Goal: Information Seeking & Learning: Learn about a topic

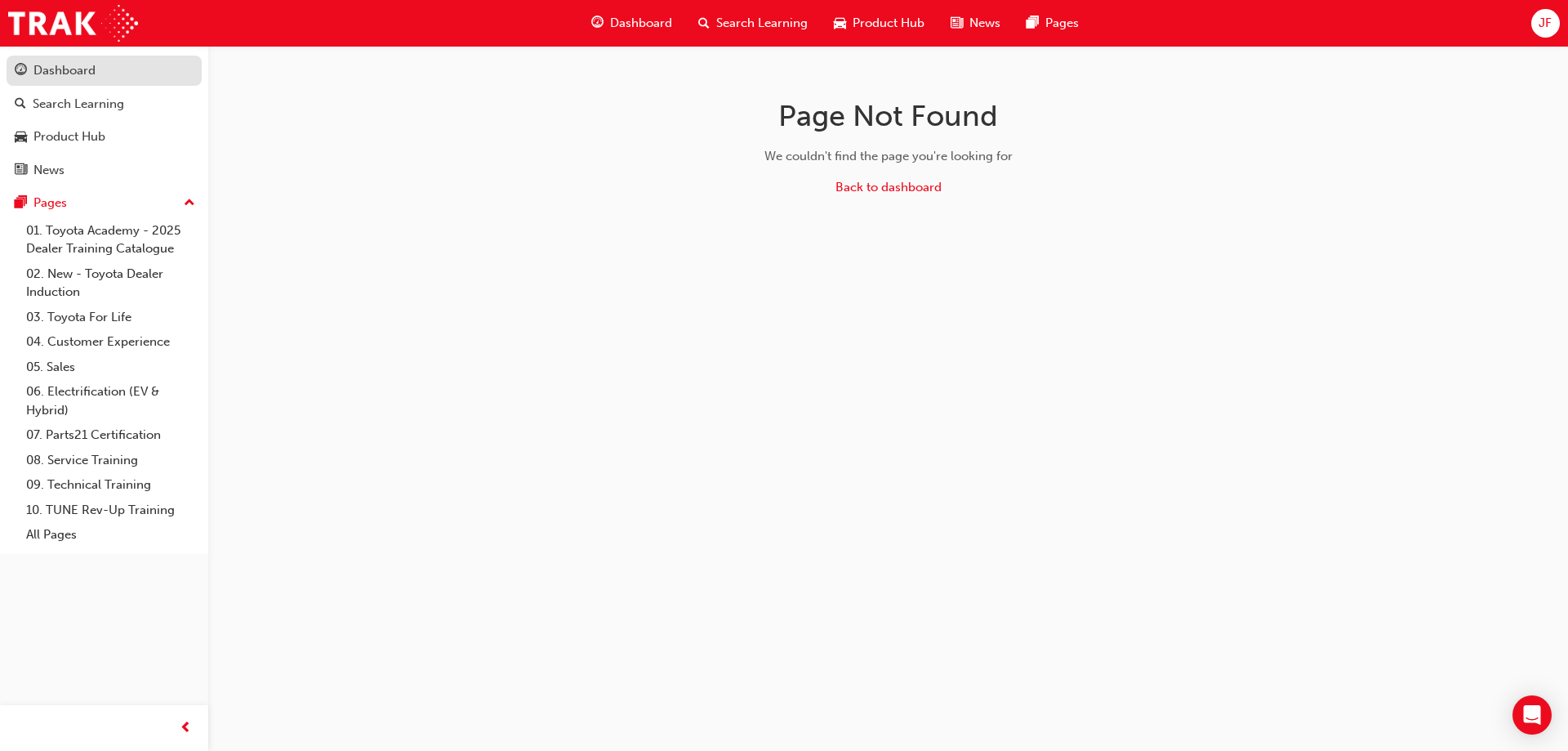
click at [64, 66] on div "Dashboard" at bounding box center [65, 70] width 62 height 19
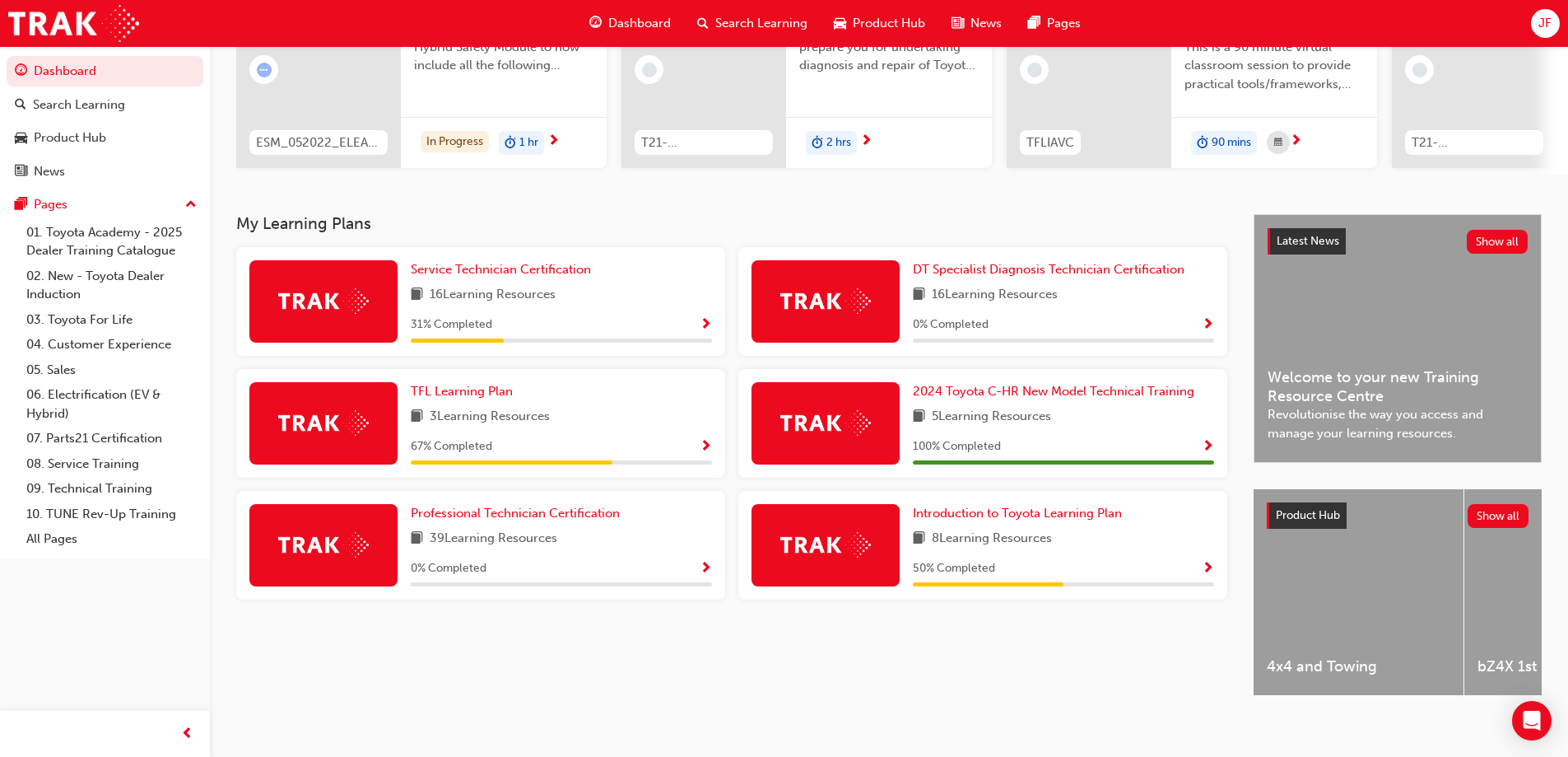
scroll to position [227, 0]
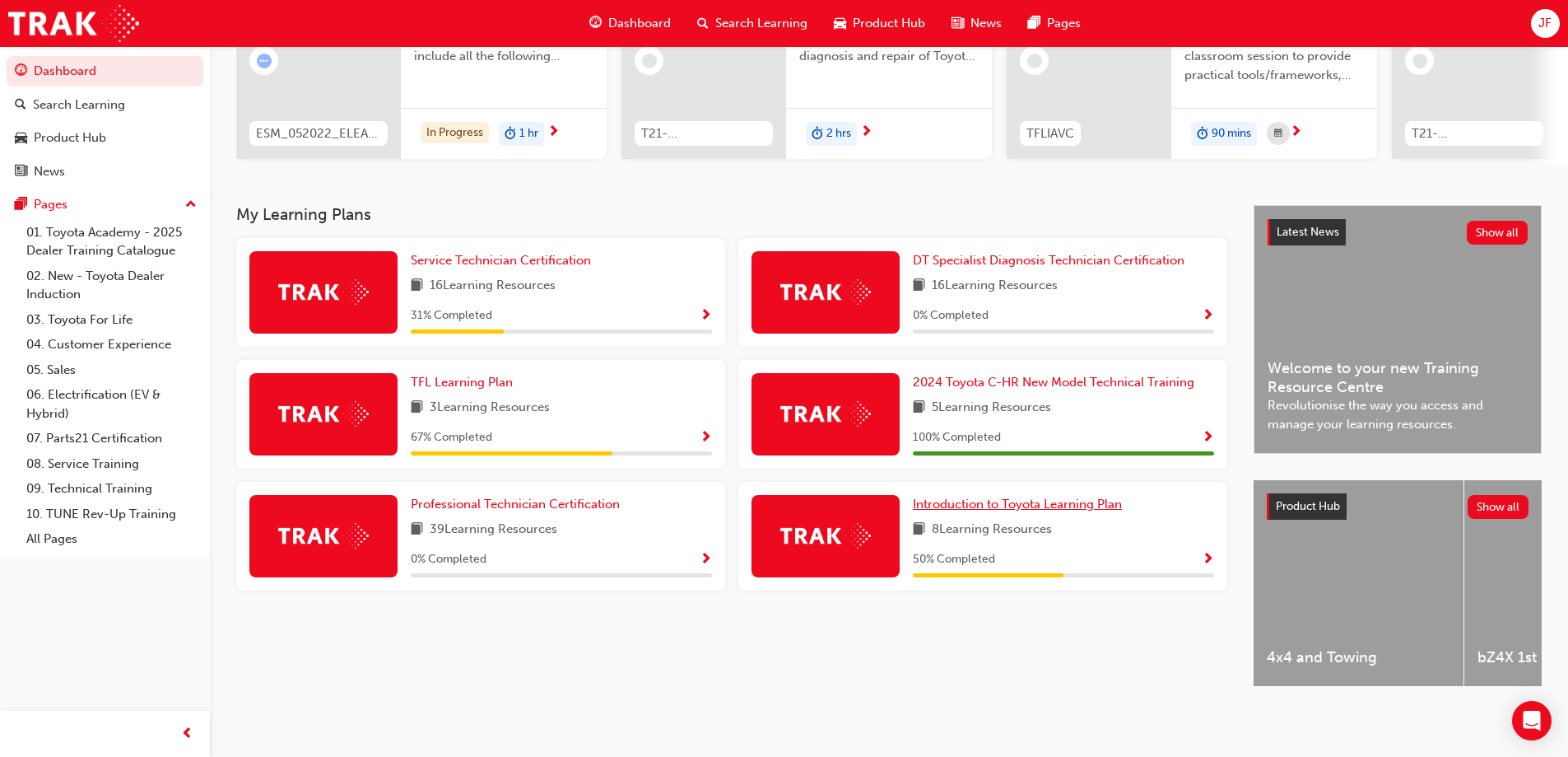
click at [1014, 500] on span "Introduction to Toyota Learning Plan" at bounding box center [1017, 504] width 209 height 15
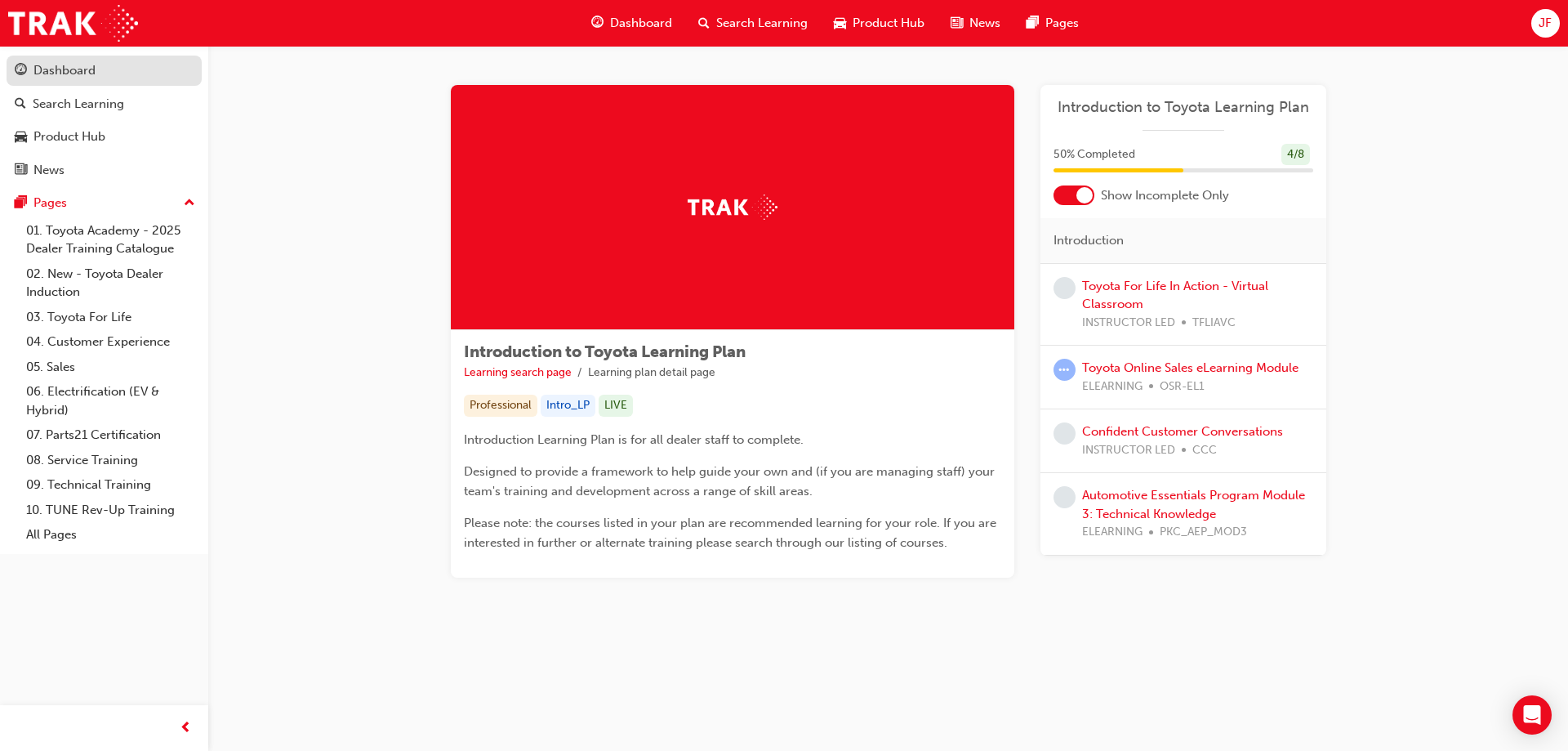
click at [76, 69] on div "Dashboard" at bounding box center [65, 70] width 62 height 19
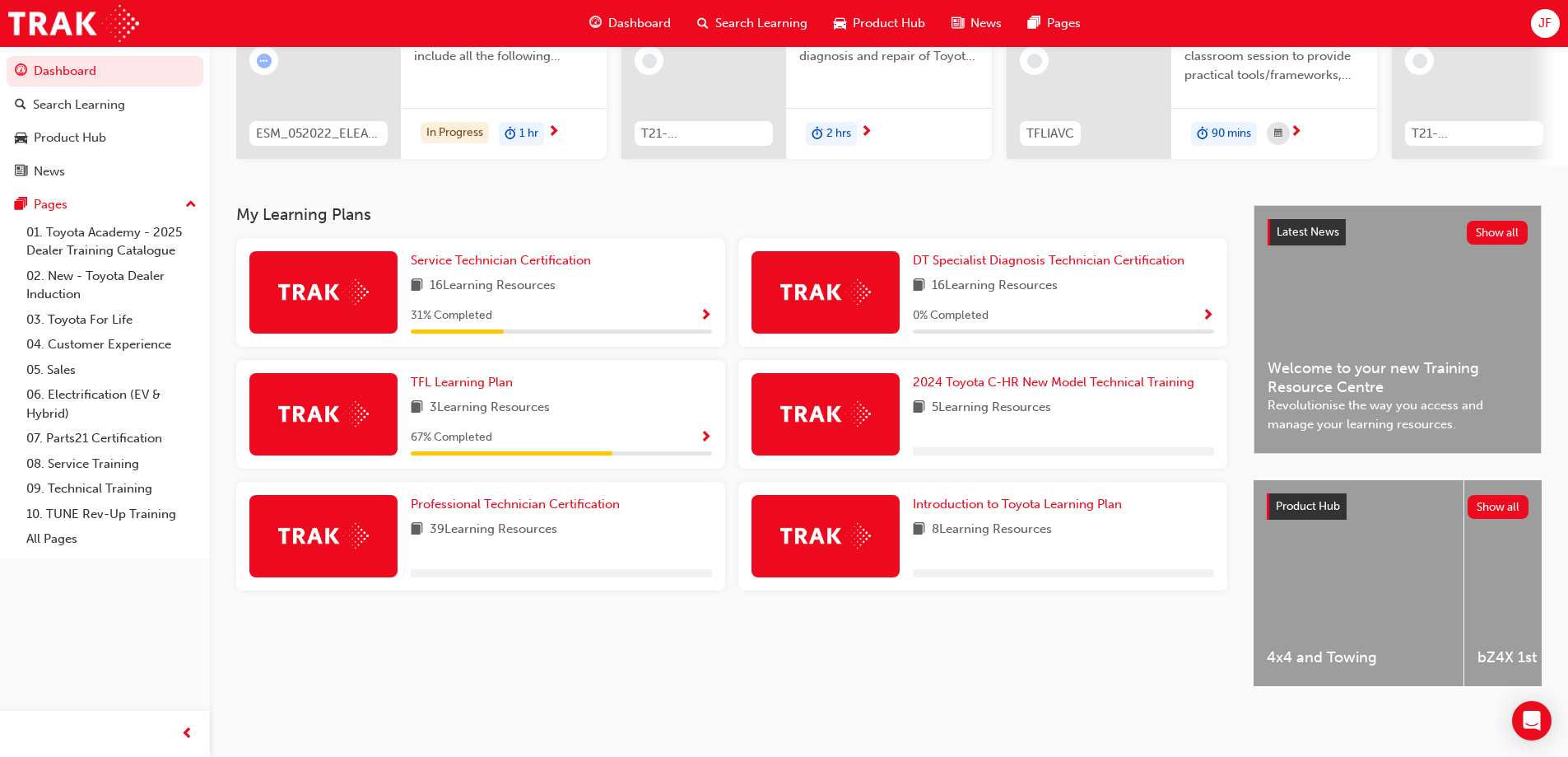
scroll to position [227, 0]
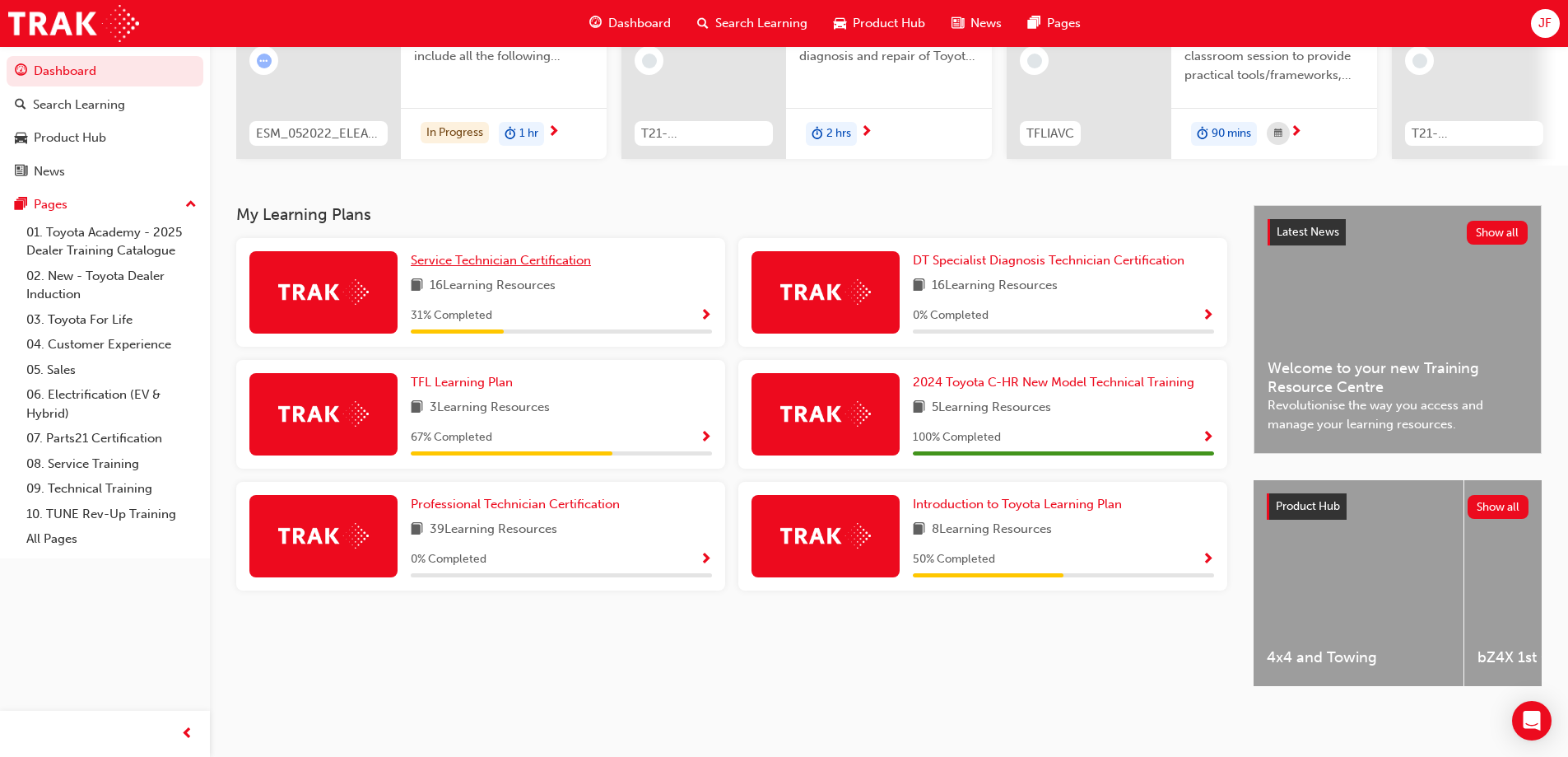
click at [548, 255] on span "Service Technician Certification" at bounding box center [501, 260] width 180 height 15
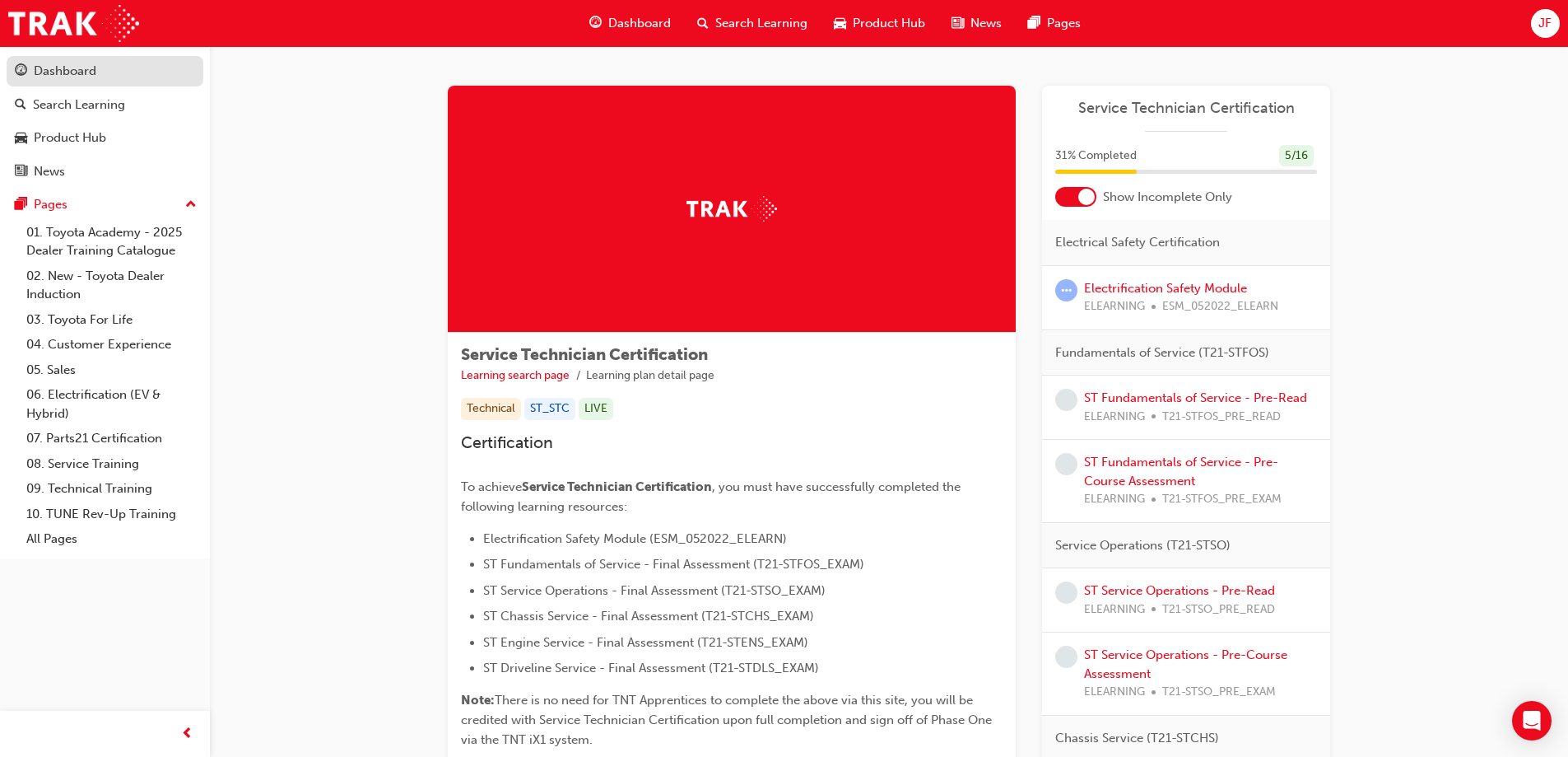
click at [39, 74] on div "Dashboard" at bounding box center [66, 71] width 63 height 19
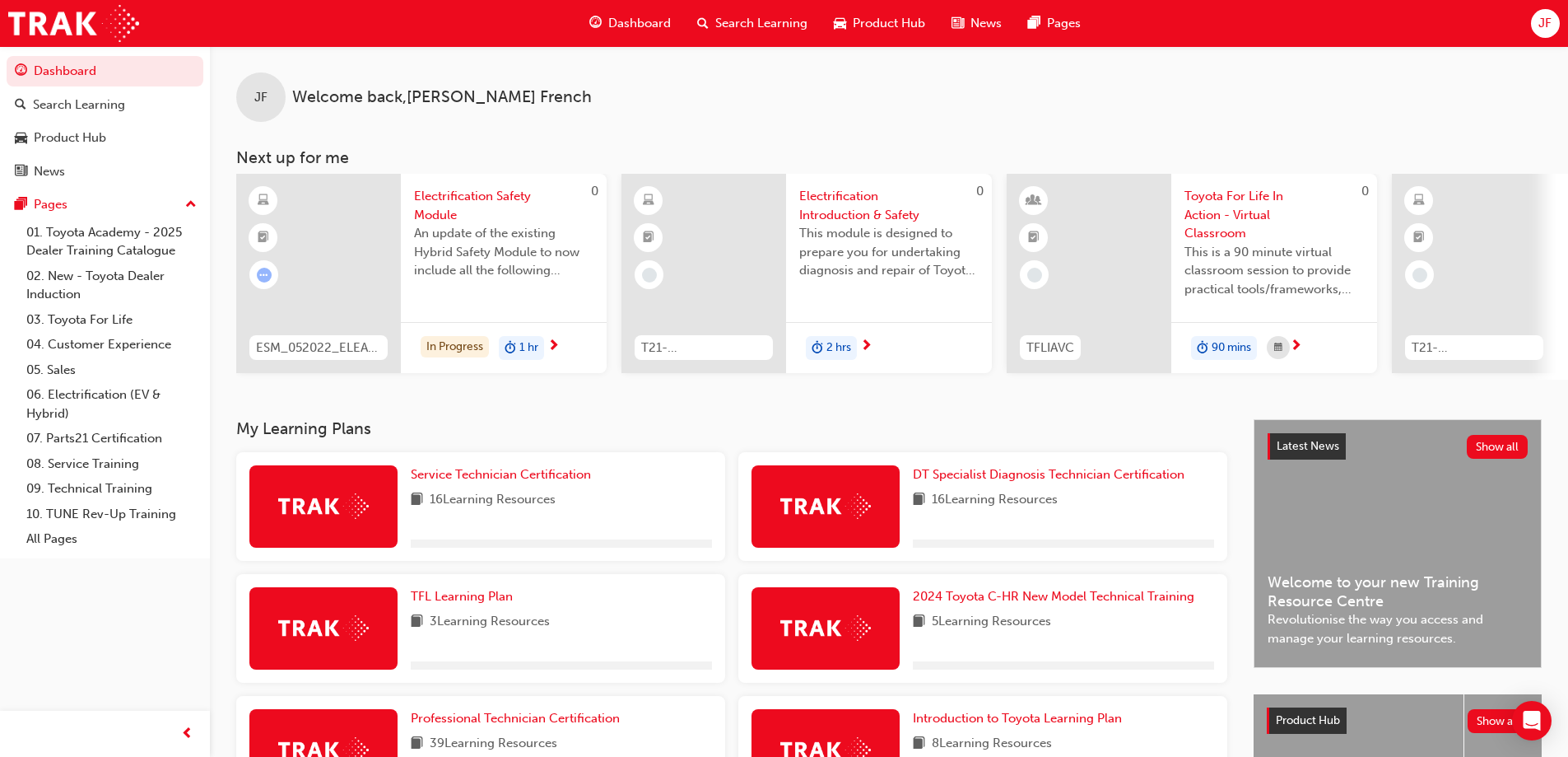
scroll to position [227, 0]
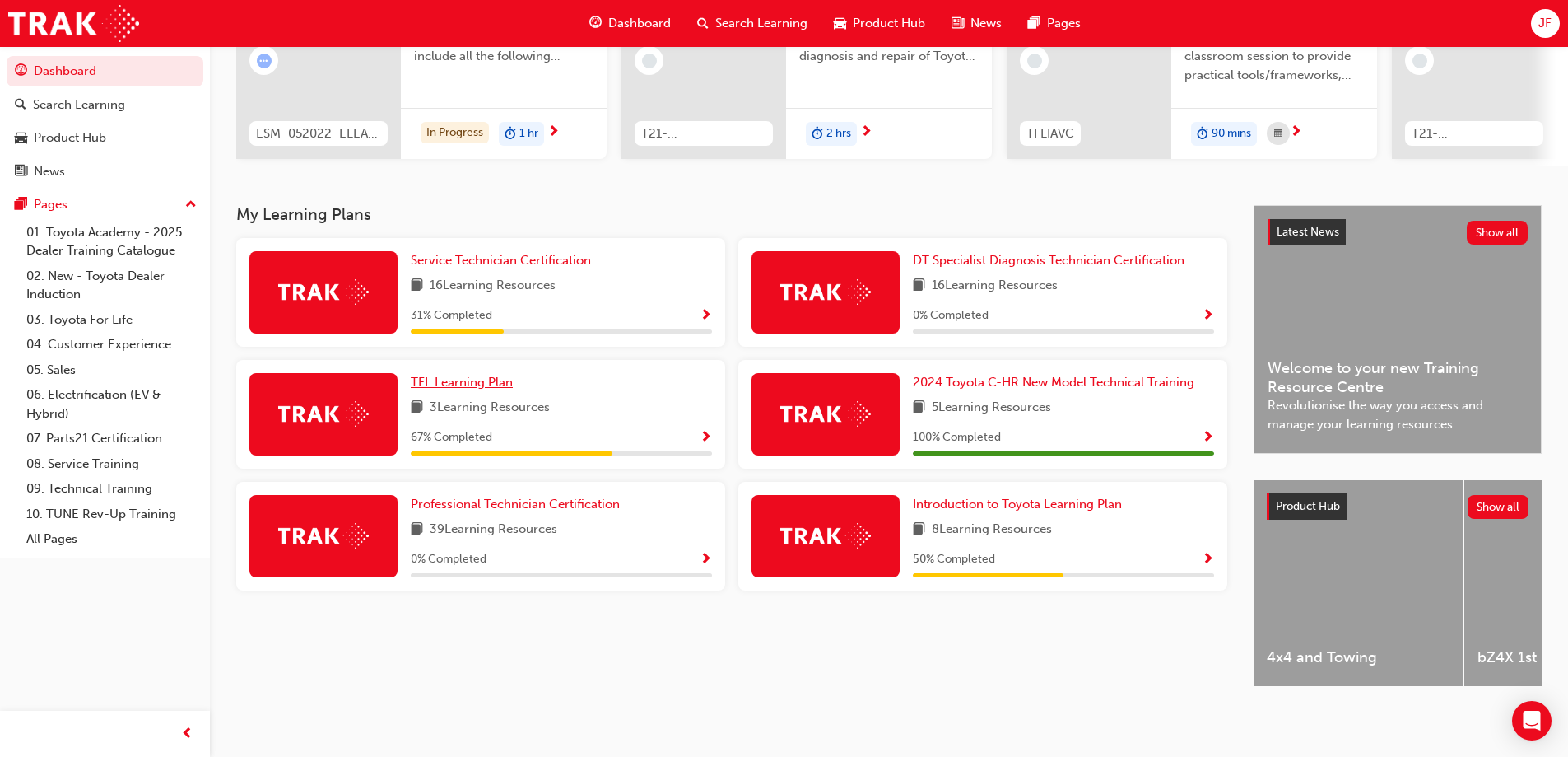
click at [473, 374] on span "TFL Learning Plan" at bounding box center [462, 382] width 102 height 15
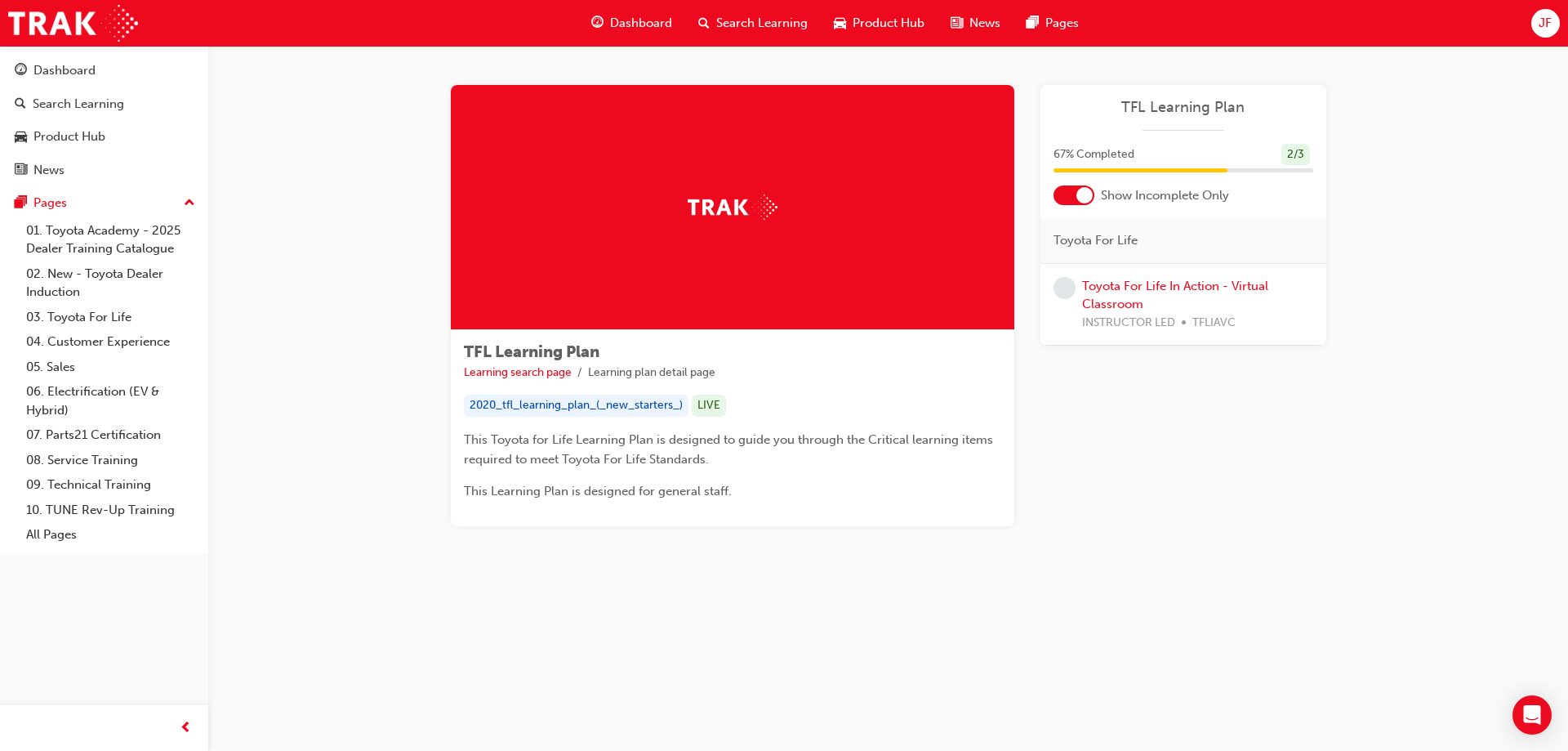
click at [640, 24] on span "Dashboard" at bounding box center [641, 23] width 62 height 19
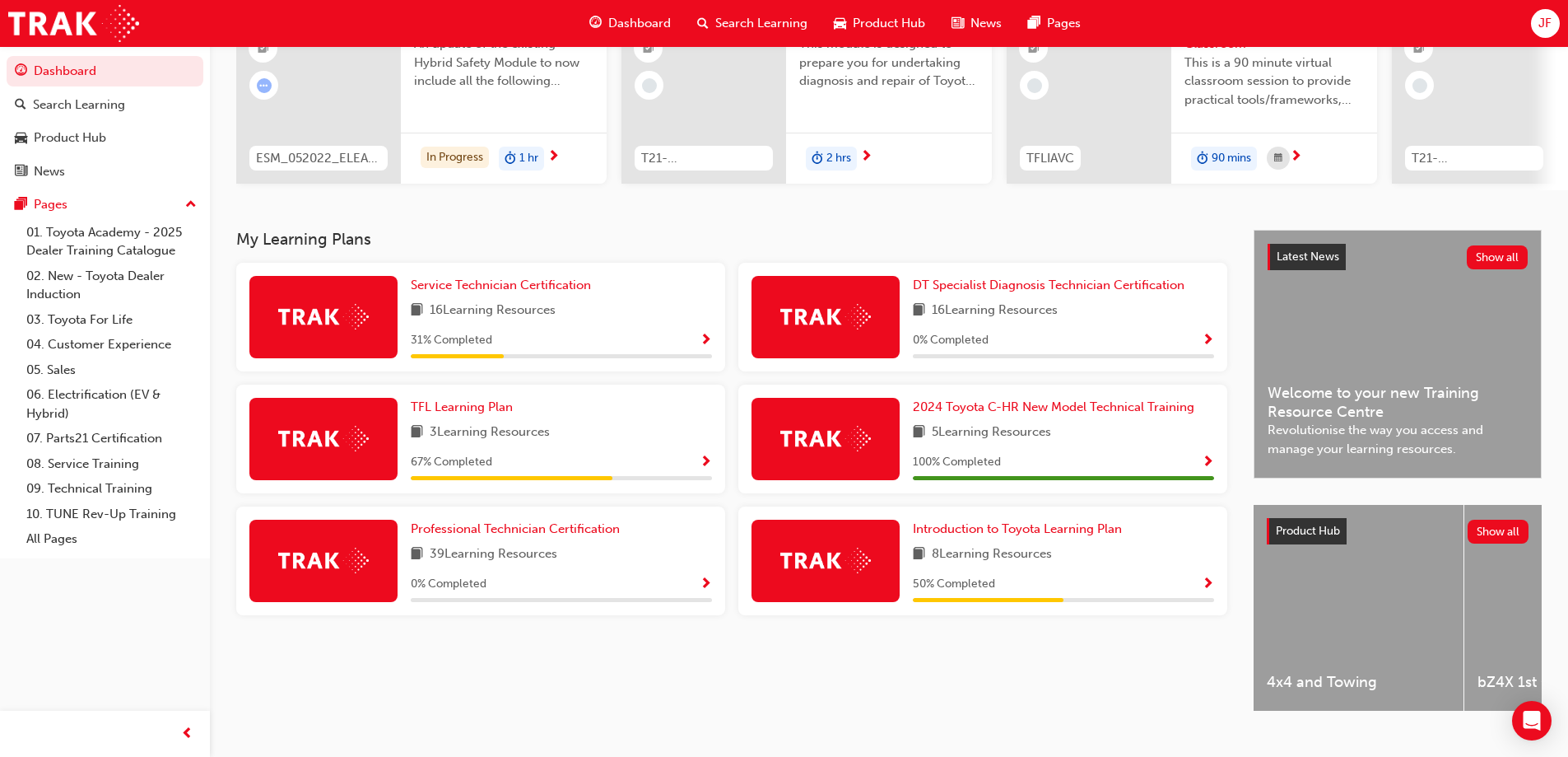
scroll to position [227, 0]
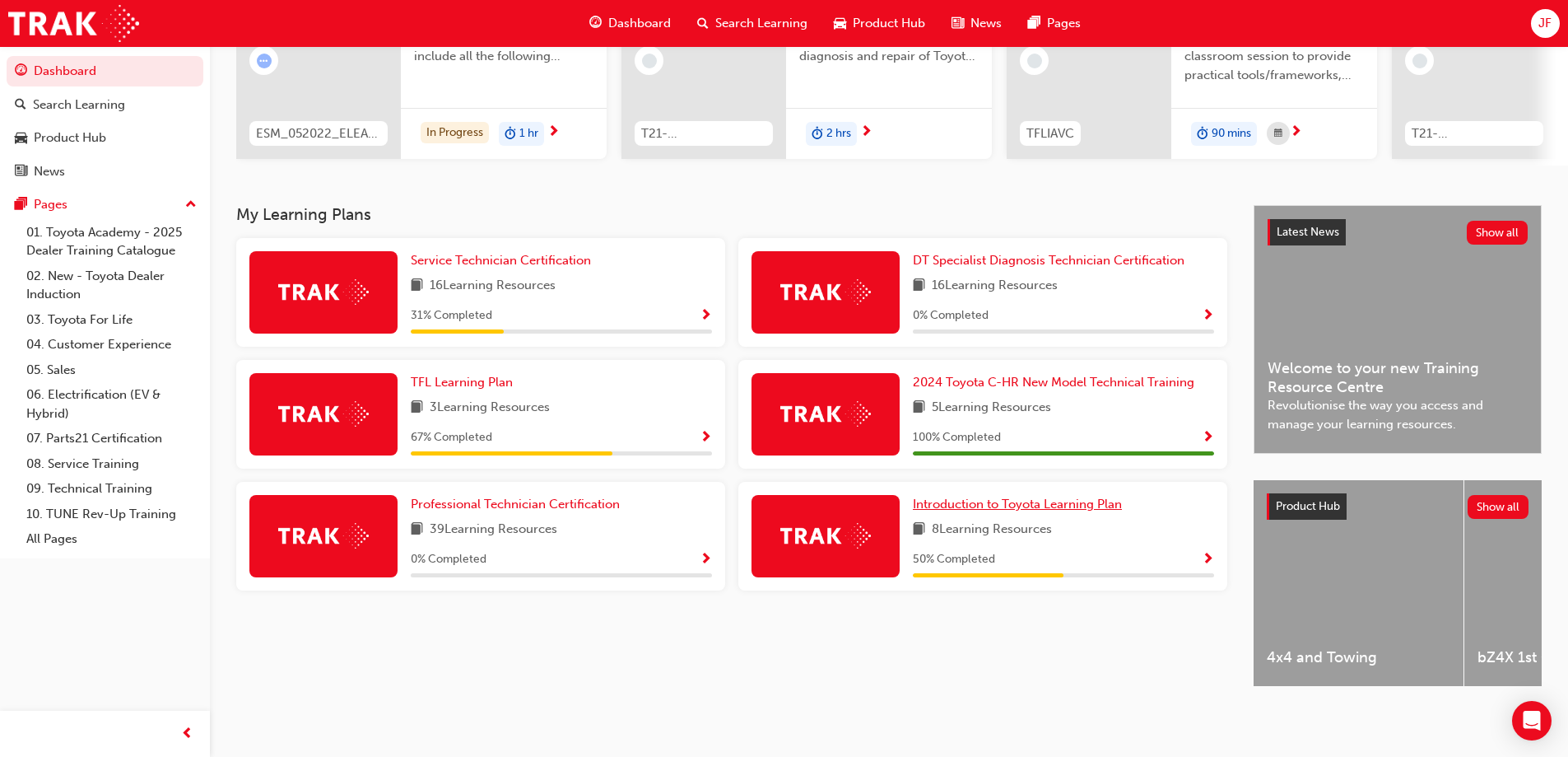
click at [980, 502] on span "Introduction to Toyota Learning Plan" at bounding box center [1017, 504] width 209 height 15
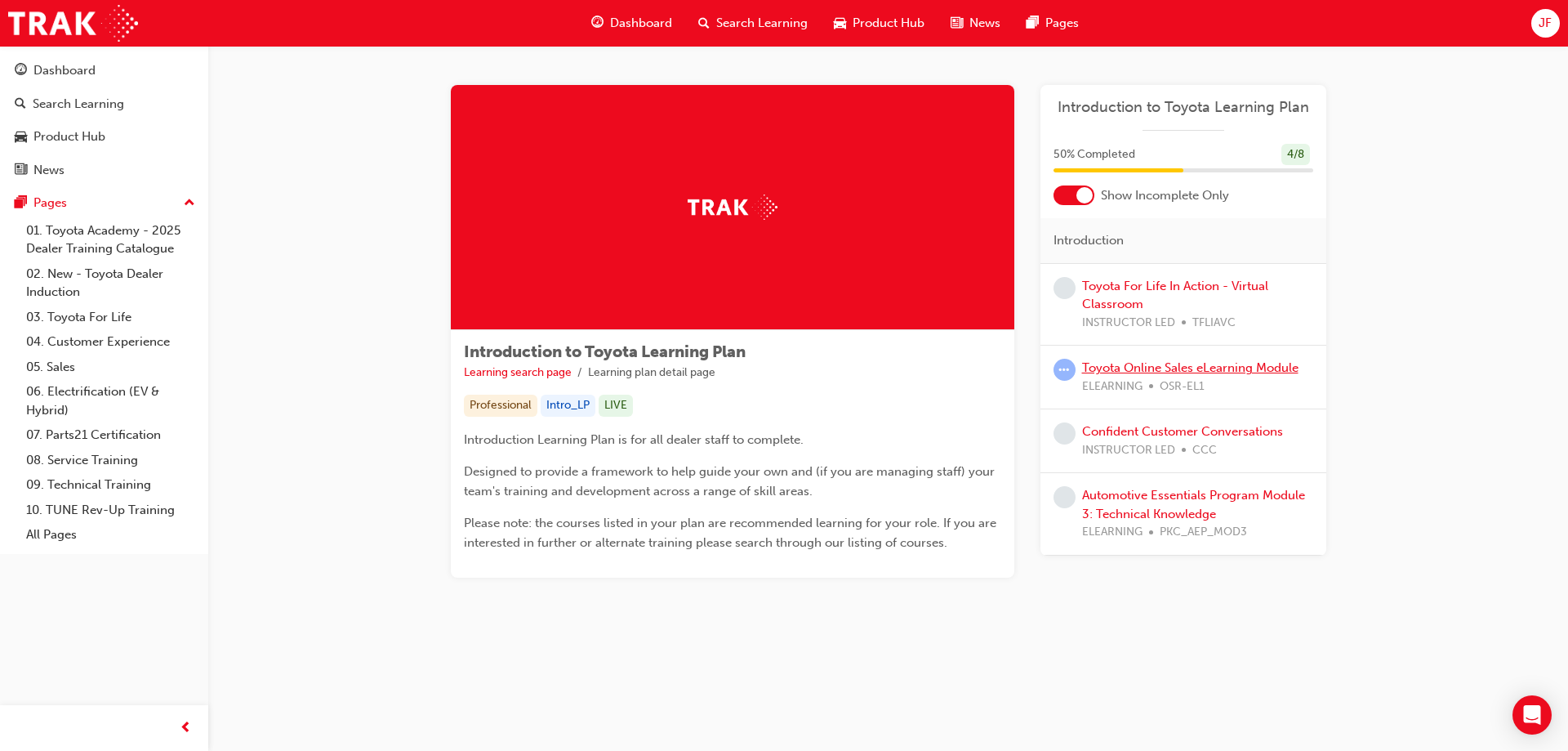
click at [1122, 369] on link "Toyota Online Sales eLearning Module" at bounding box center [1190, 367] width 216 height 15
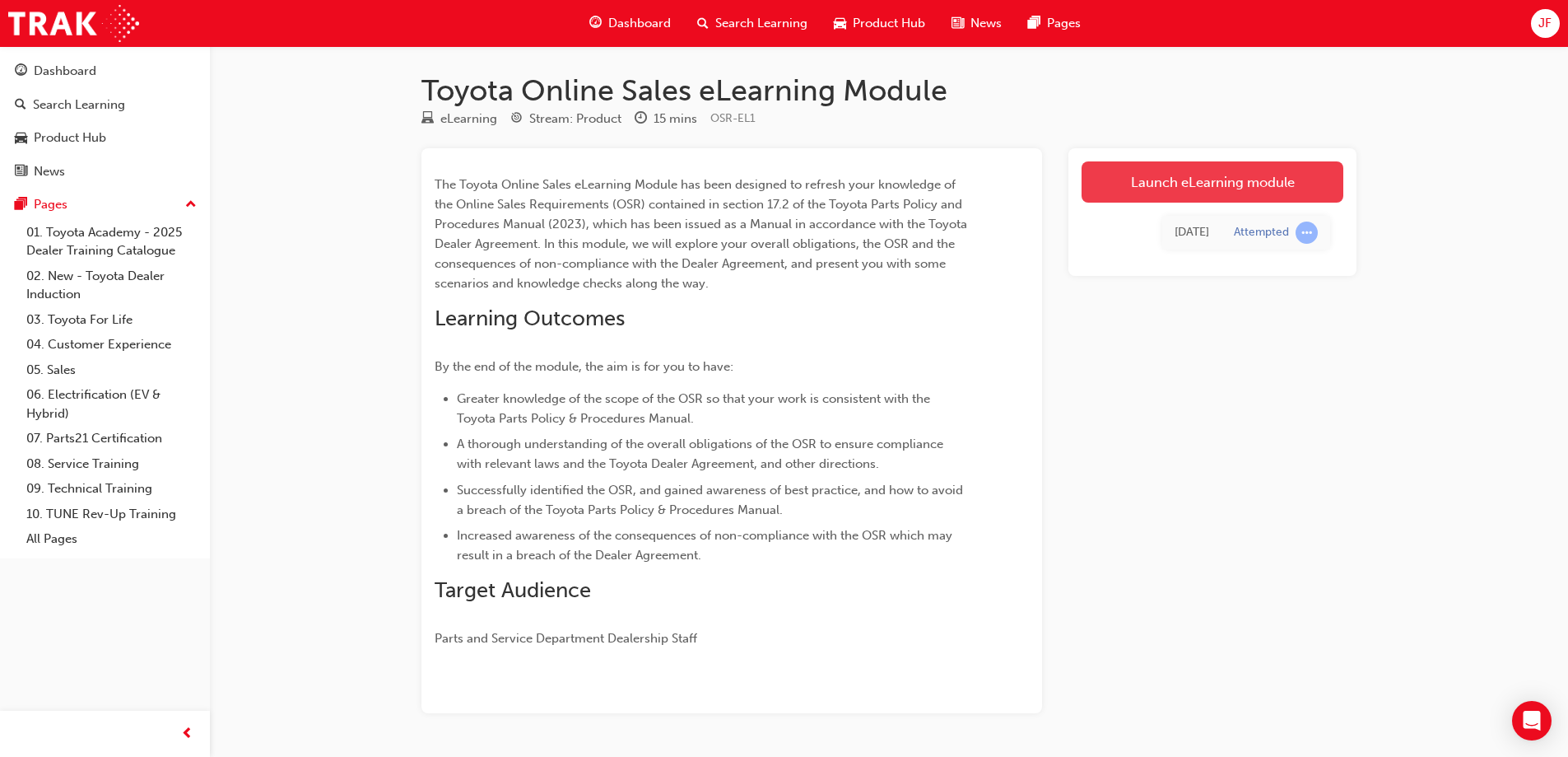
click at [1177, 184] on link "Launch eLearning module" at bounding box center [1213, 182] width 262 height 41
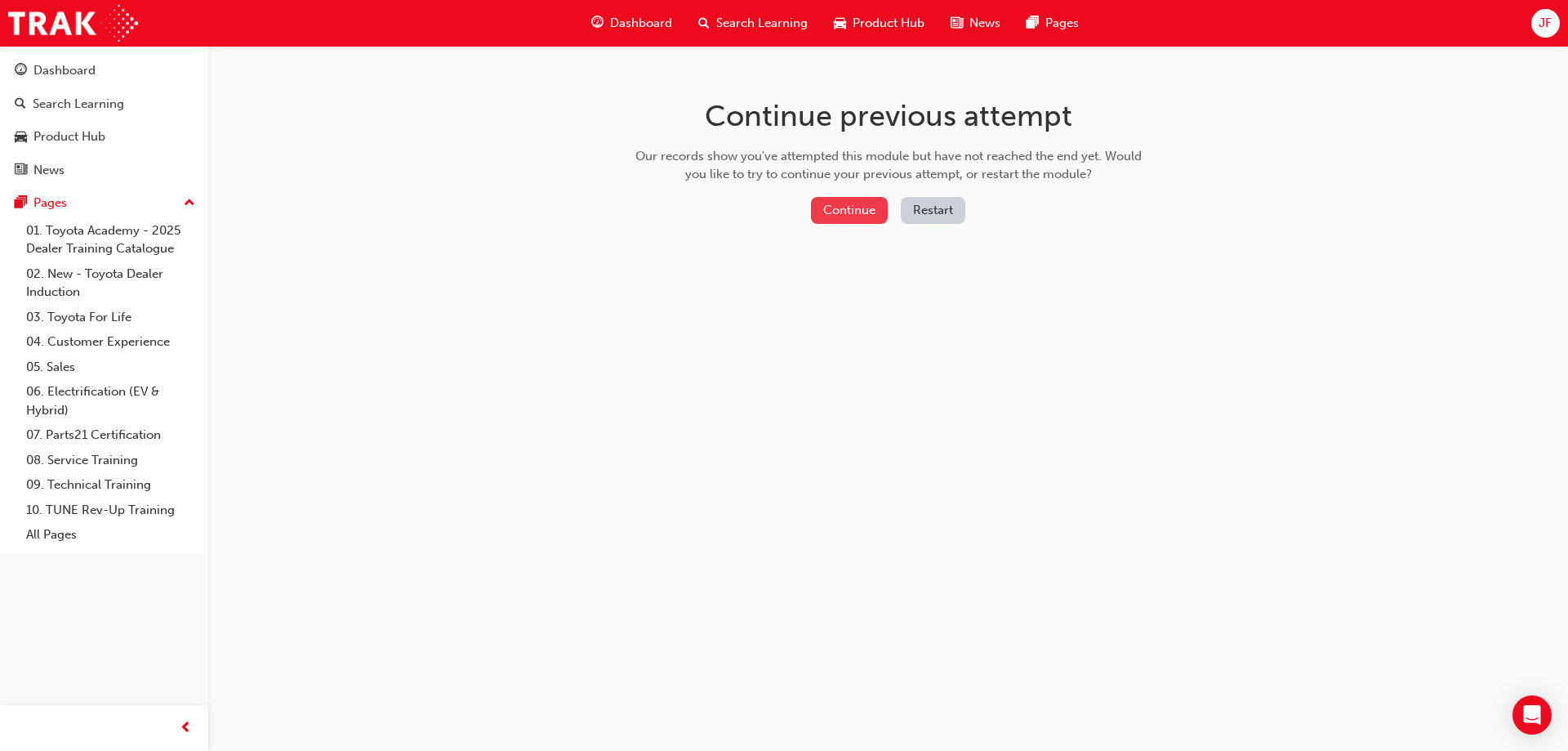
click at [848, 216] on button "Continue" at bounding box center [849, 210] width 77 height 27
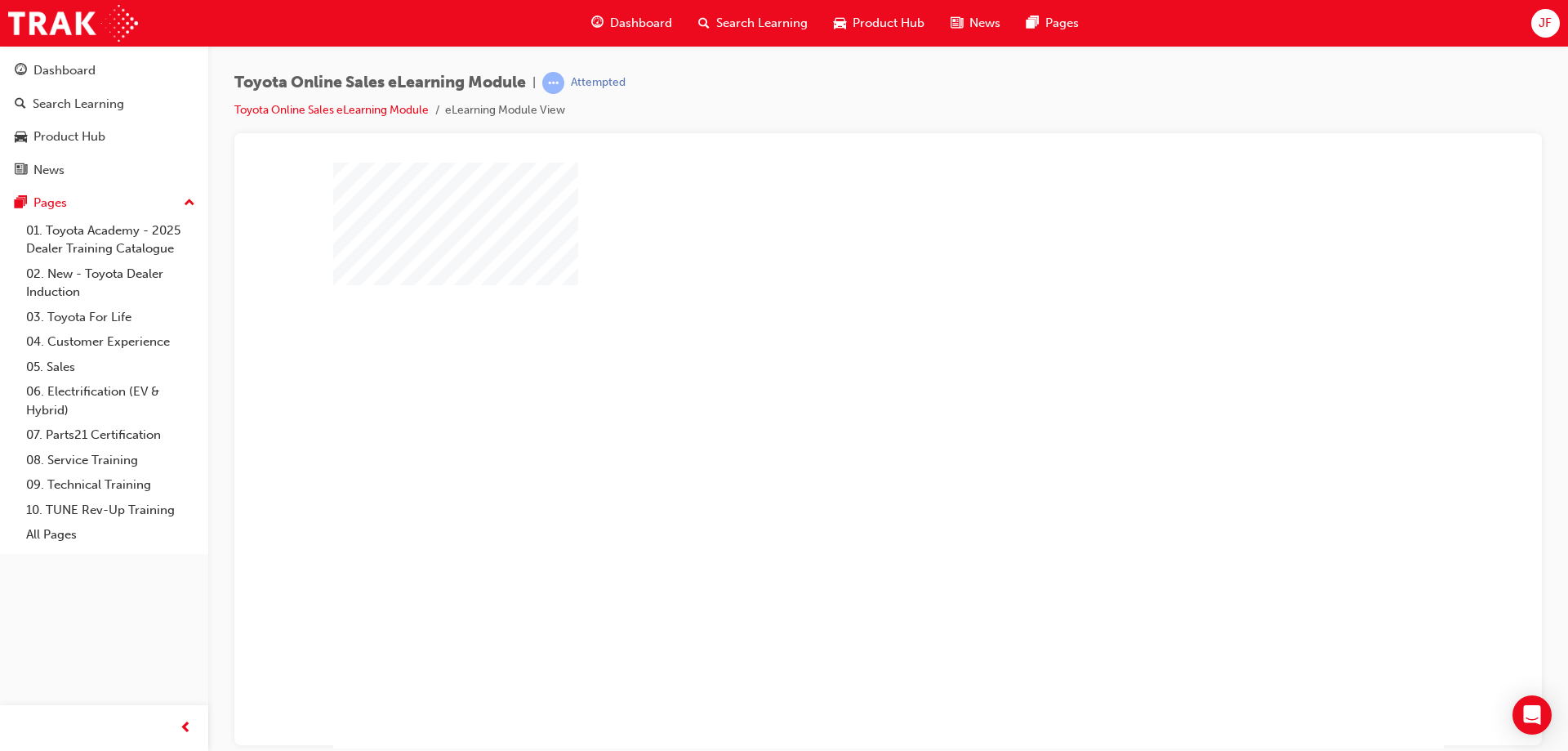
click at [841, 408] on div "play" at bounding box center [841, 408] width 0 height 0
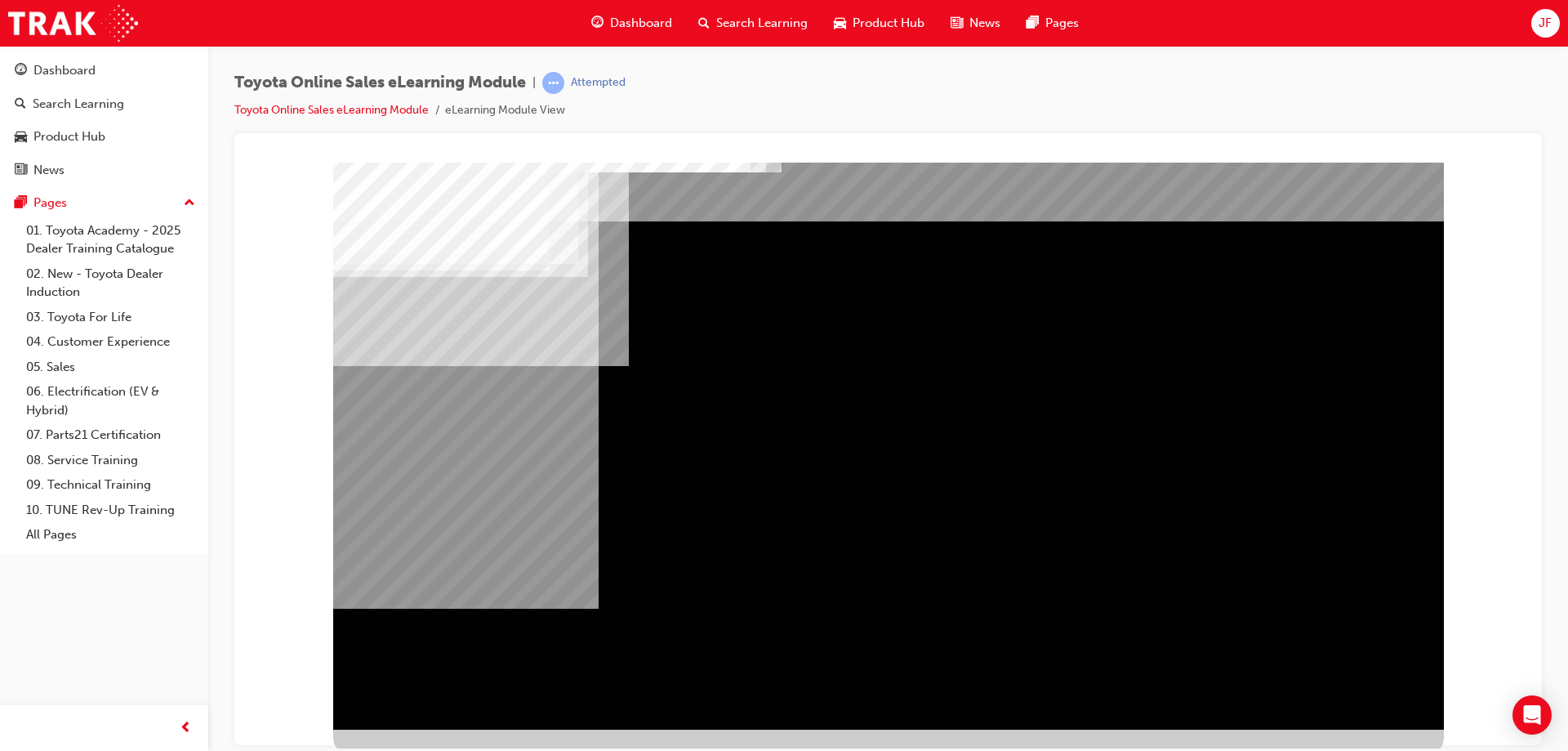
scroll to position [27, 0]
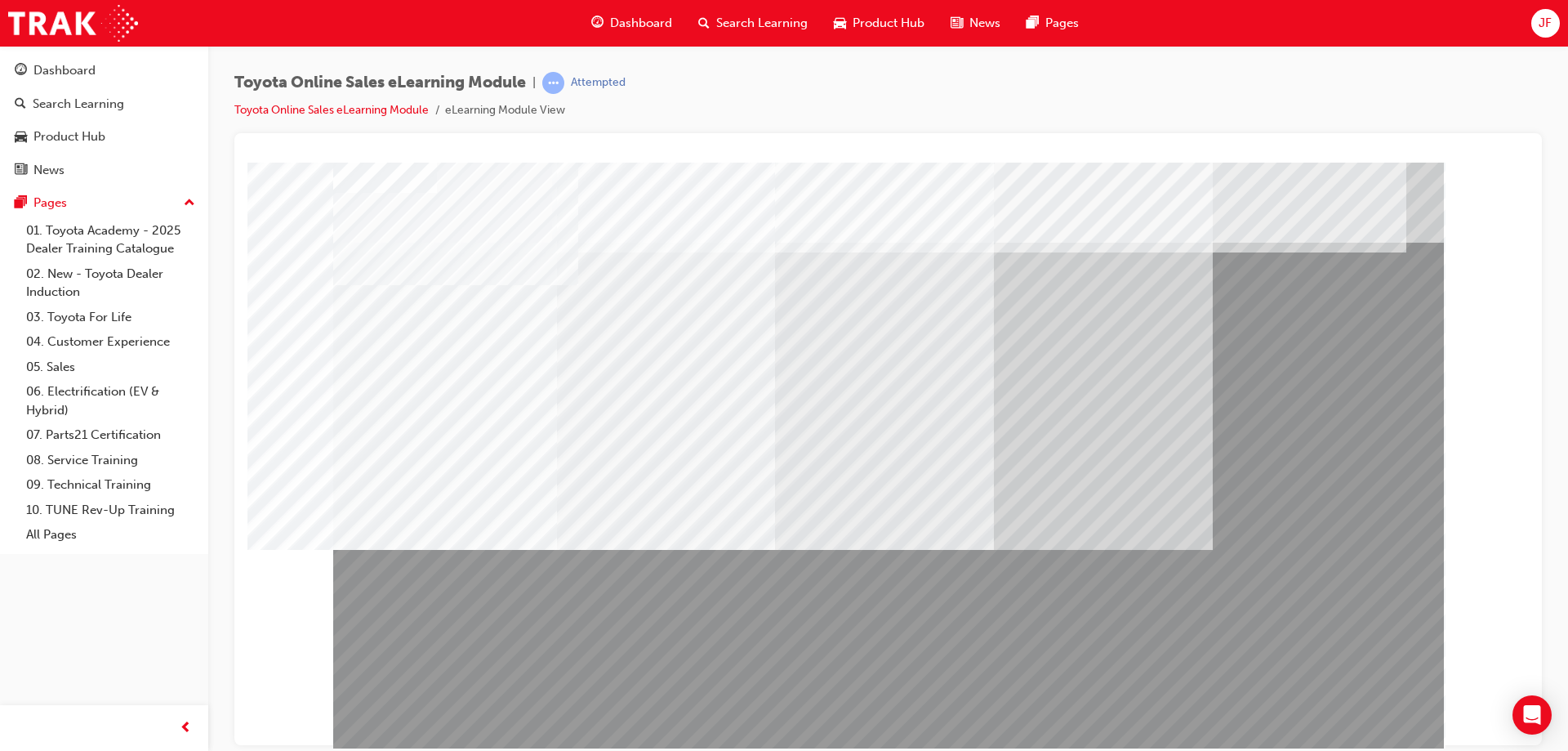
drag, startPoint x: 712, startPoint y: 648, endPoint x: 944, endPoint y: 638, distance: 232.2
click at [944, 638] on div at bounding box center [888, 456] width 1110 height 588
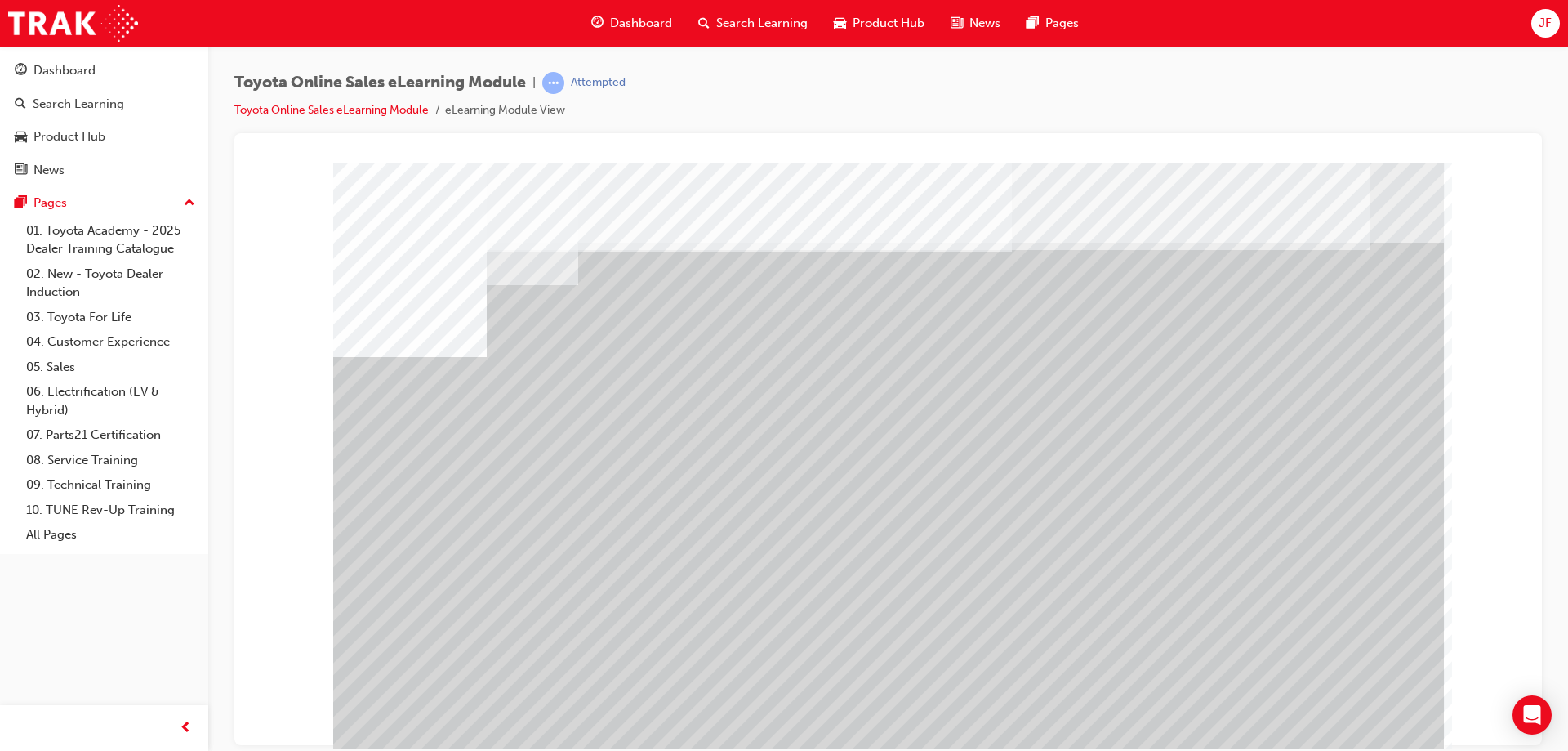
drag, startPoint x: 801, startPoint y: 593, endPoint x: 925, endPoint y: 575, distance: 125.3
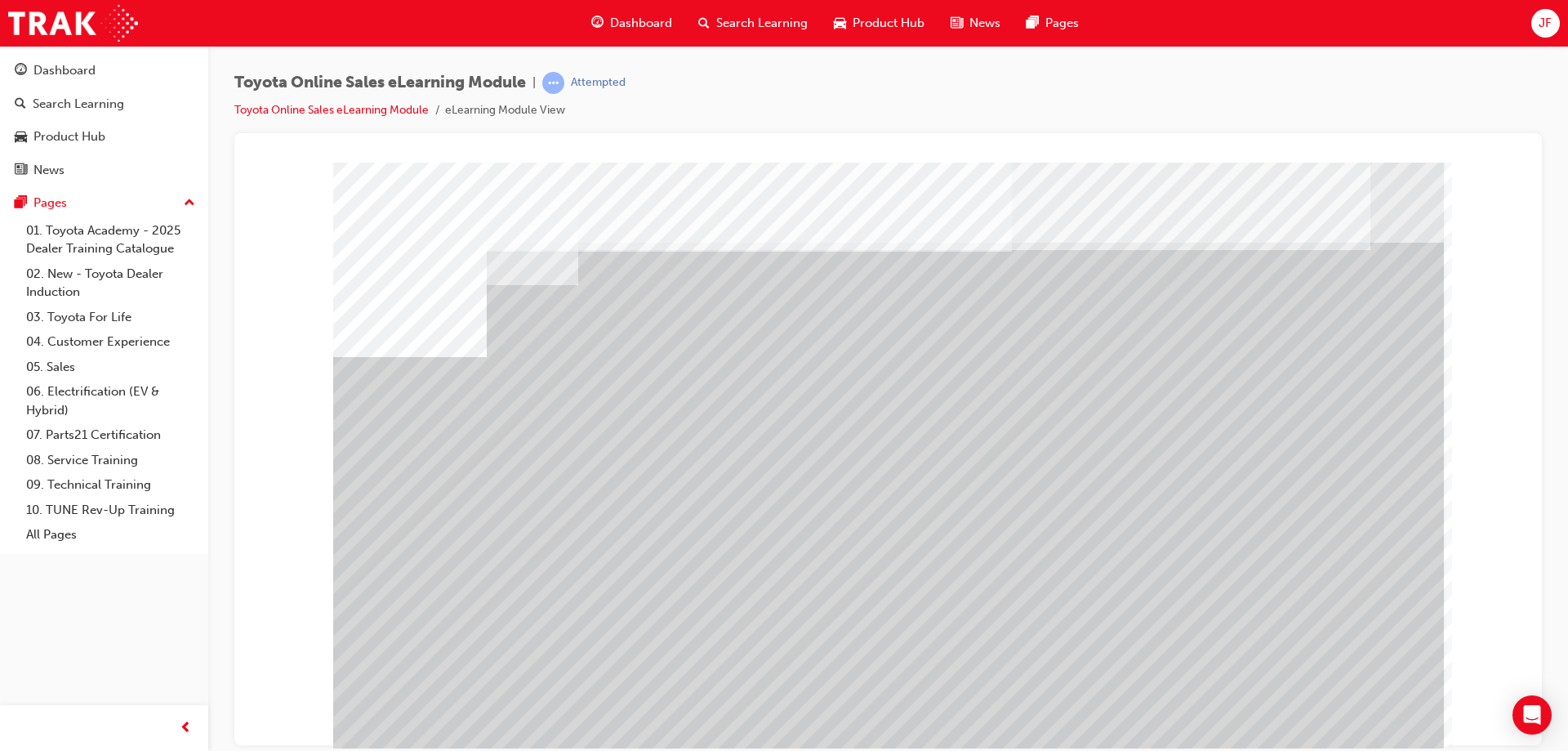
drag, startPoint x: 1144, startPoint y: 574, endPoint x: 1255, endPoint y: 570, distance: 111.1
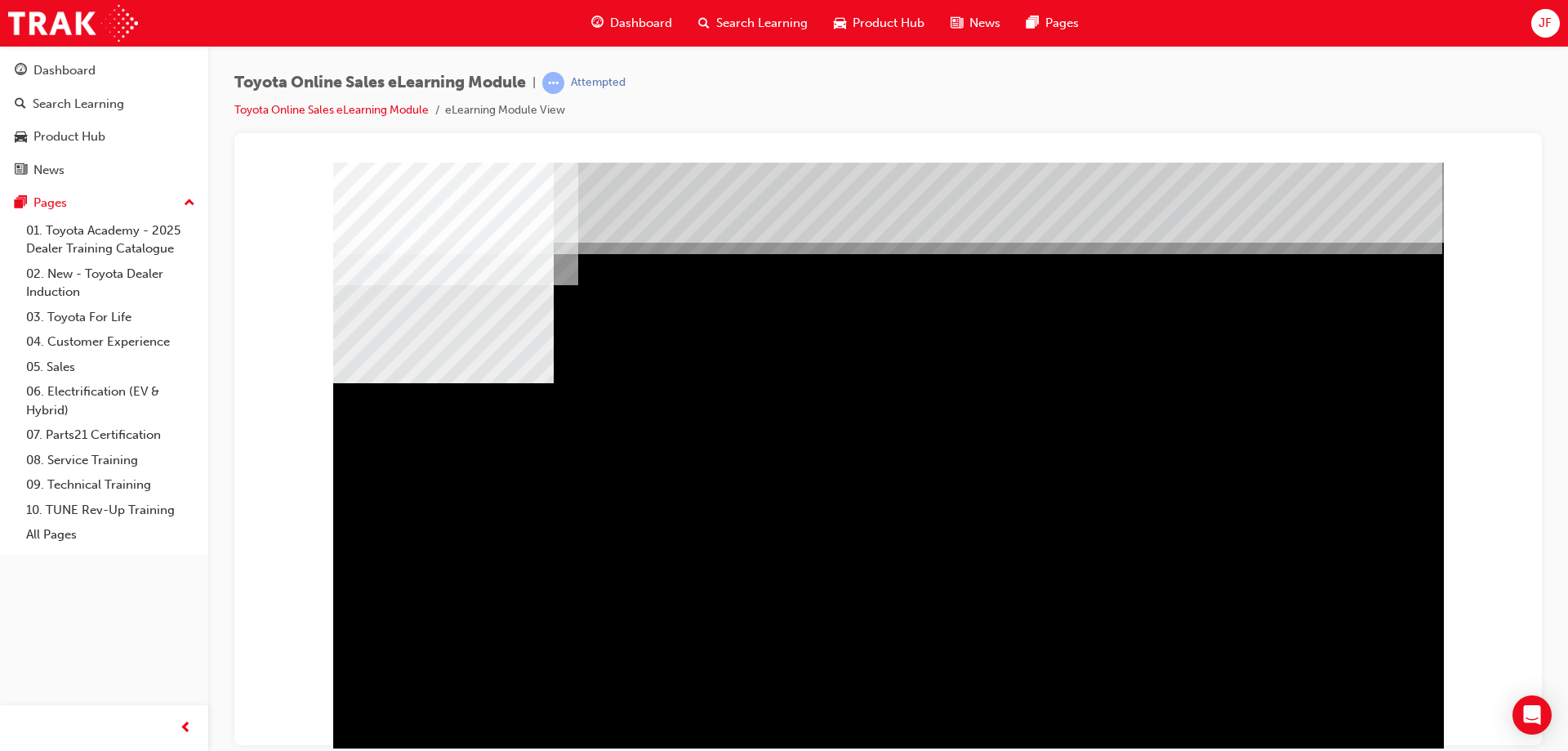
drag, startPoint x: 898, startPoint y: 499, endPoint x: 1146, endPoint y: 471, distance: 249.6
drag, startPoint x: 1174, startPoint y: 499, endPoint x: 1176, endPoint y: 508, distance: 9.2
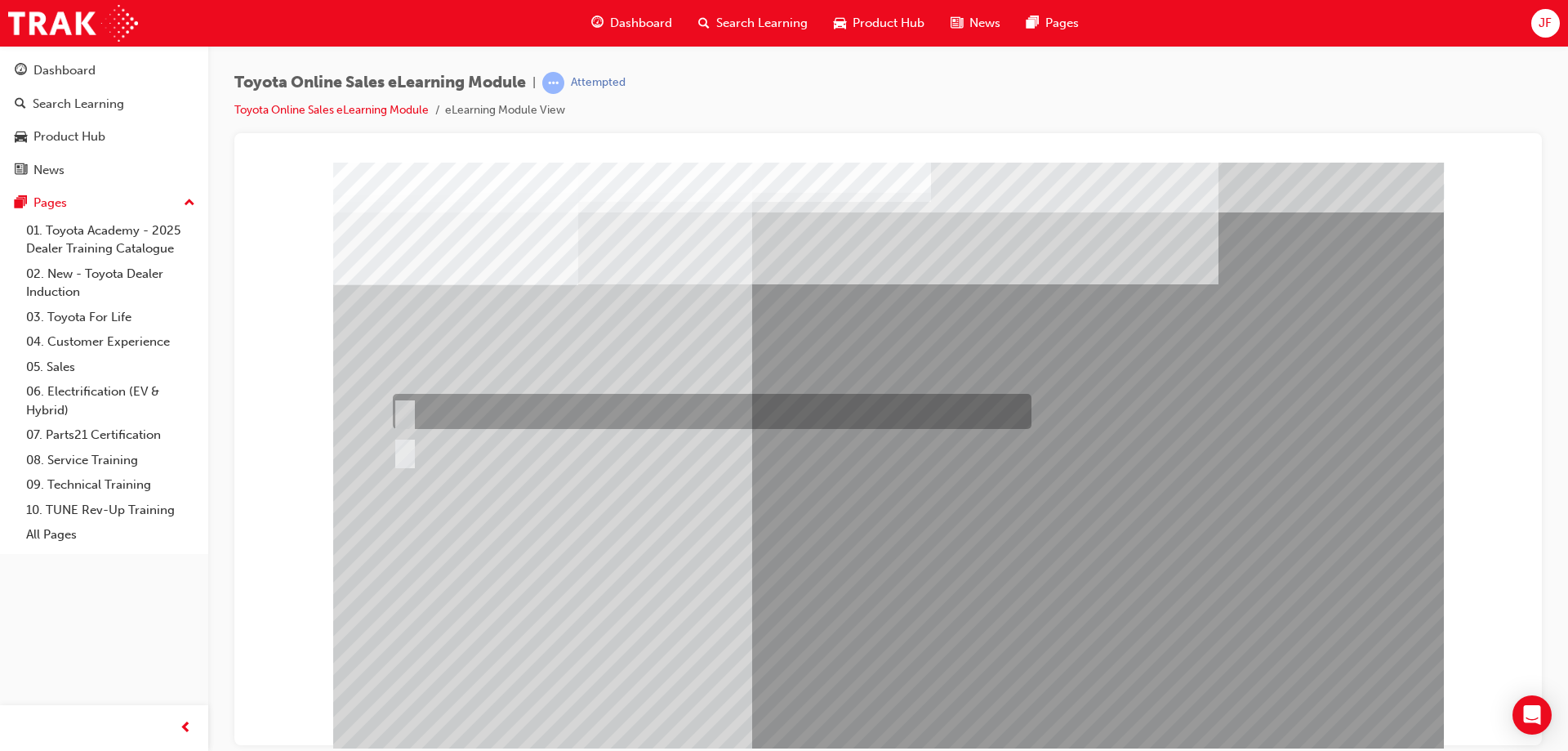
click at [453, 408] on div at bounding box center [708, 411] width 638 height 35
radio input "true"
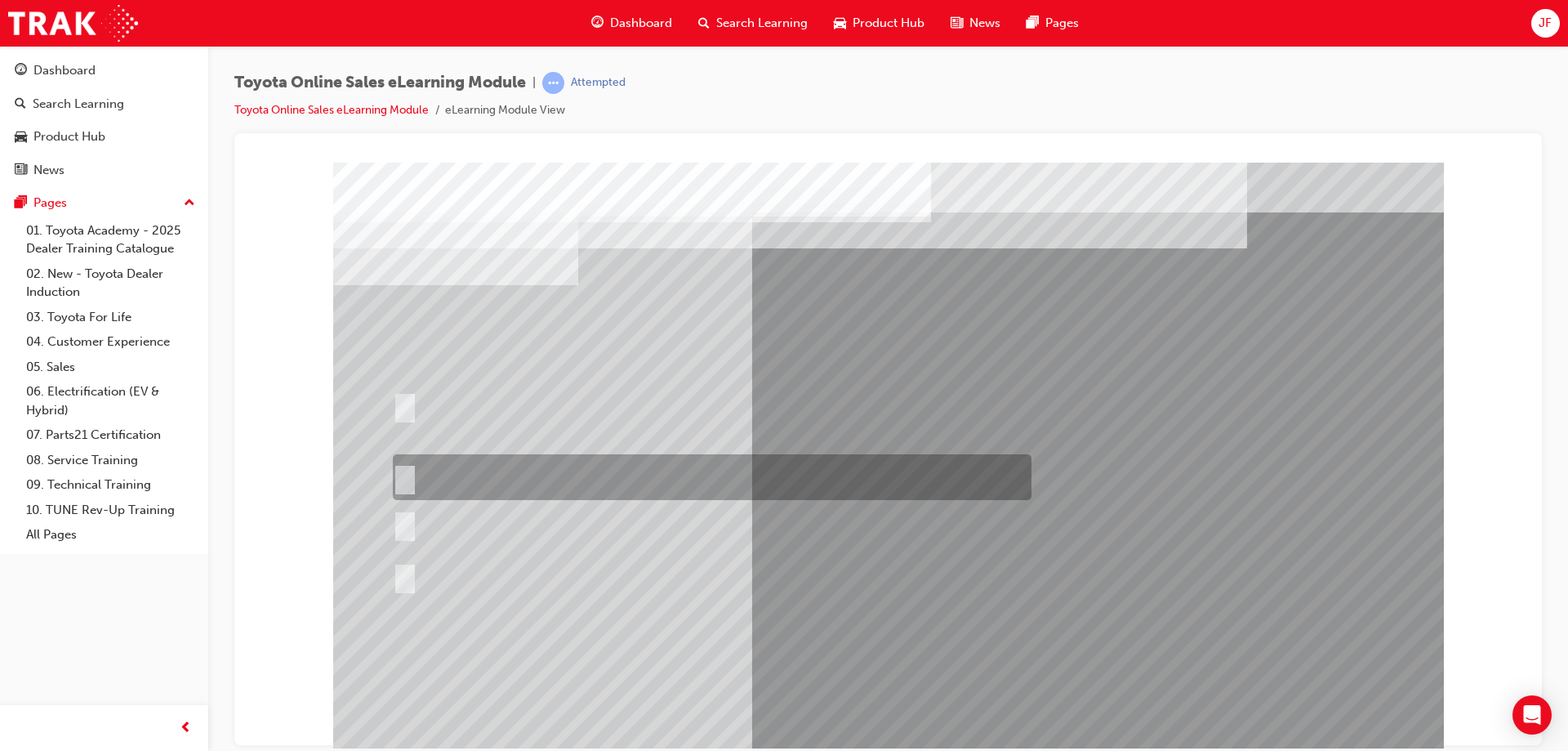
click at [631, 485] on div at bounding box center [708, 477] width 638 height 45
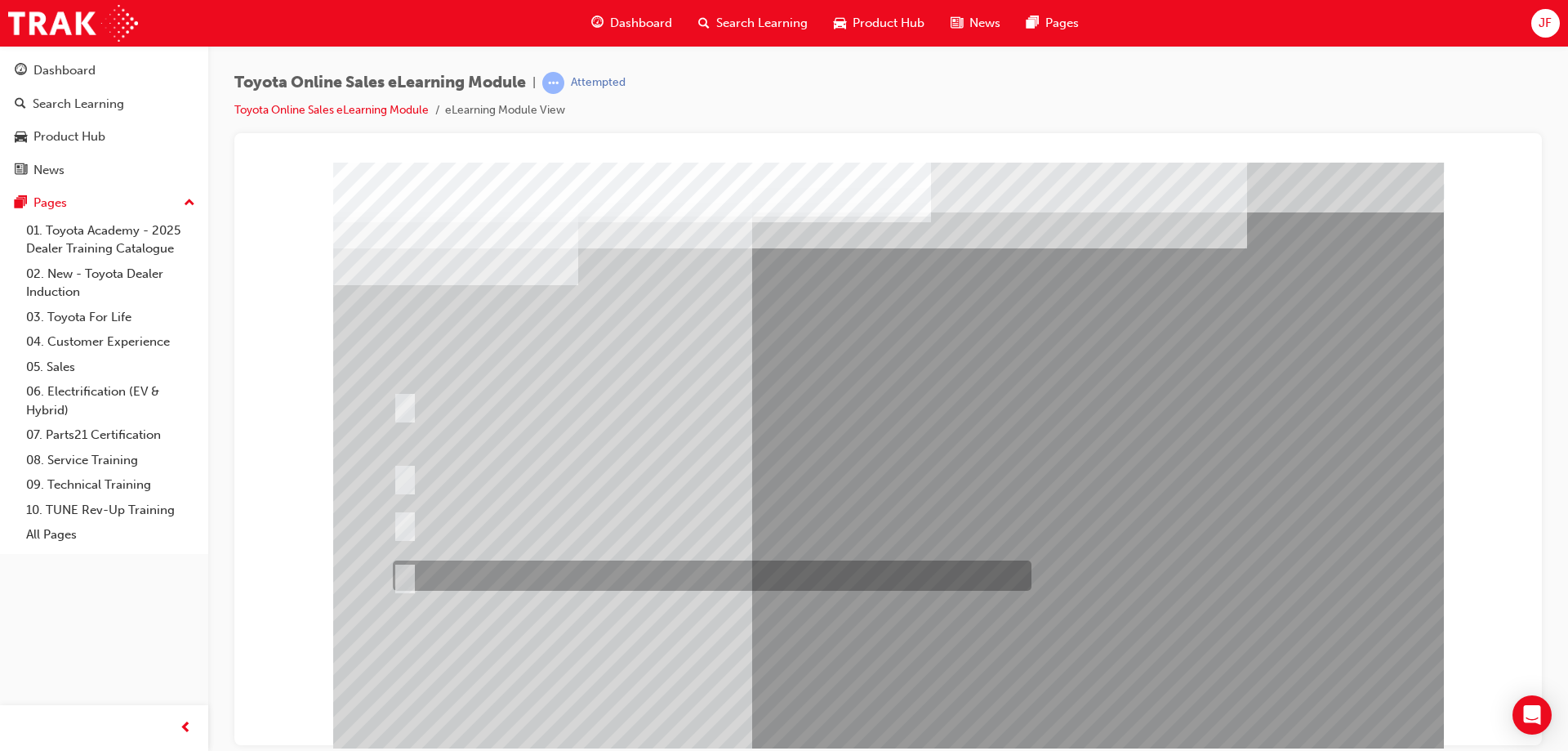
click at [625, 575] on div at bounding box center [708, 575] width 638 height 30
radio input "false"
radio input "true"
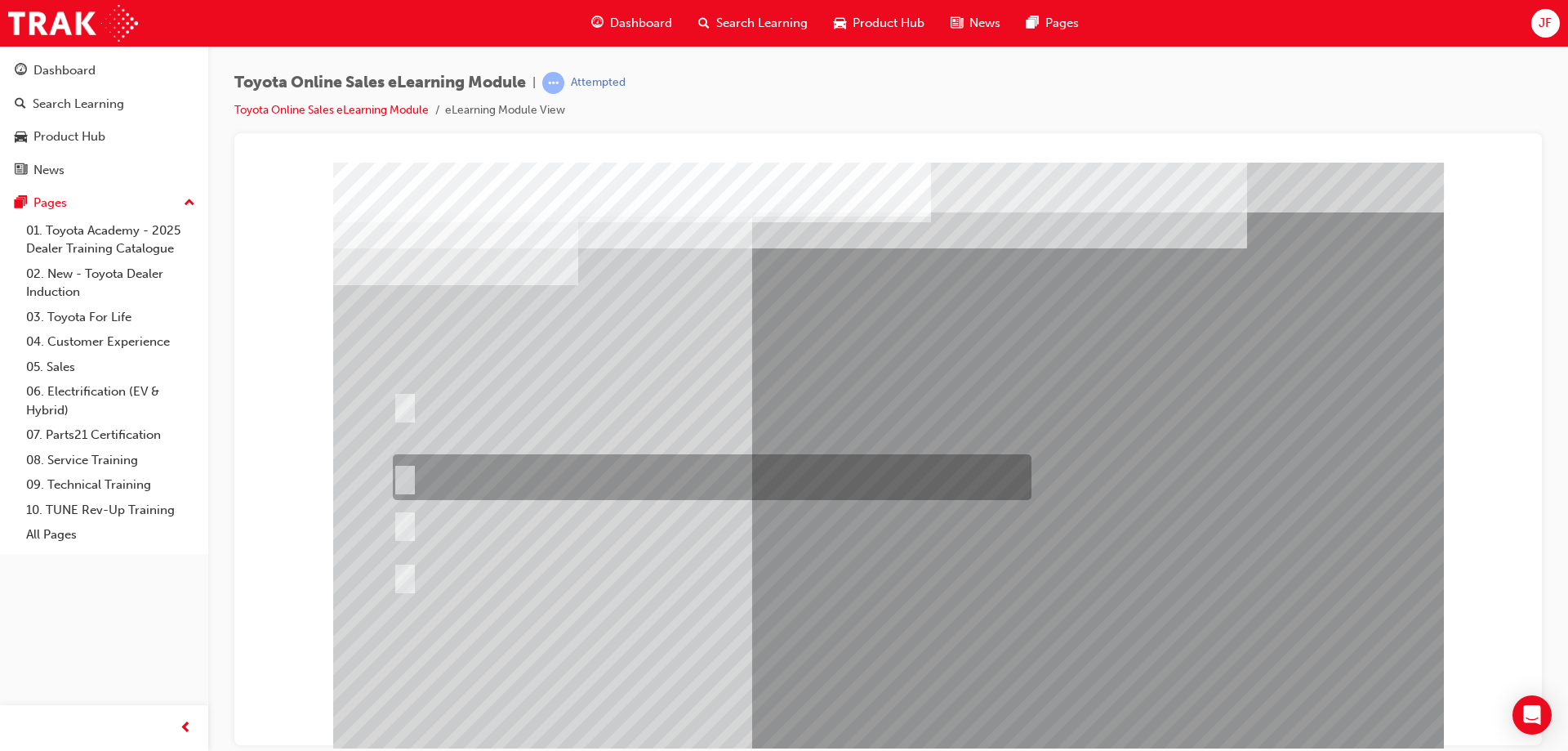
click at [567, 478] on div at bounding box center [708, 477] width 638 height 45
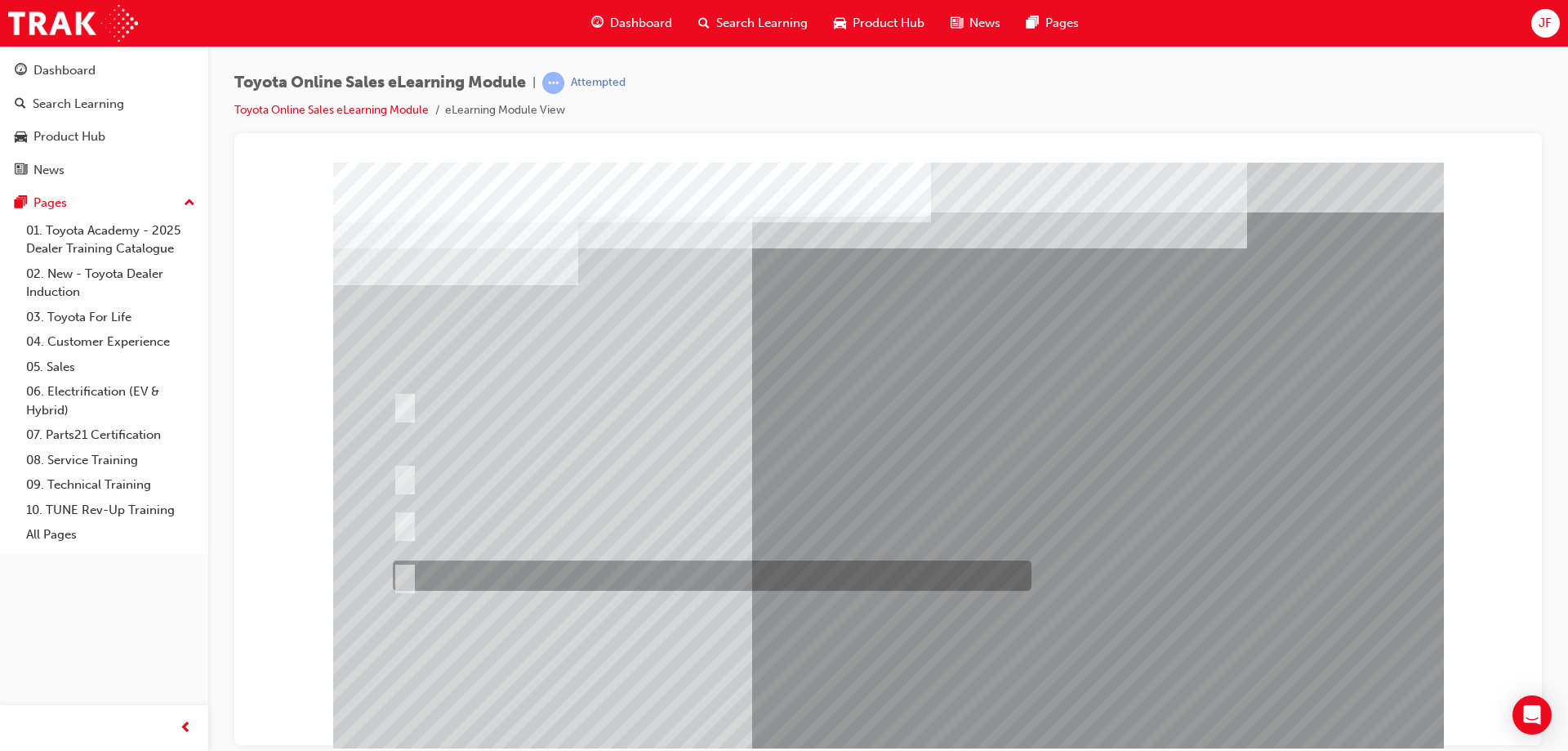
click at [695, 577] on div at bounding box center [708, 575] width 638 height 30
radio input "false"
radio input "true"
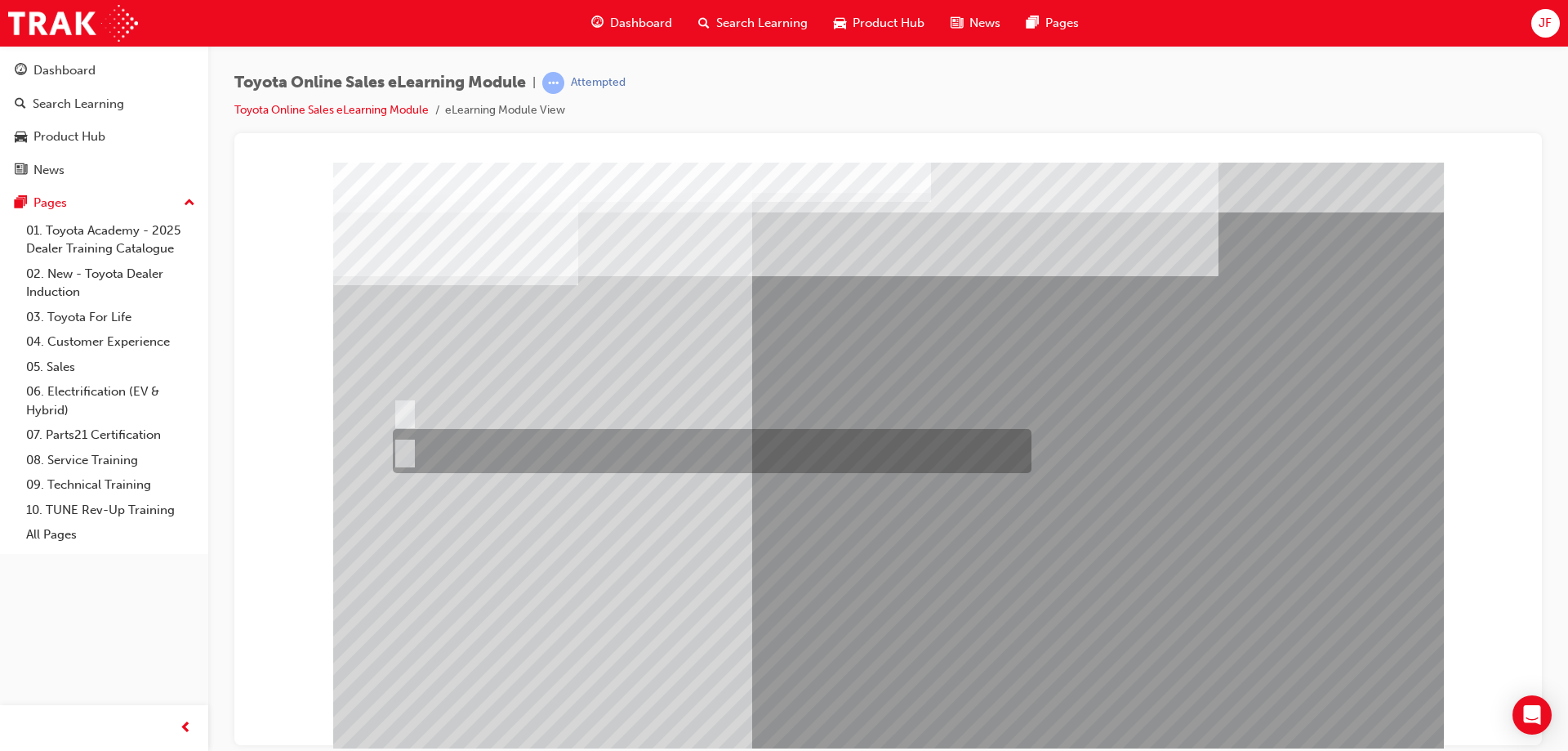
click at [424, 454] on div at bounding box center [708, 452] width 638 height 45
radio input "true"
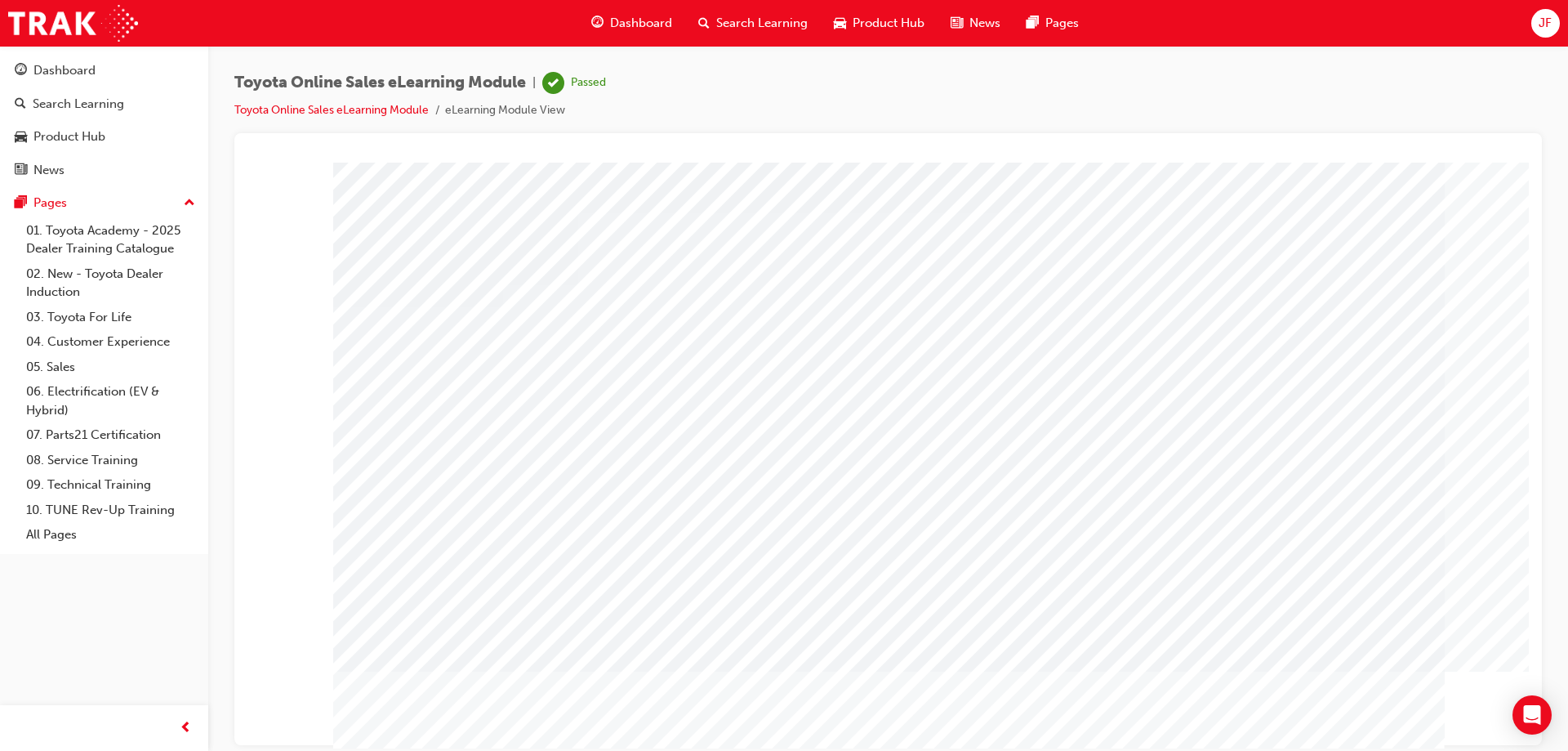
click at [647, 25] on span "Dashboard" at bounding box center [641, 23] width 62 height 19
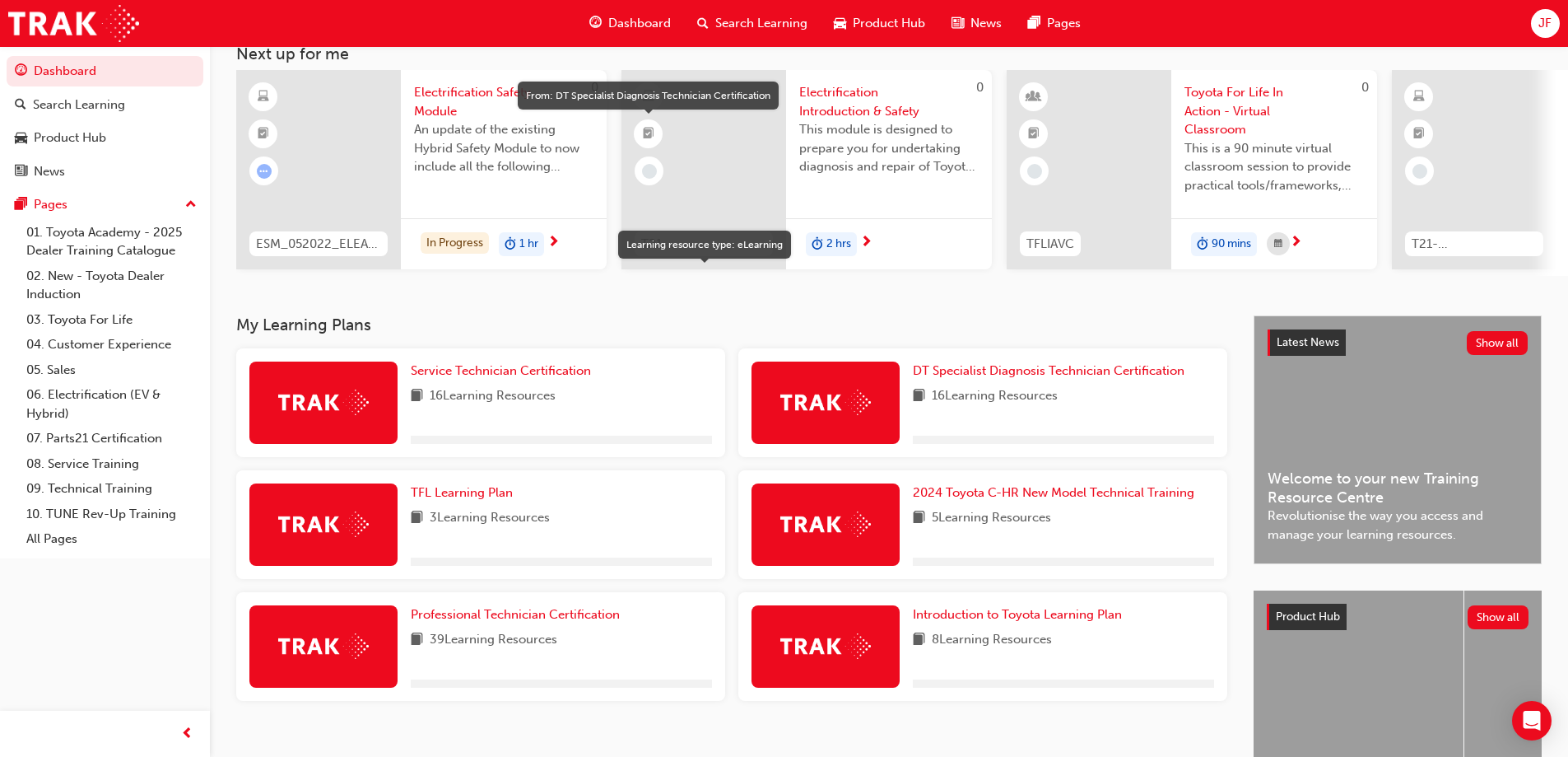
scroll to position [227, 0]
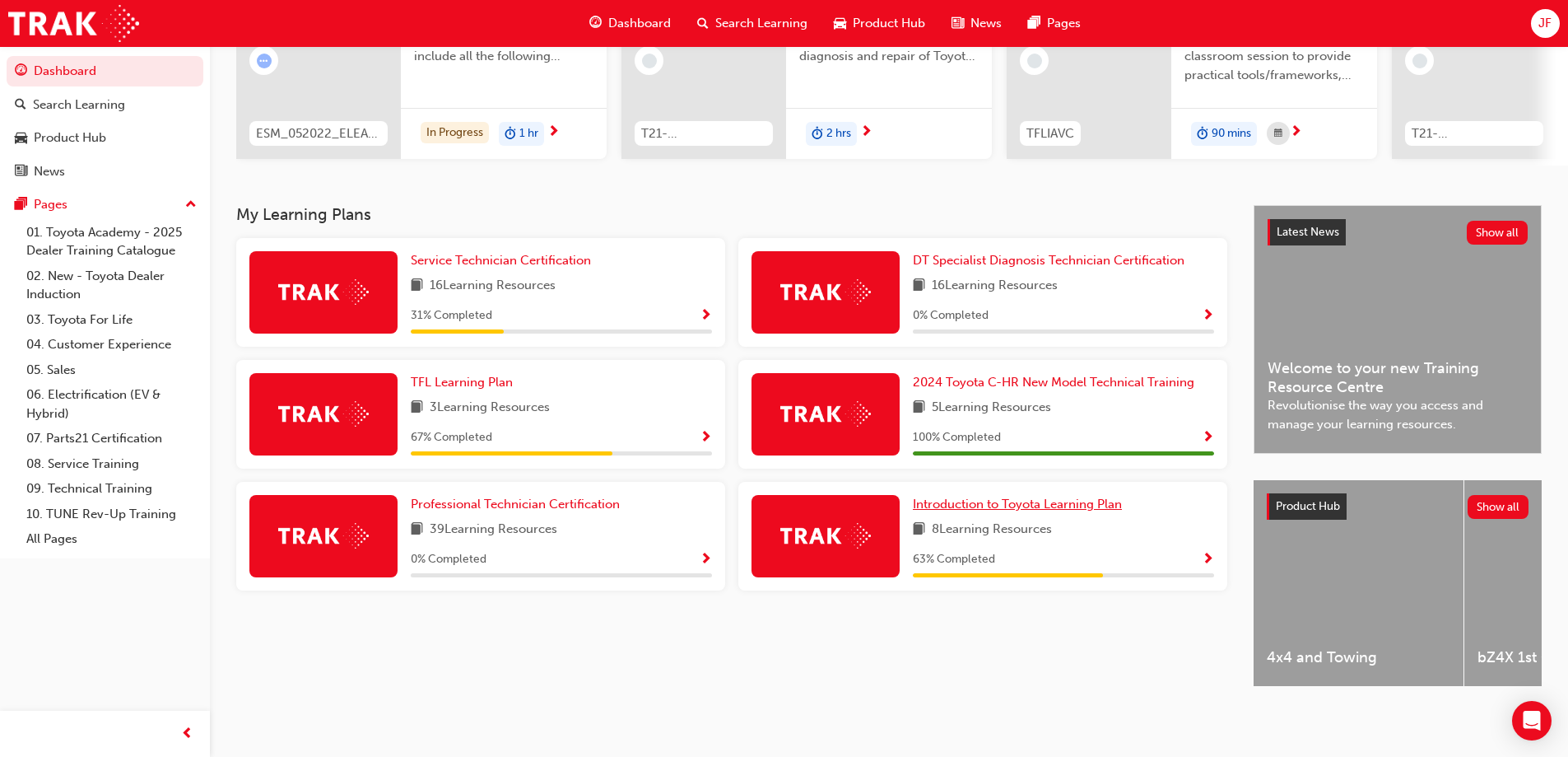
click at [1003, 505] on link "Introduction to Toyota Learning Plan" at bounding box center [1021, 504] width 215 height 19
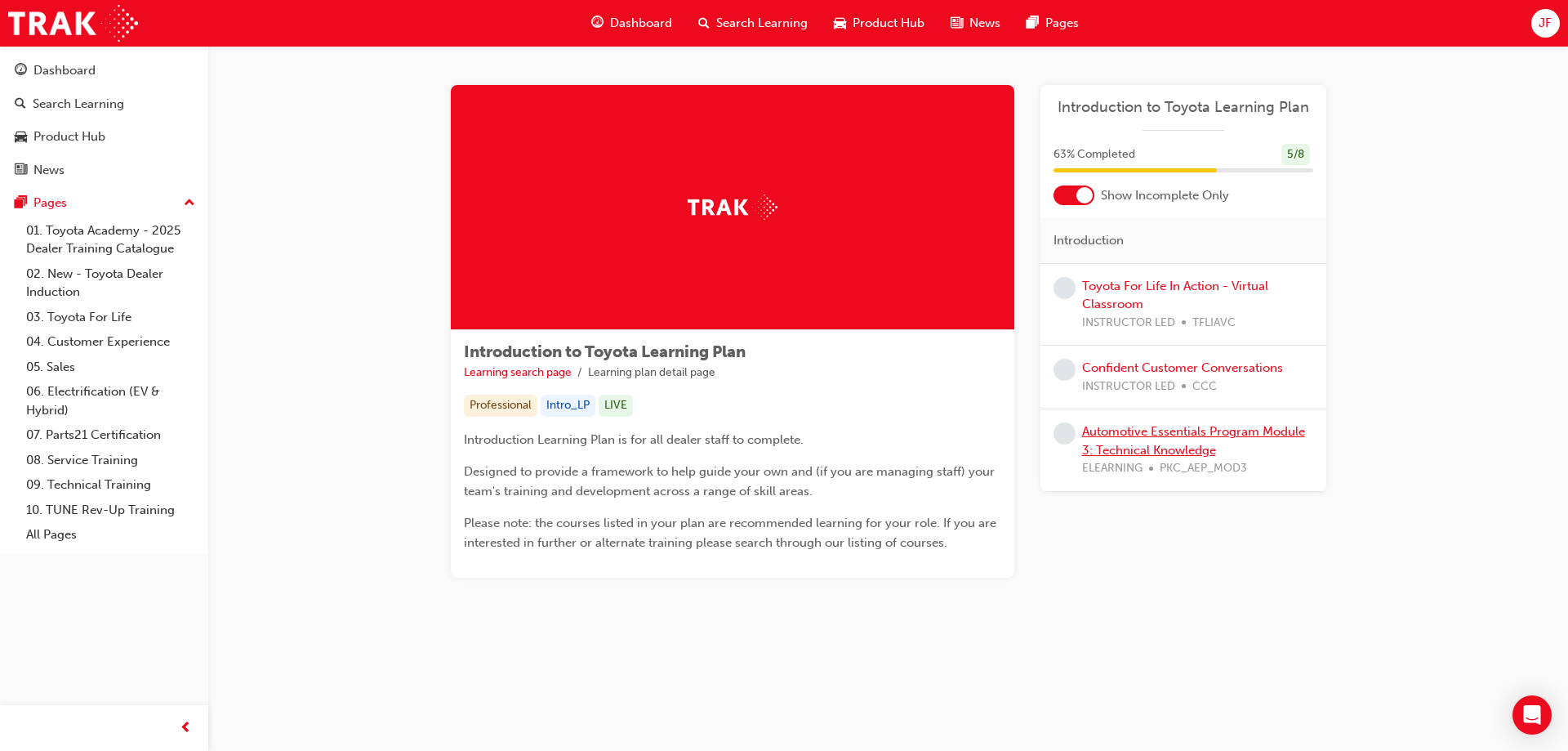
click at [1151, 449] on link "Automotive Essentials Program Module 3: Technical Knowledge" at bounding box center [1193, 441] width 223 height 34
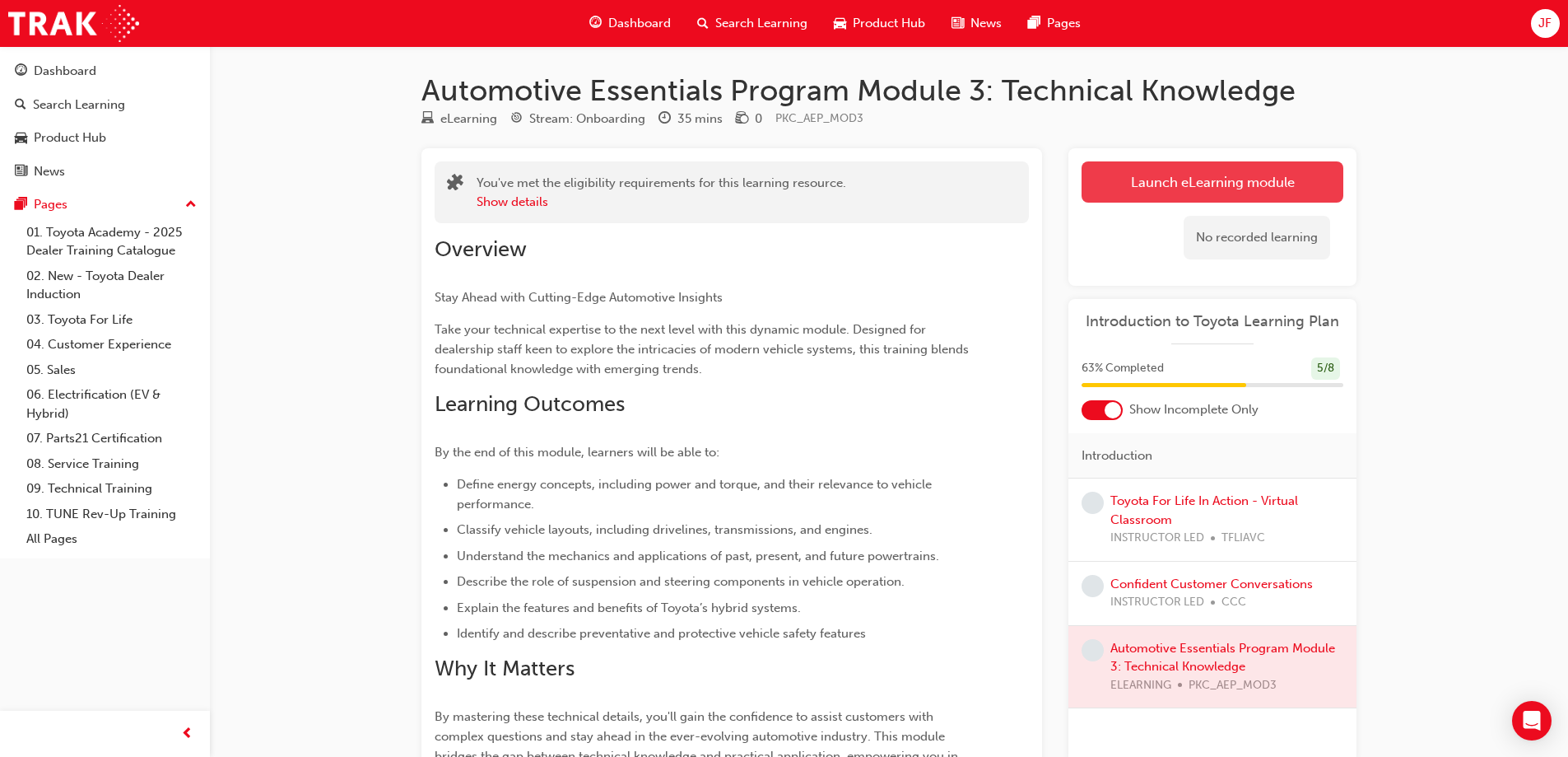
click at [1139, 189] on link "Launch eLearning module" at bounding box center [1213, 182] width 262 height 41
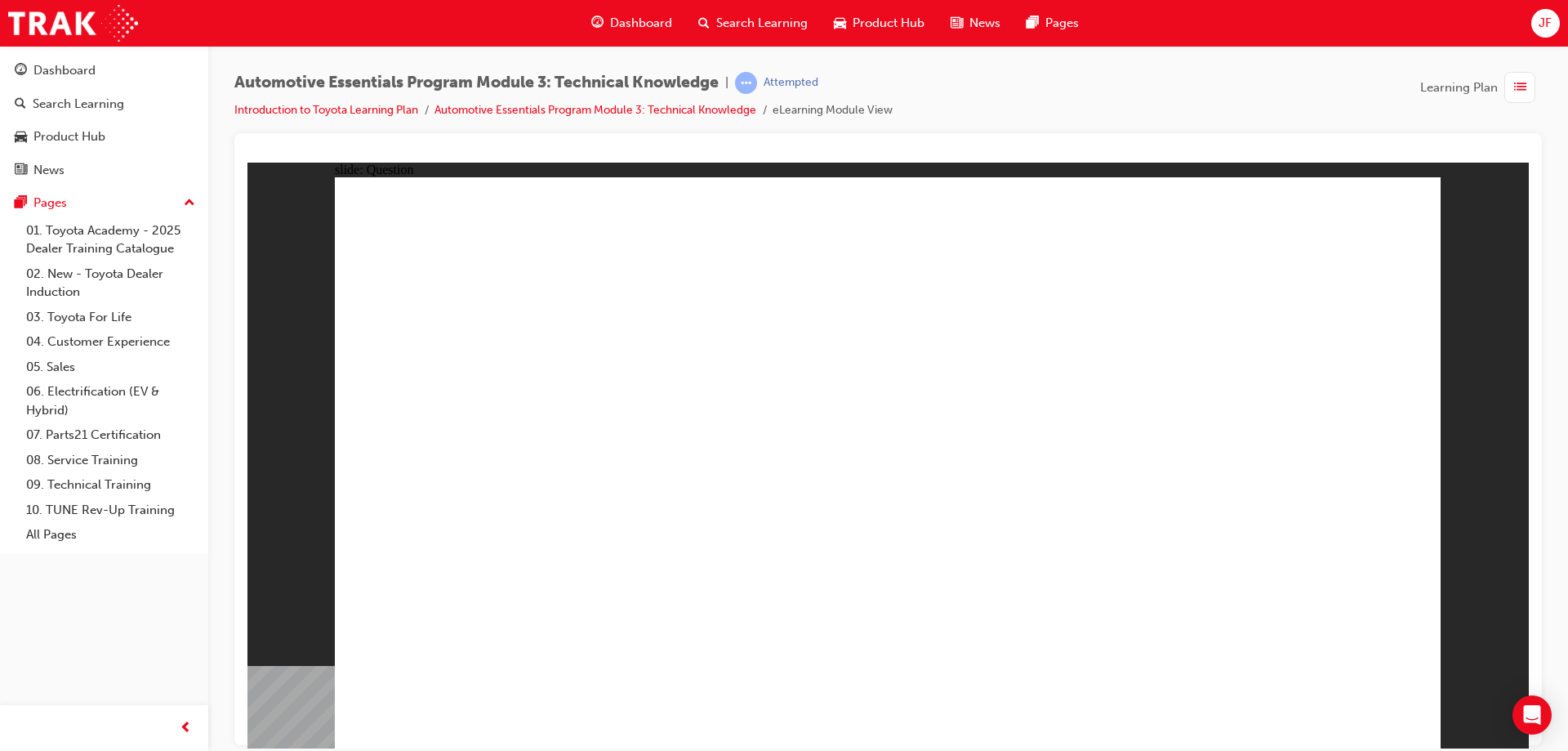
radio input "true"
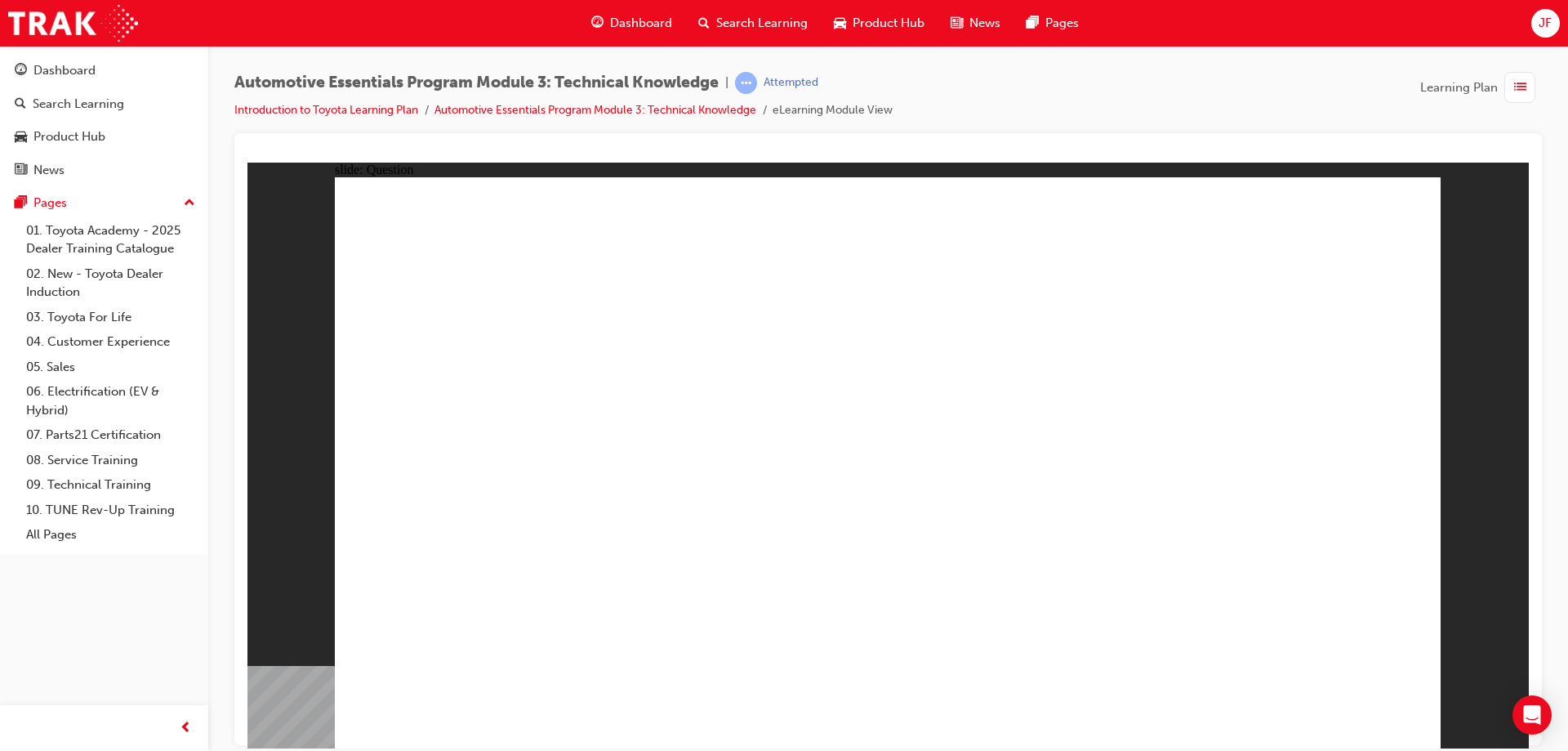
radio input "true"
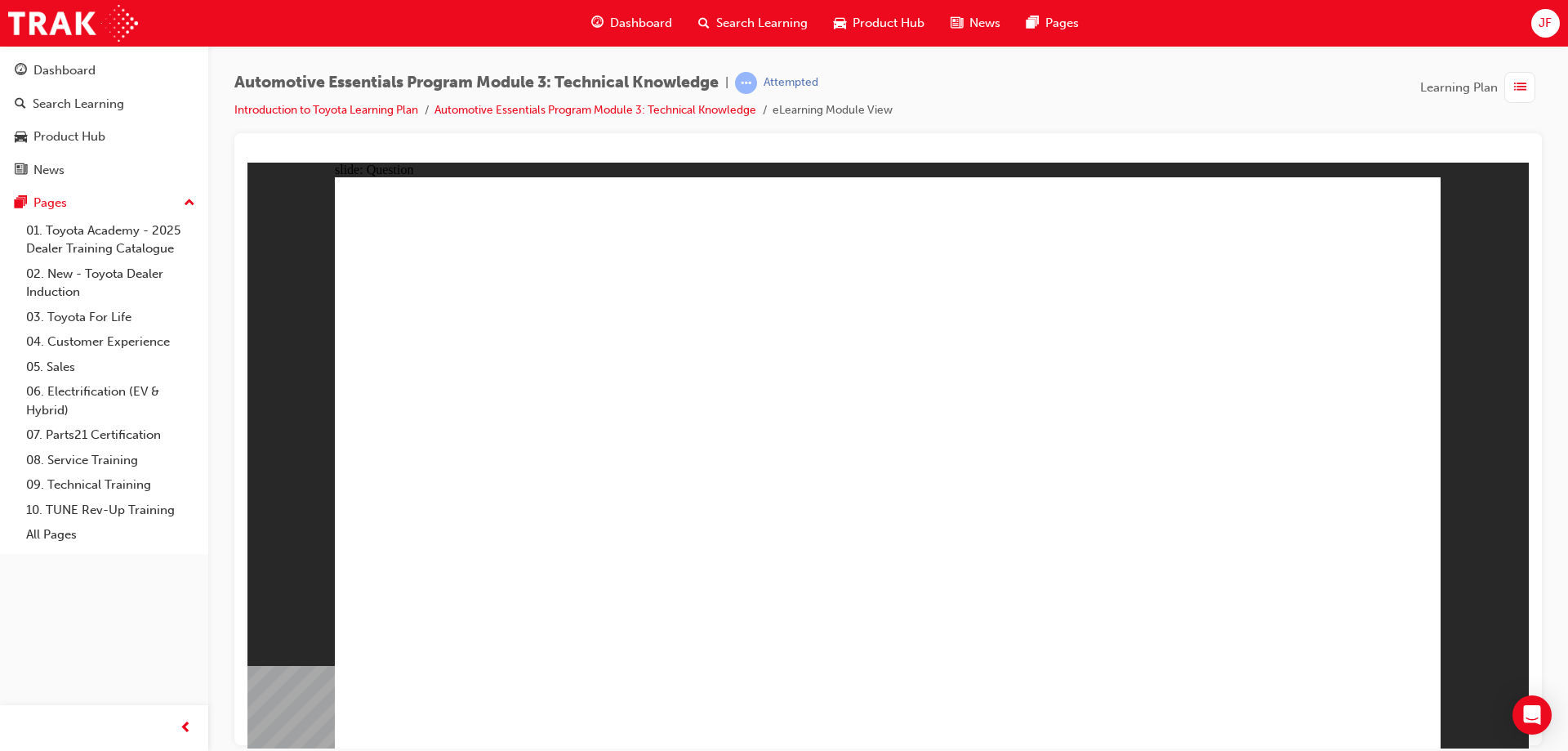
radio input "true"
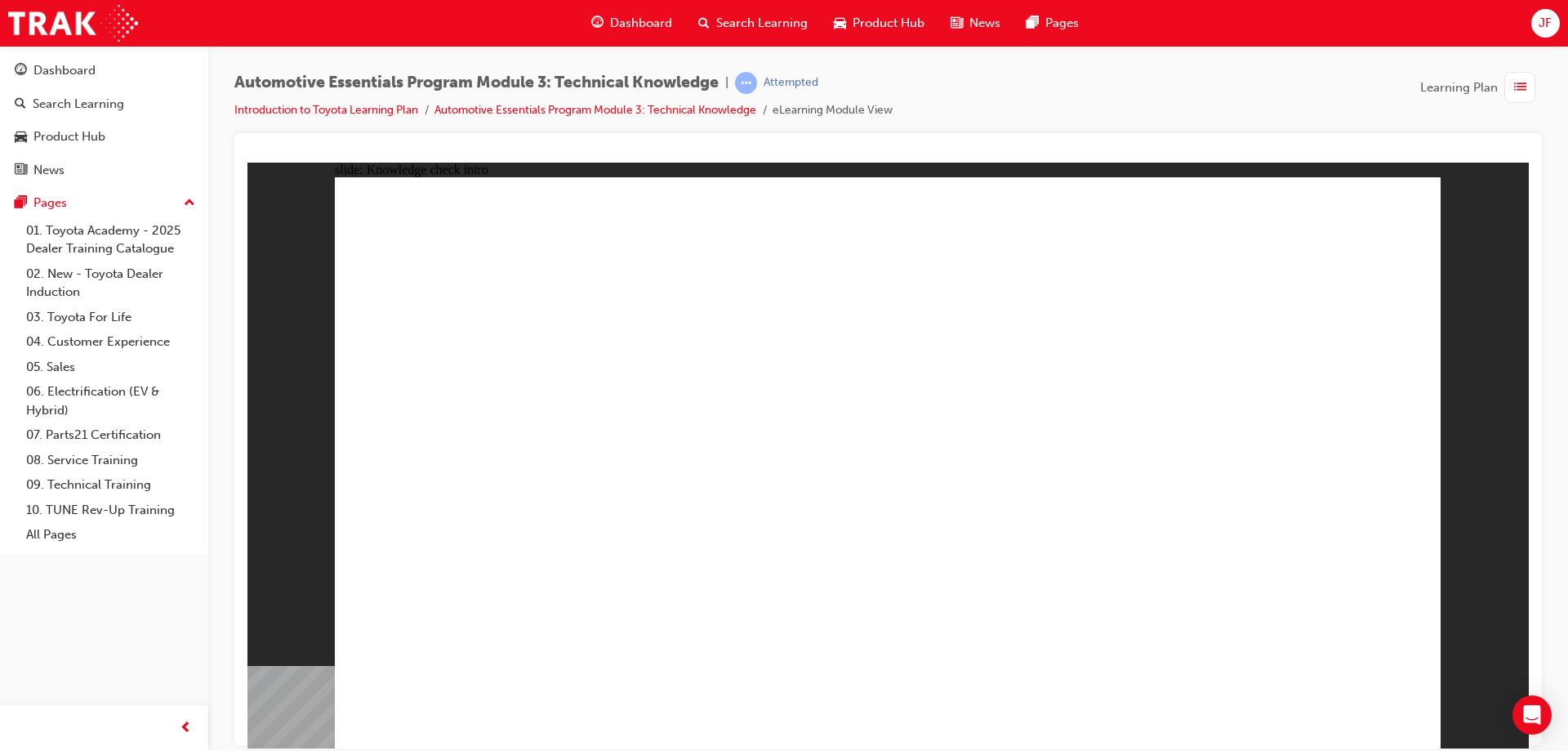
radio input "true"
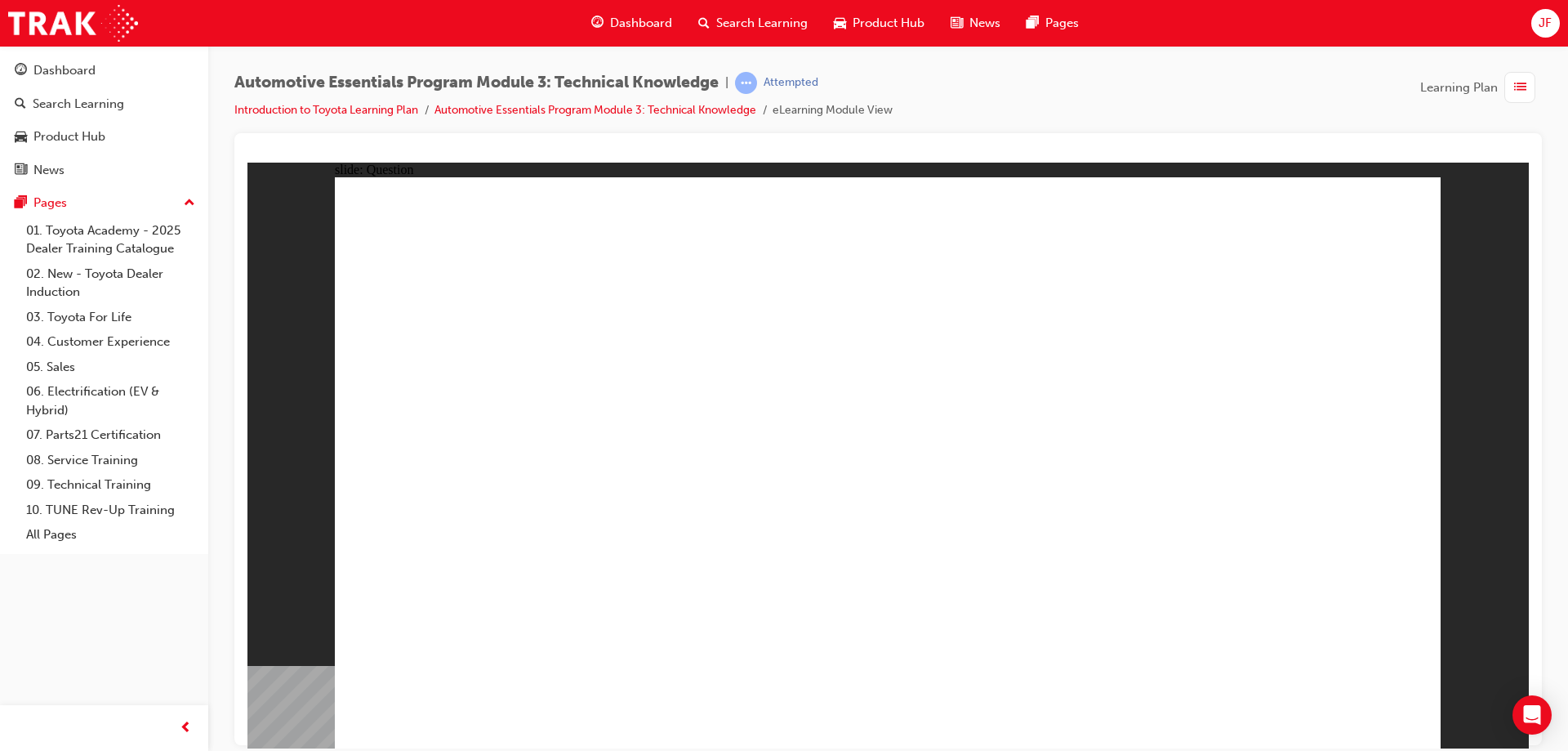
radio input "true"
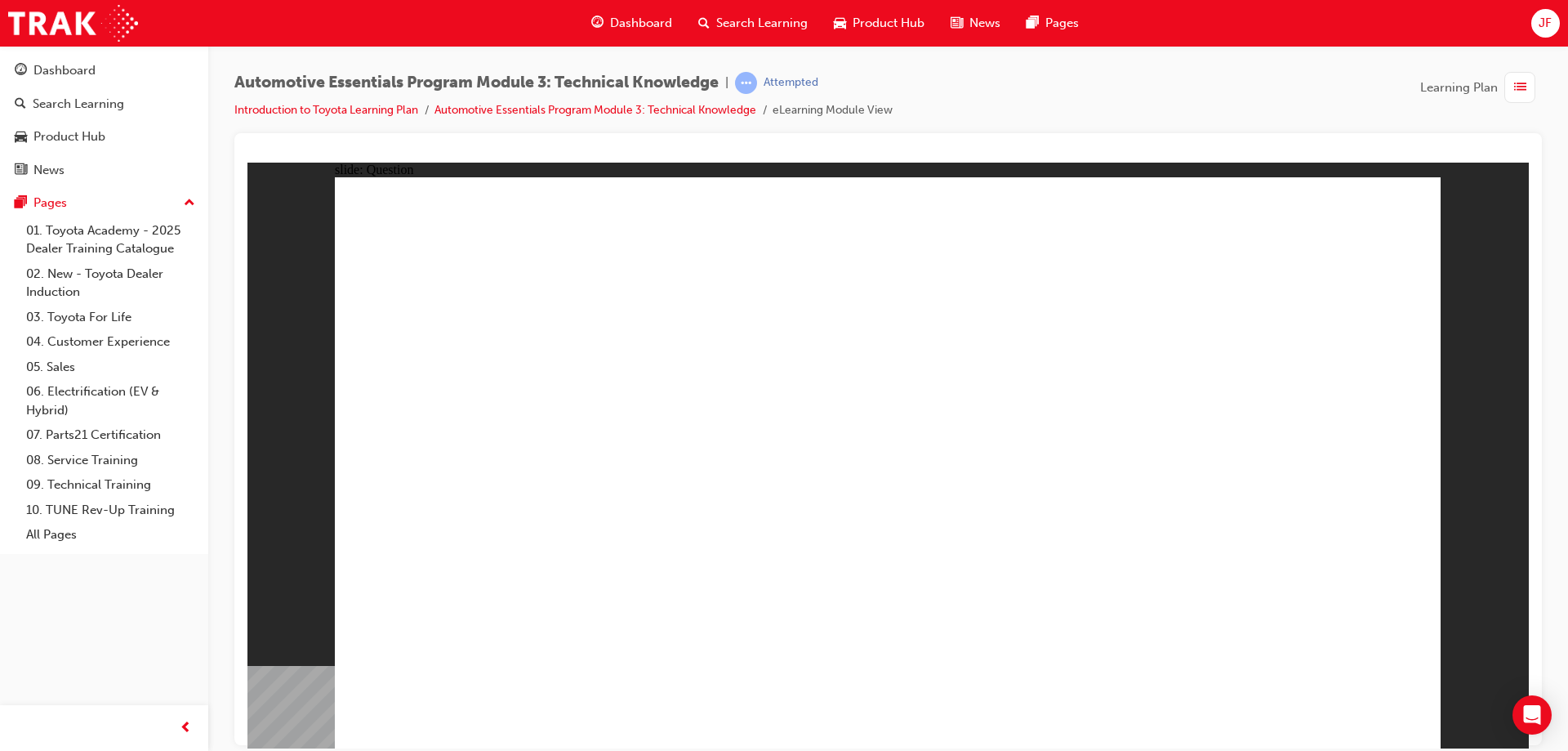
radio input "true"
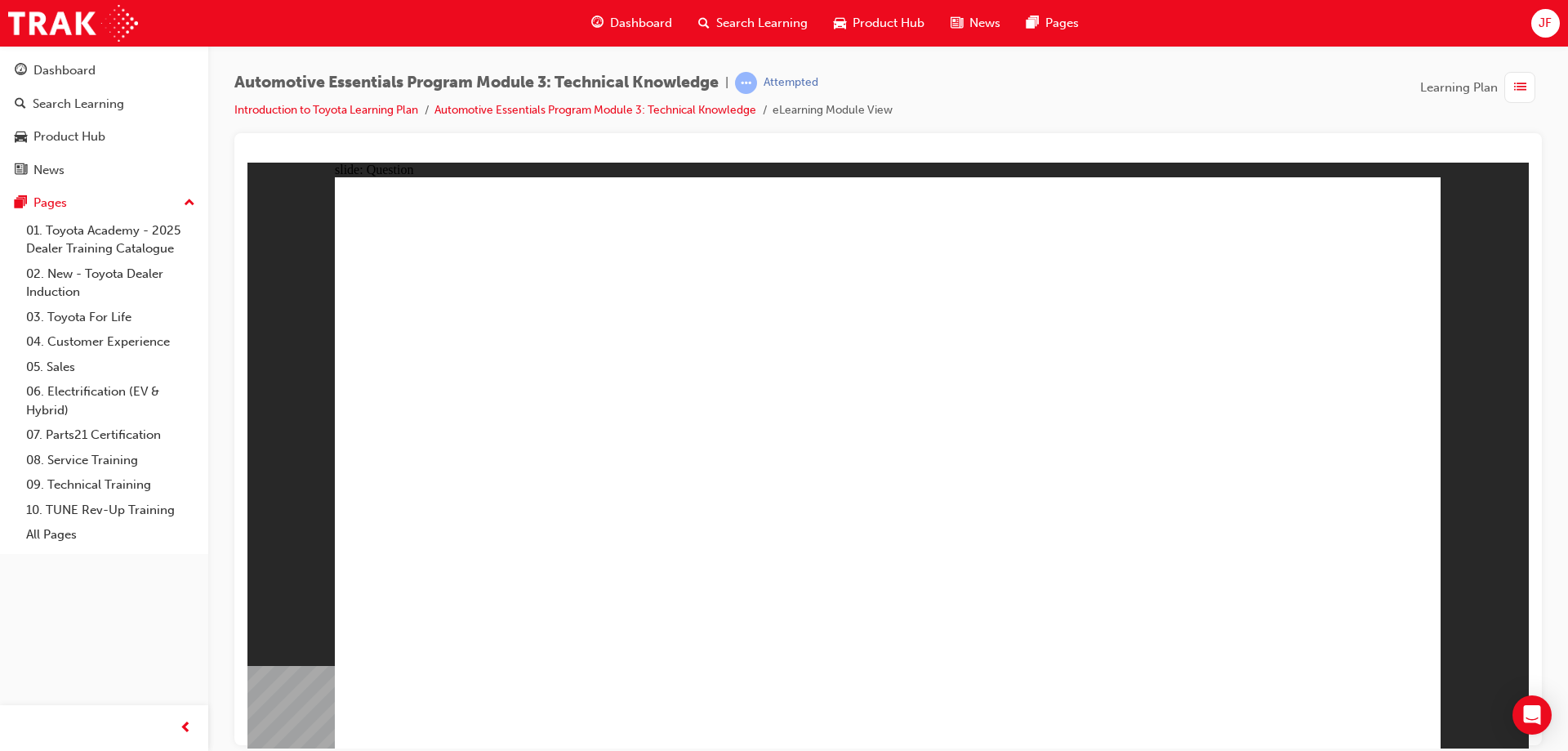
radio input "true"
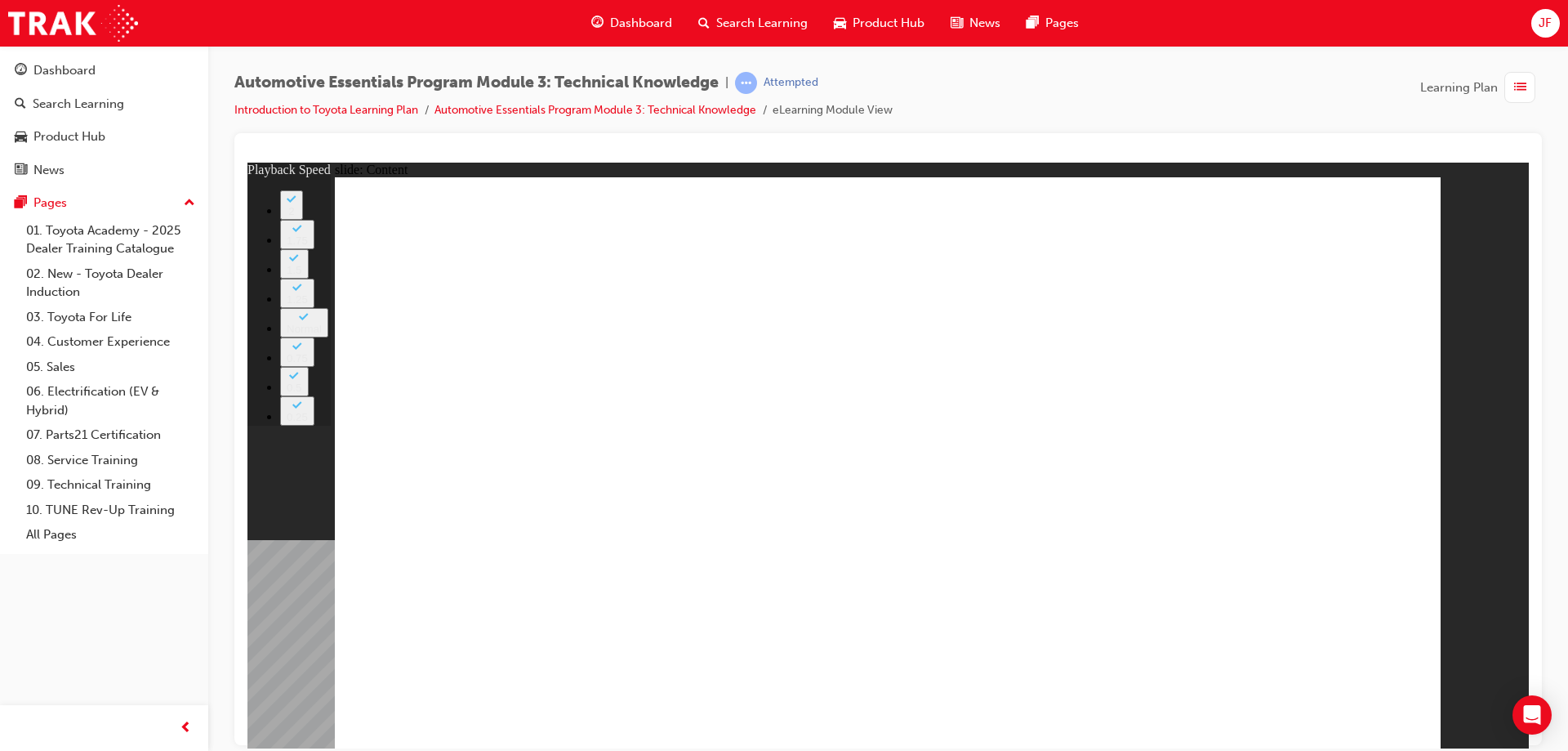
type input "227"
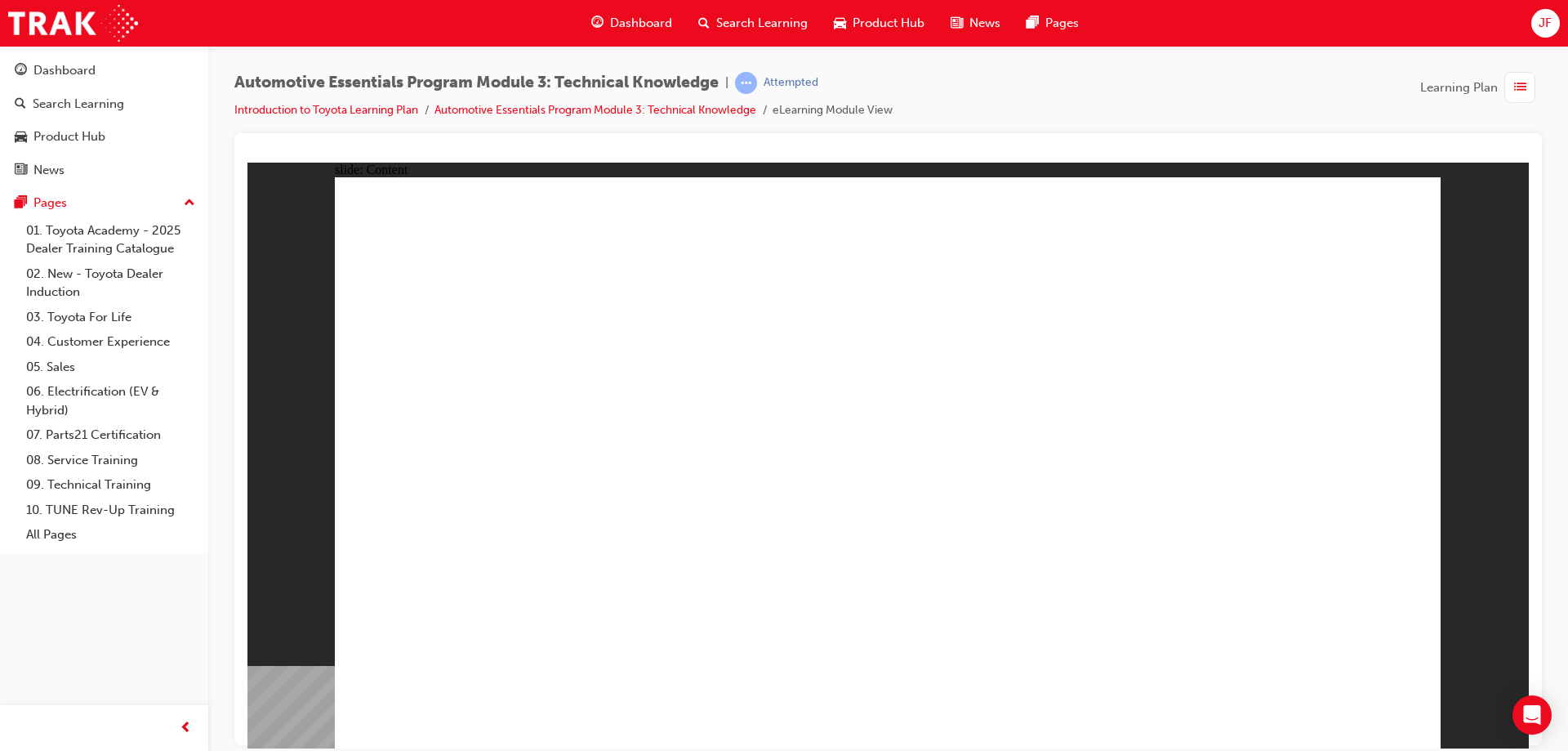
drag, startPoint x: 1093, startPoint y: 401, endPoint x: 1106, endPoint y: 404, distance: 13.3
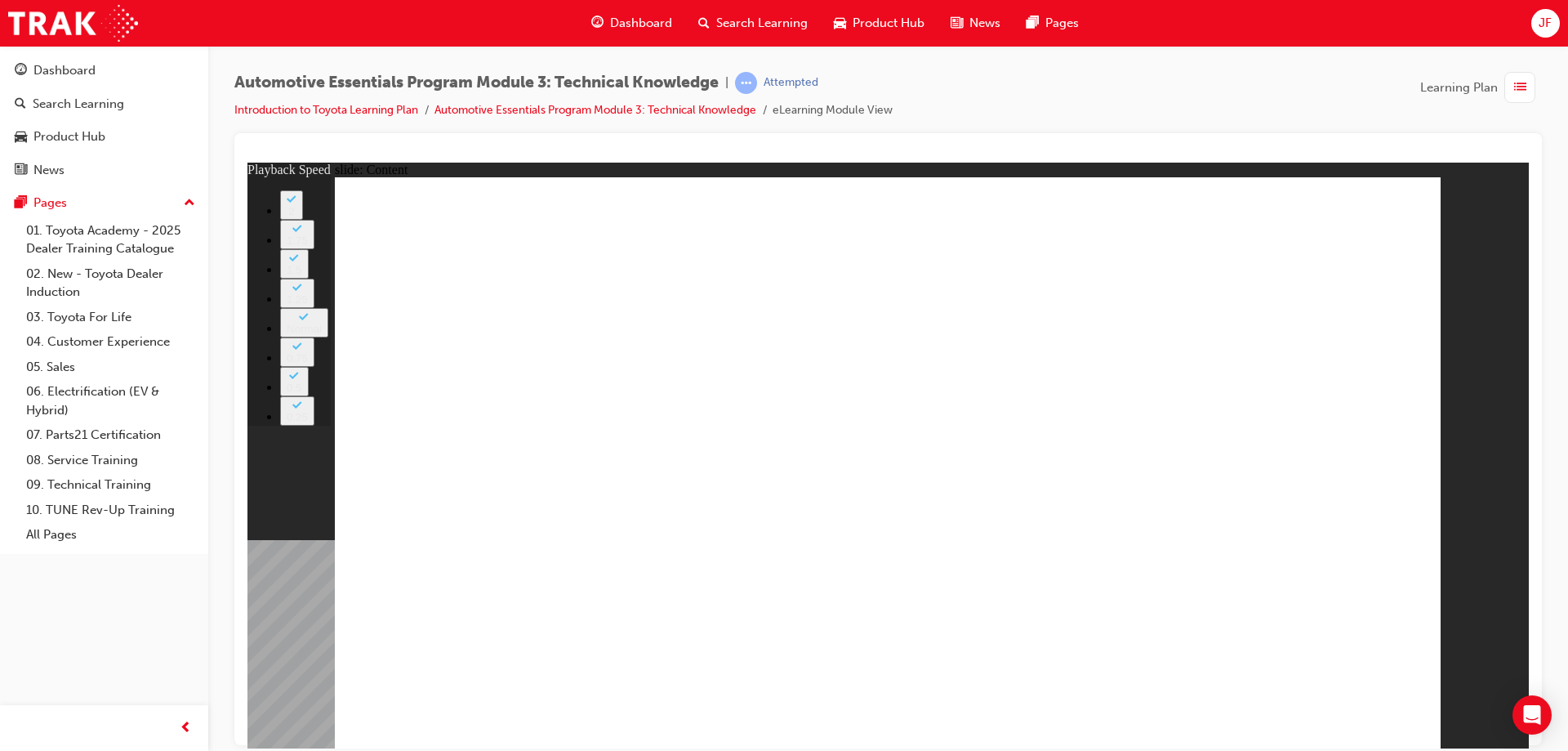
type input "3"
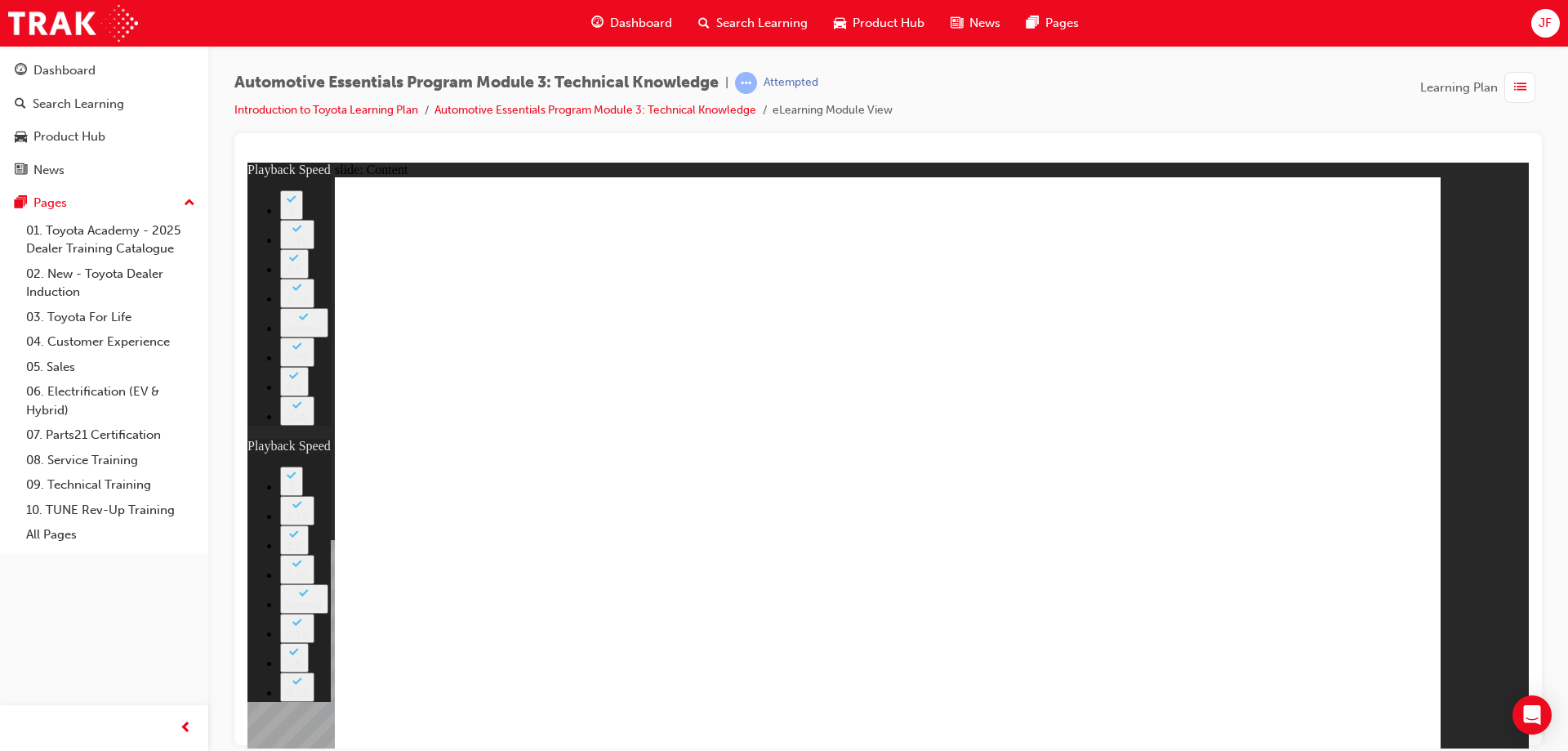
type input "2"
type input "3"
type input "2"
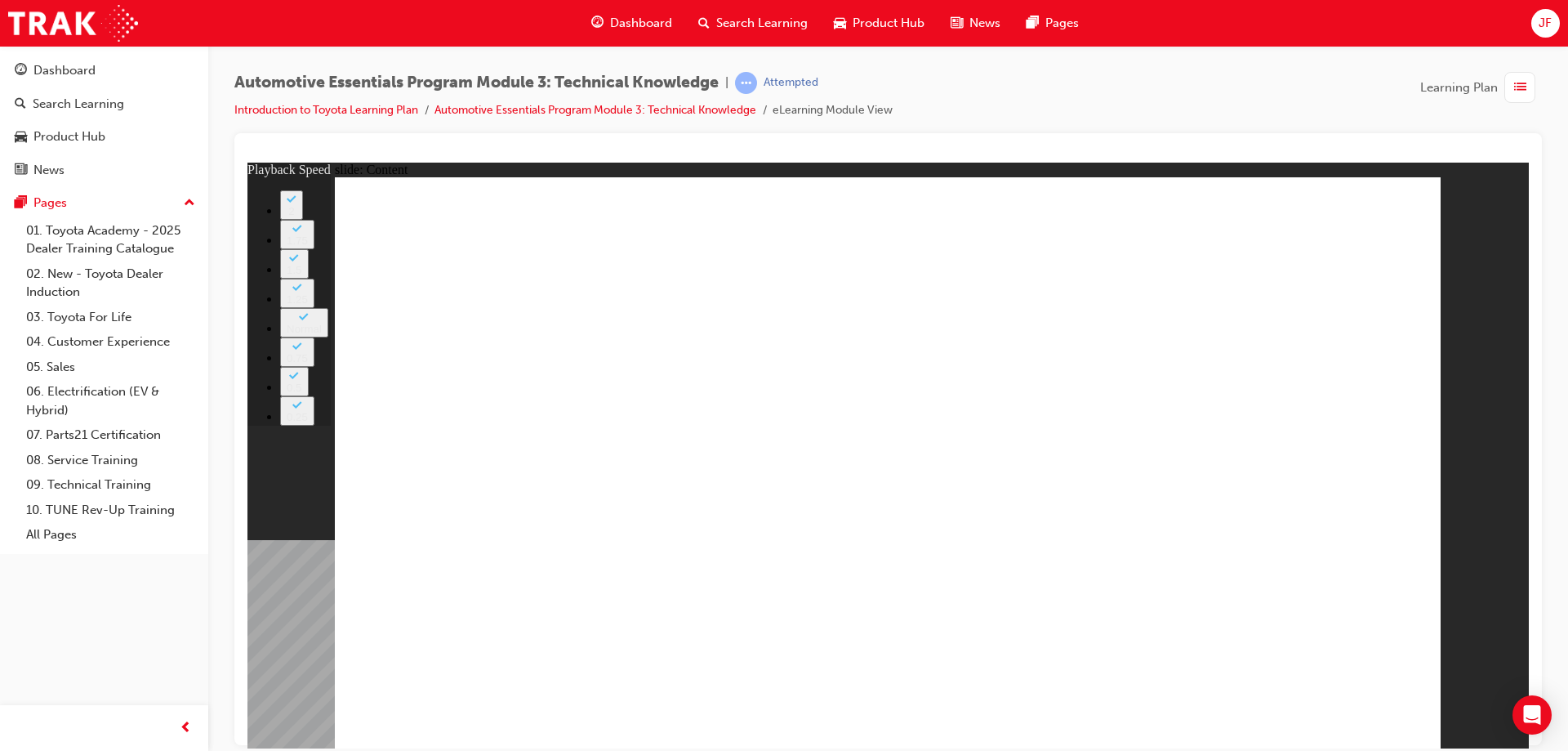
type input "18"
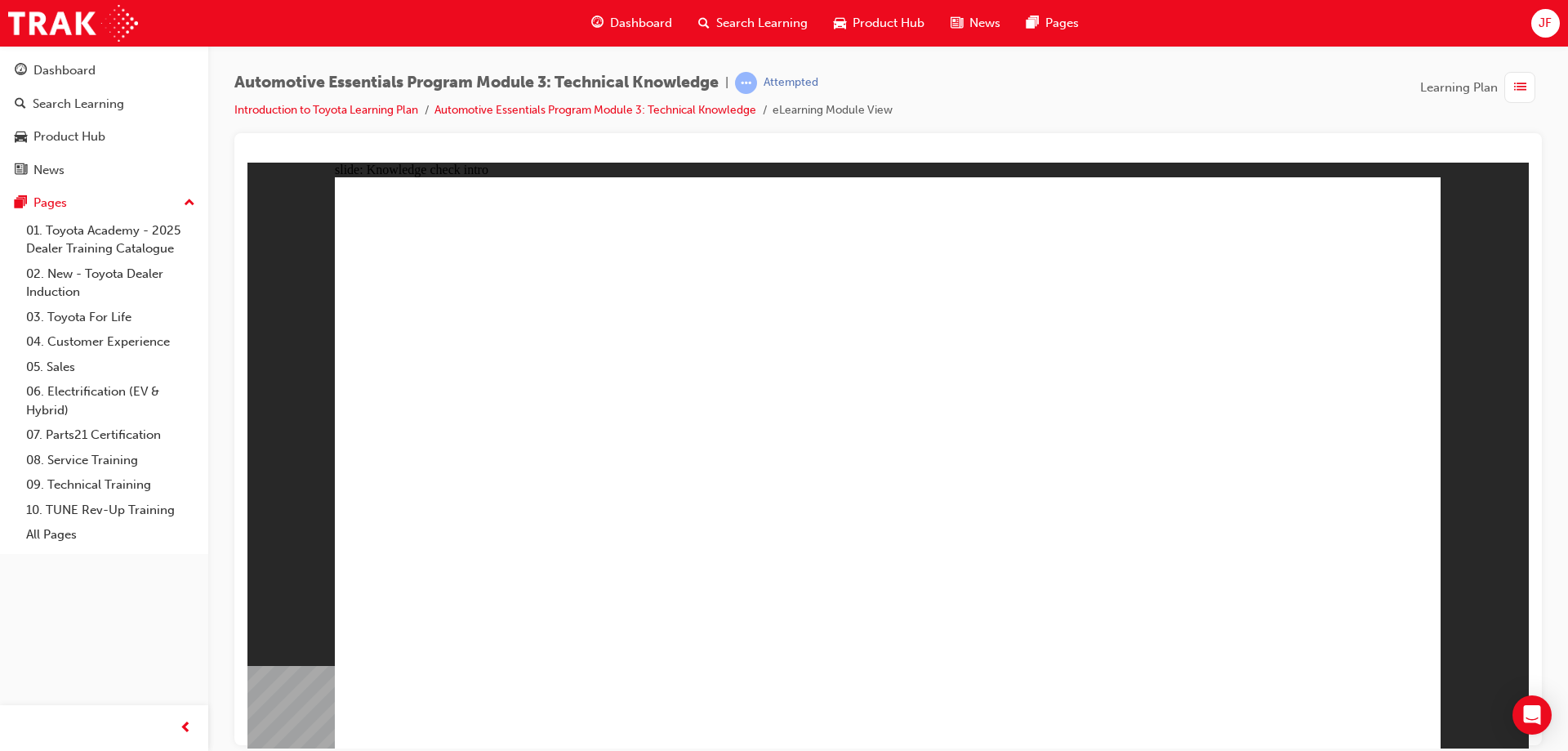
radio input "true"
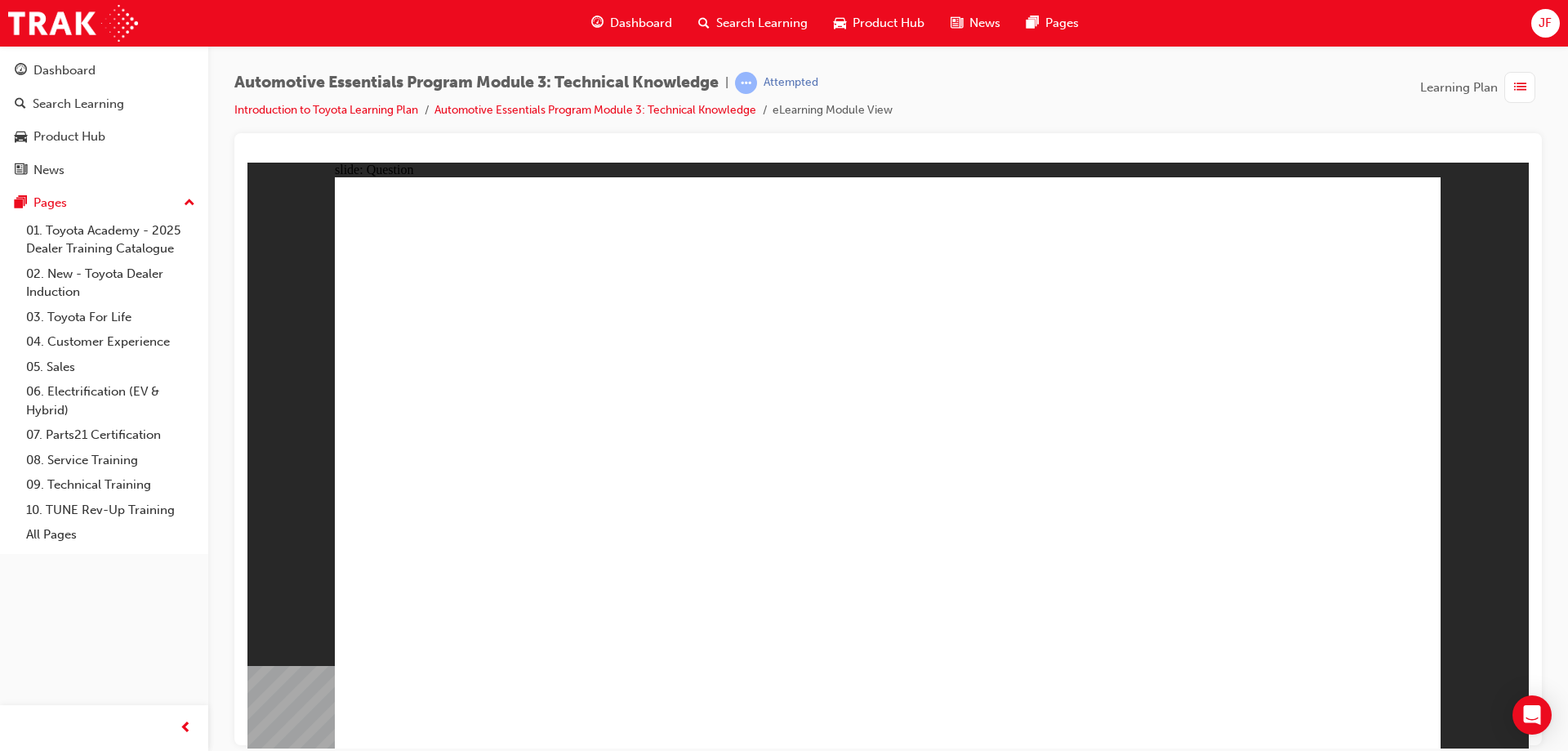
radio input "true"
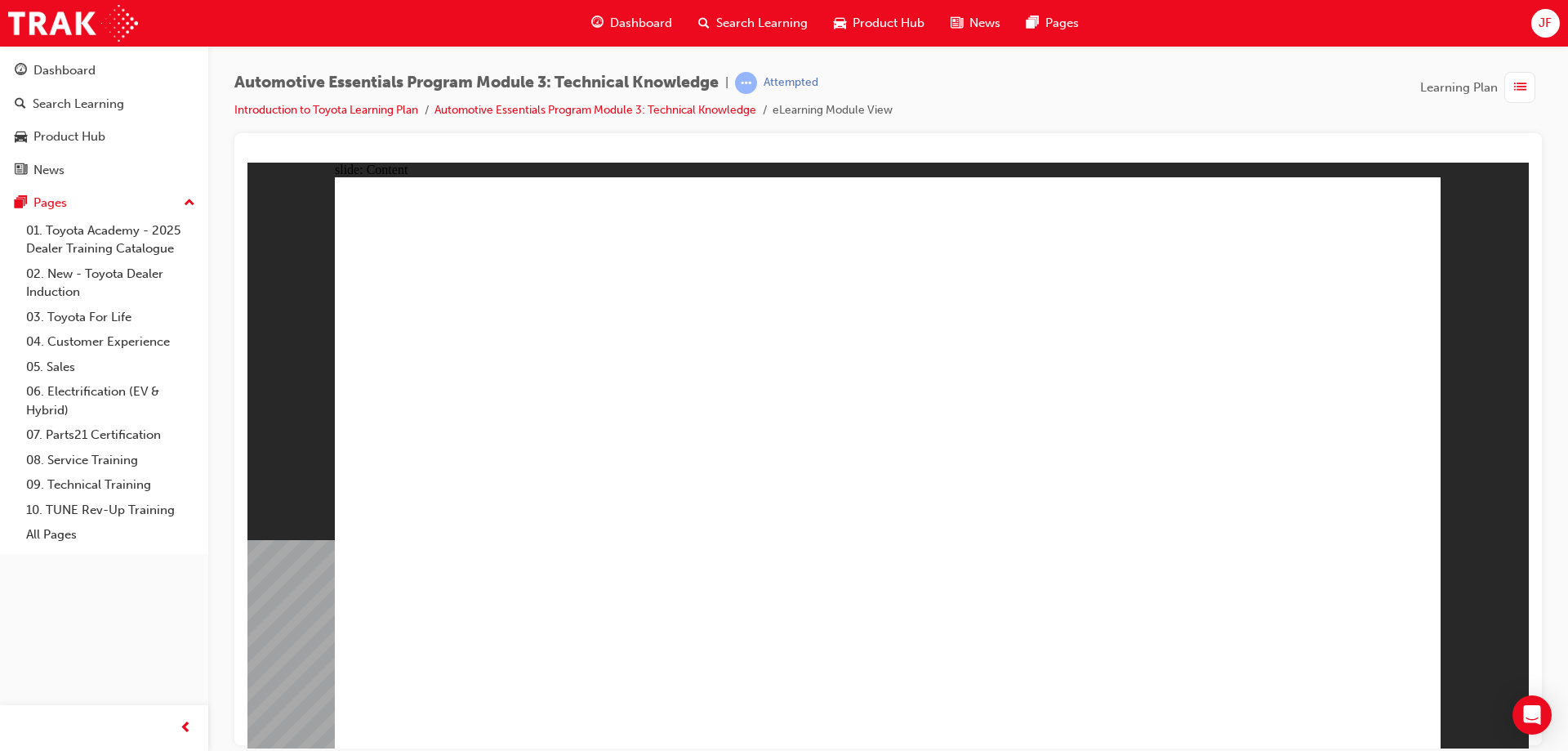
drag, startPoint x: 716, startPoint y: 657, endPoint x: 725, endPoint y: 656, distance: 9.1
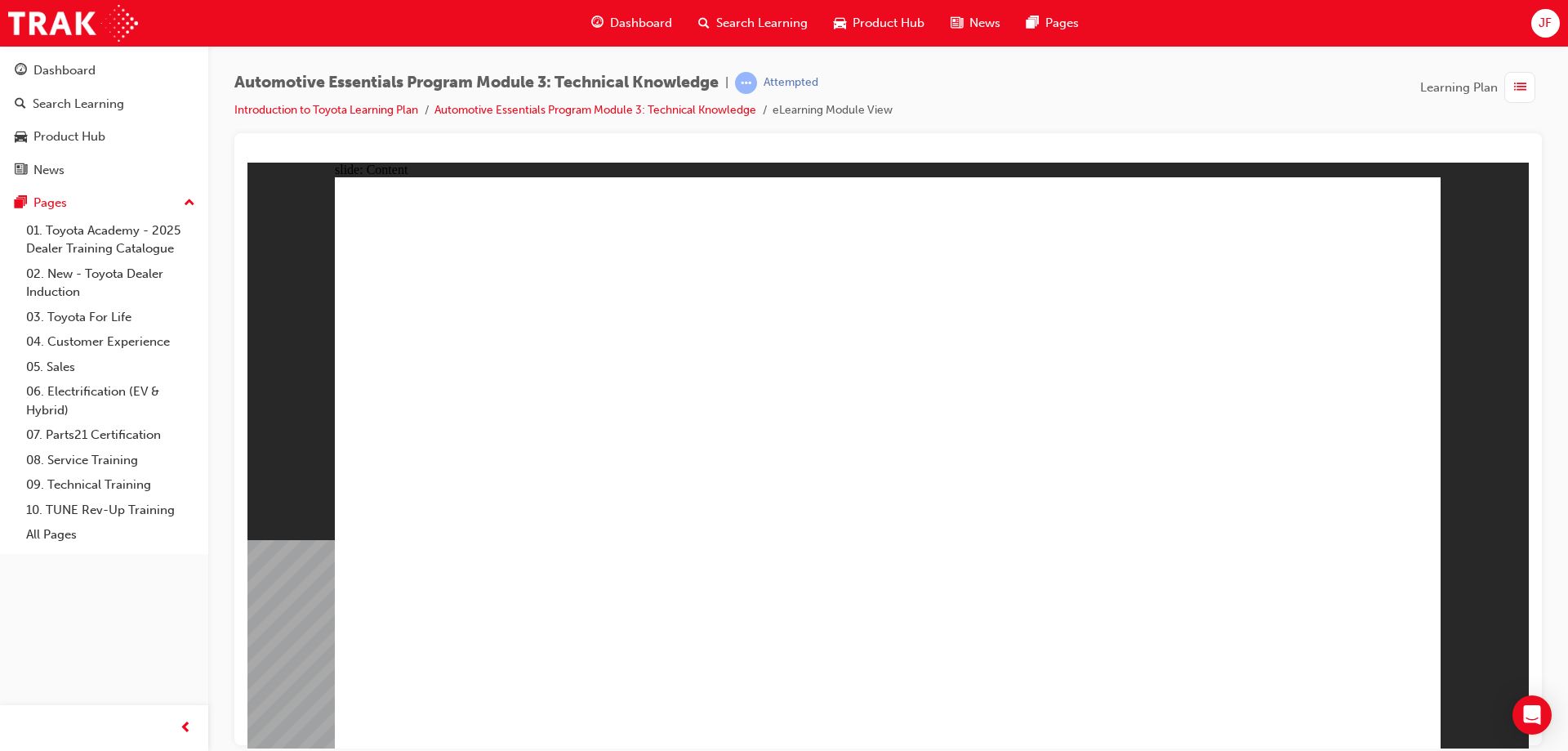
drag, startPoint x: 603, startPoint y: 623, endPoint x: 587, endPoint y: 518, distance: 106.2
drag, startPoint x: 573, startPoint y: 469, endPoint x: 679, endPoint y: 456, distance: 106.8
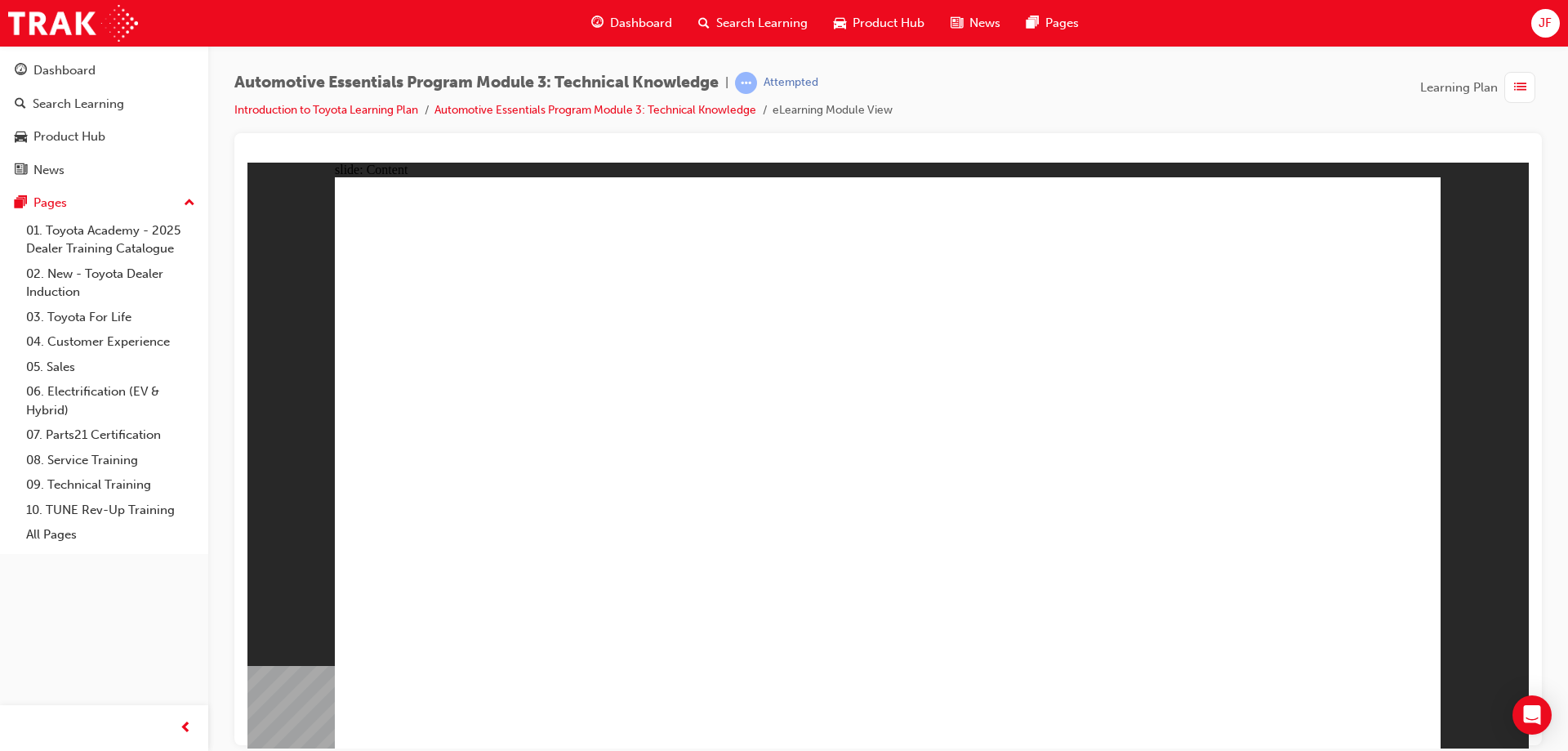
drag, startPoint x: 806, startPoint y: 309, endPoint x: 613, endPoint y: 351, distance: 197.5
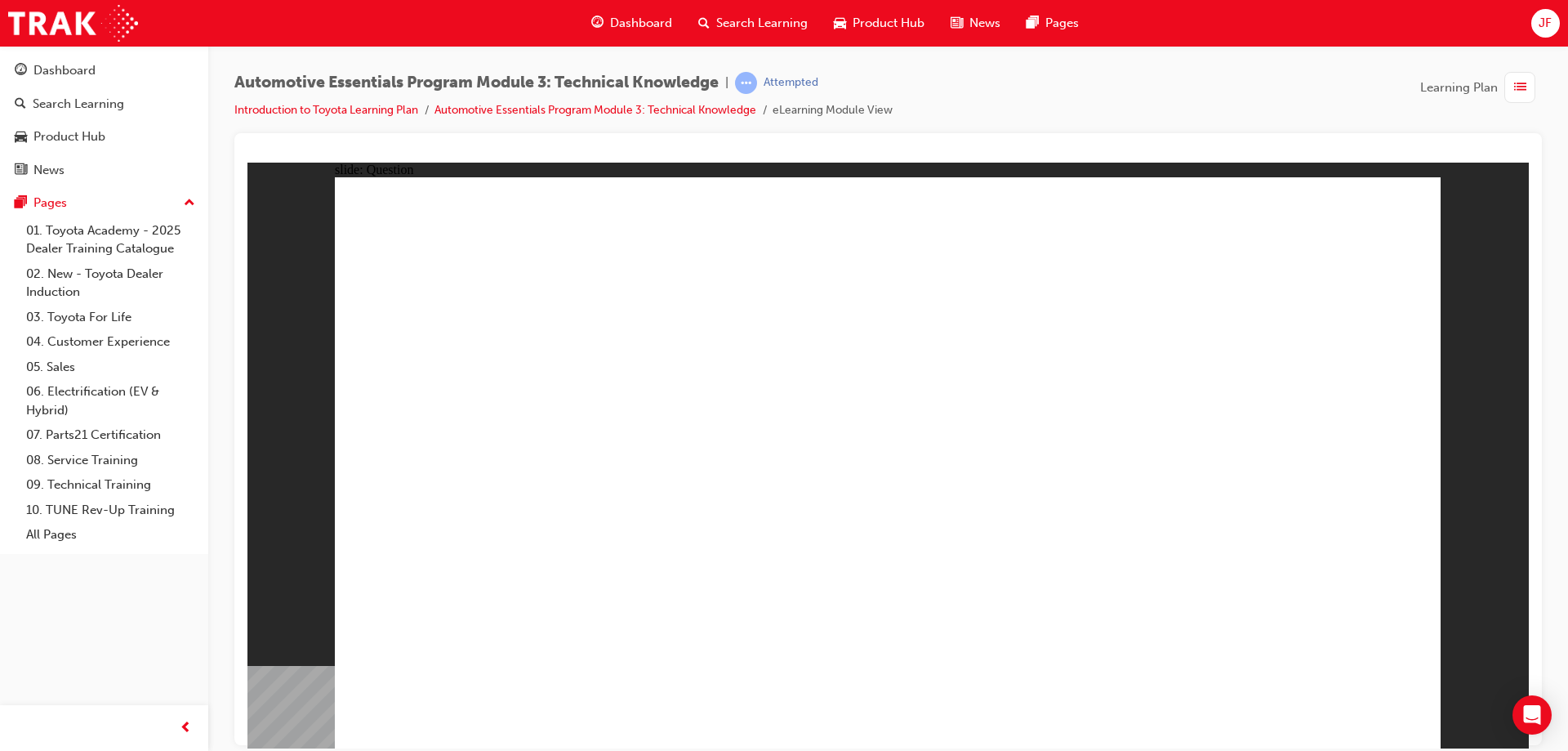
radio input "true"
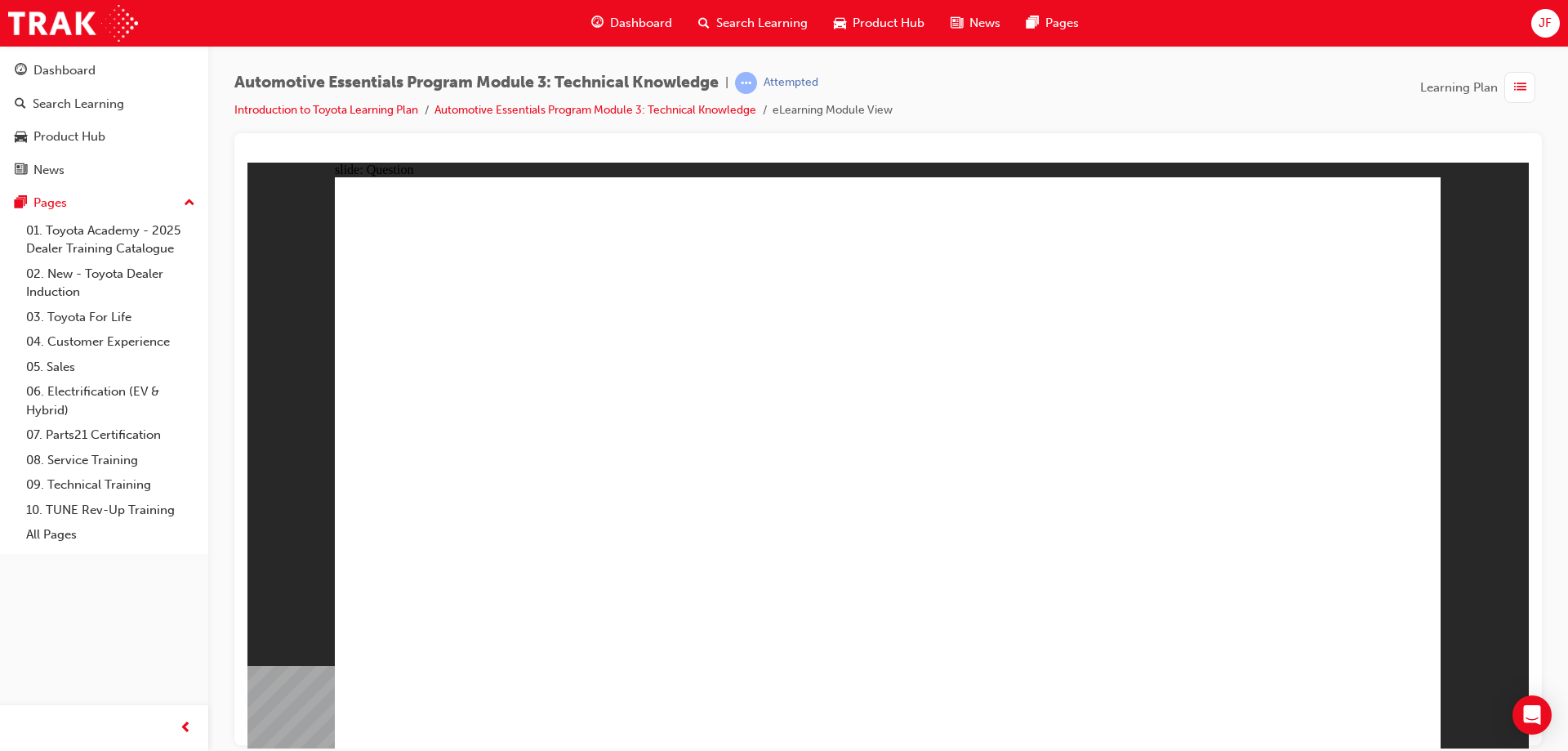
radio input "true"
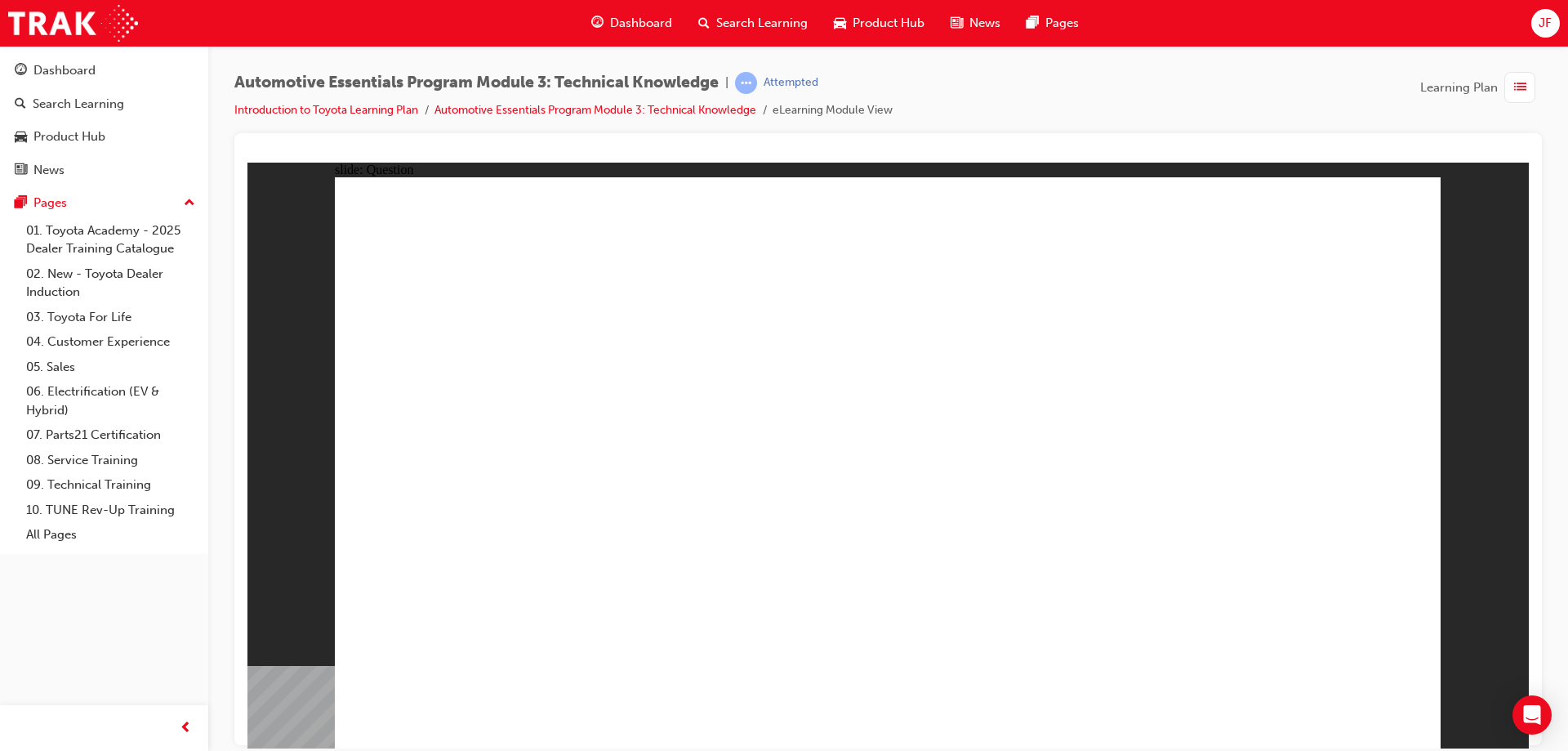
radio input "true"
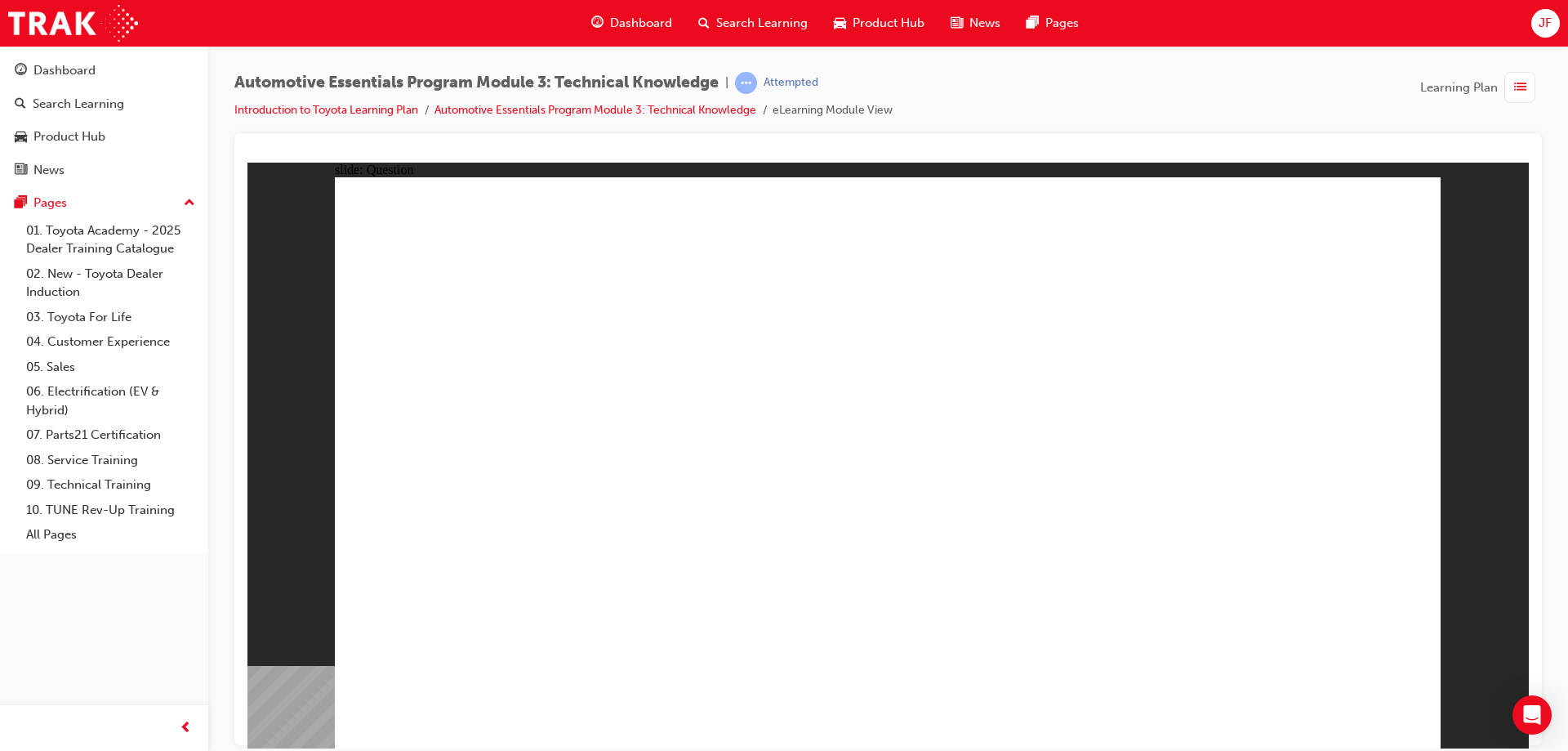
radio input "true"
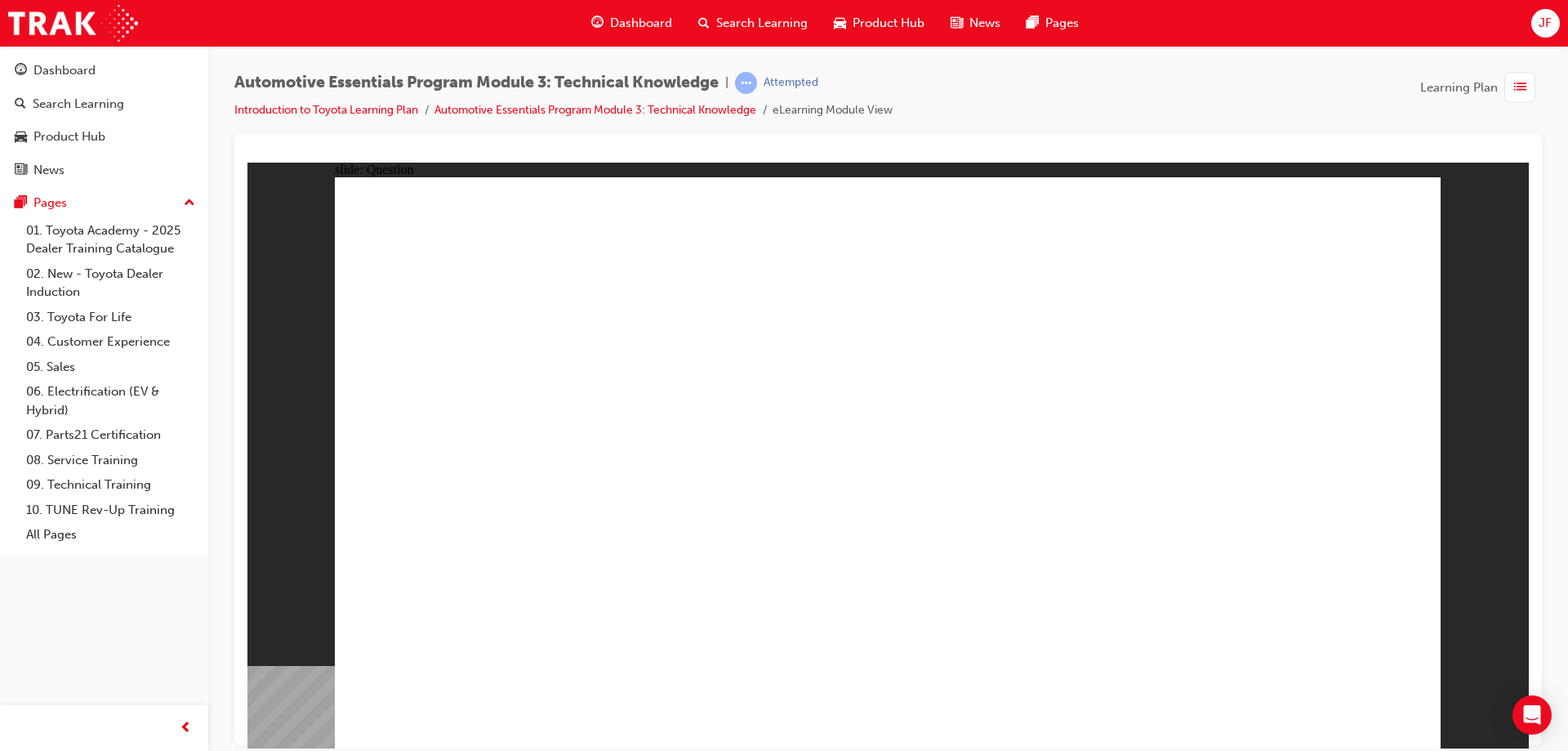
radio input "true"
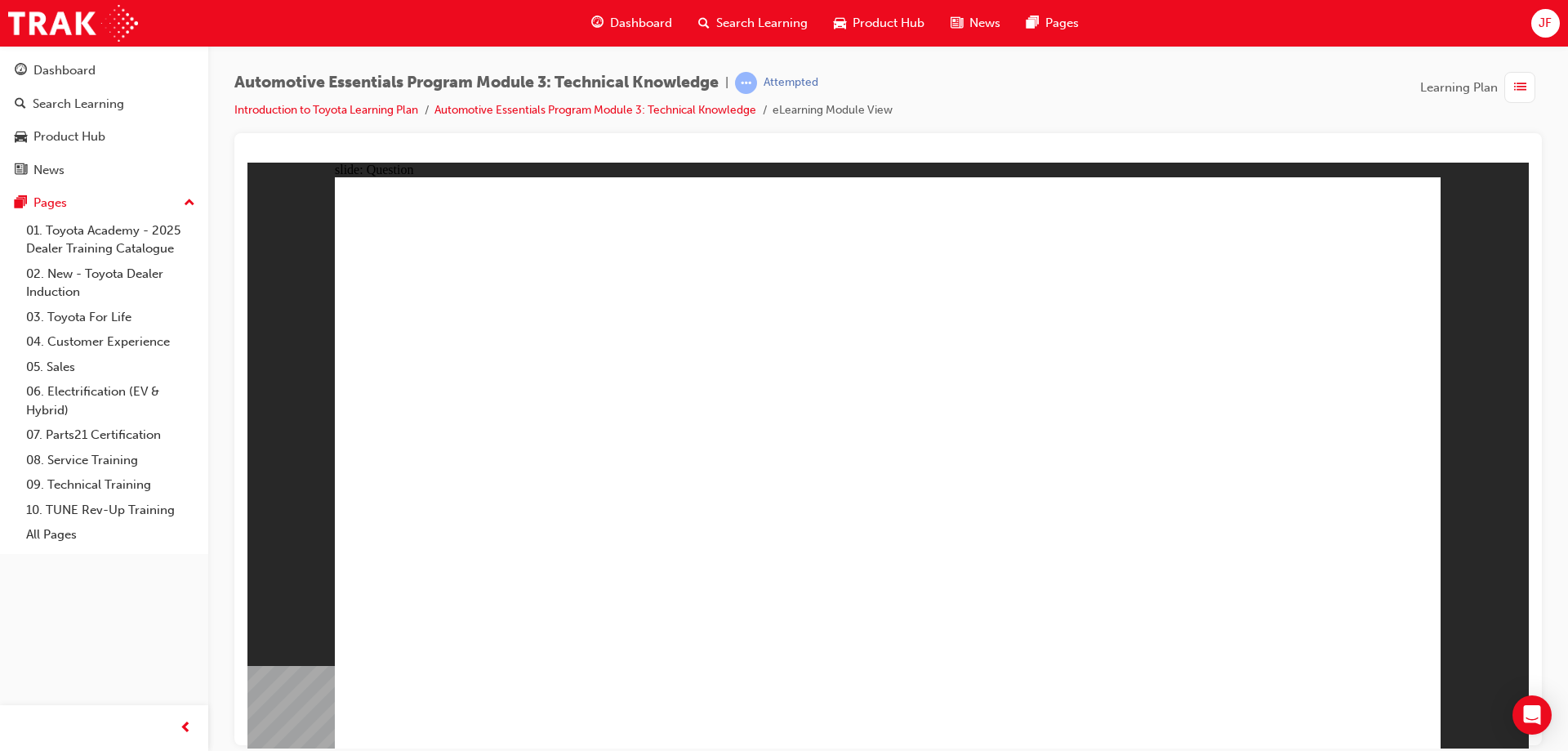
radio input "true"
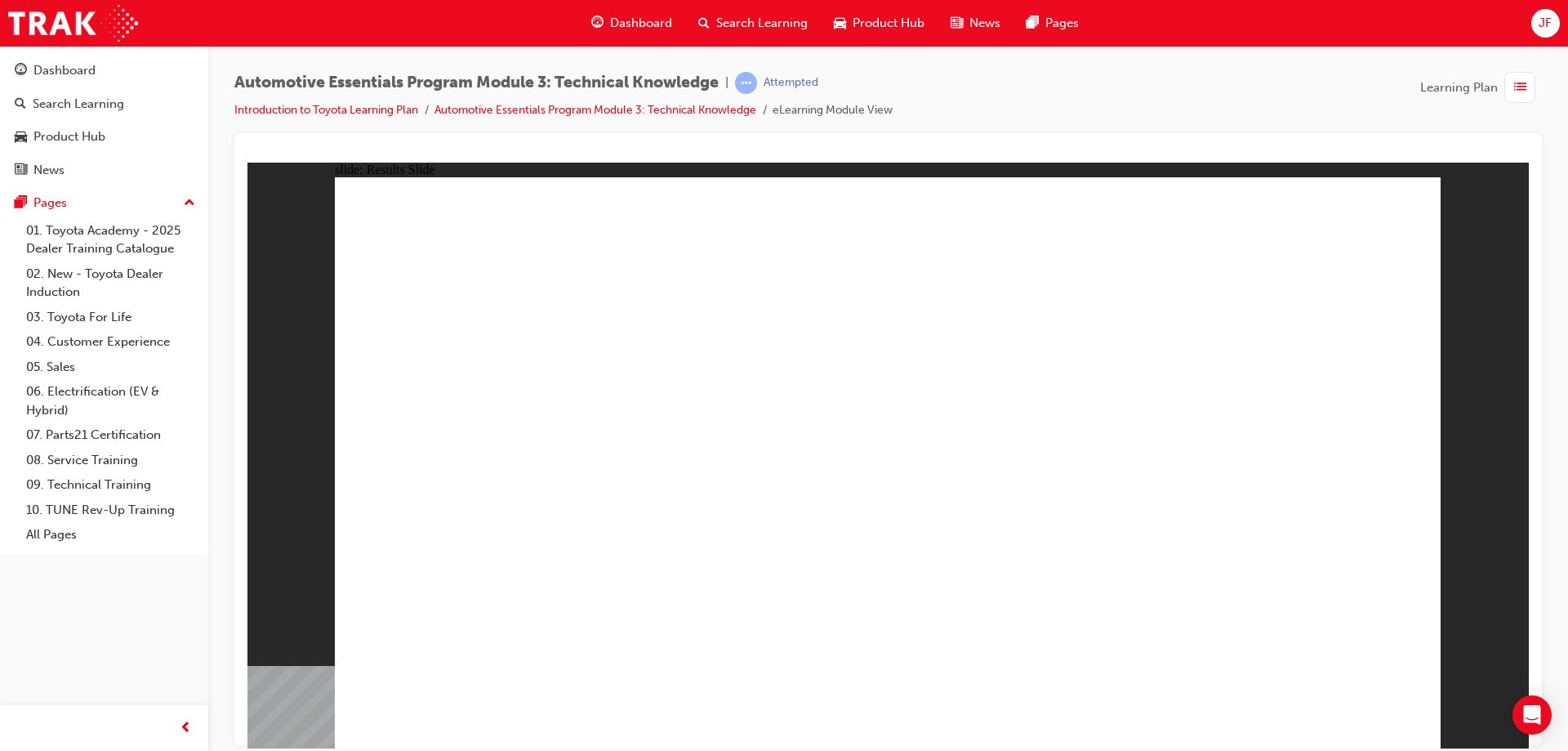
radio input "true"
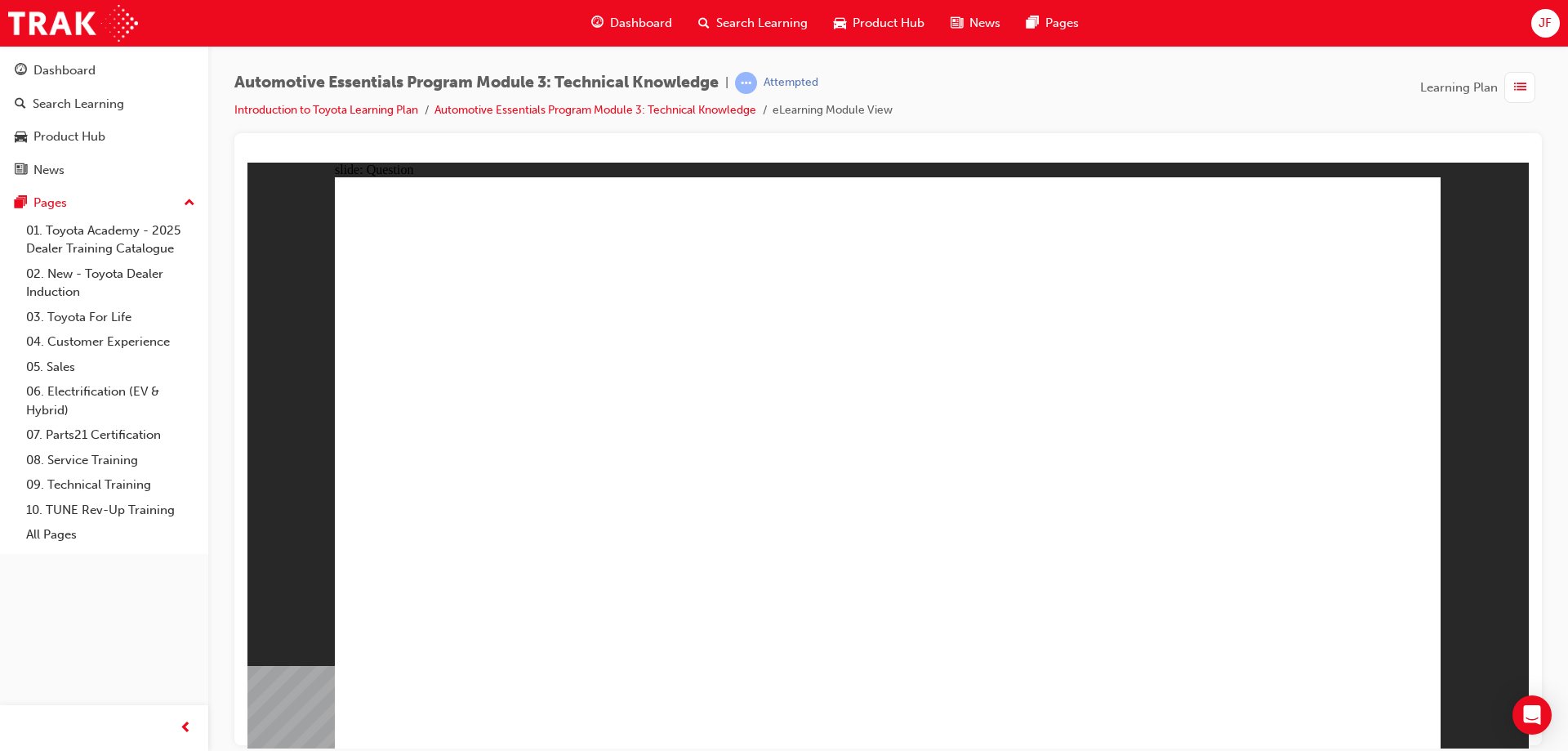
radio input "true"
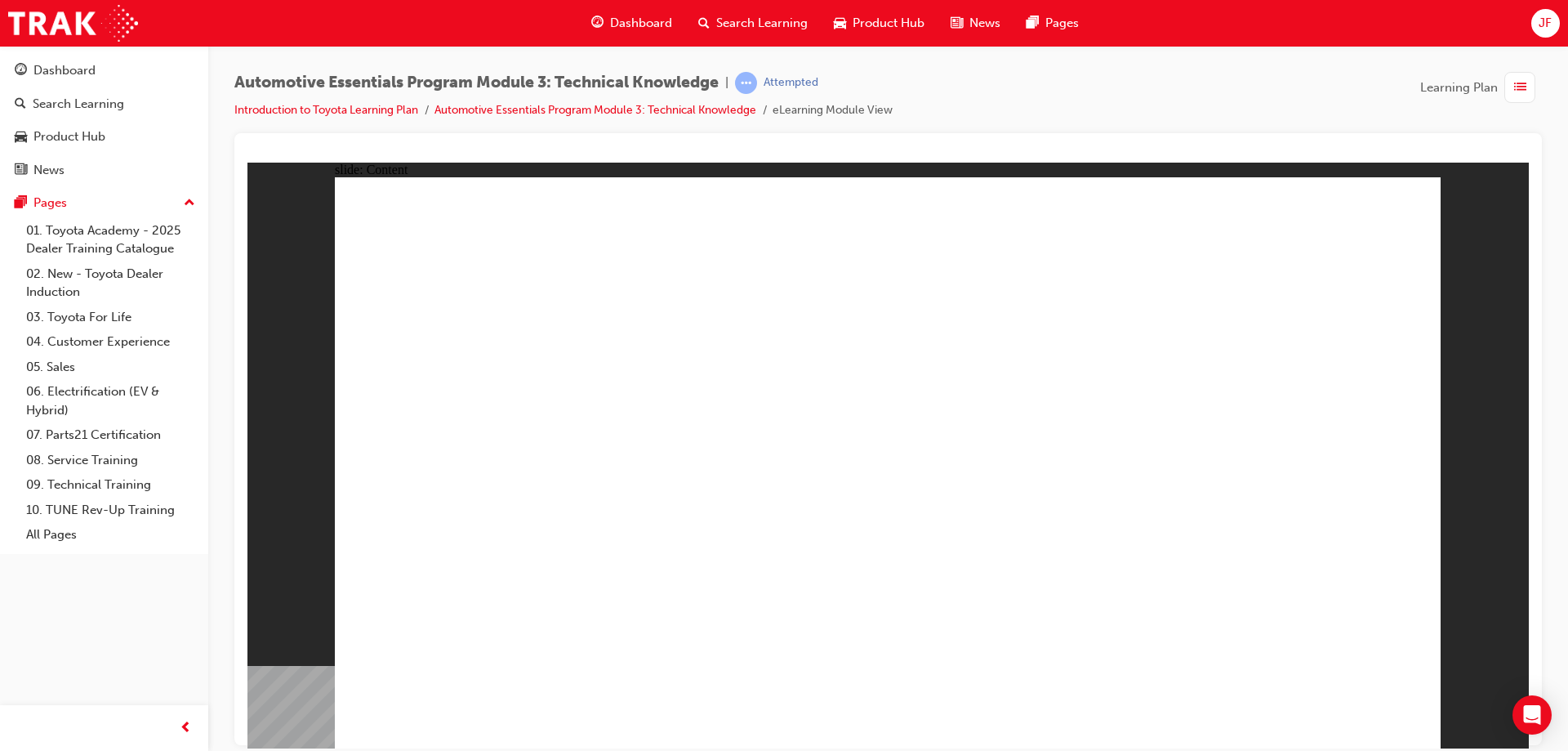
drag, startPoint x: 882, startPoint y: 490, endPoint x: 1064, endPoint y: 451, distance: 186.1
drag, startPoint x: 1064, startPoint y: 441, endPoint x: 1051, endPoint y: 445, distance: 13.6
drag, startPoint x: 1002, startPoint y: 465, endPoint x: 1070, endPoint y: 374, distance: 113.6
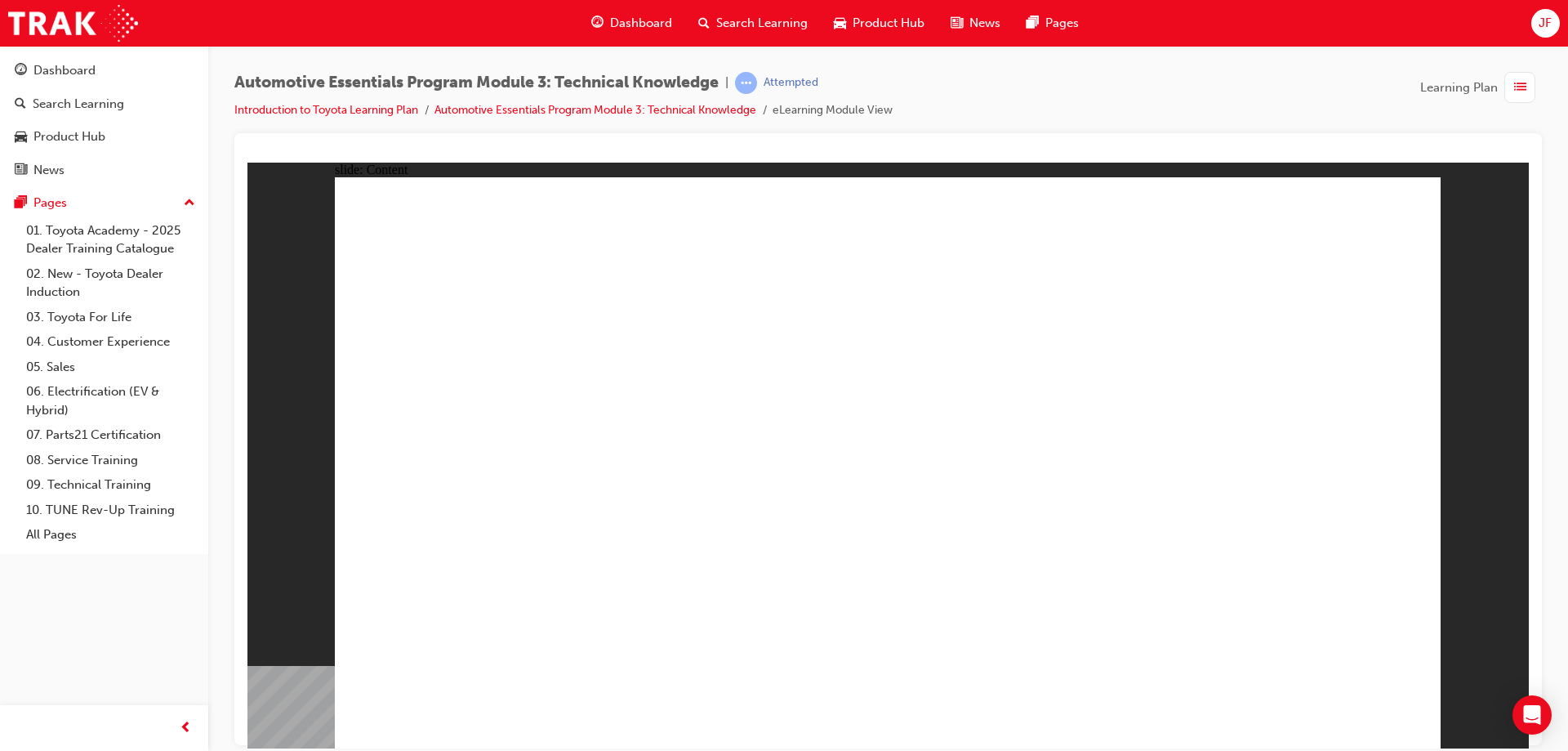
drag, startPoint x: 1070, startPoint y: 374, endPoint x: 1119, endPoint y: 453, distance: 93.0
drag, startPoint x: 1115, startPoint y: 474, endPoint x: 873, endPoint y: 481, distance: 242.1
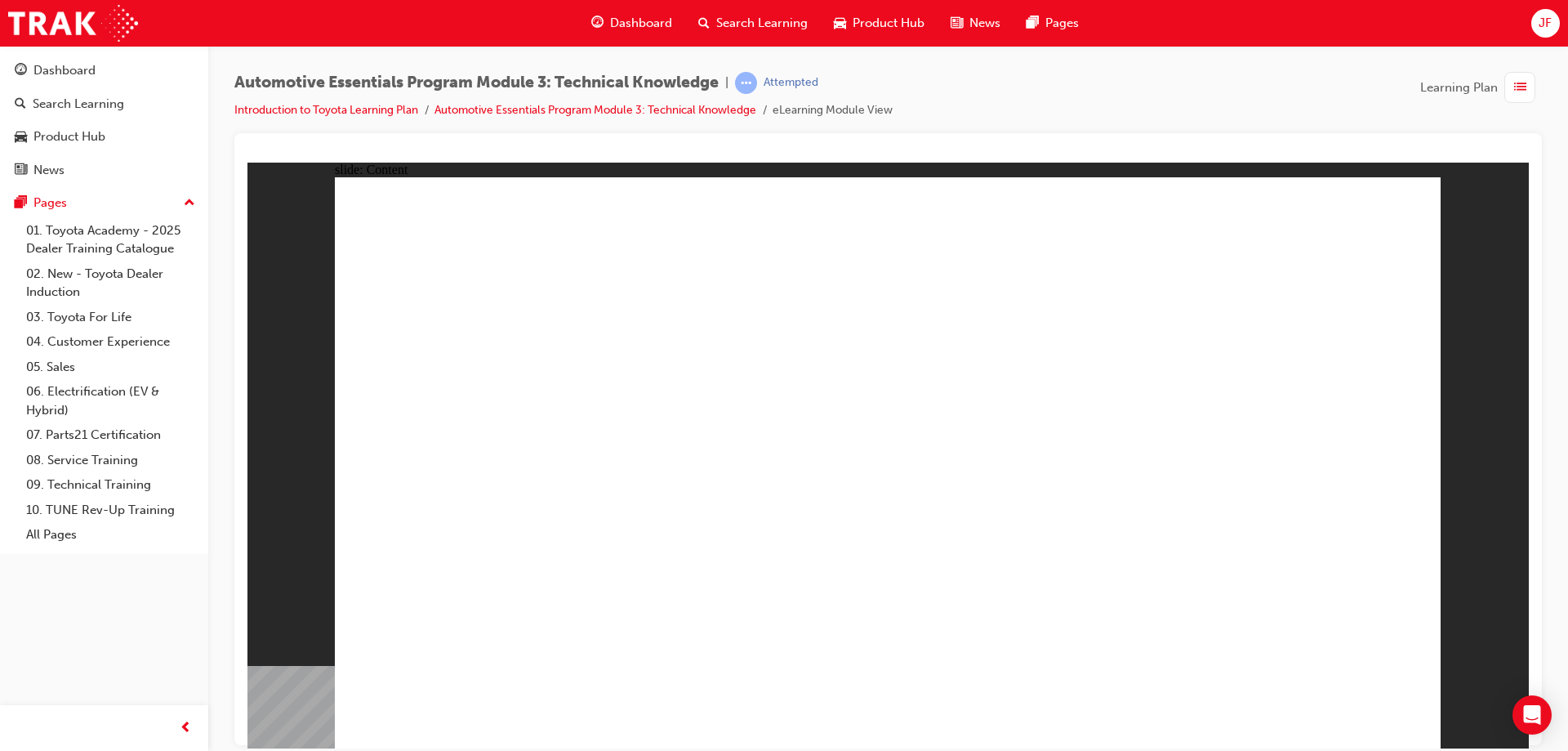
drag, startPoint x: 849, startPoint y: 481, endPoint x: 954, endPoint y: 449, distance: 109.8
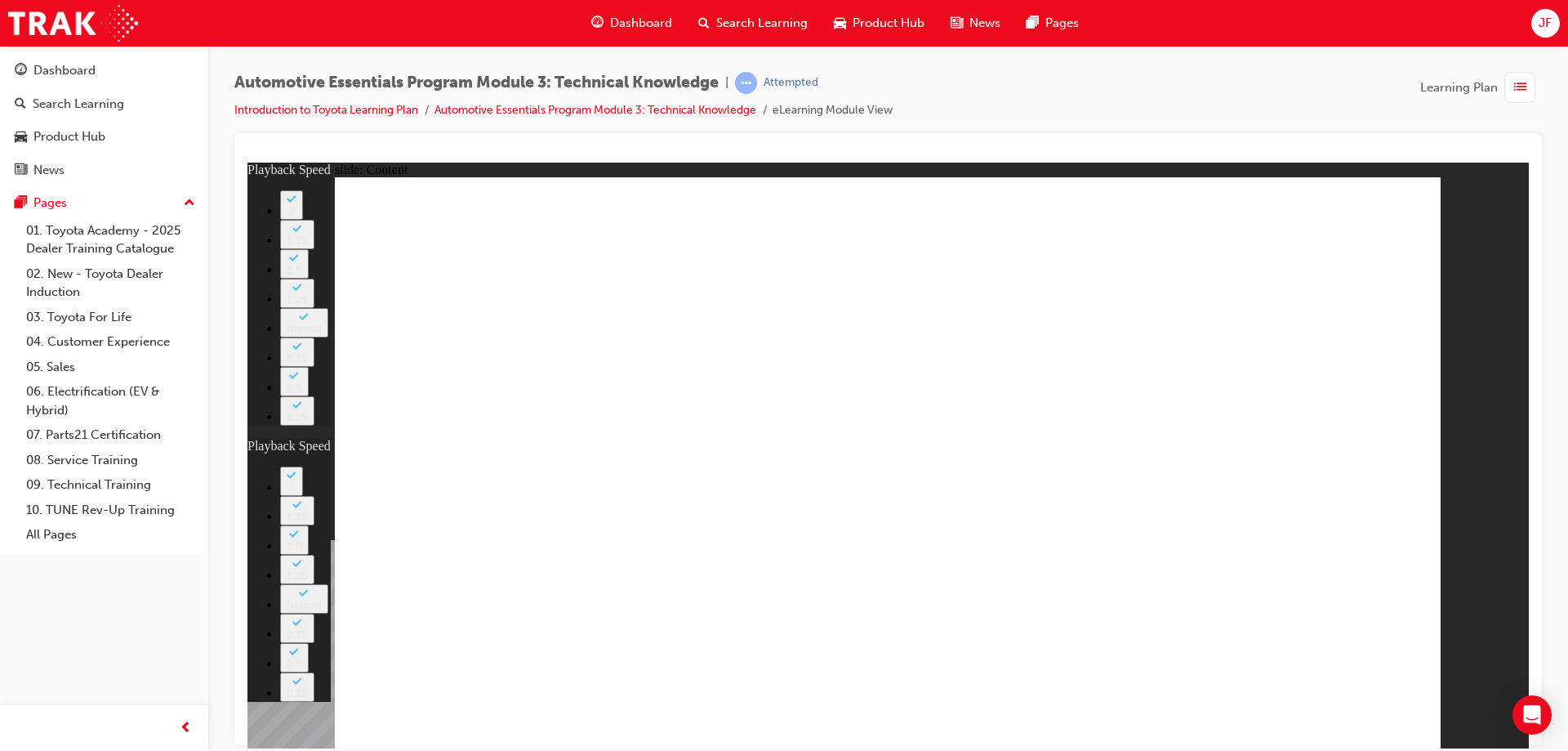
type input "8"
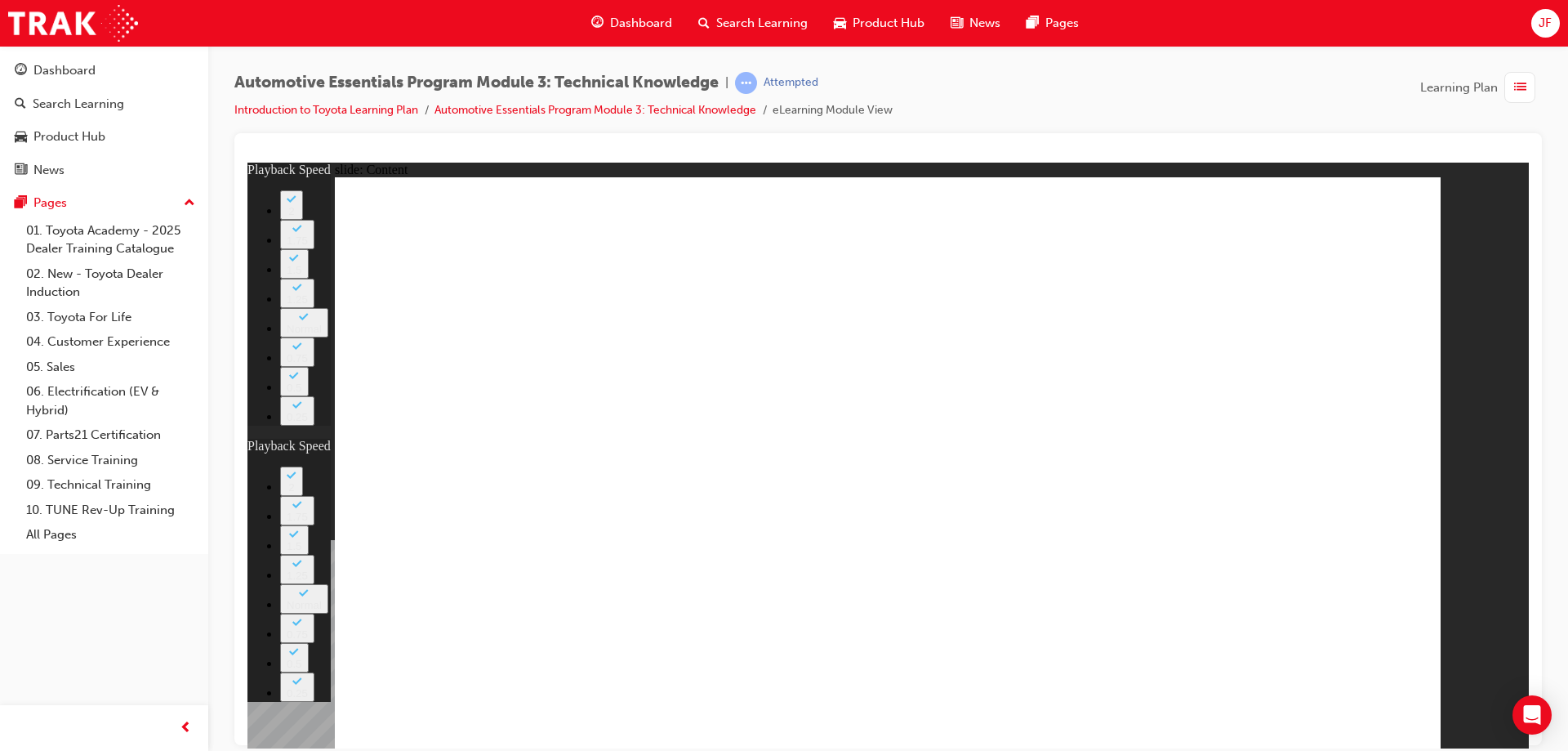
type input "135"
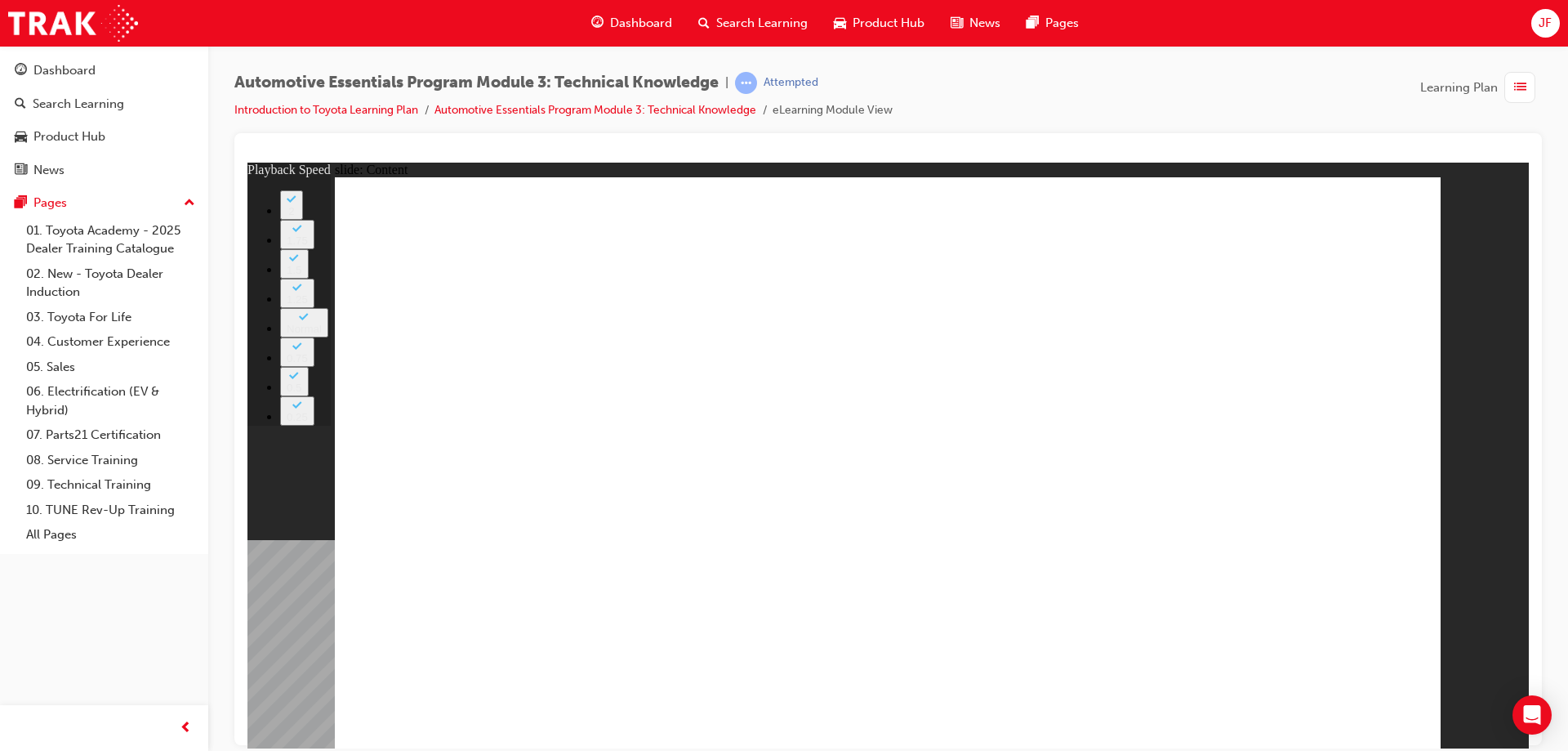
type input "7"
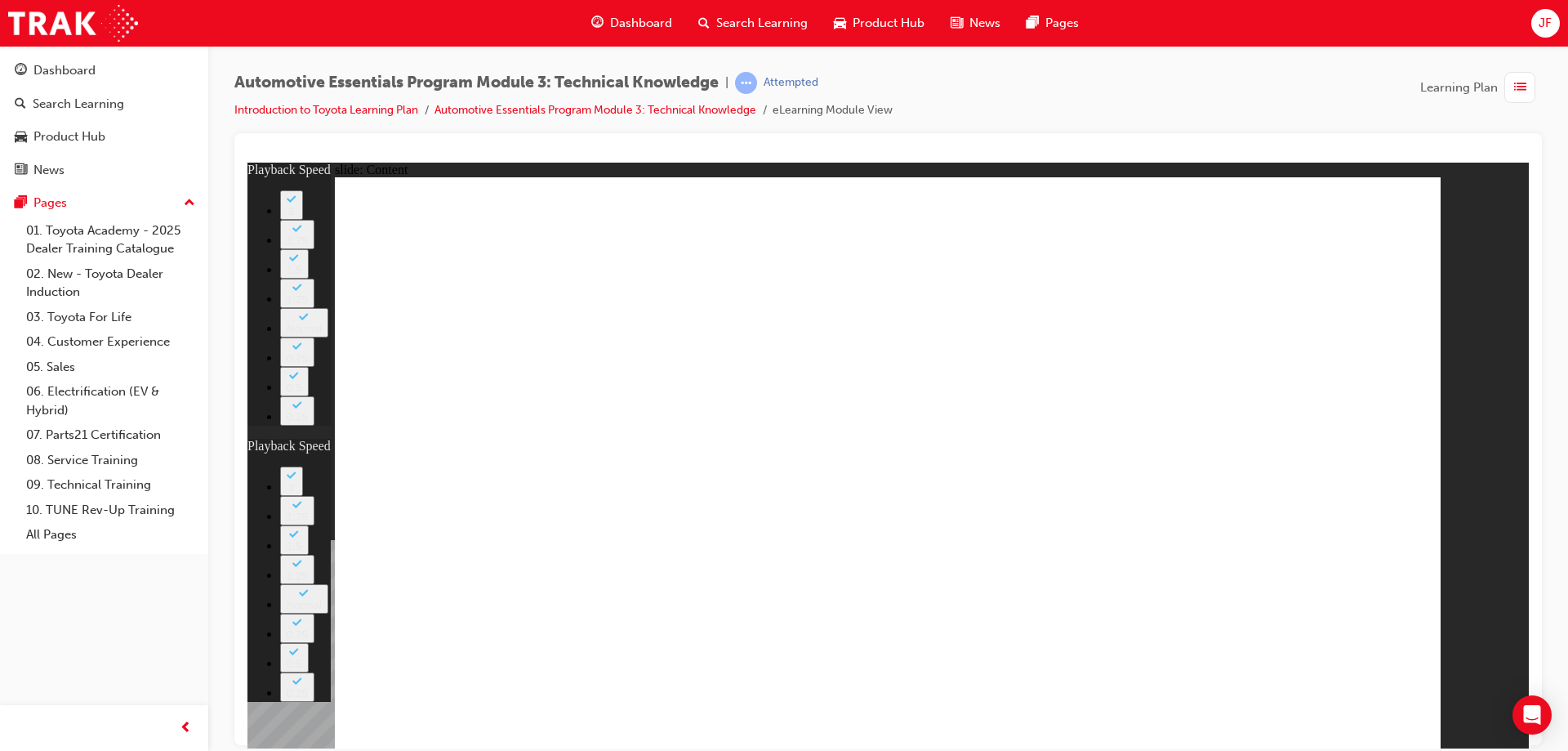
type input "62"
type input "105"
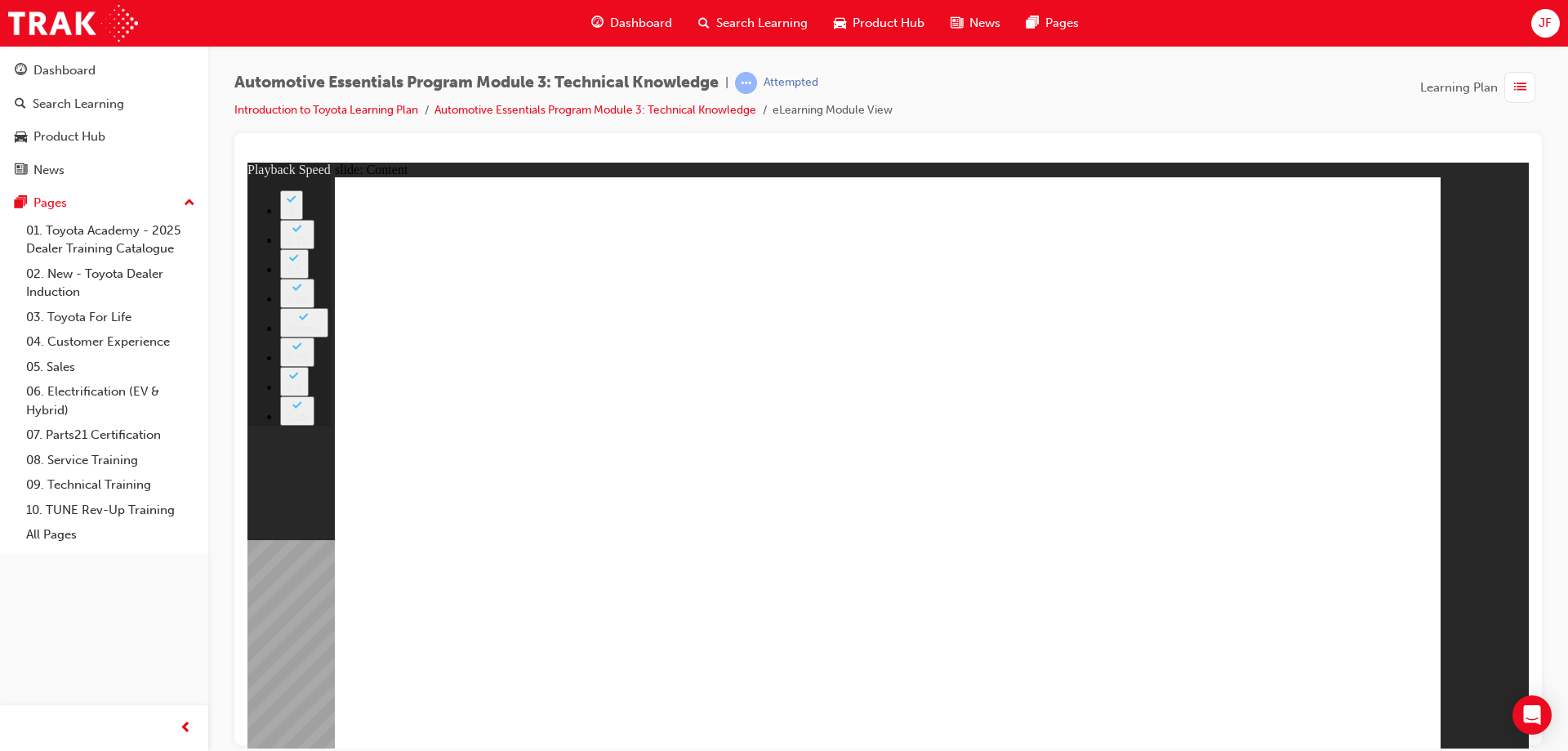
type input "0"
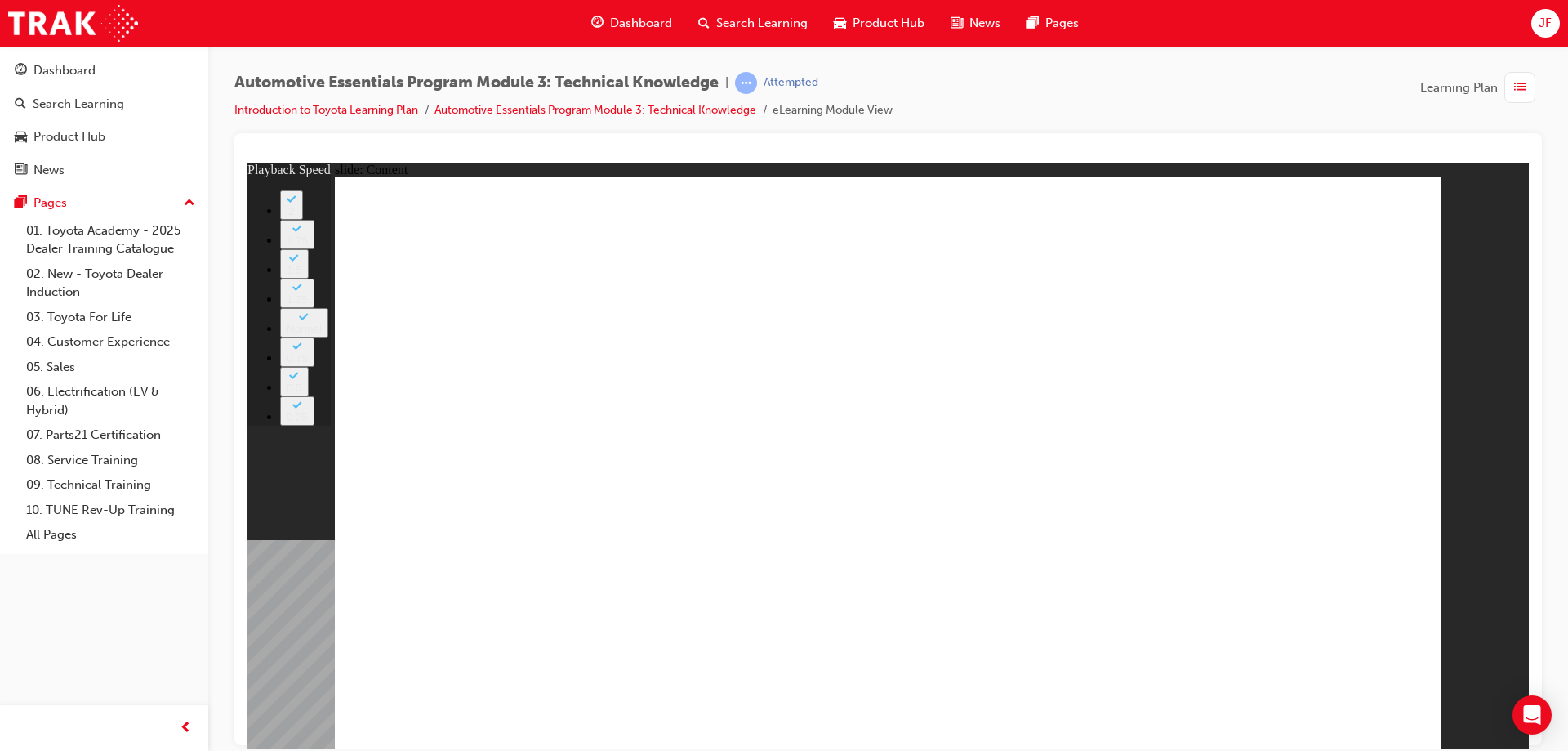
drag, startPoint x: 1368, startPoint y: 719, endPoint x: 1382, endPoint y: 714, distance: 14.9
type input "7"
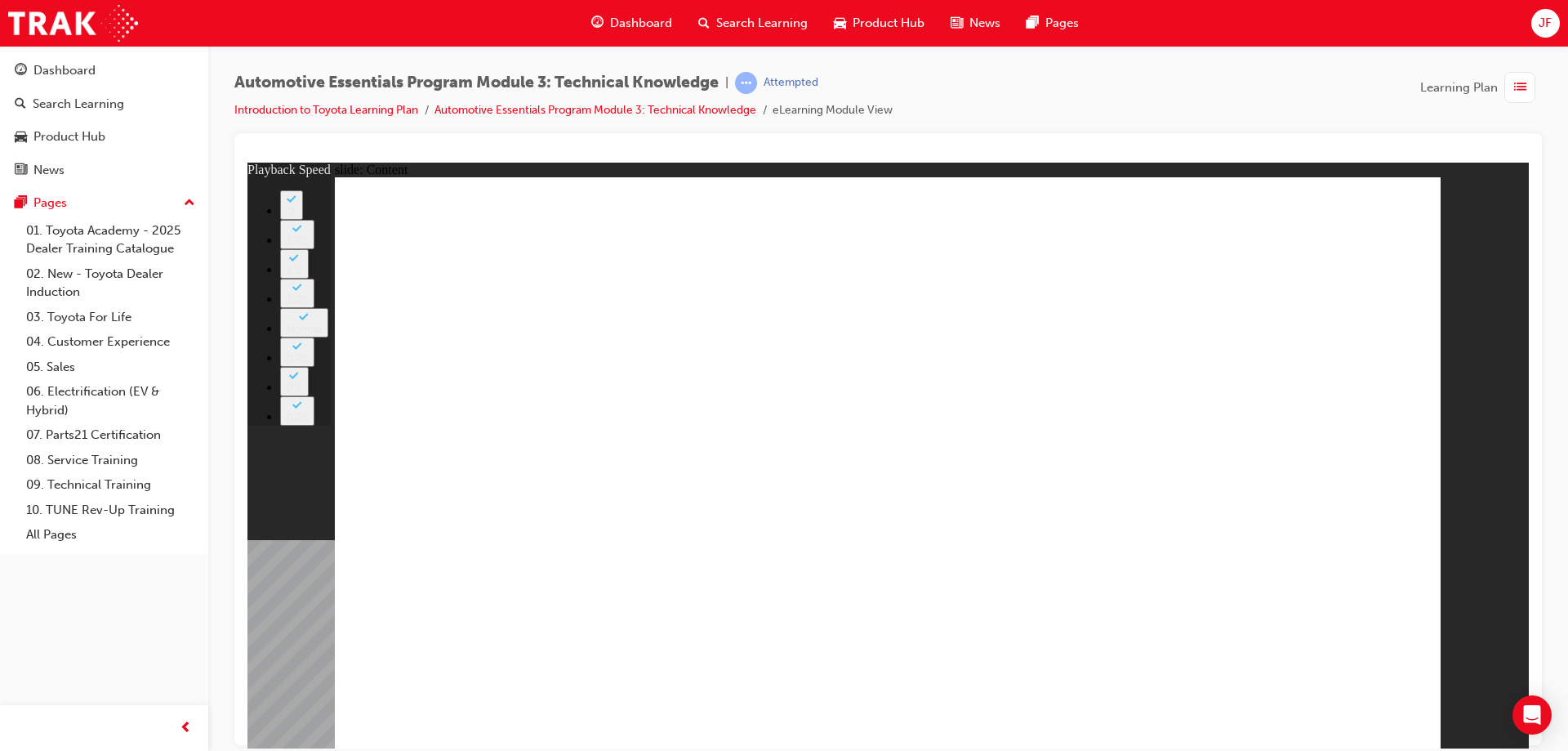
type input "74"
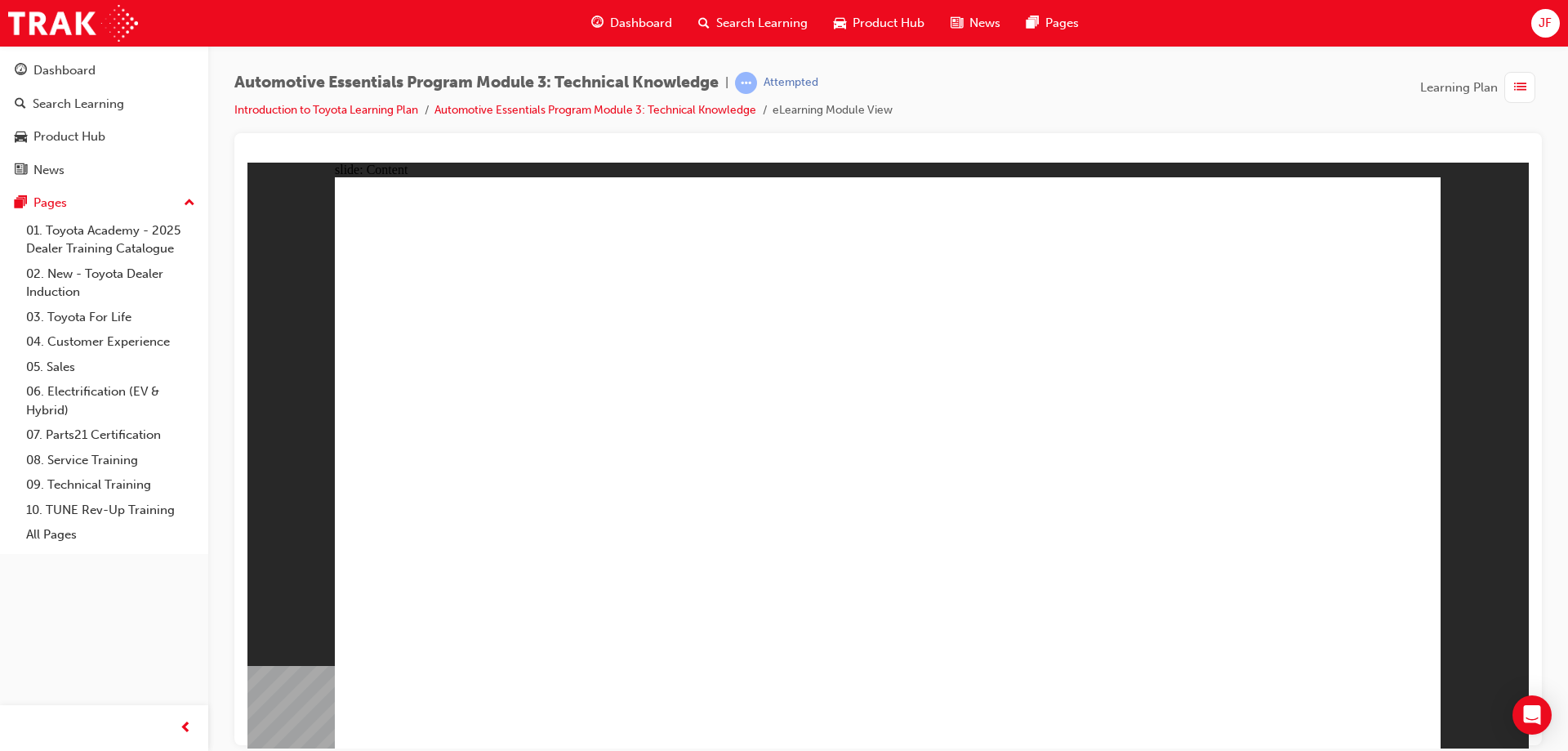
radio input "true"
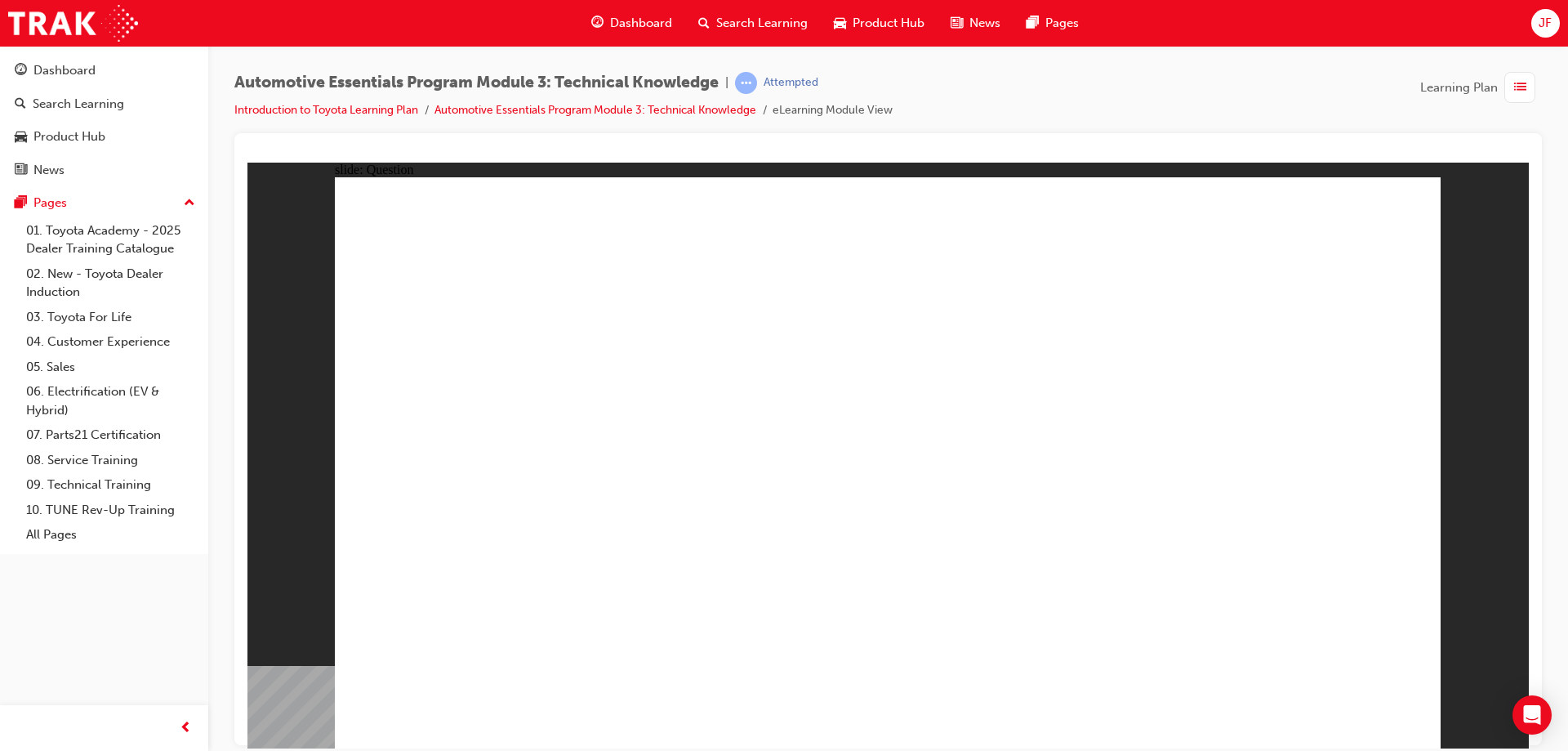
radio input "true"
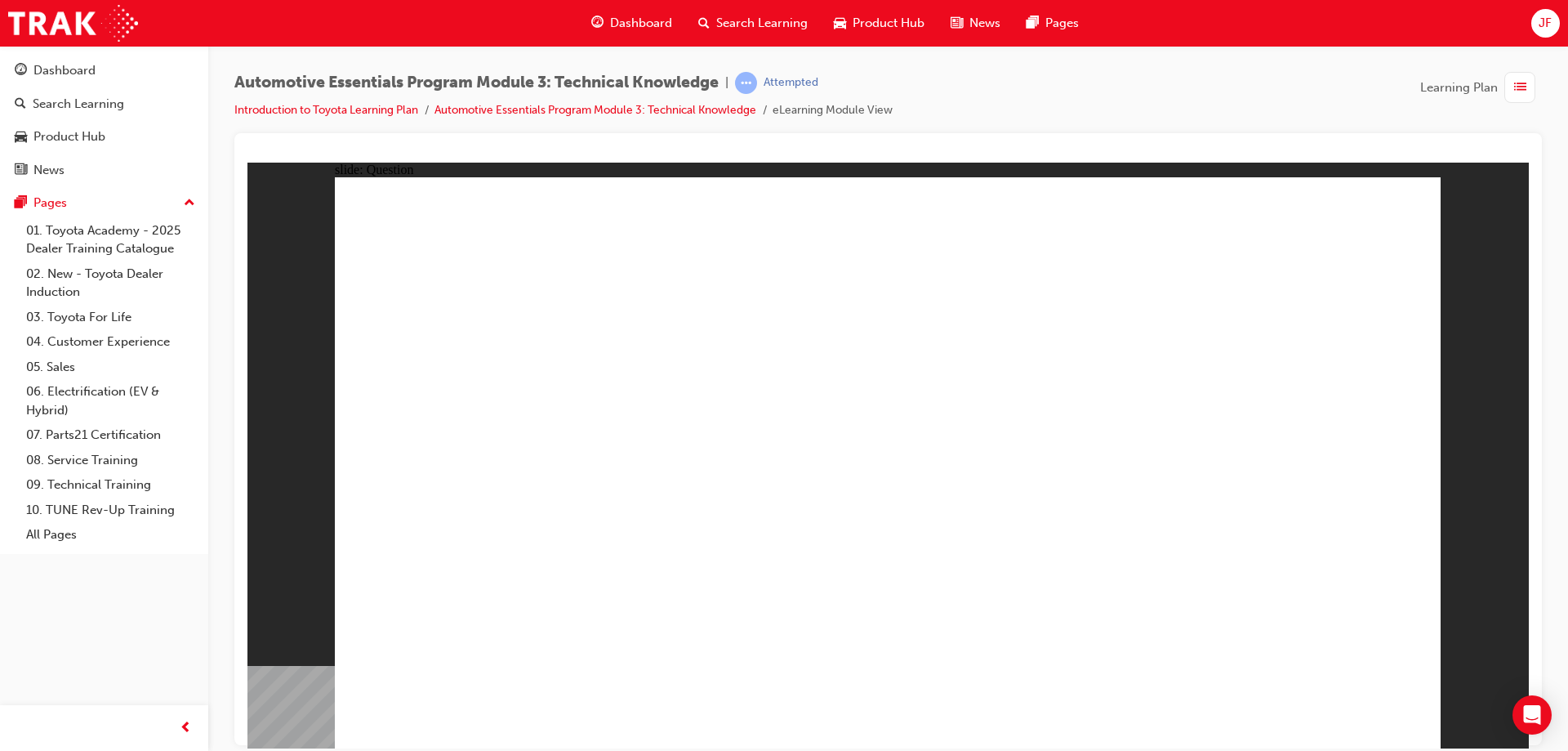
radio input "true"
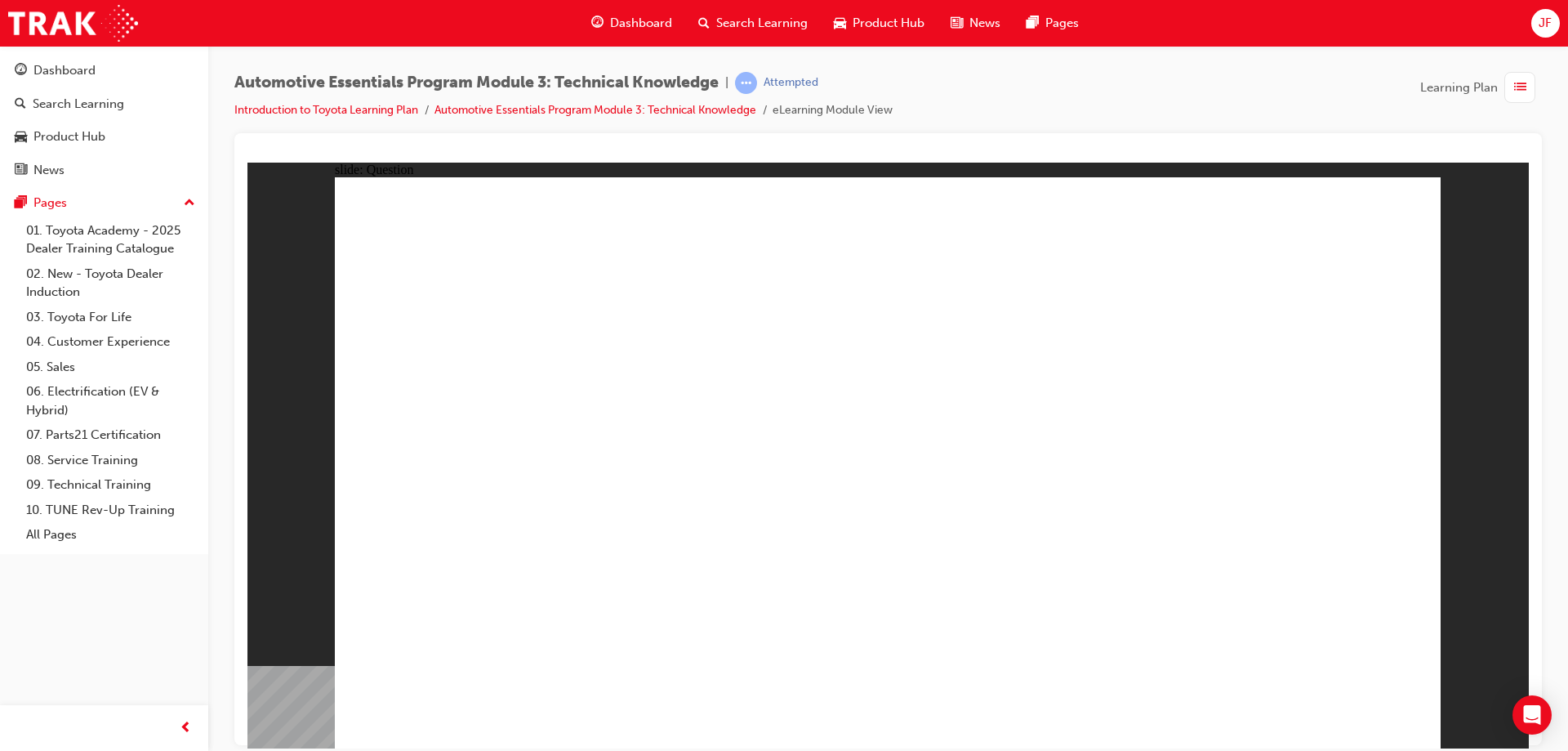
radio input "true"
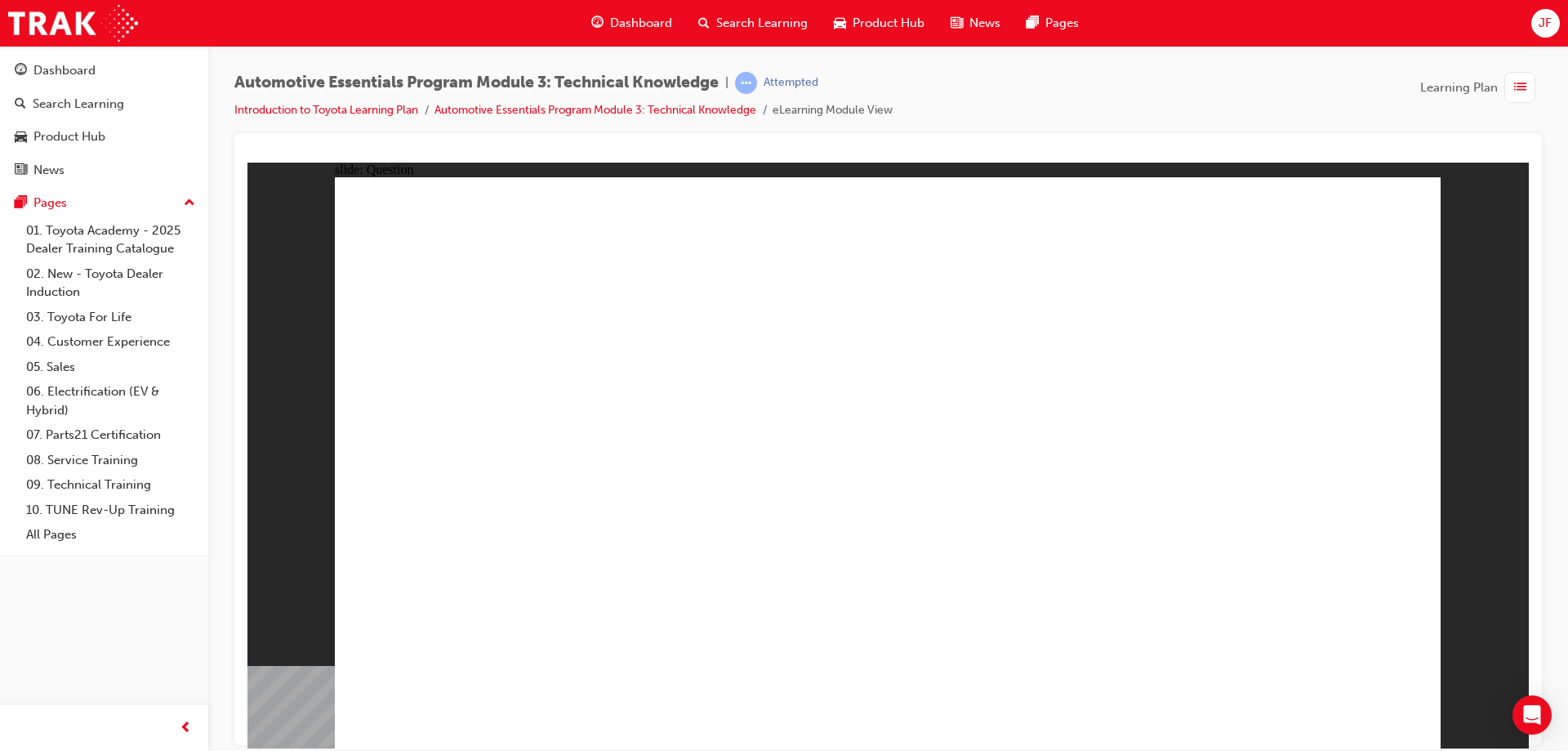
radio input "true"
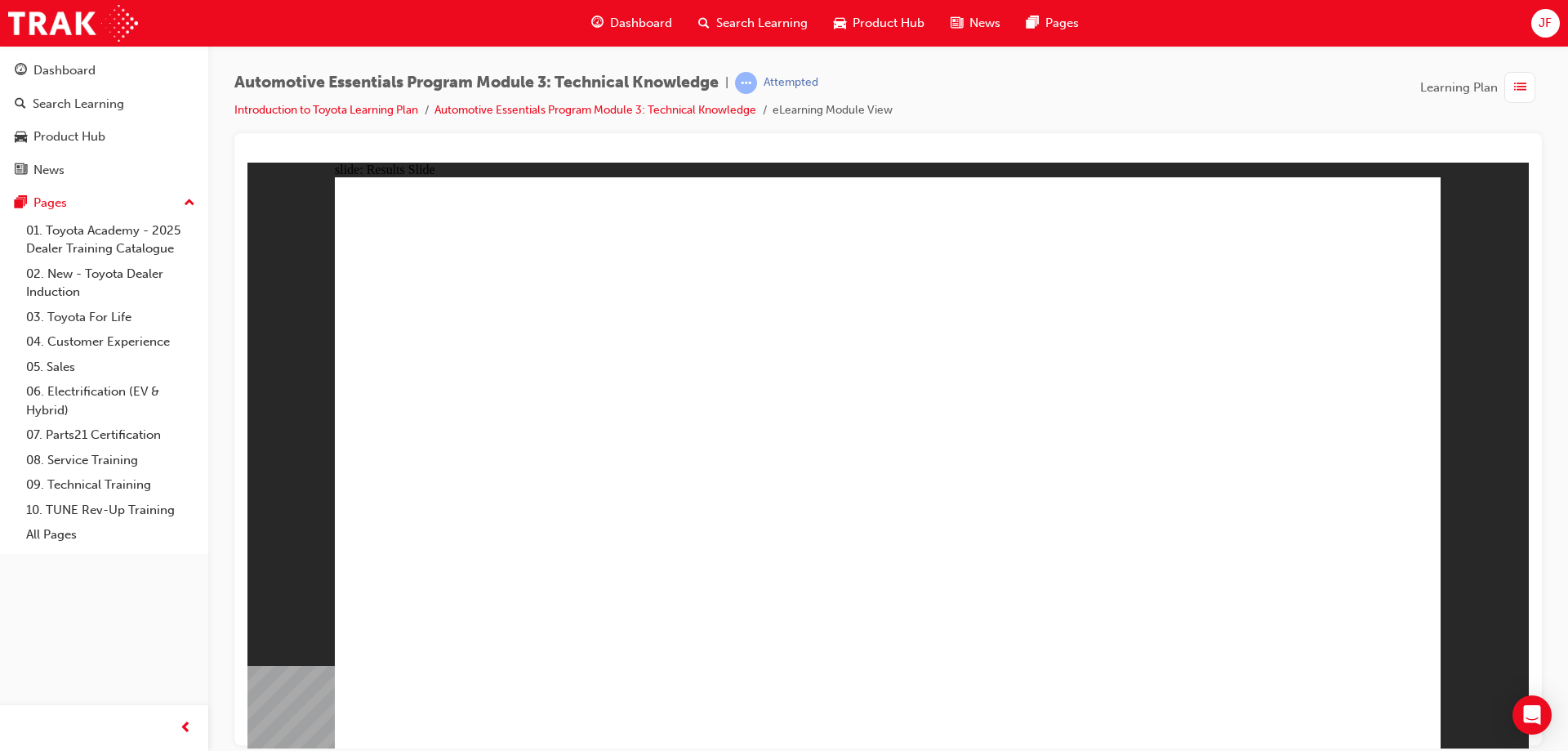
radio input "true"
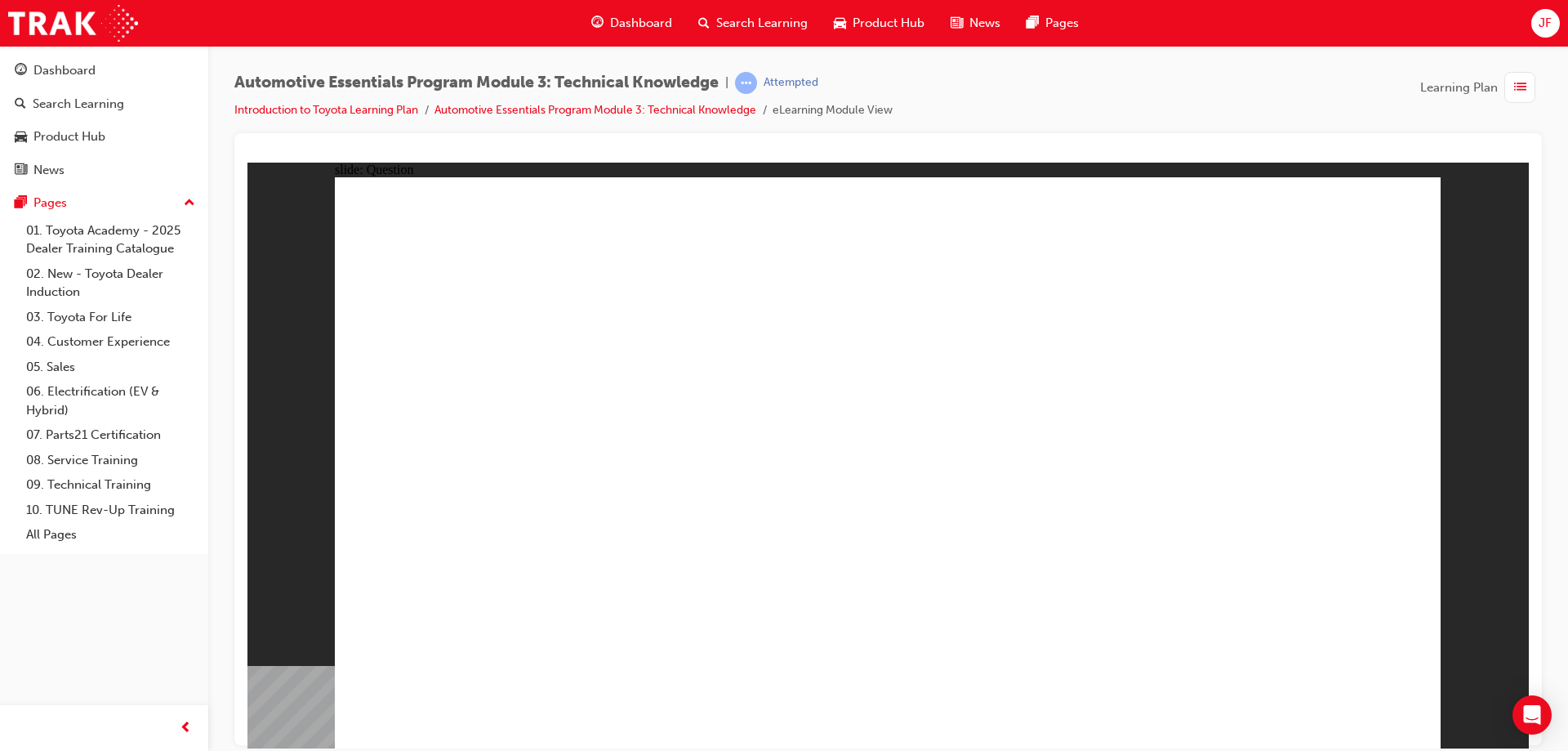
radio input "true"
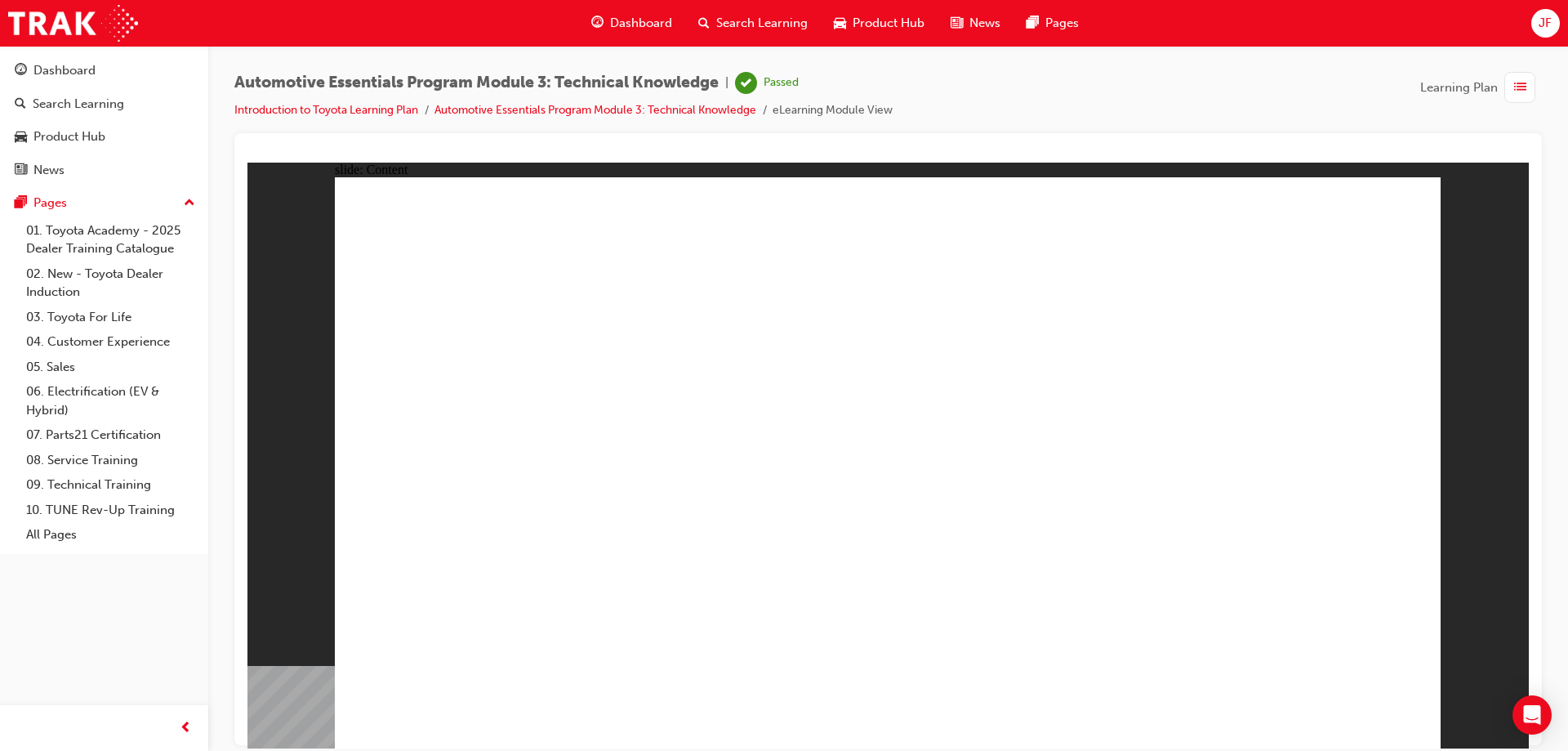
click at [630, 29] on span "Dashboard" at bounding box center [641, 23] width 62 height 19
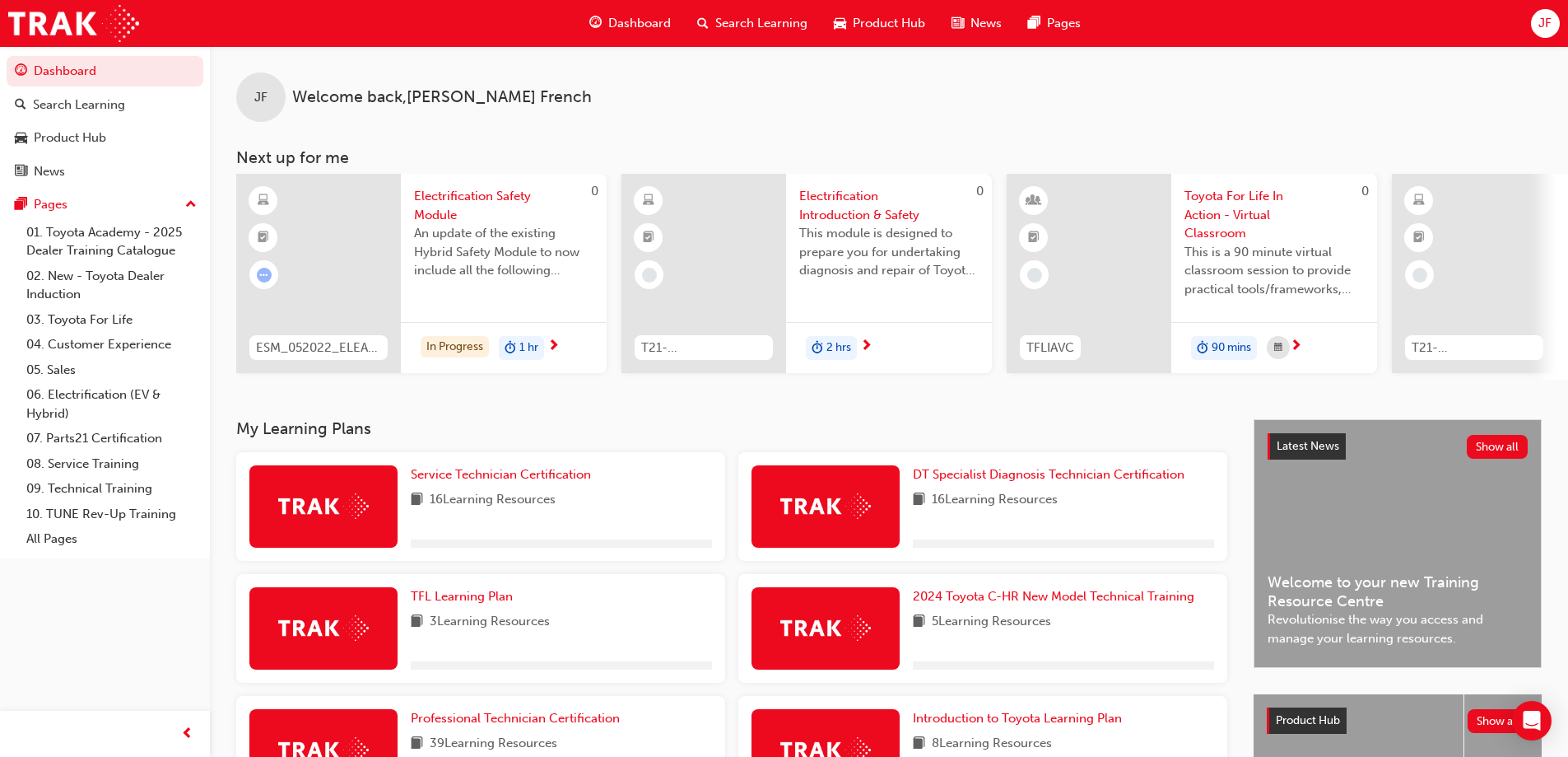
scroll to position [83, 0]
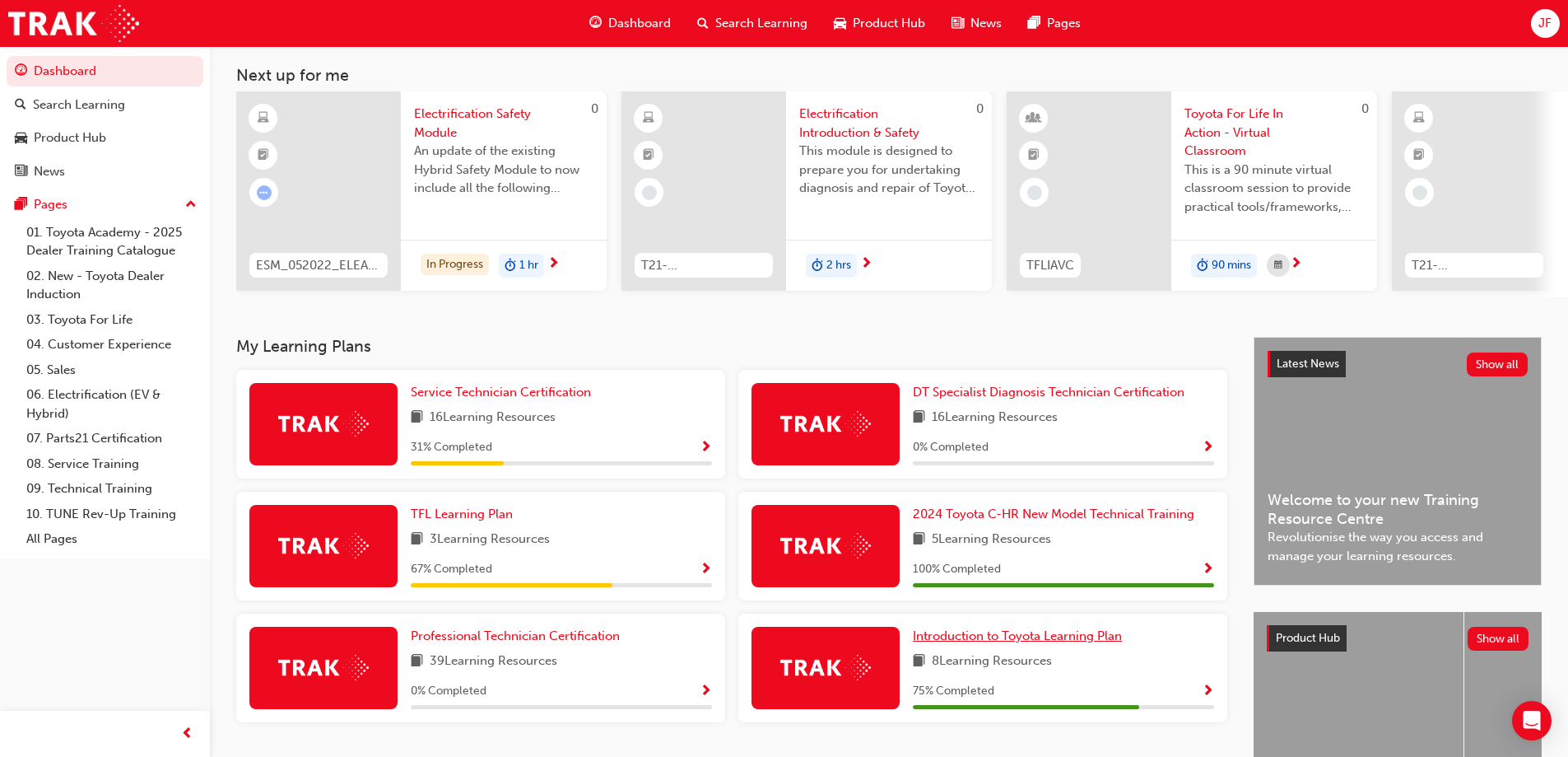
click at [998, 643] on span "Introduction to Toyota Learning Plan" at bounding box center [1017, 636] width 209 height 15
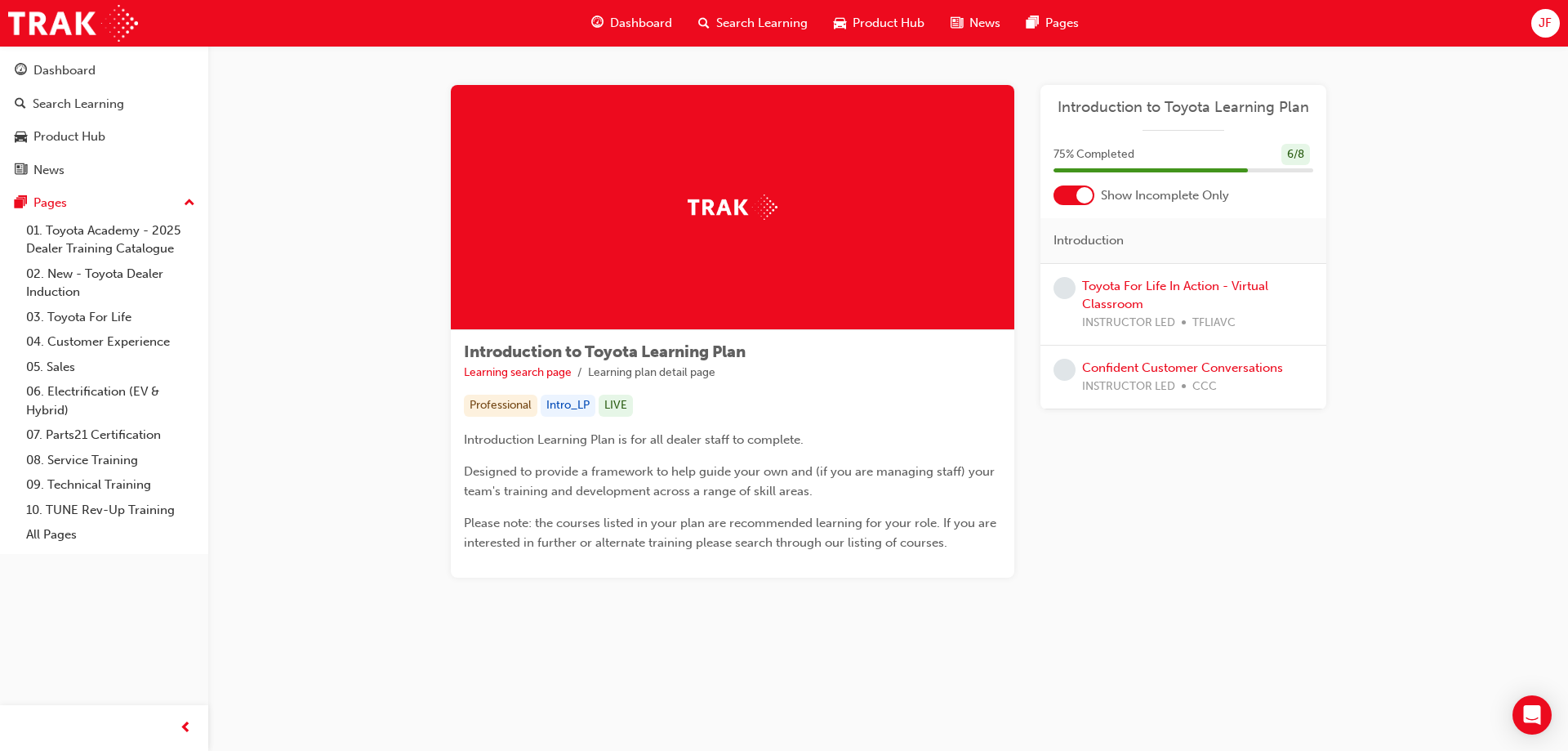
click at [633, 25] on span "Dashboard" at bounding box center [641, 23] width 62 height 19
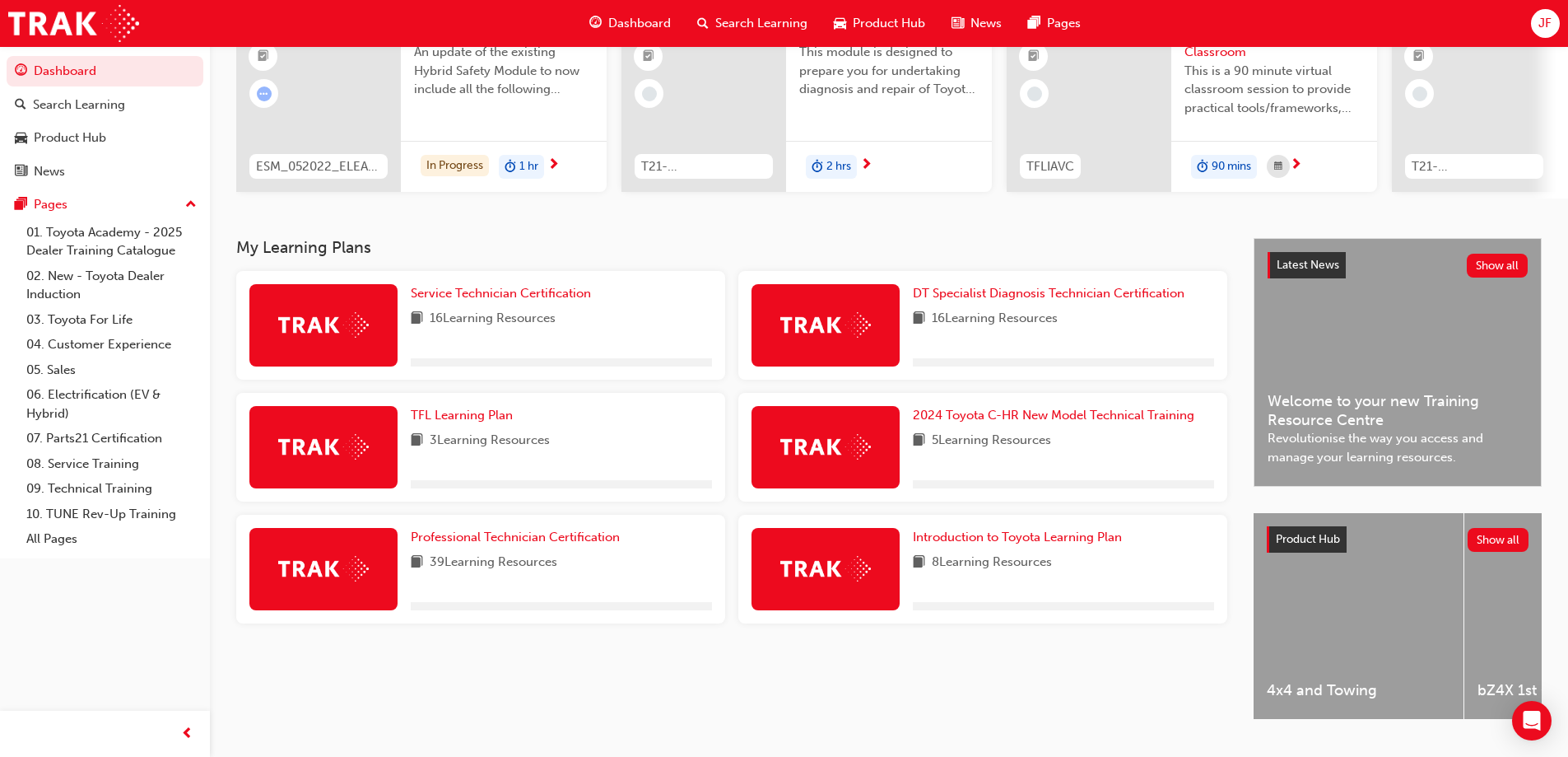
scroll to position [227, 0]
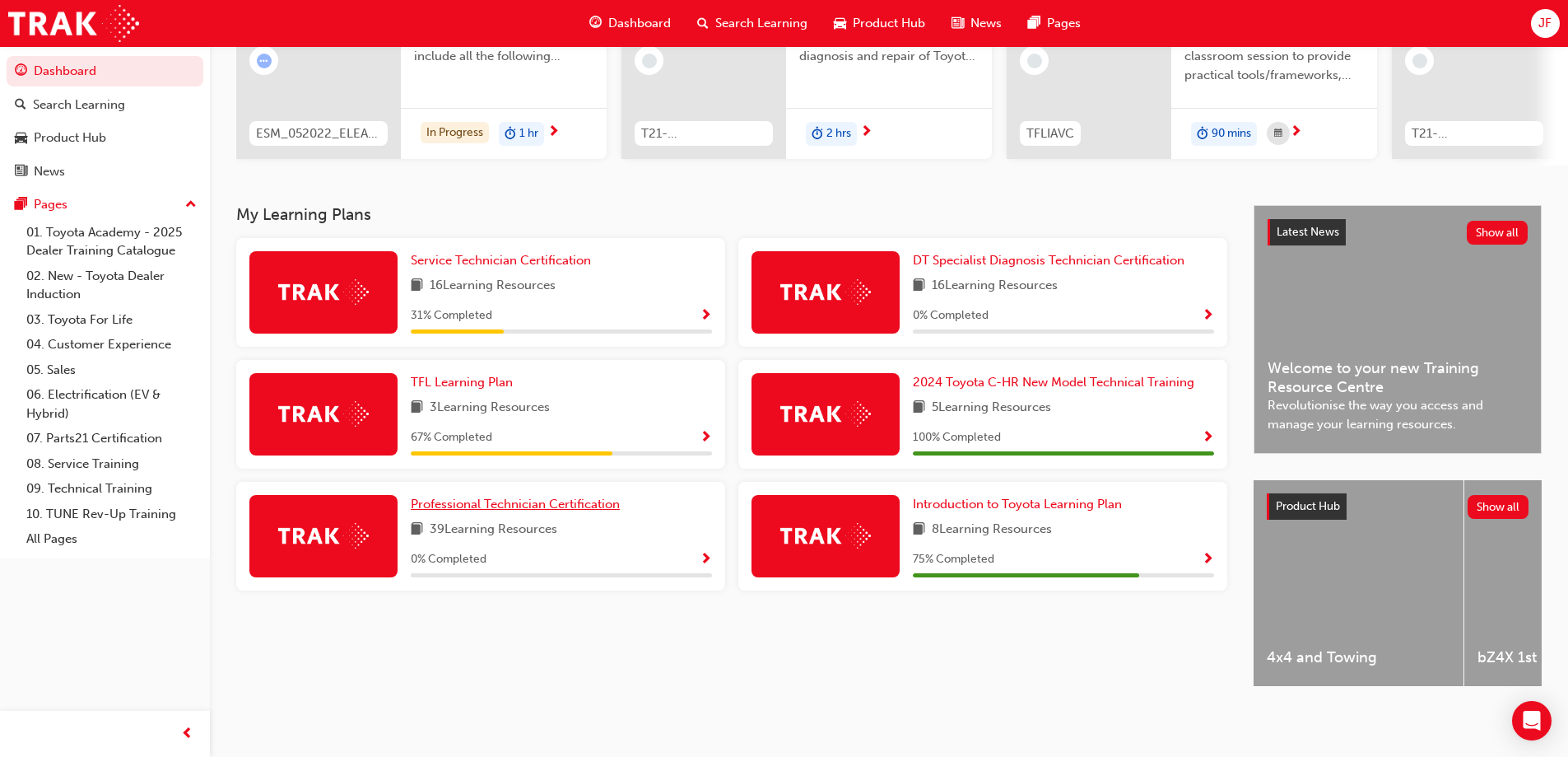
click at [490, 503] on span "Professional Technician Certification" at bounding box center [515, 504] width 209 height 15
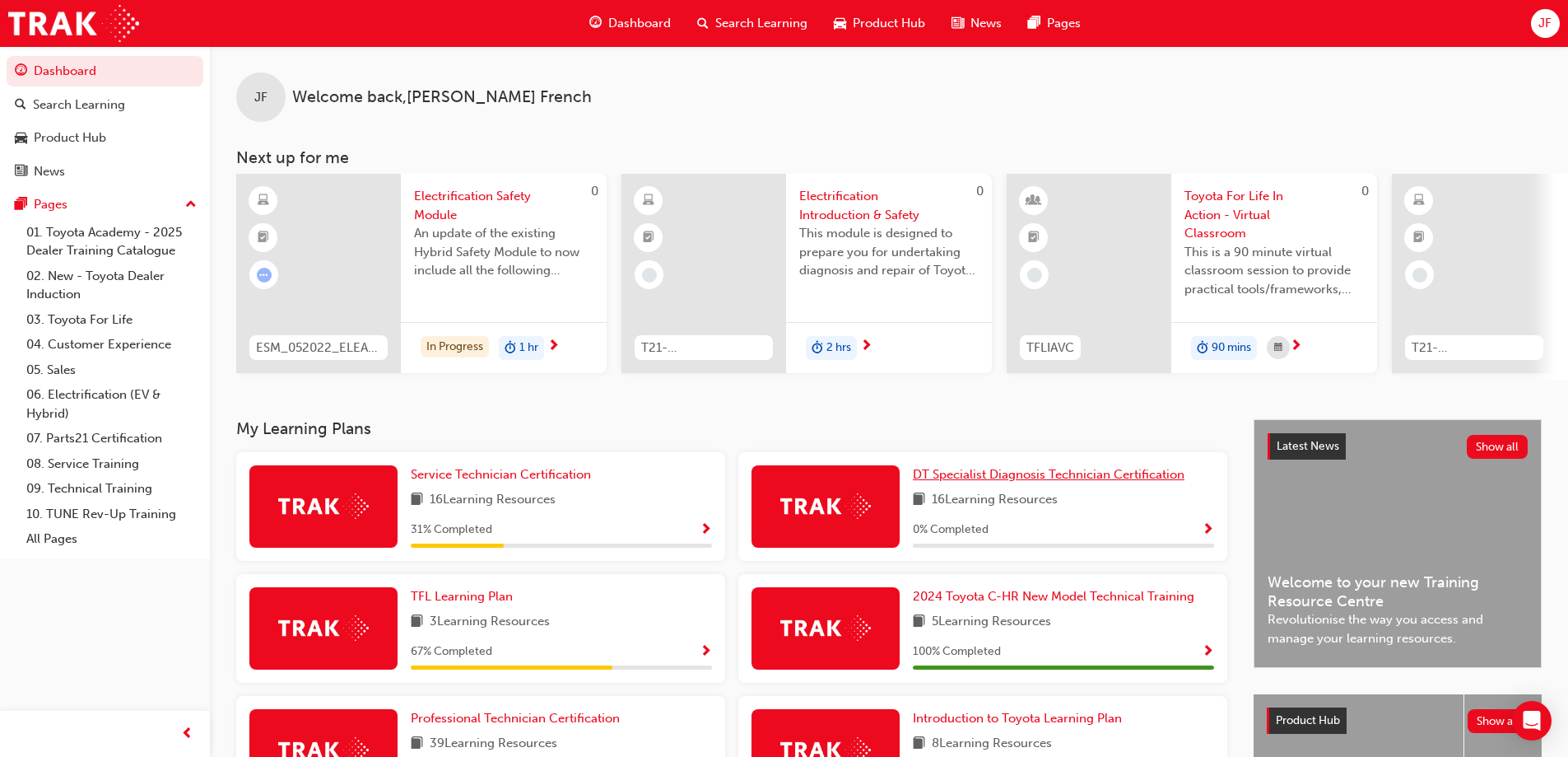
click at [971, 477] on span "DT Specialist Diagnosis Technician Certification" at bounding box center [1048, 474] width 272 height 15
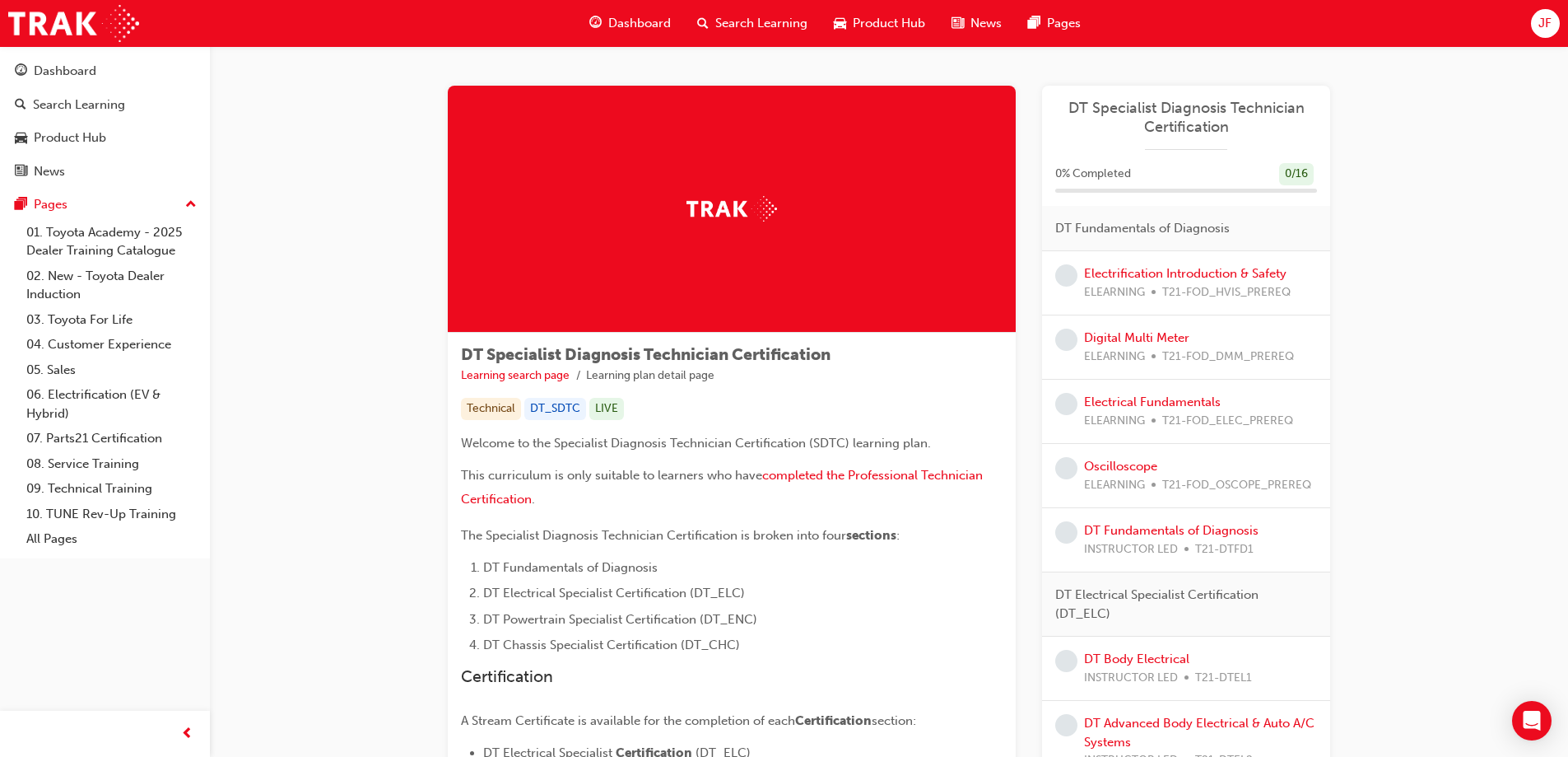
click at [621, 22] on span "Dashboard" at bounding box center [640, 23] width 63 height 19
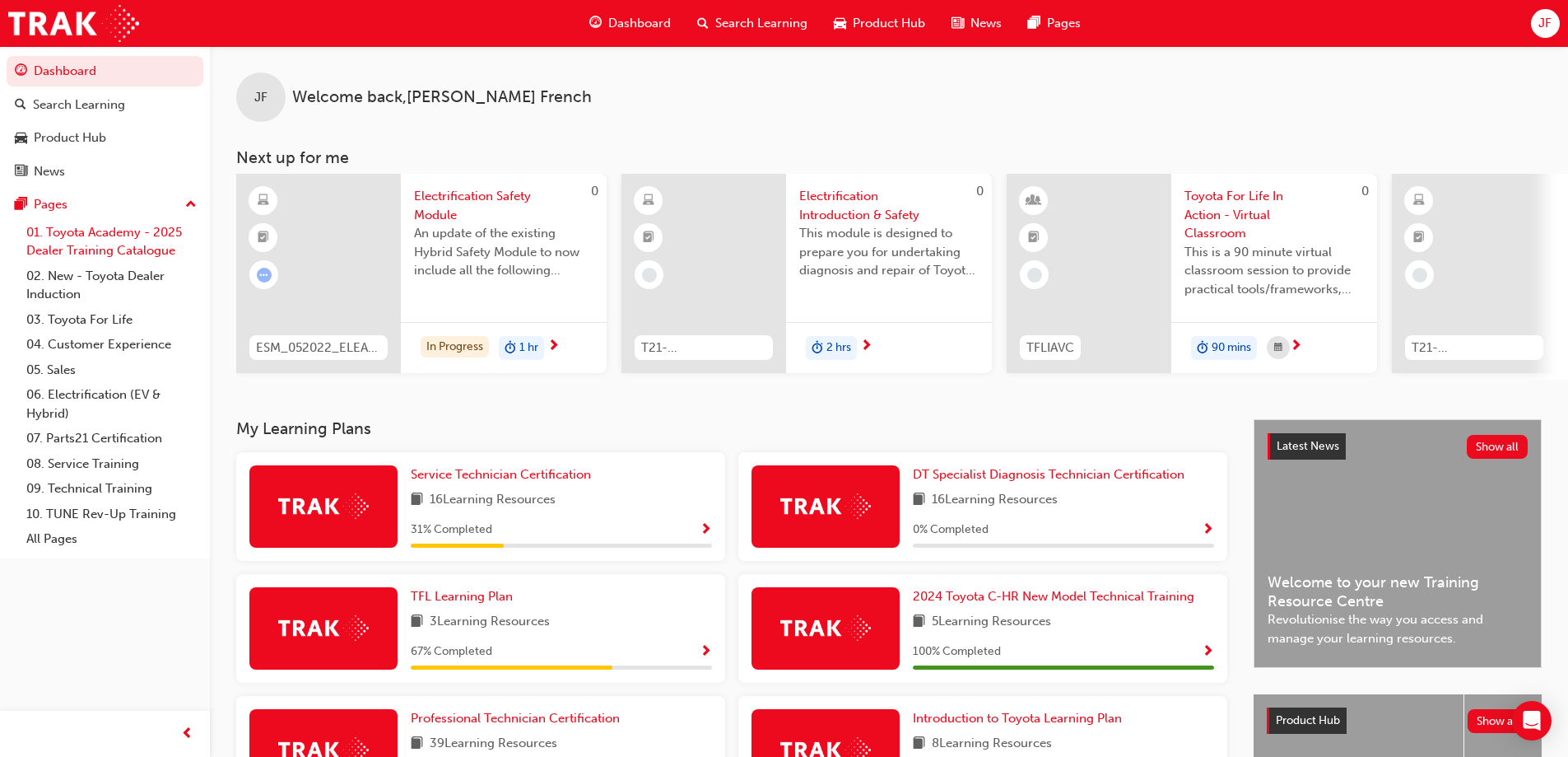
click at [107, 234] on link "01. Toyota Academy - 2025 Dealer Training Catalogue" at bounding box center [111, 242] width 184 height 44
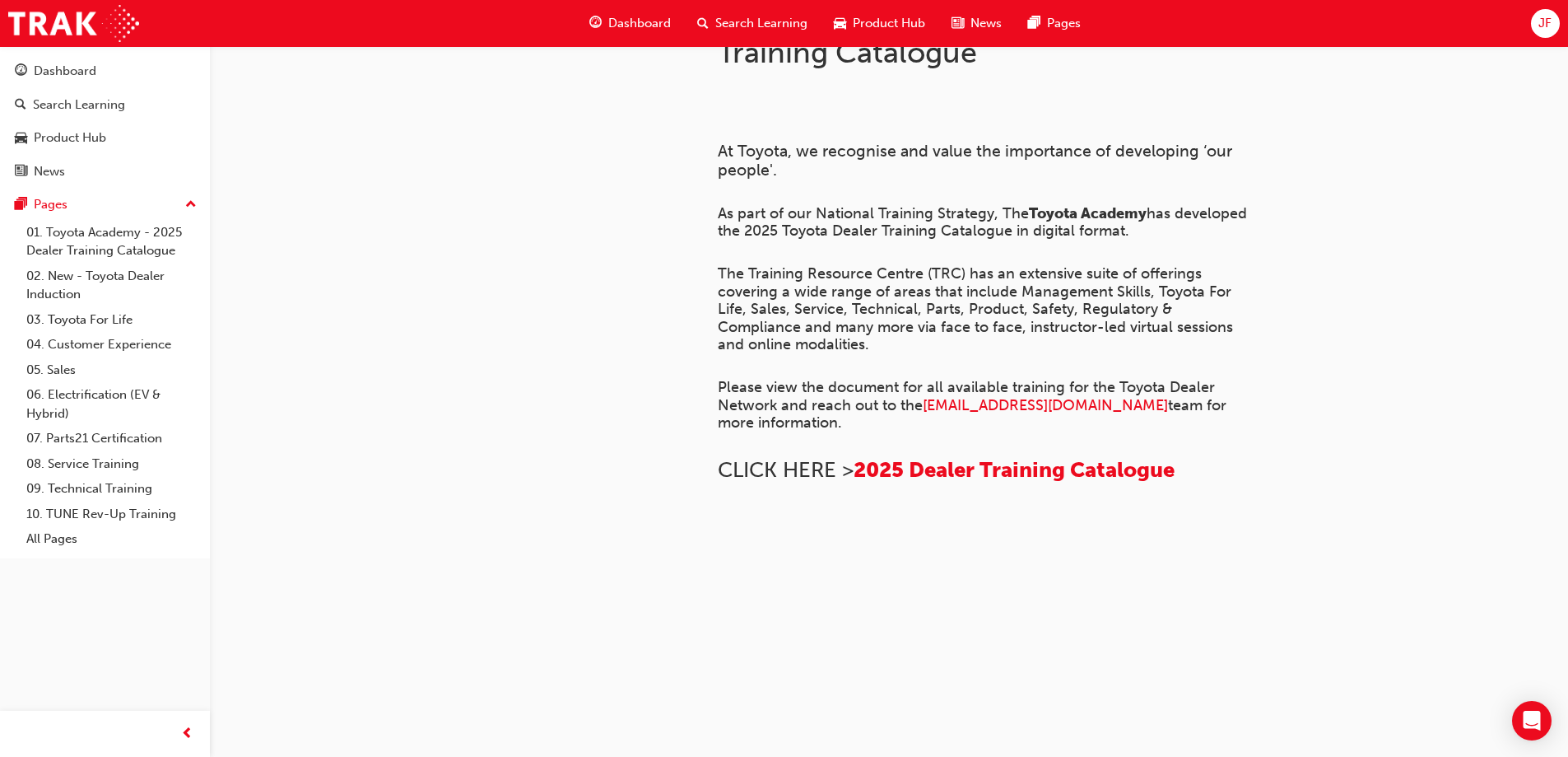
scroll to position [1120, 0]
click at [103, 282] on link "02. New - Toyota Dealer Induction" at bounding box center [111, 286] width 184 height 44
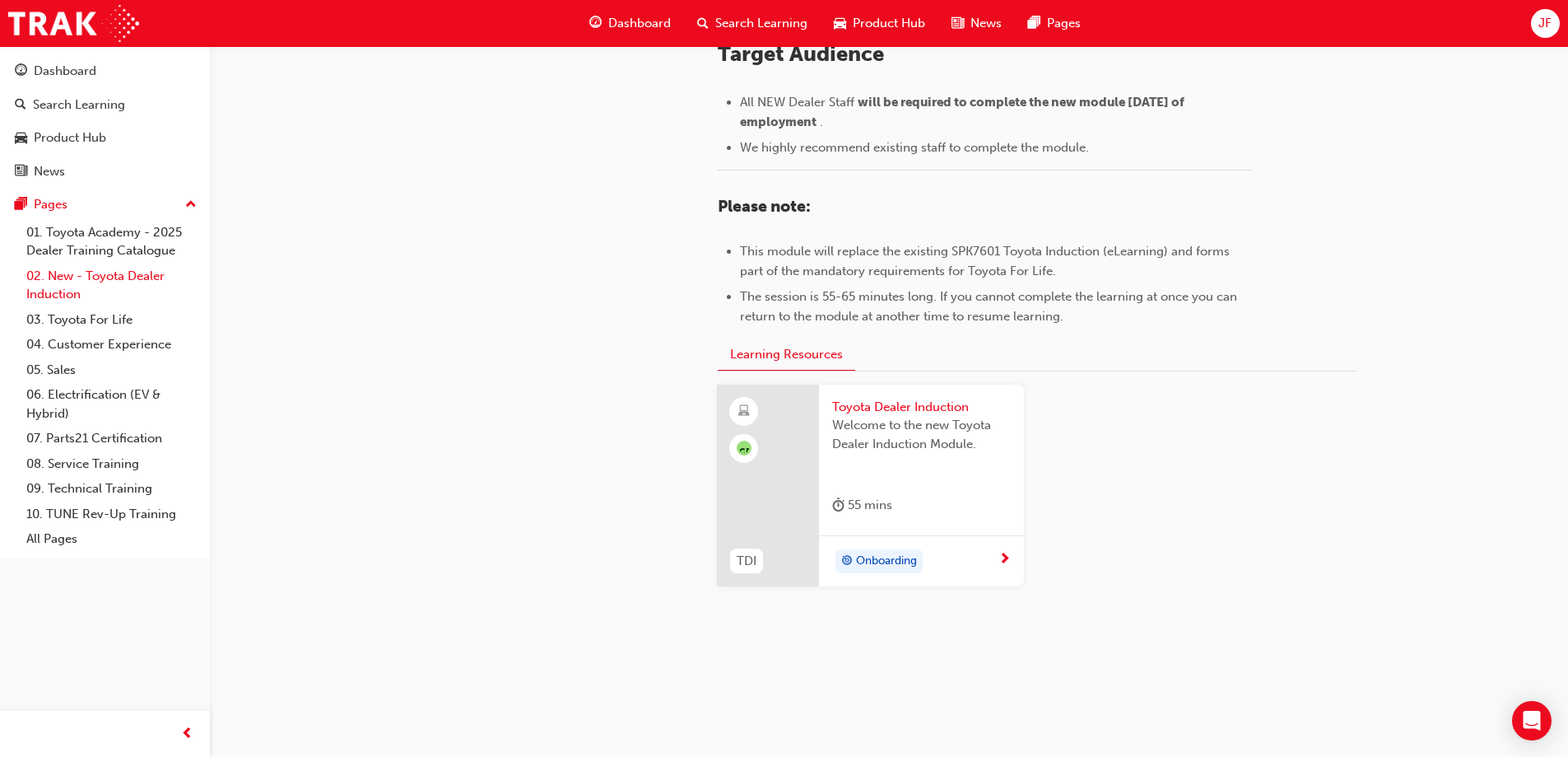
scroll to position [718, 0]
click at [111, 314] on link "03. Toyota For Life" at bounding box center [111, 320] width 184 height 25
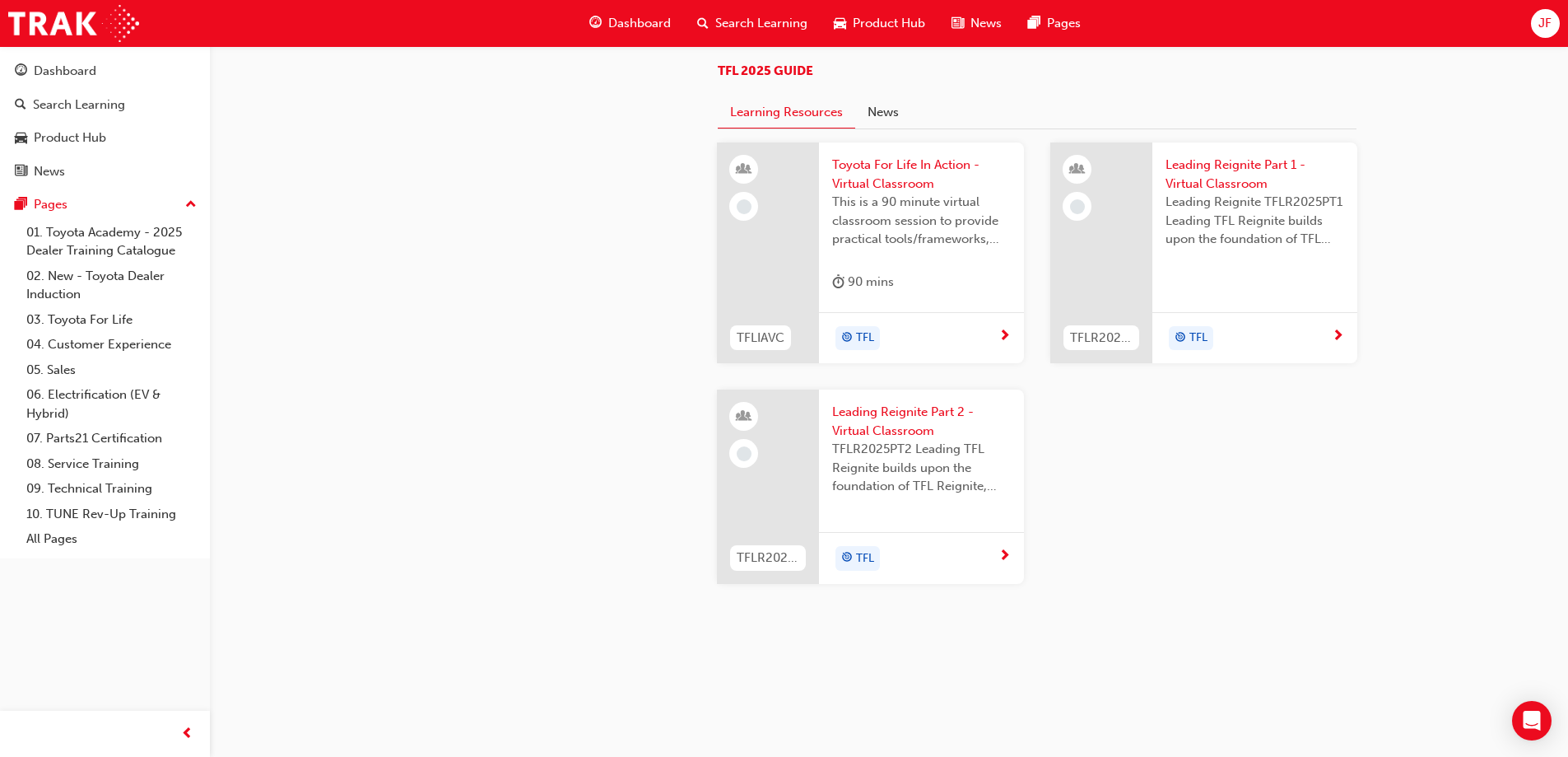
scroll to position [1745, 0]
click at [96, 349] on link "04. Customer Experience" at bounding box center [111, 345] width 184 height 25
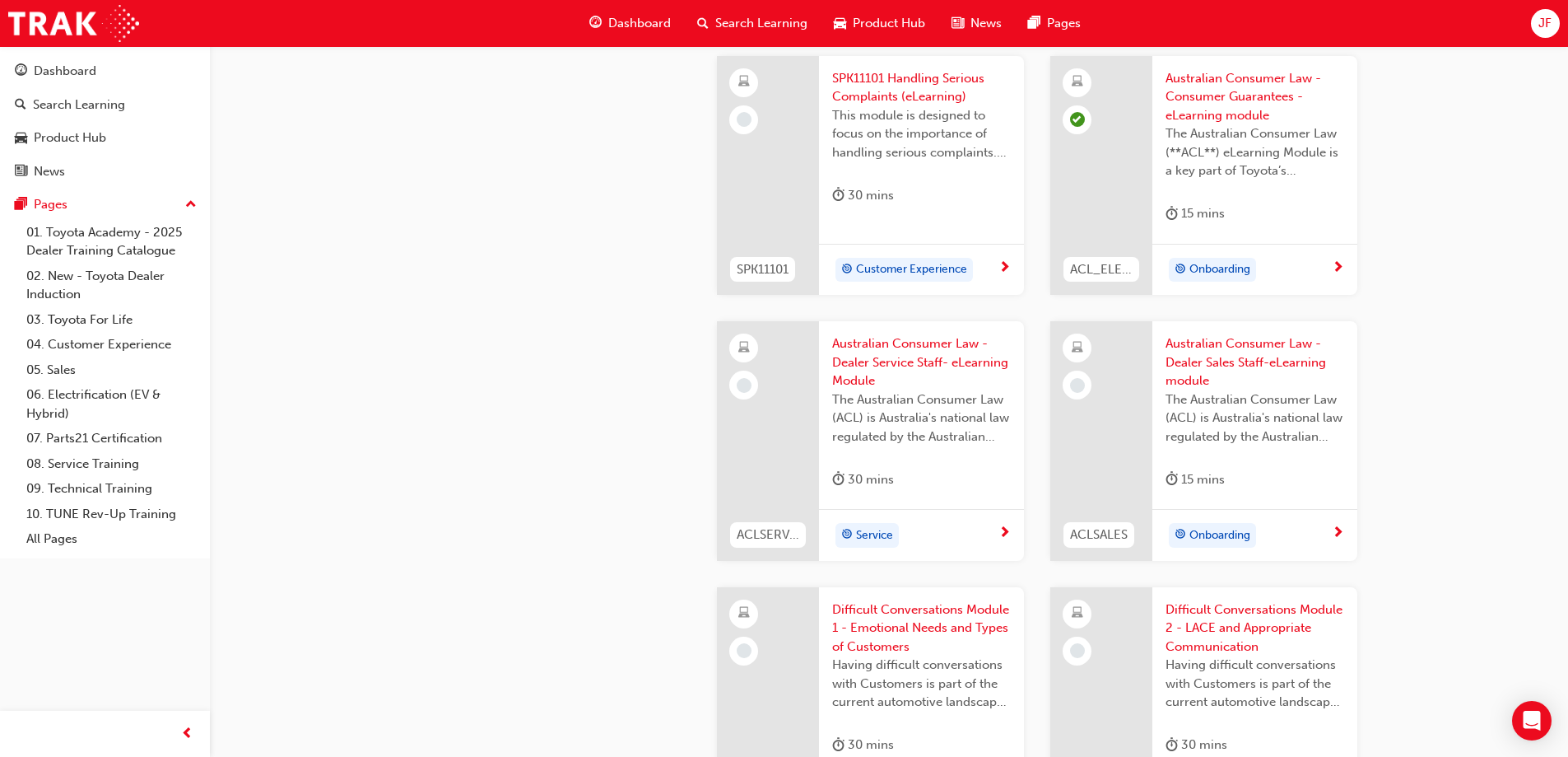
scroll to position [1400, 0]
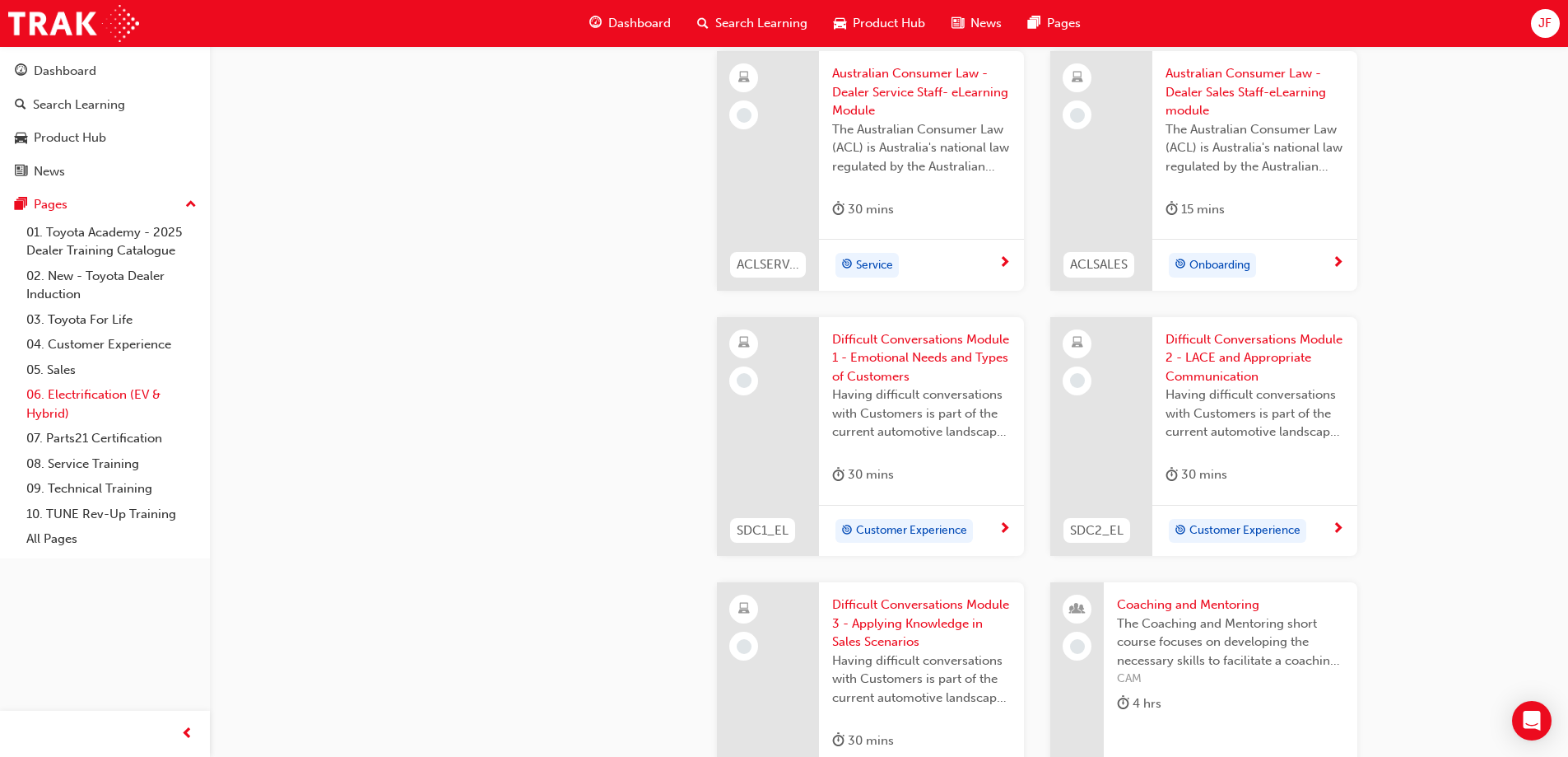
click at [111, 399] on link "06. Electrification (EV & Hybrid)" at bounding box center [111, 404] width 184 height 44
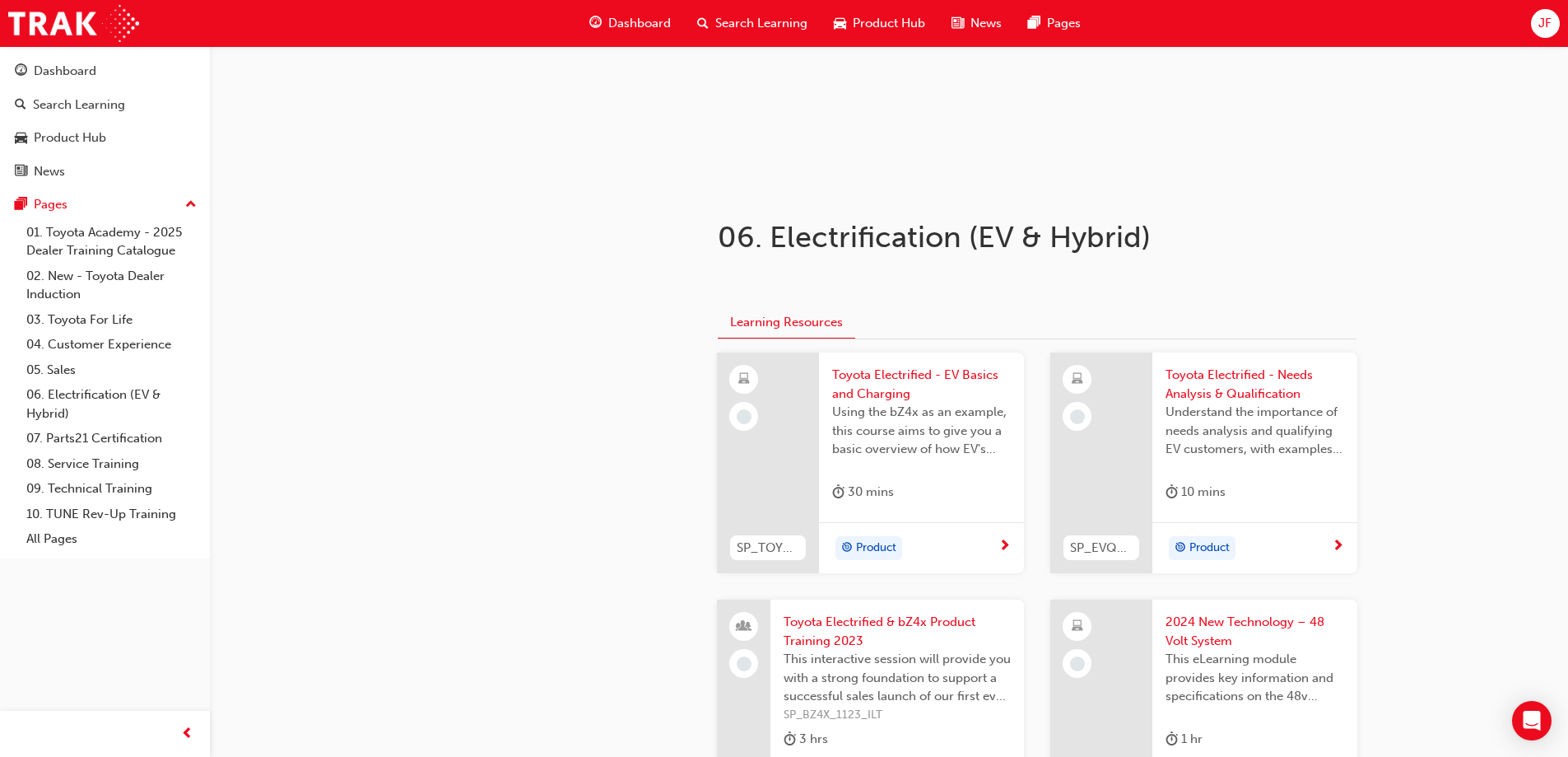
scroll to position [247, 0]
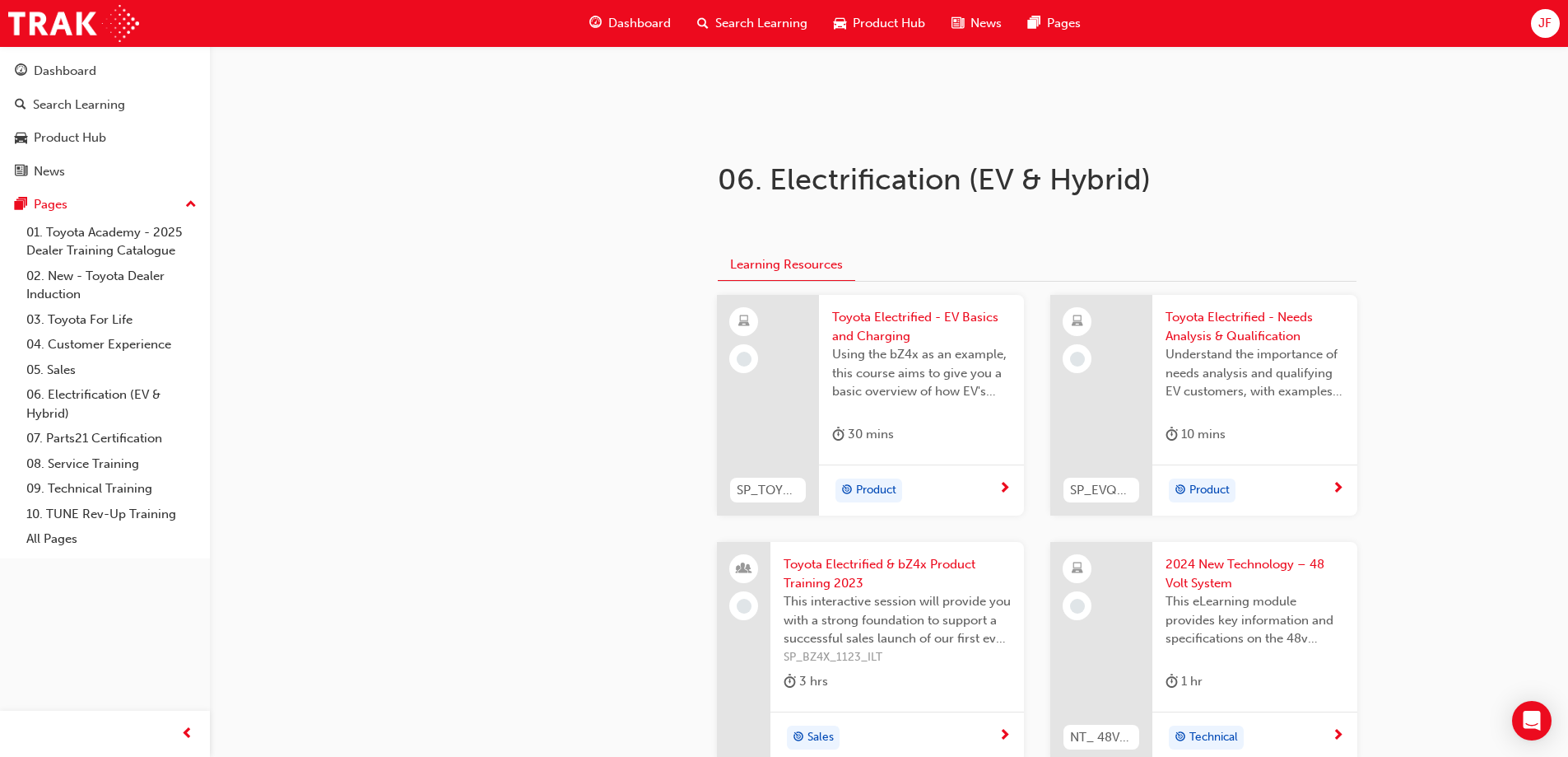
click at [893, 321] on span "Toyota Electrified - EV Basics and Charging" at bounding box center [921, 326] width 179 height 37
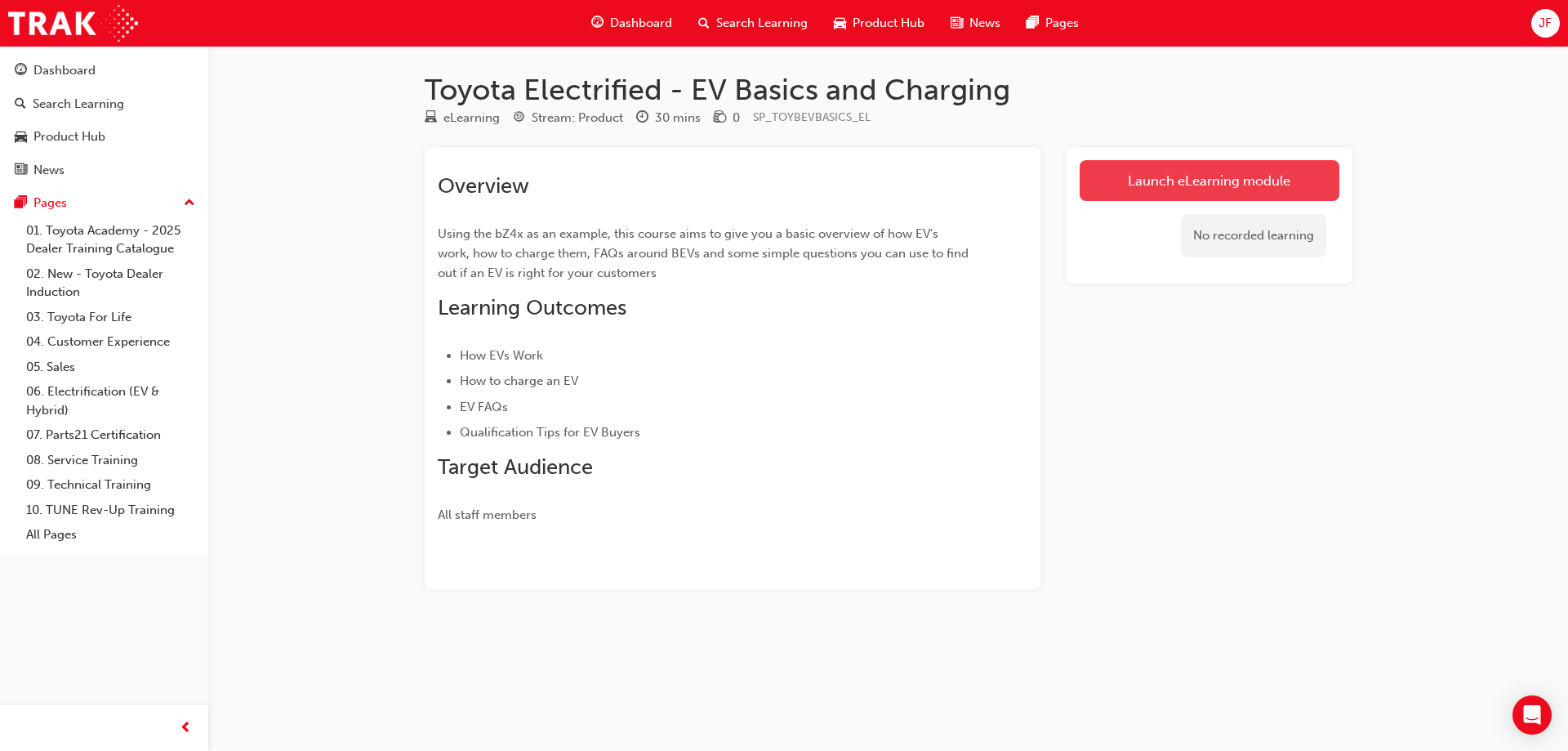
click at [1217, 174] on link "Launch eLearning module" at bounding box center [1210, 181] width 260 height 41
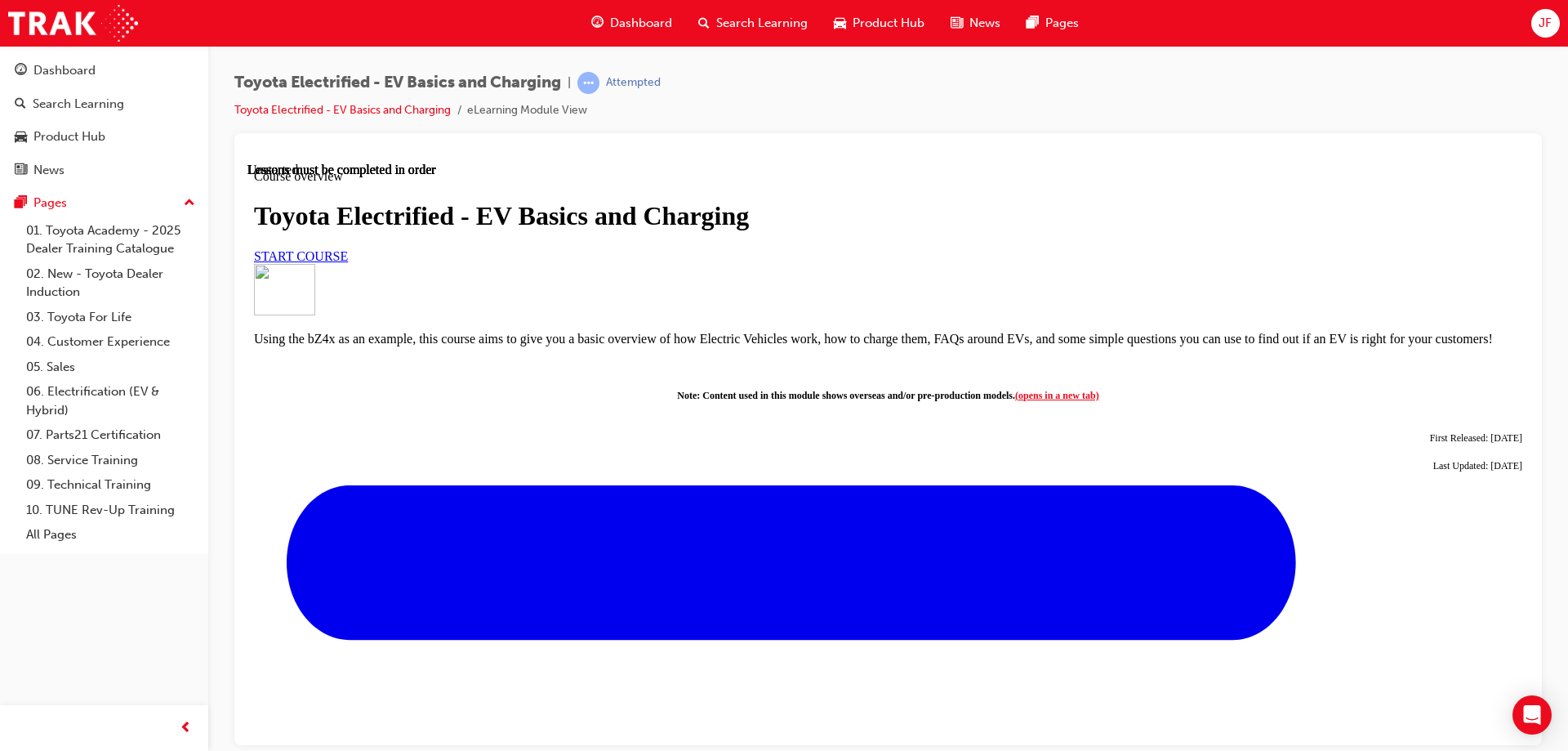
scroll to position [327, 0]
click at [348, 249] on span "START COURSE" at bounding box center [300, 256] width 93 height 14
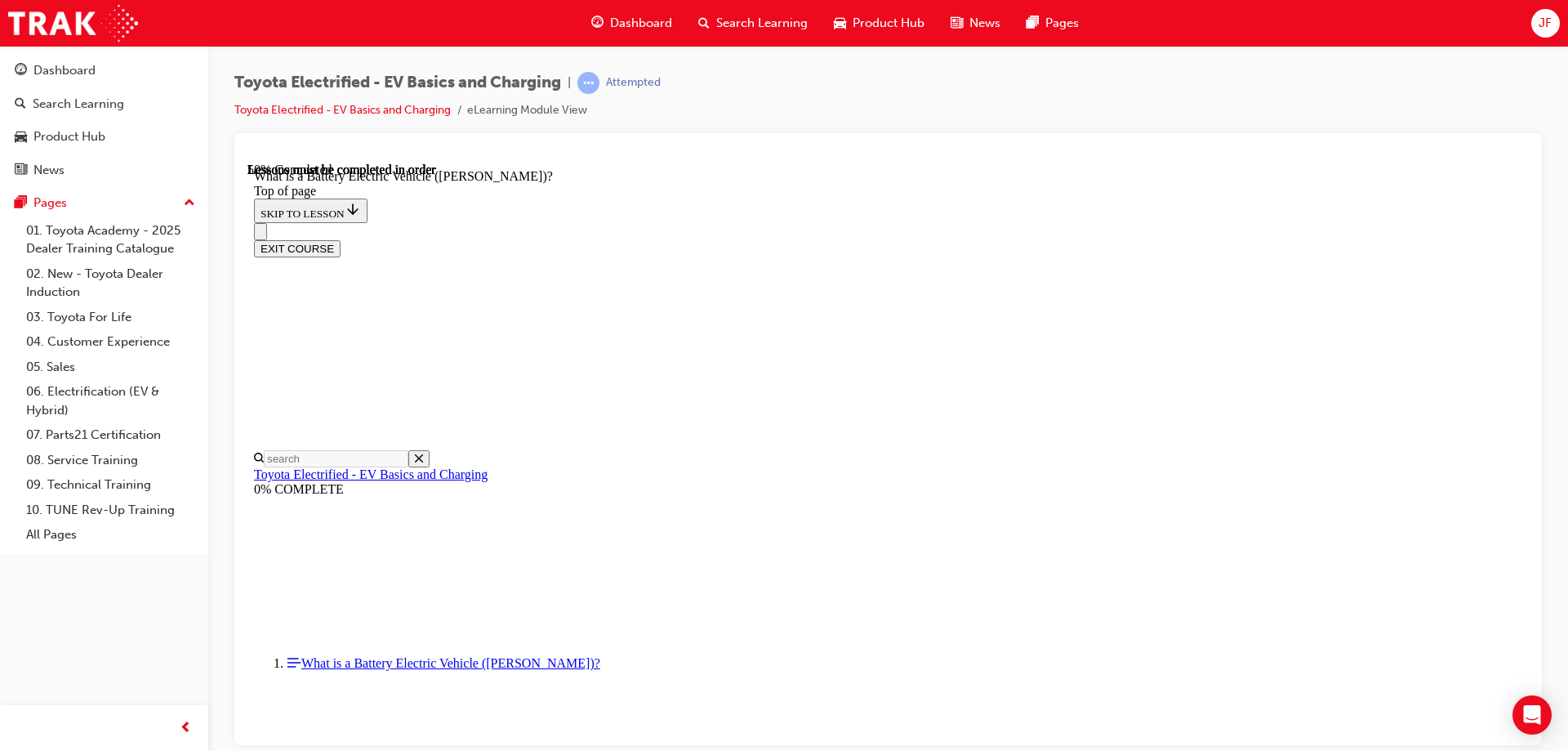
scroll to position [1522, 0]
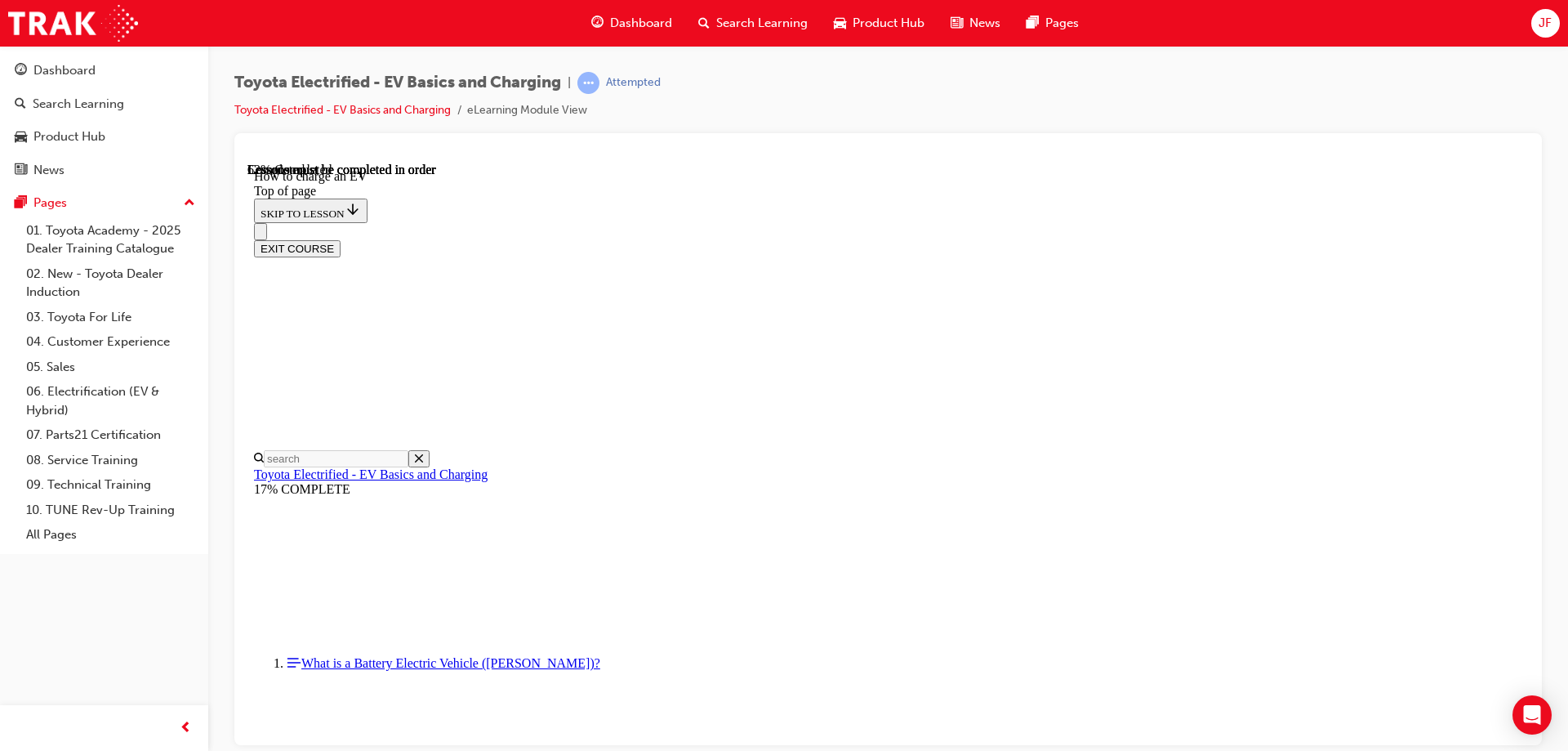
scroll to position [4622, 0]
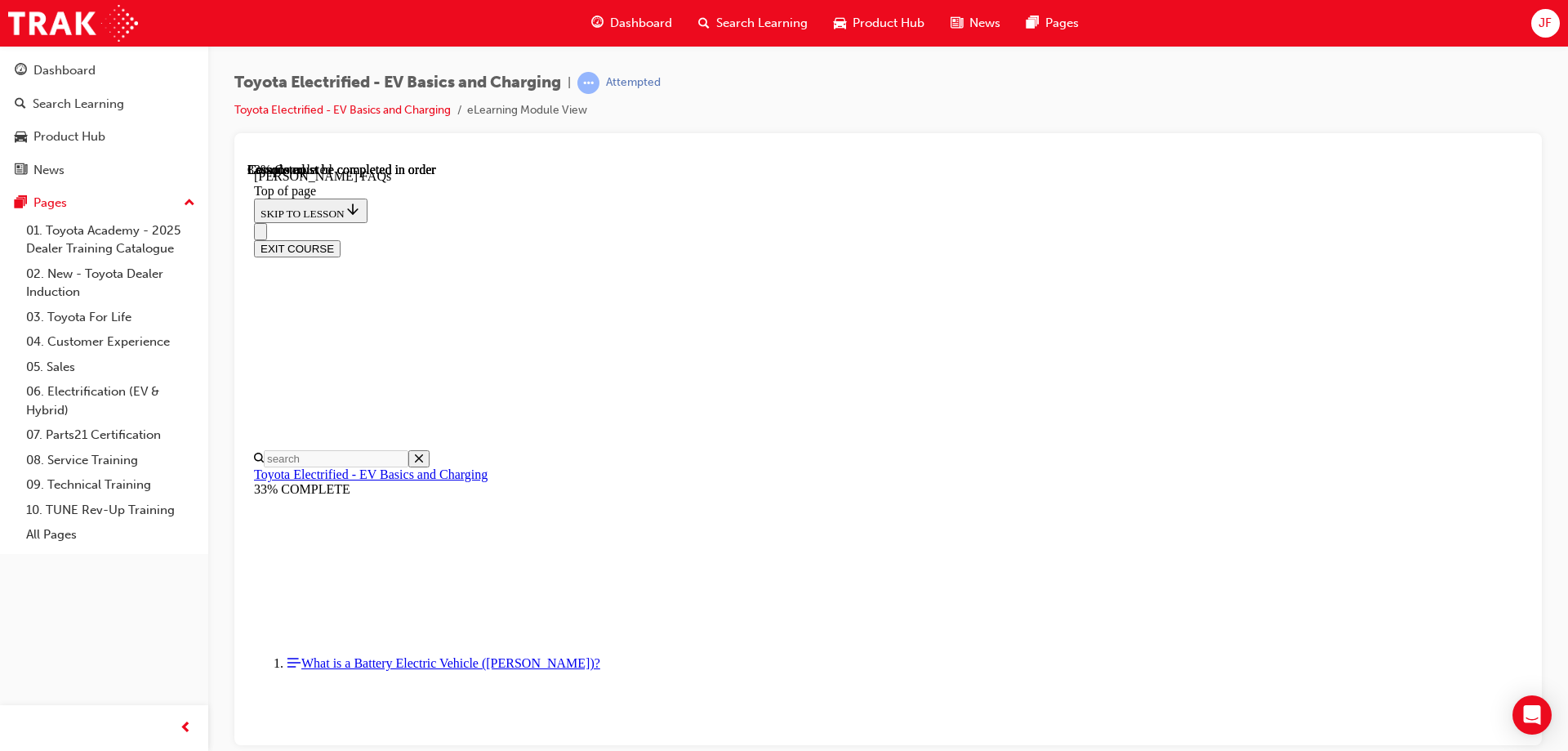
scroll to position [1358, 0]
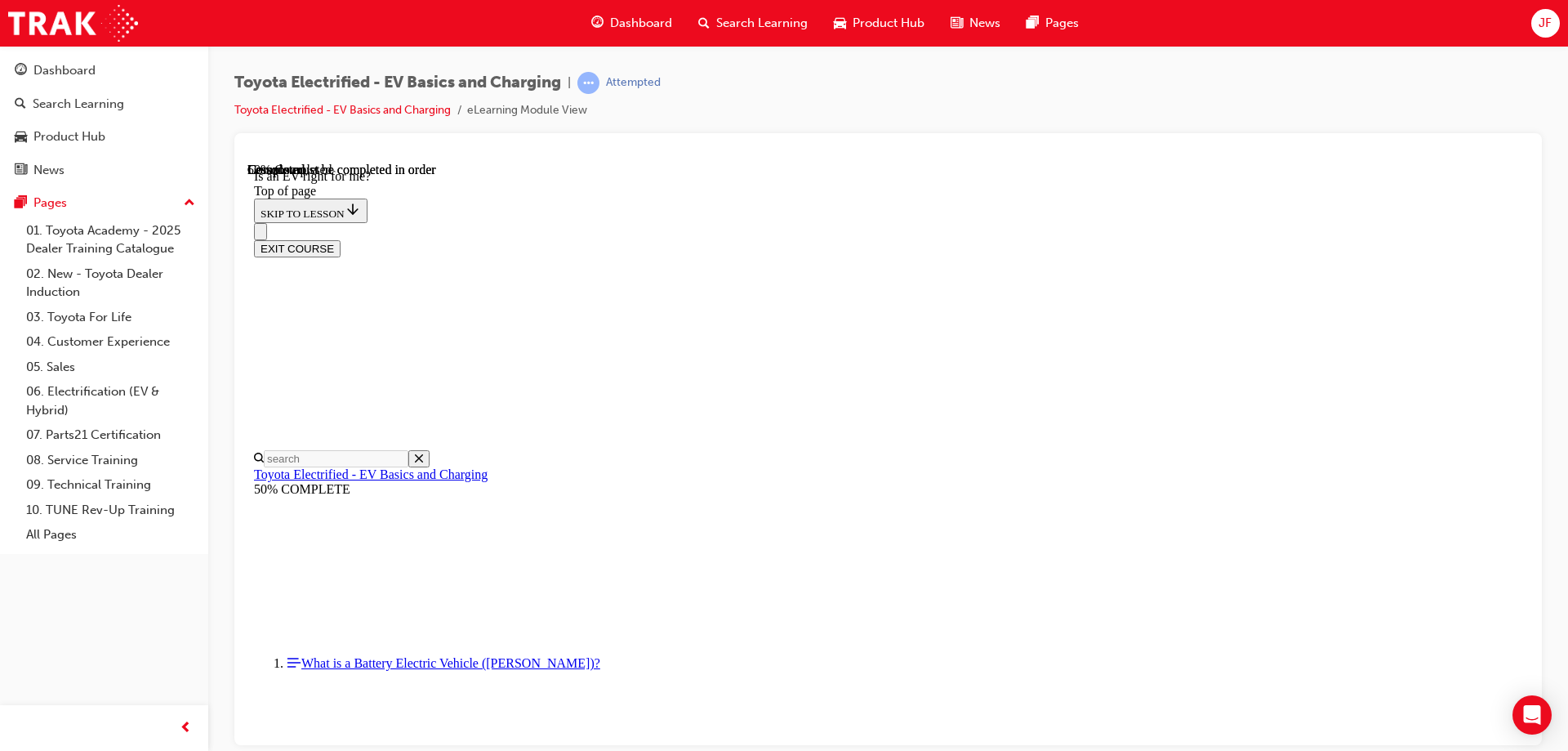
scroll to position [1032, 0]
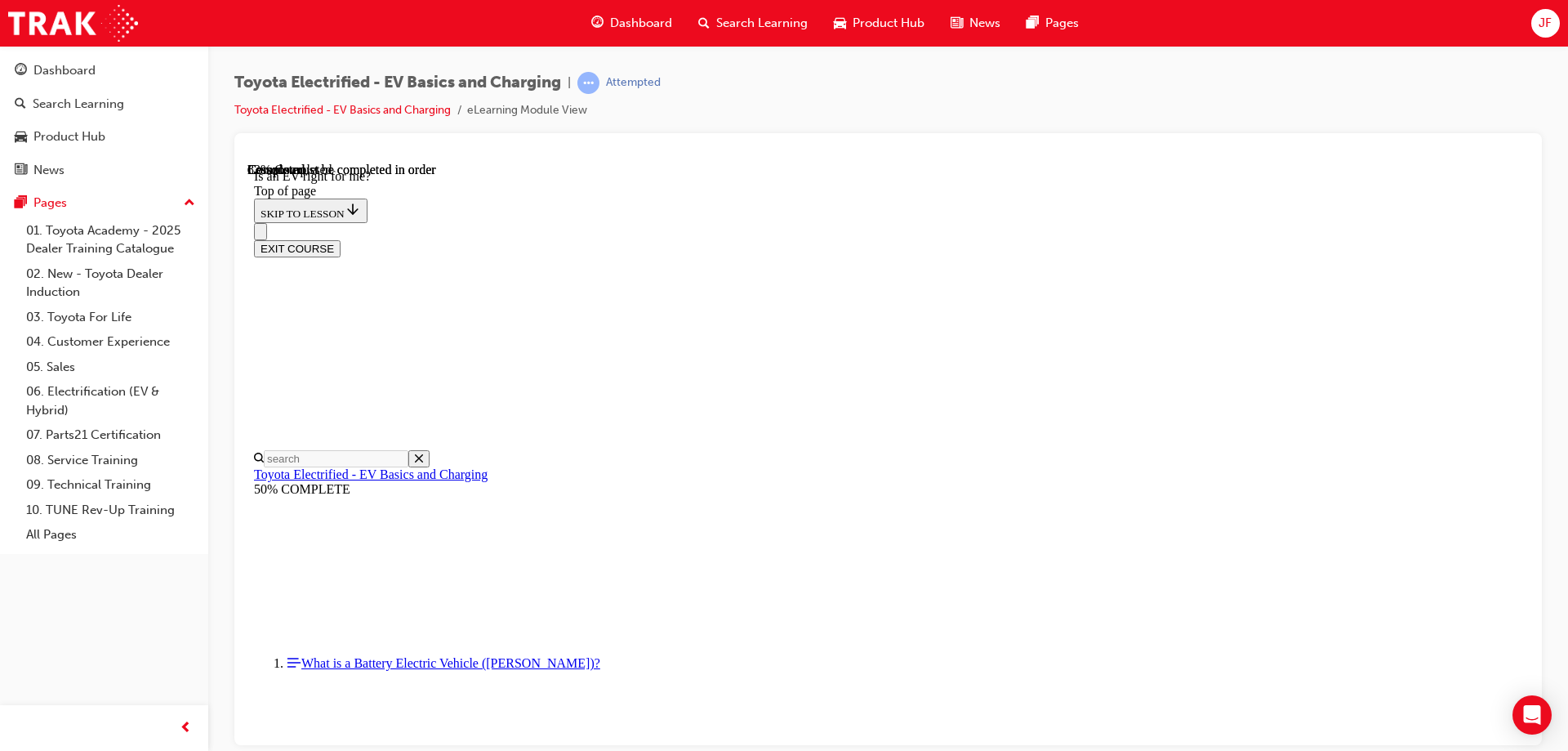
scroll to position [2047, 0]
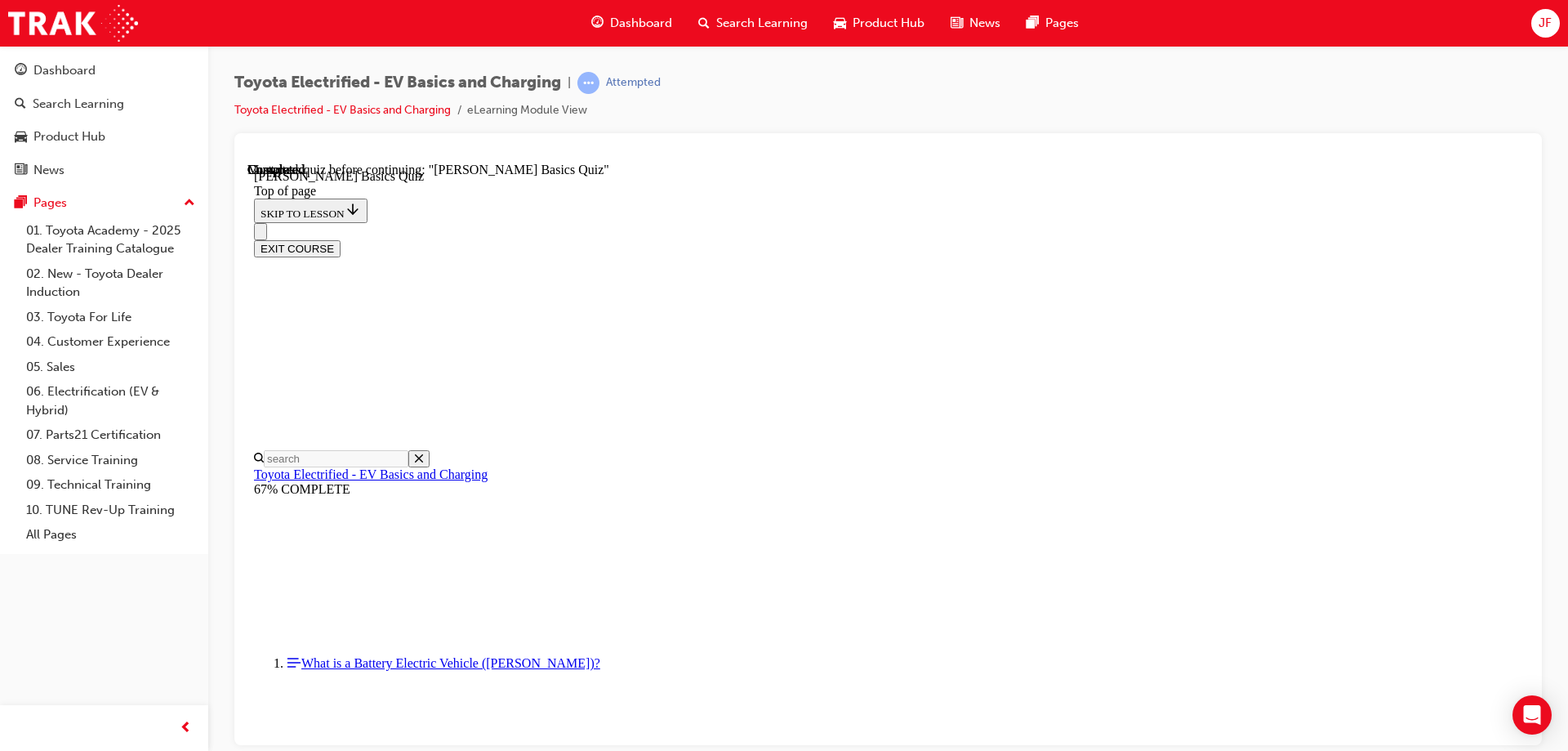
scroll to position [50, 0]
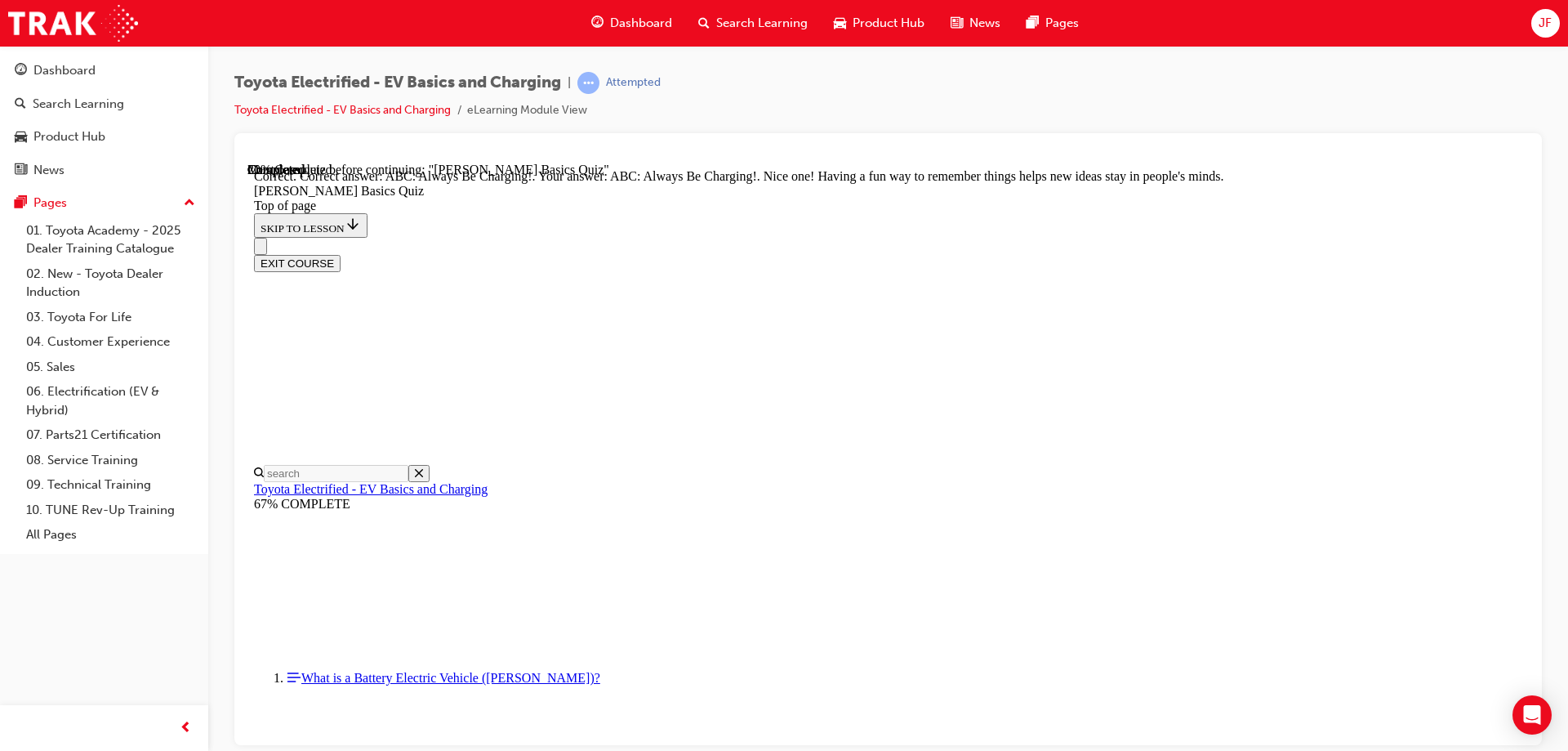
scroll to position [339, 0]
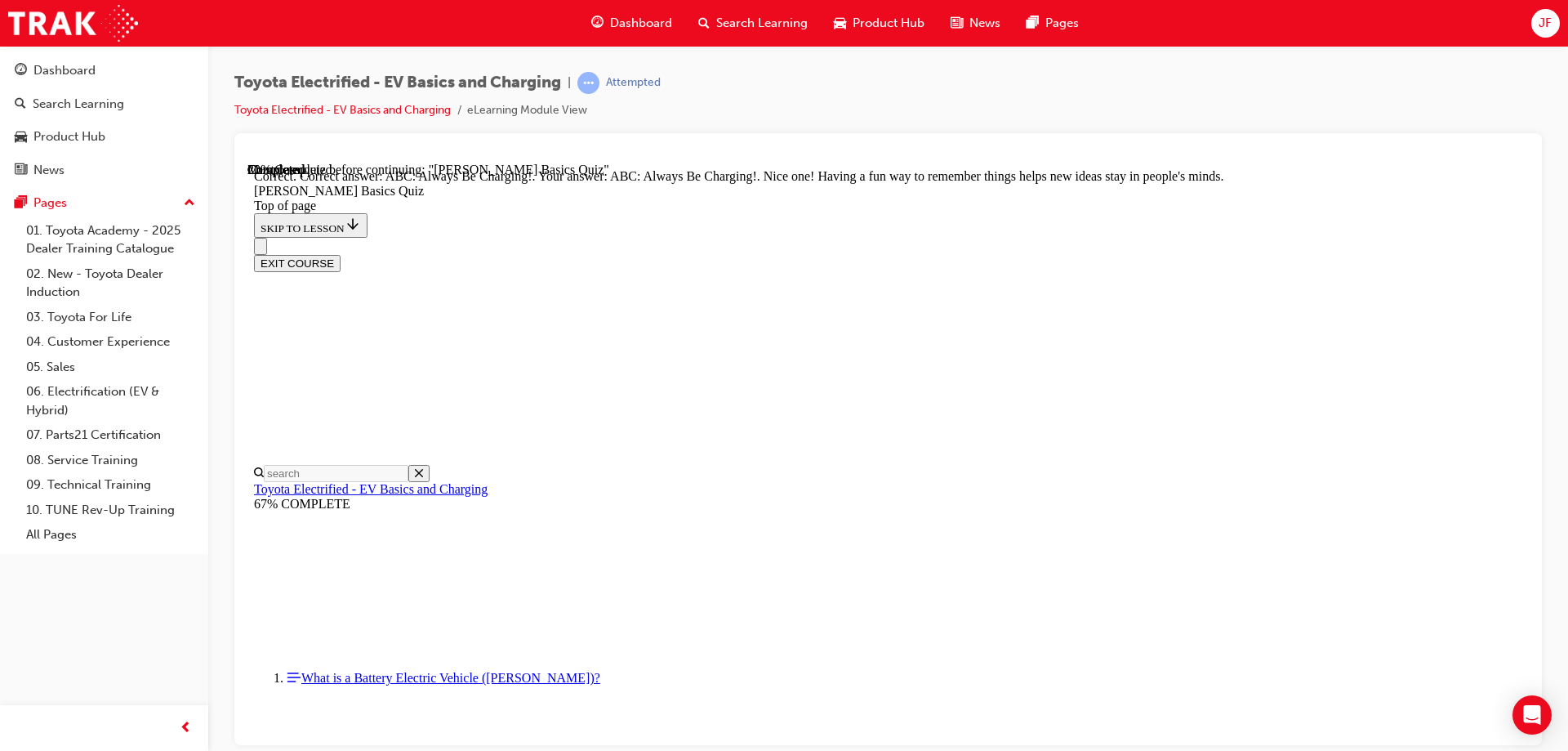
scroll to position [213, 0]
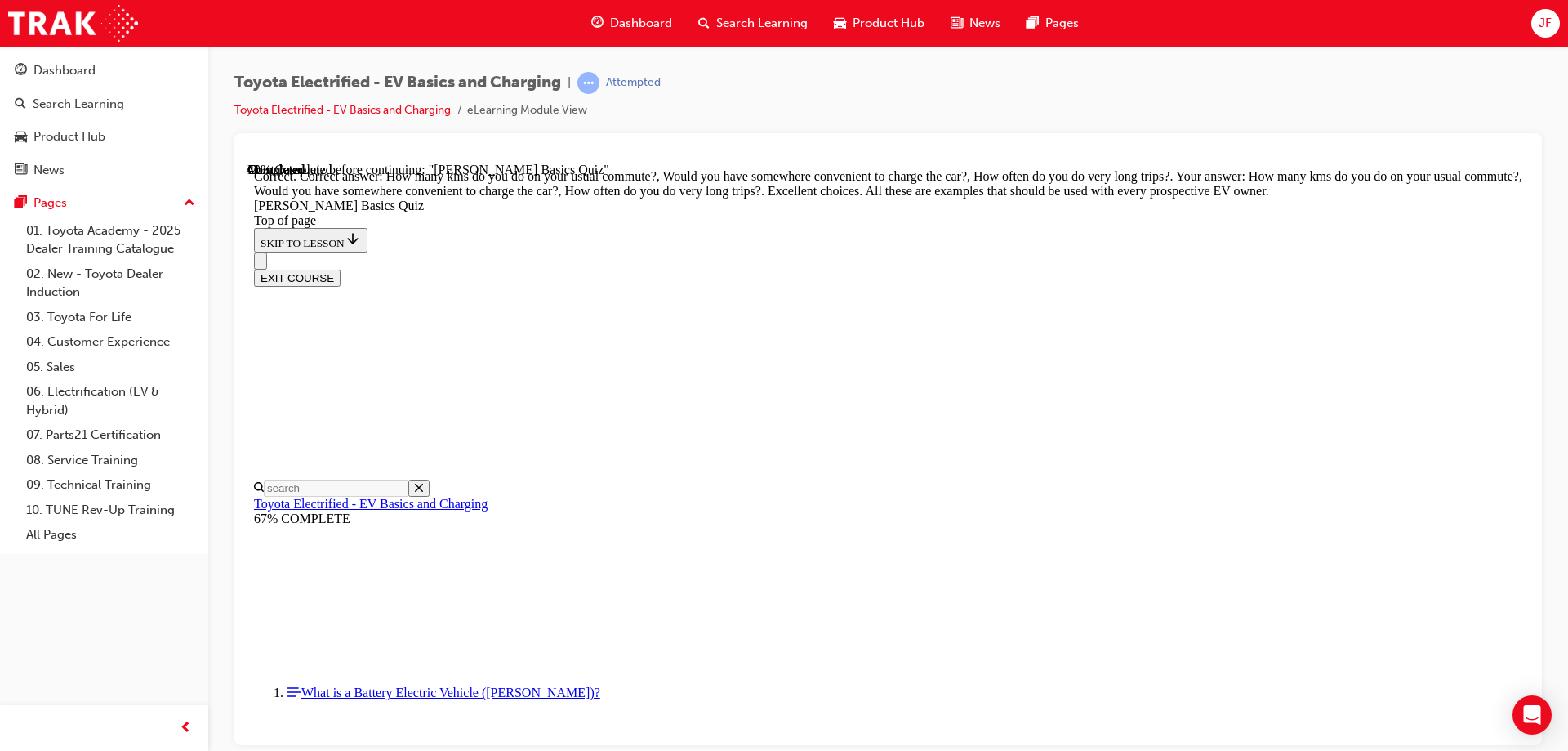
scroll to position [404, 0]
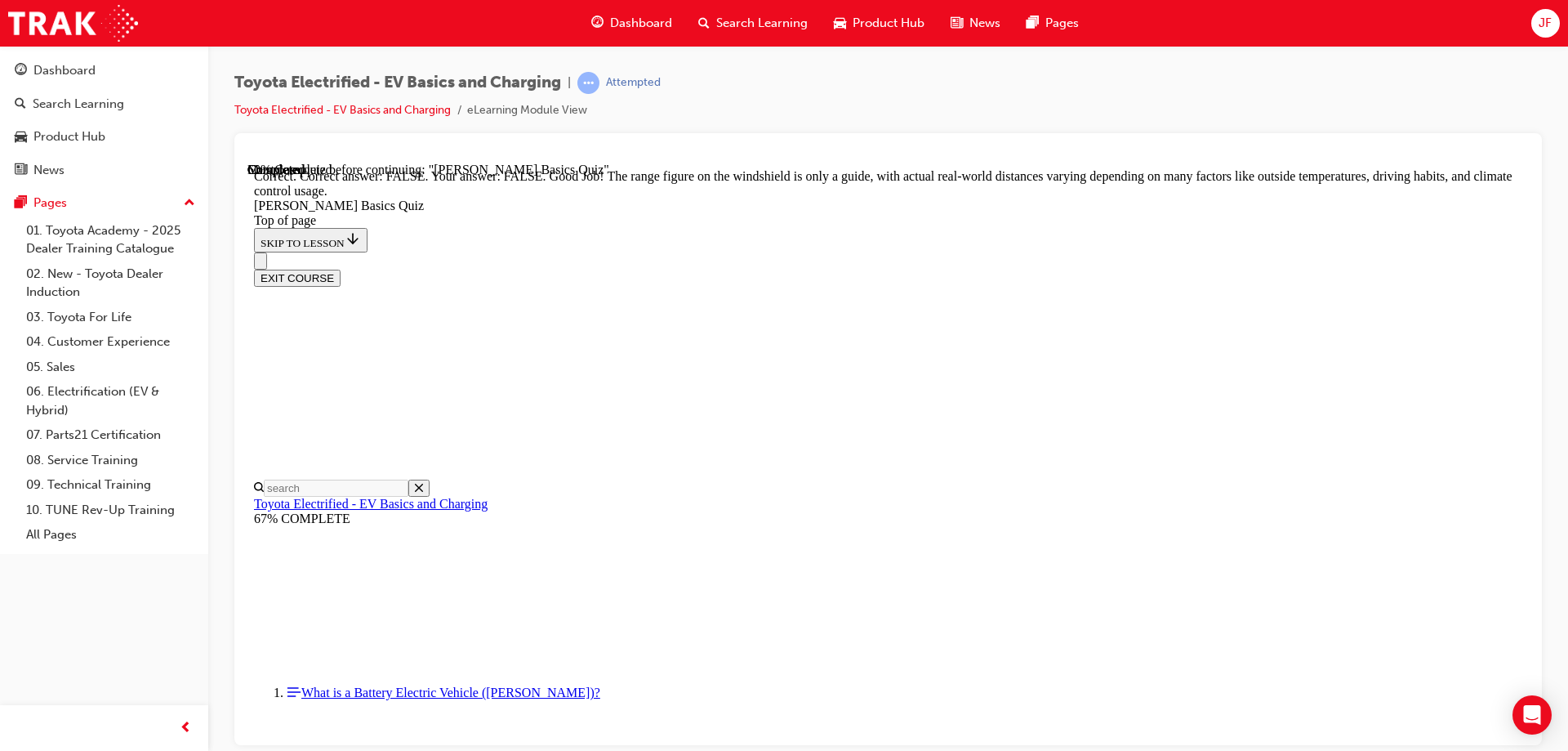
scroll to position [291, 0]
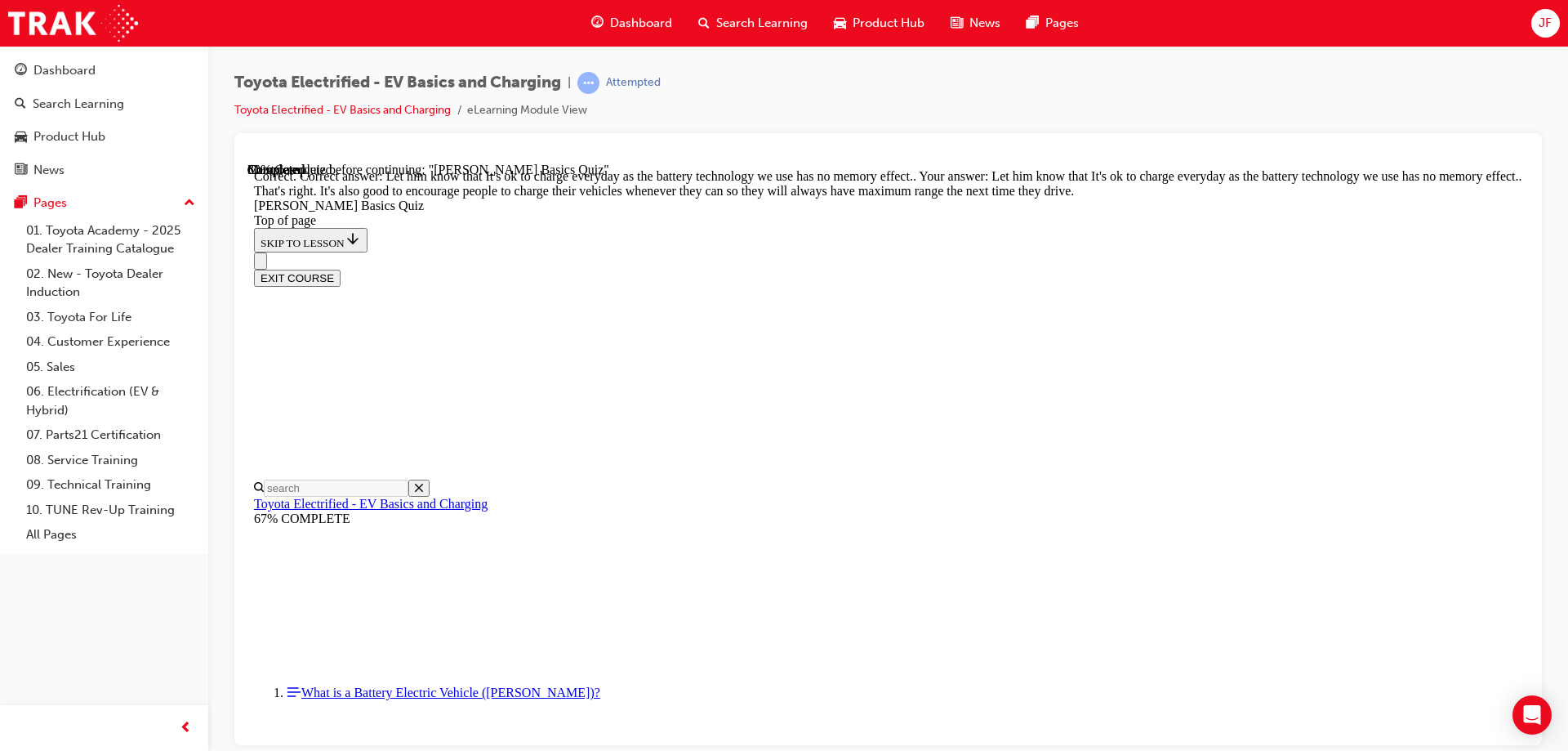
scroll to position [324, 0]
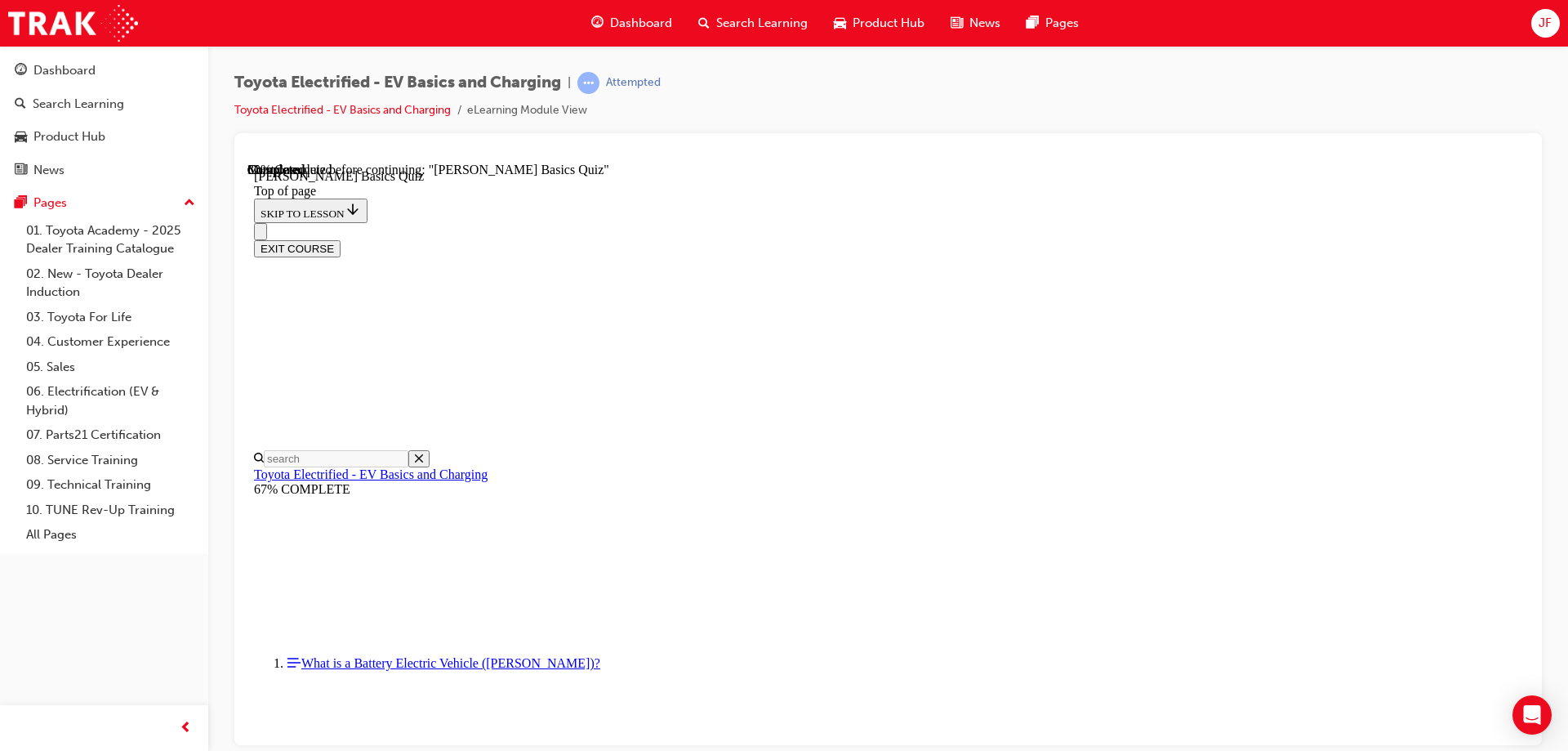
scroll to position [295, 0]
drag, startPoint x: 922, startPoint y: 605, endPoint x: 932, endPoint y: 610, distance: 11.2
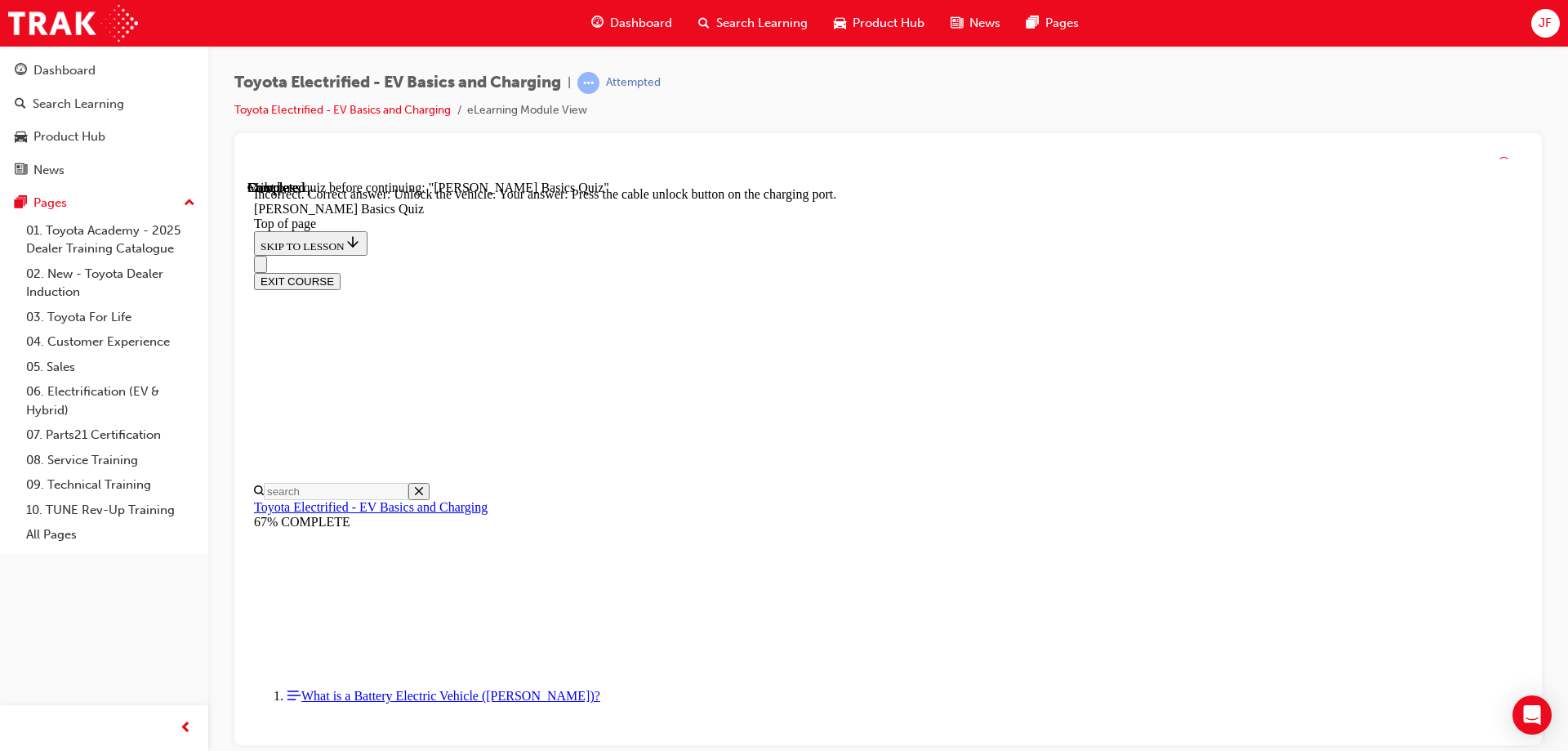
scroll to position [449, 0]
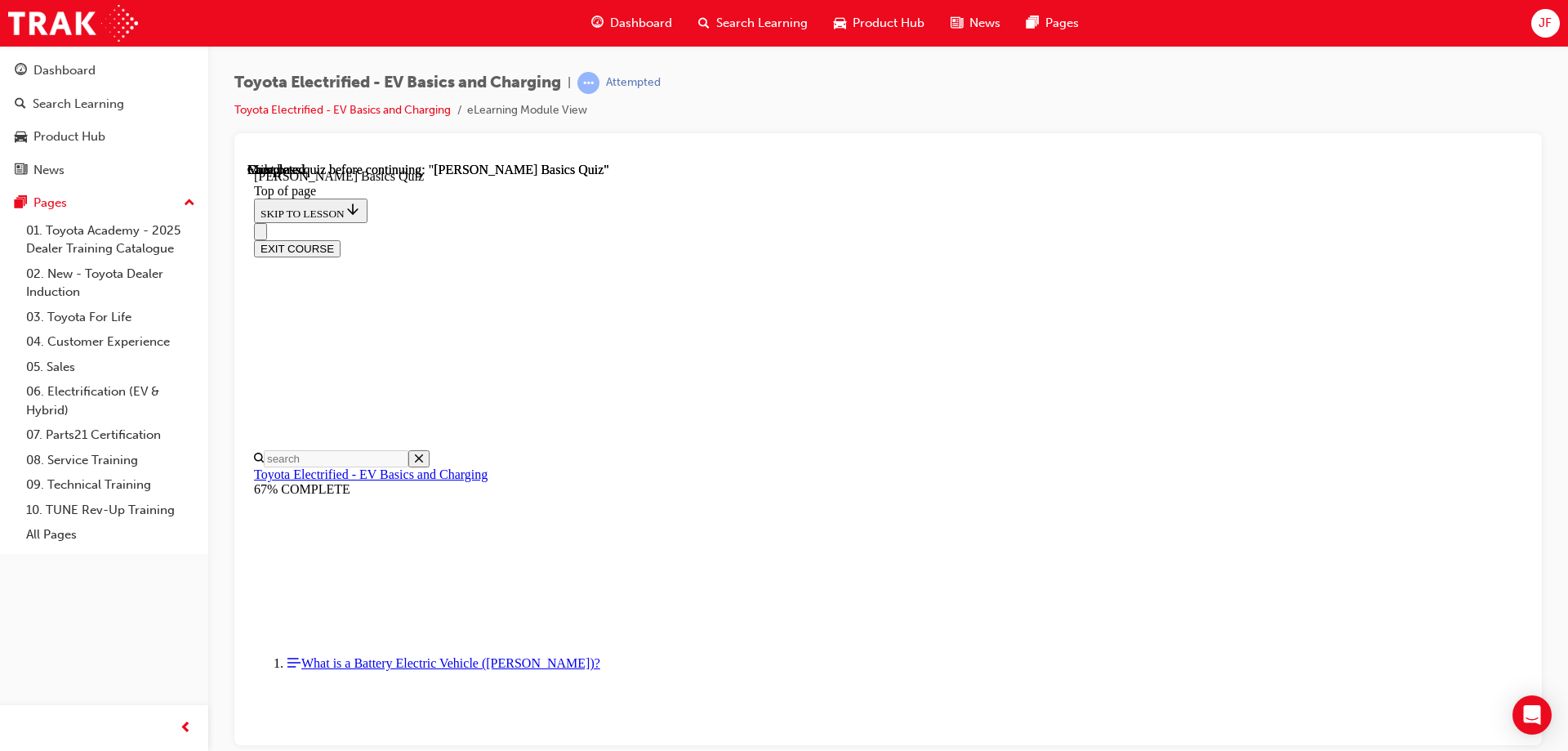
scroll to position [301, 0]
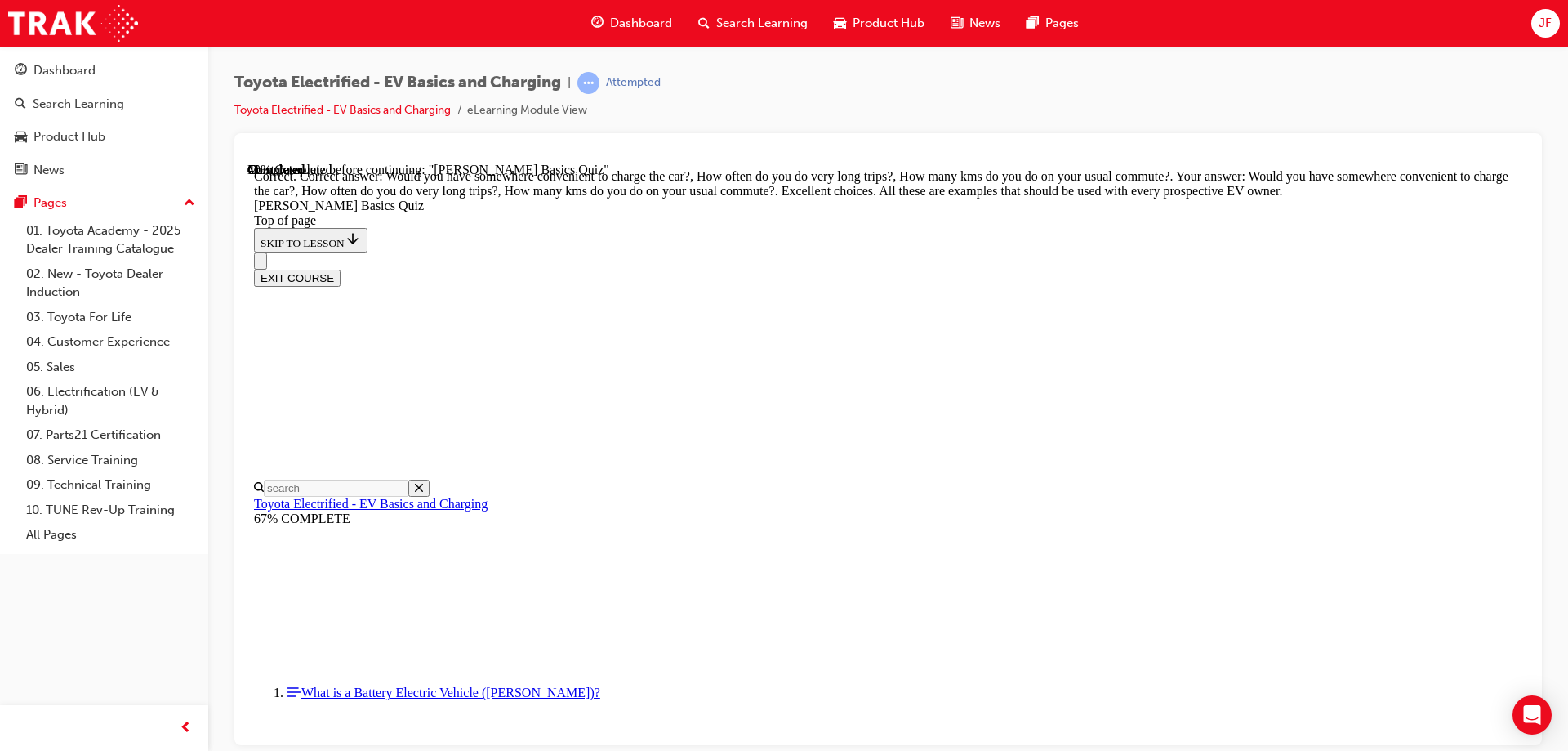
scroll to position [404, 0]
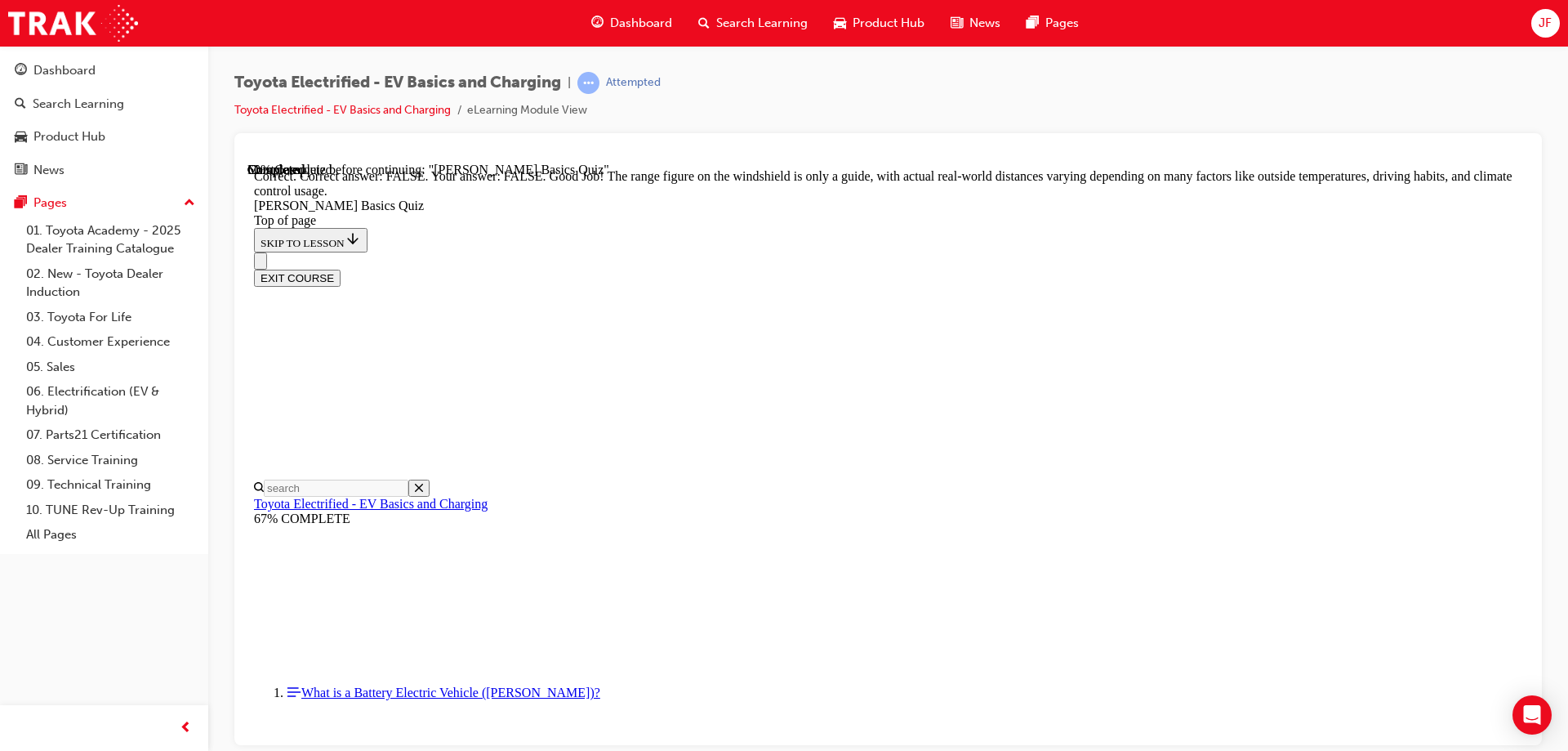
scroll to position [291, 0]
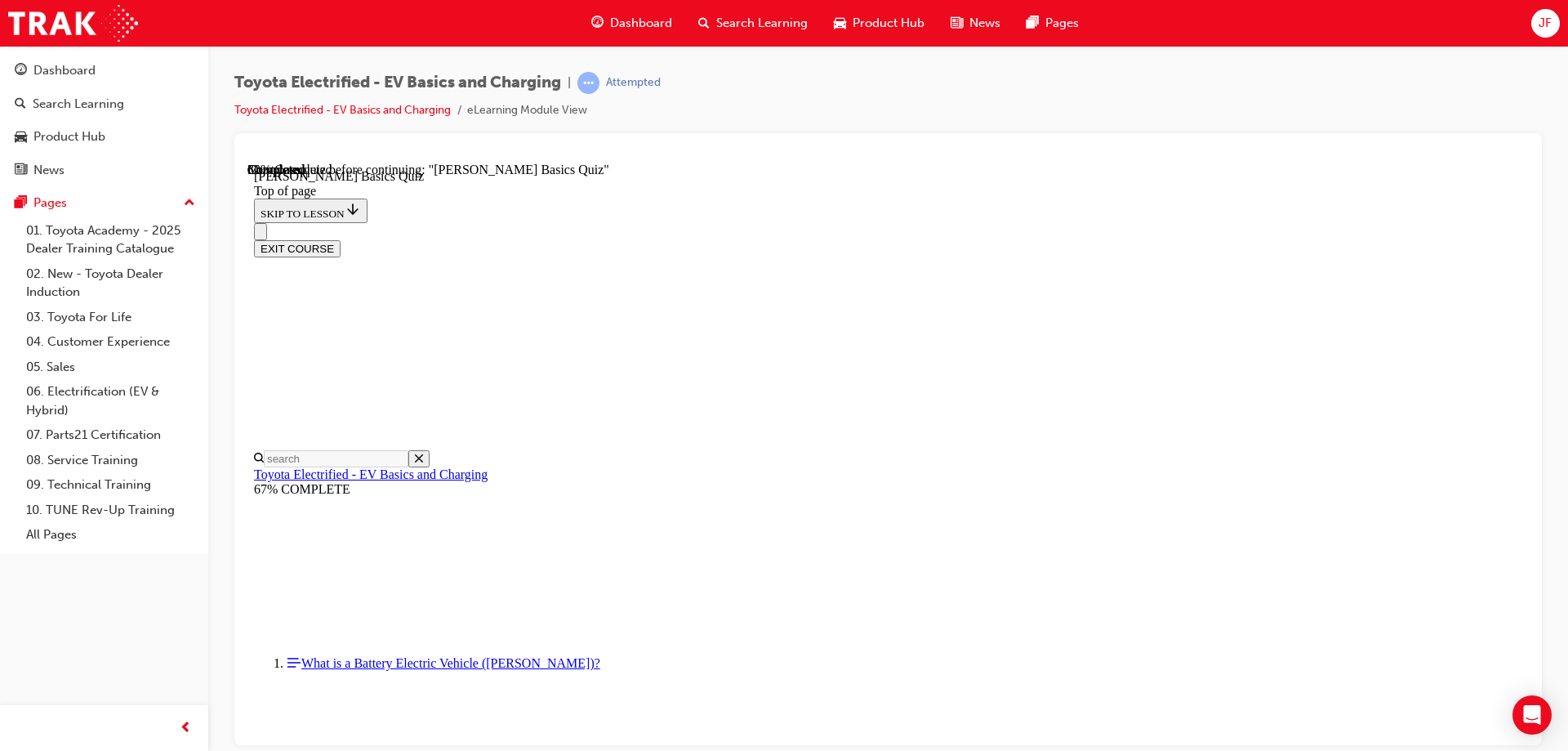
scroll to position [398, 0]
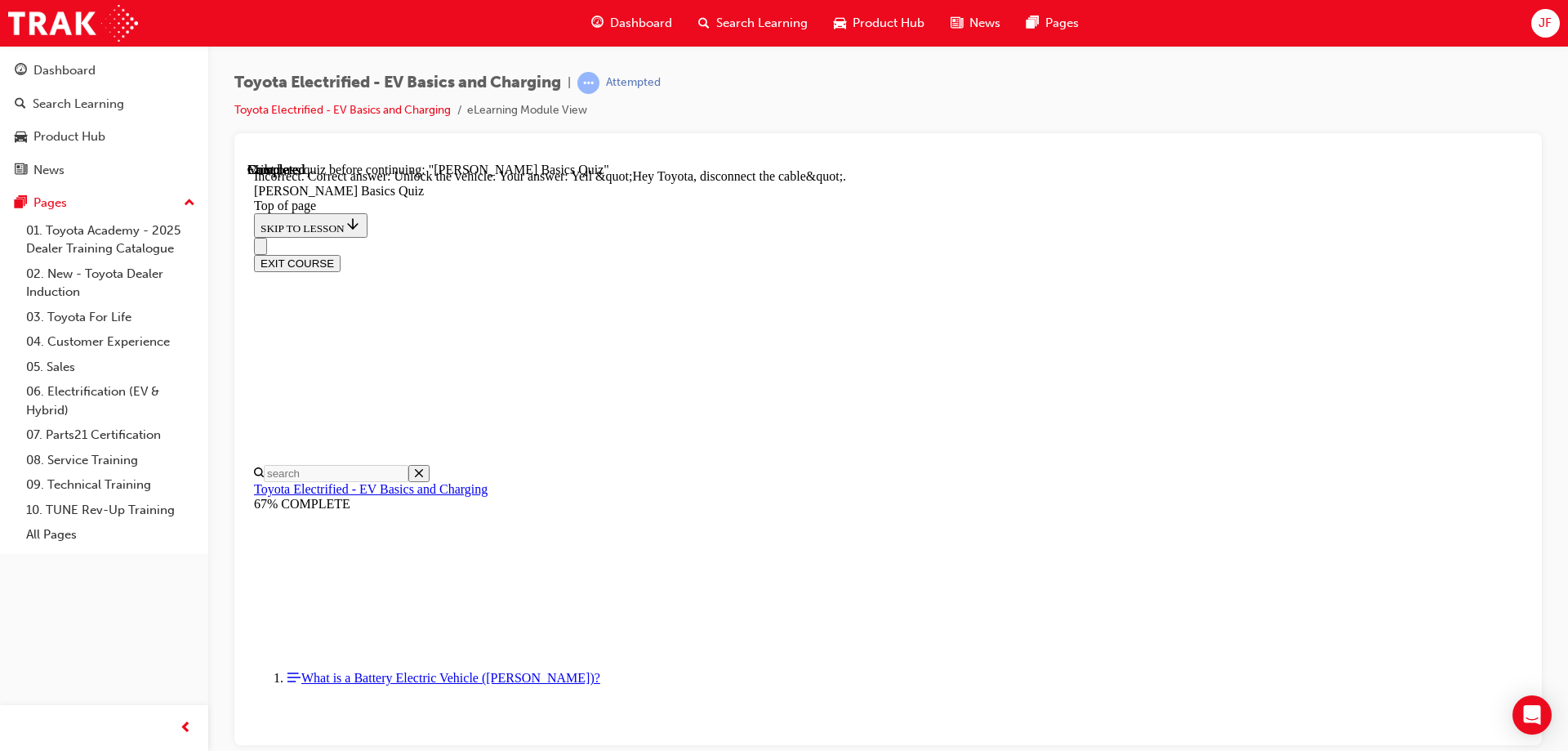
scroll to position [449, 0]
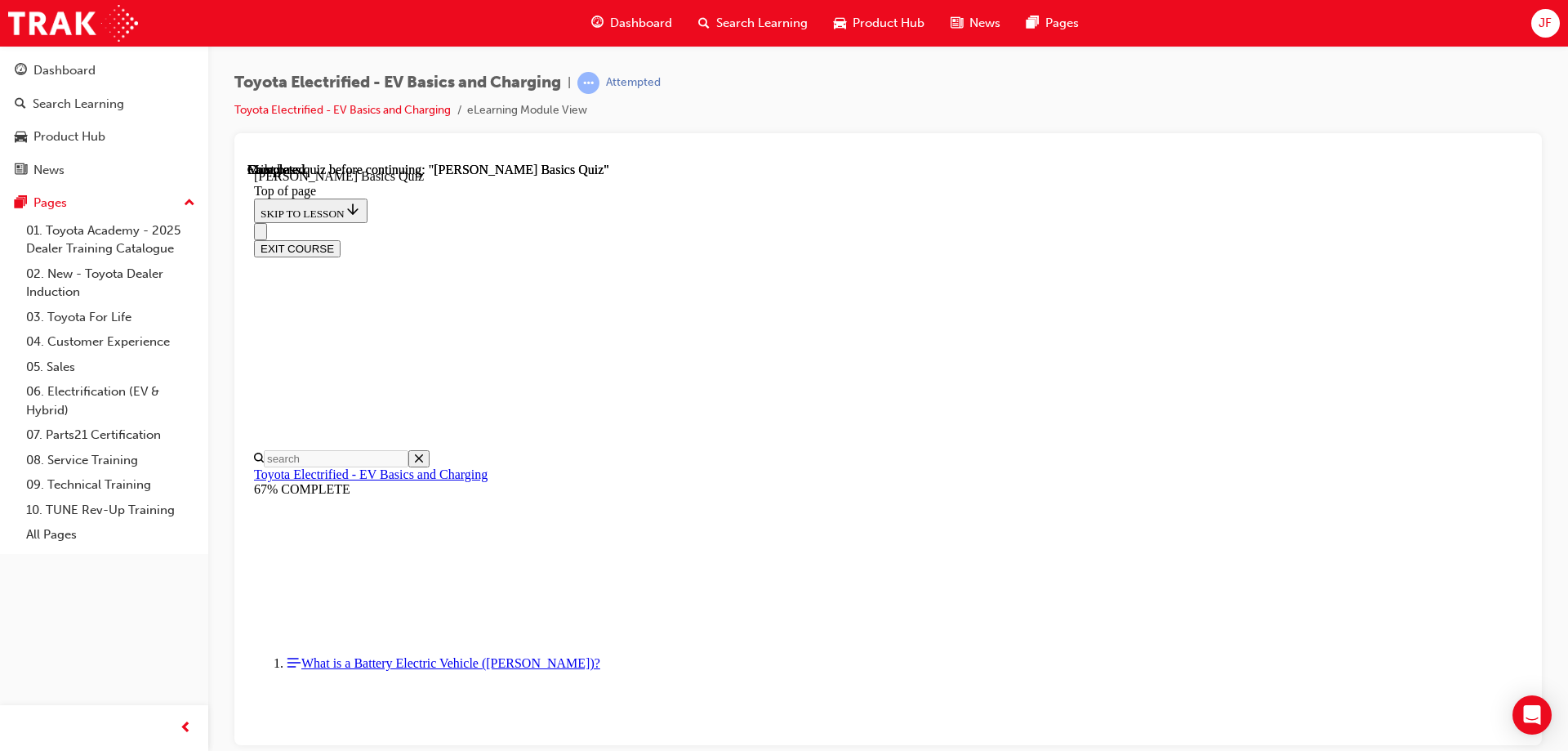
scroll to position [301, 0]
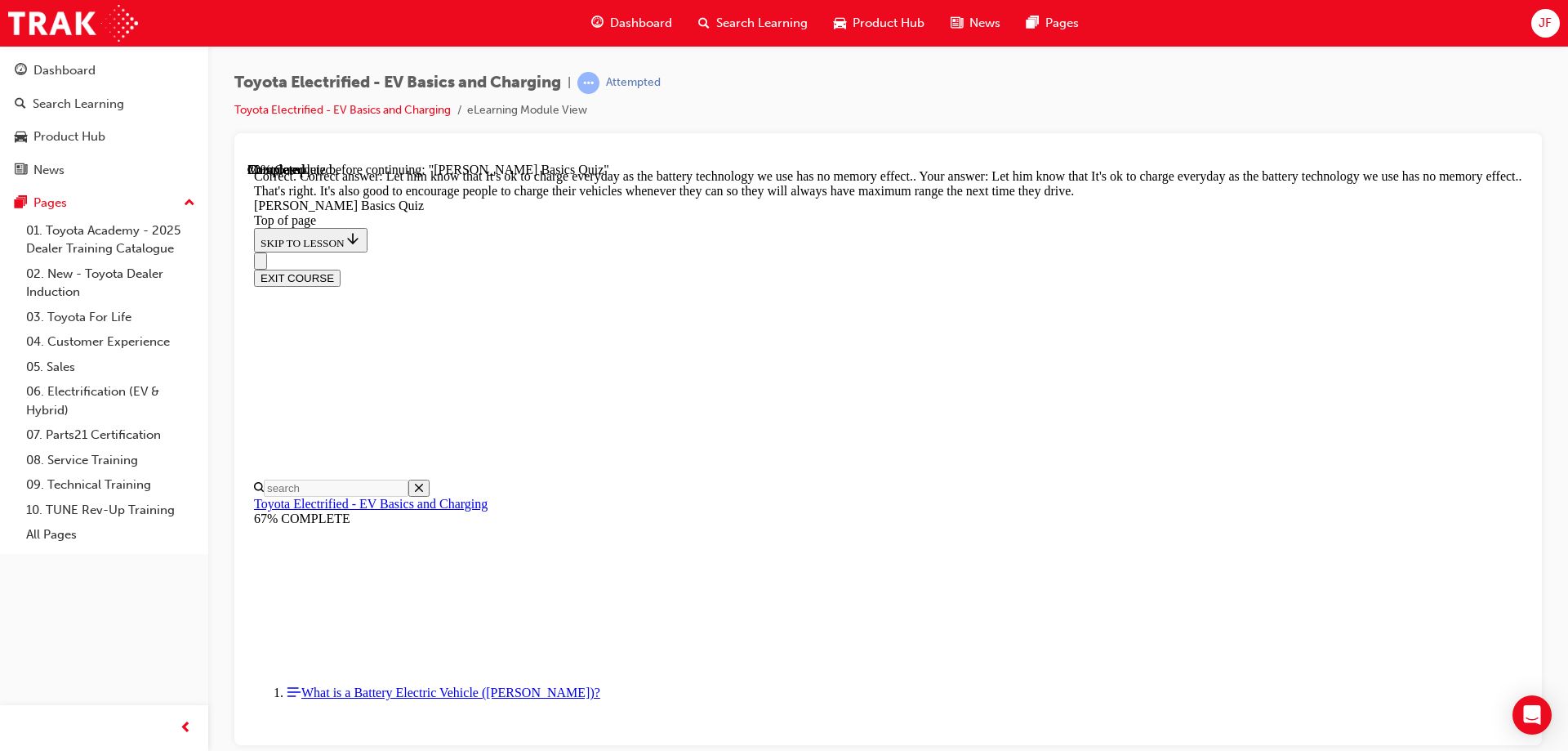
scroll to position [324, 0]
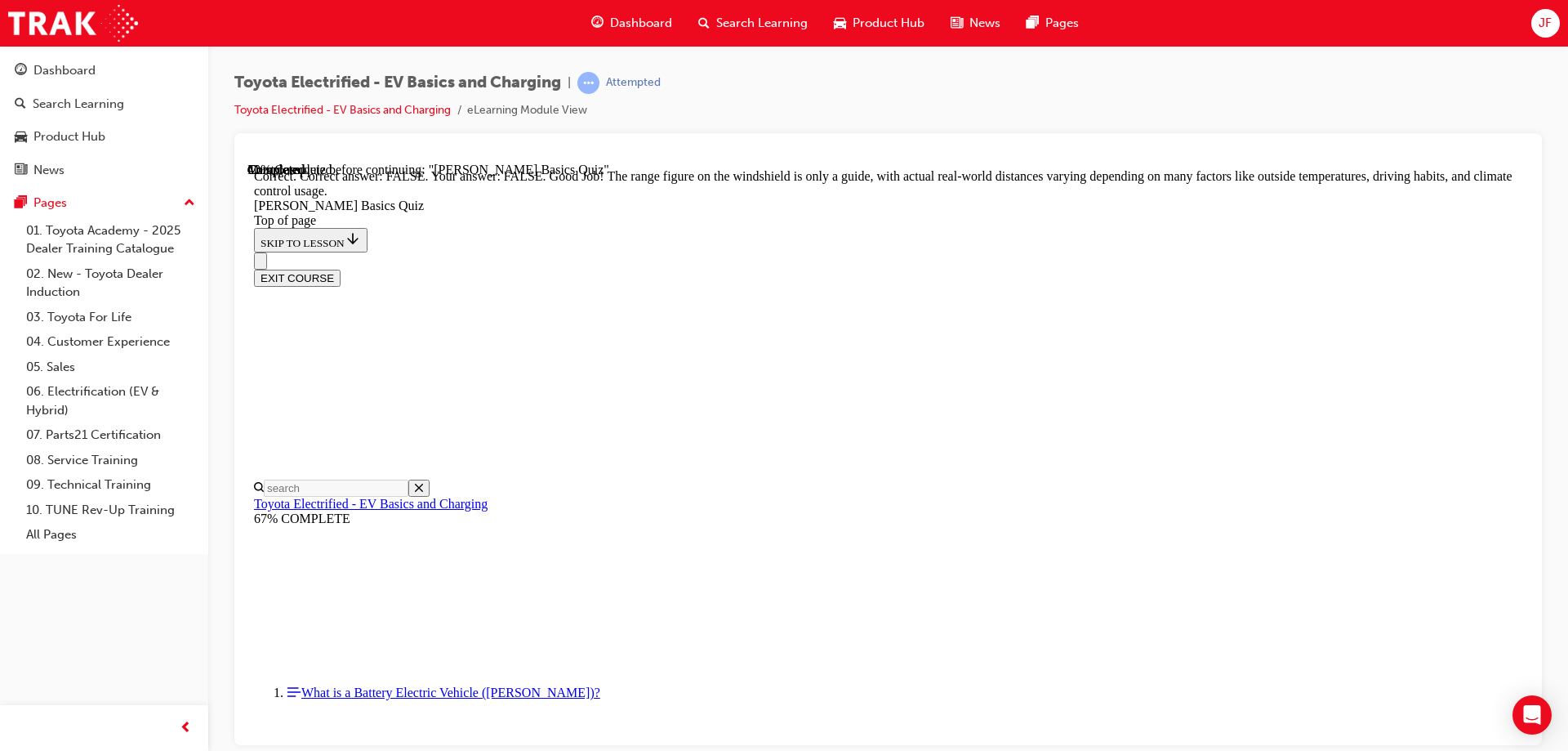
scroll to position [291, 0]
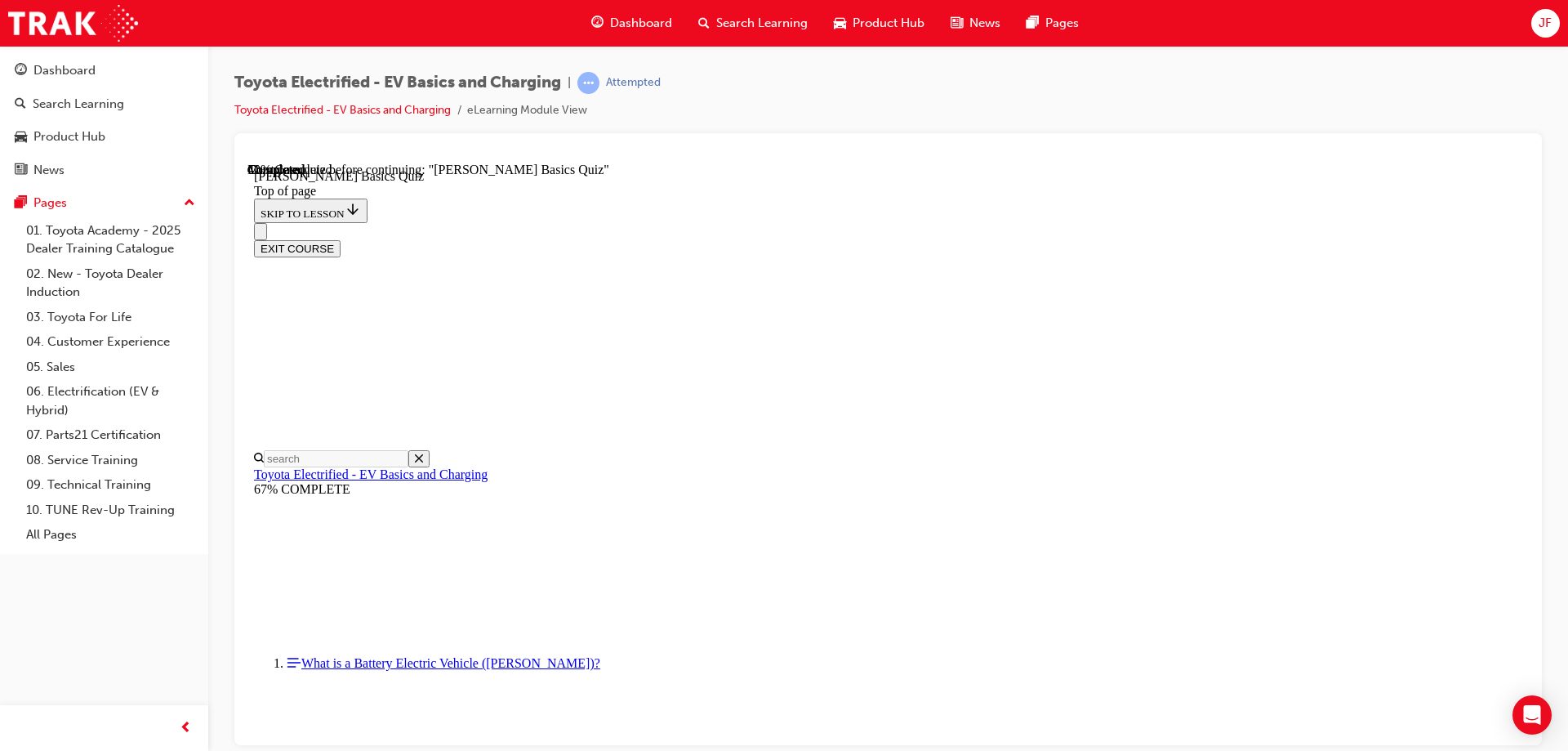
scroll to position [50, 0]
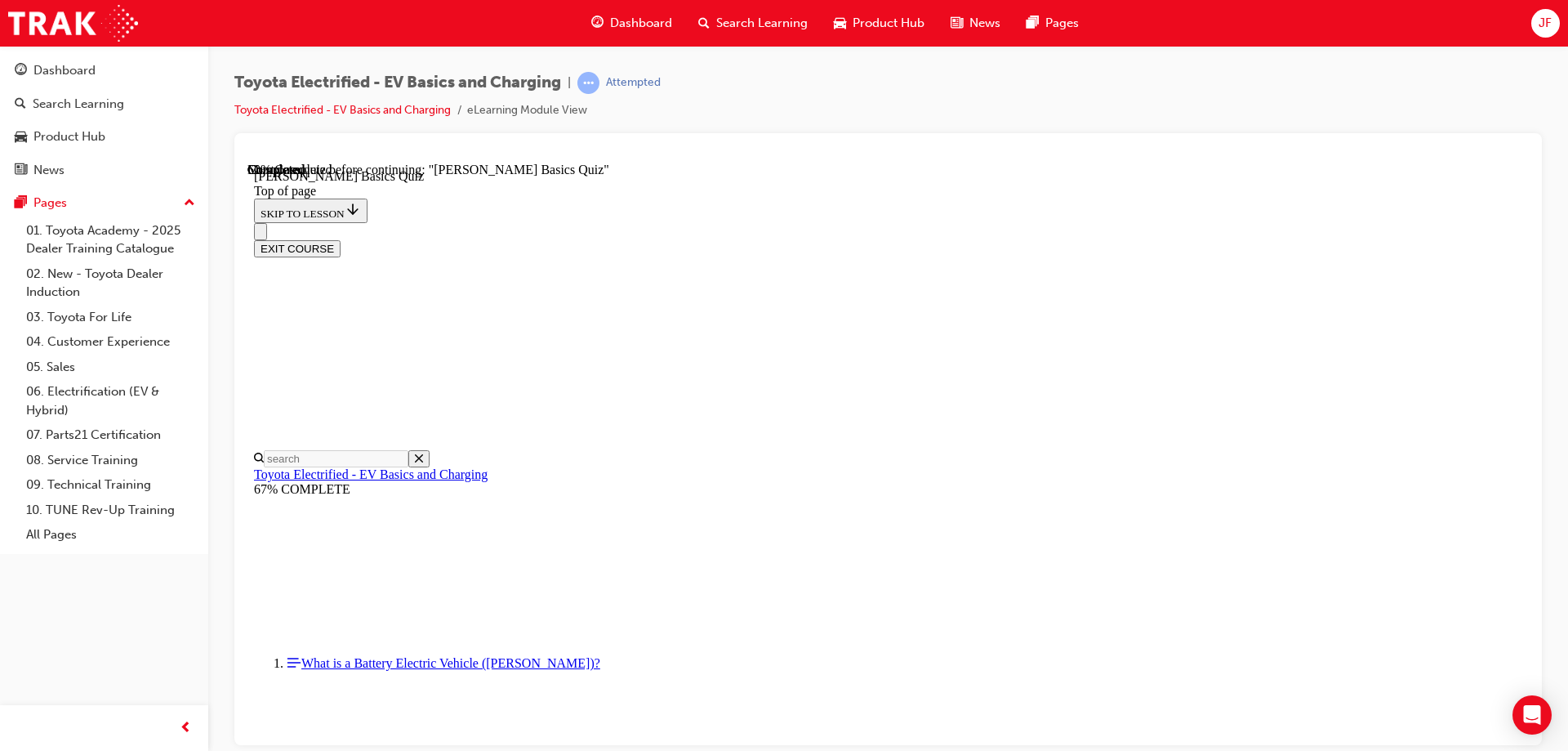
scroll to position [363, 0]
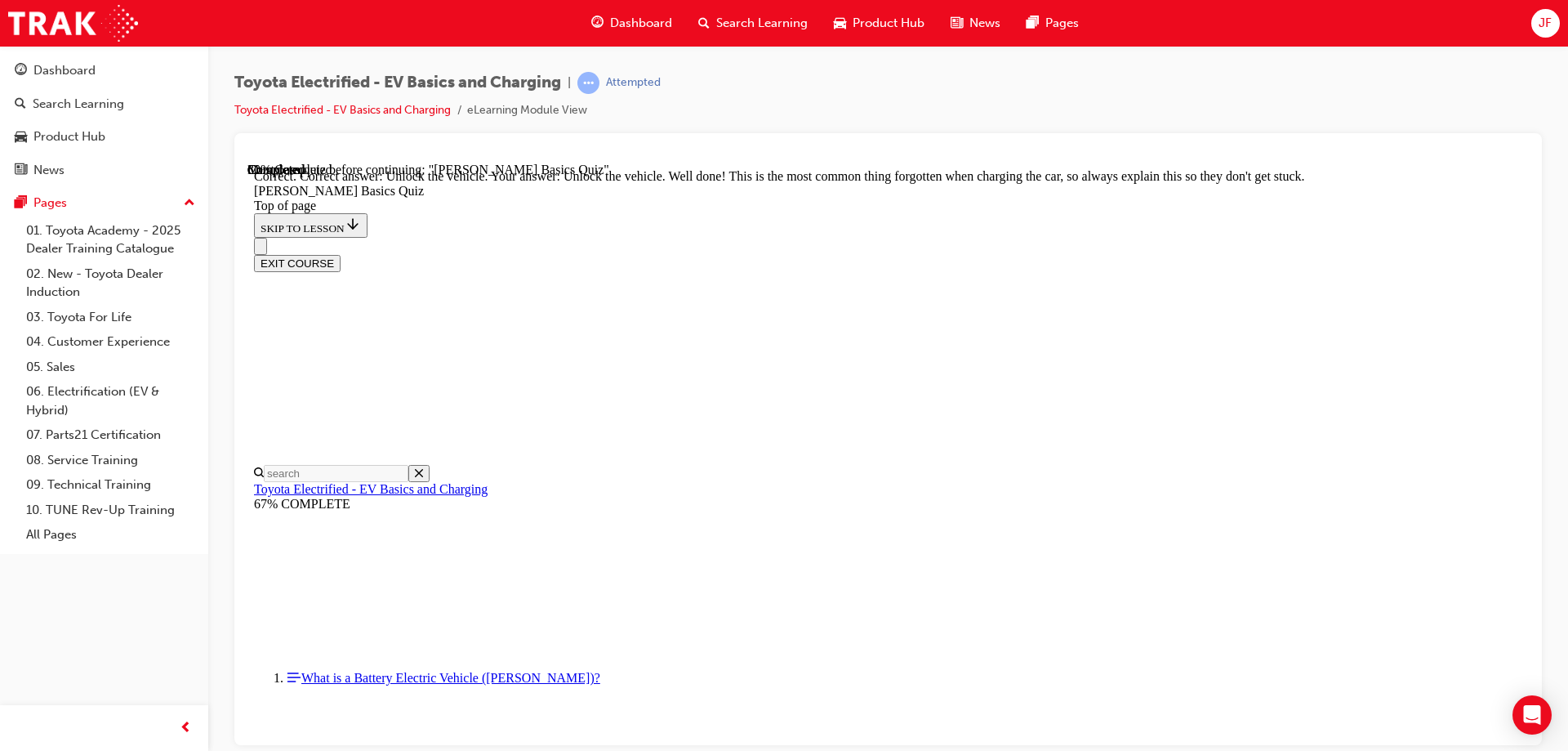
scroll to position [550, 0]
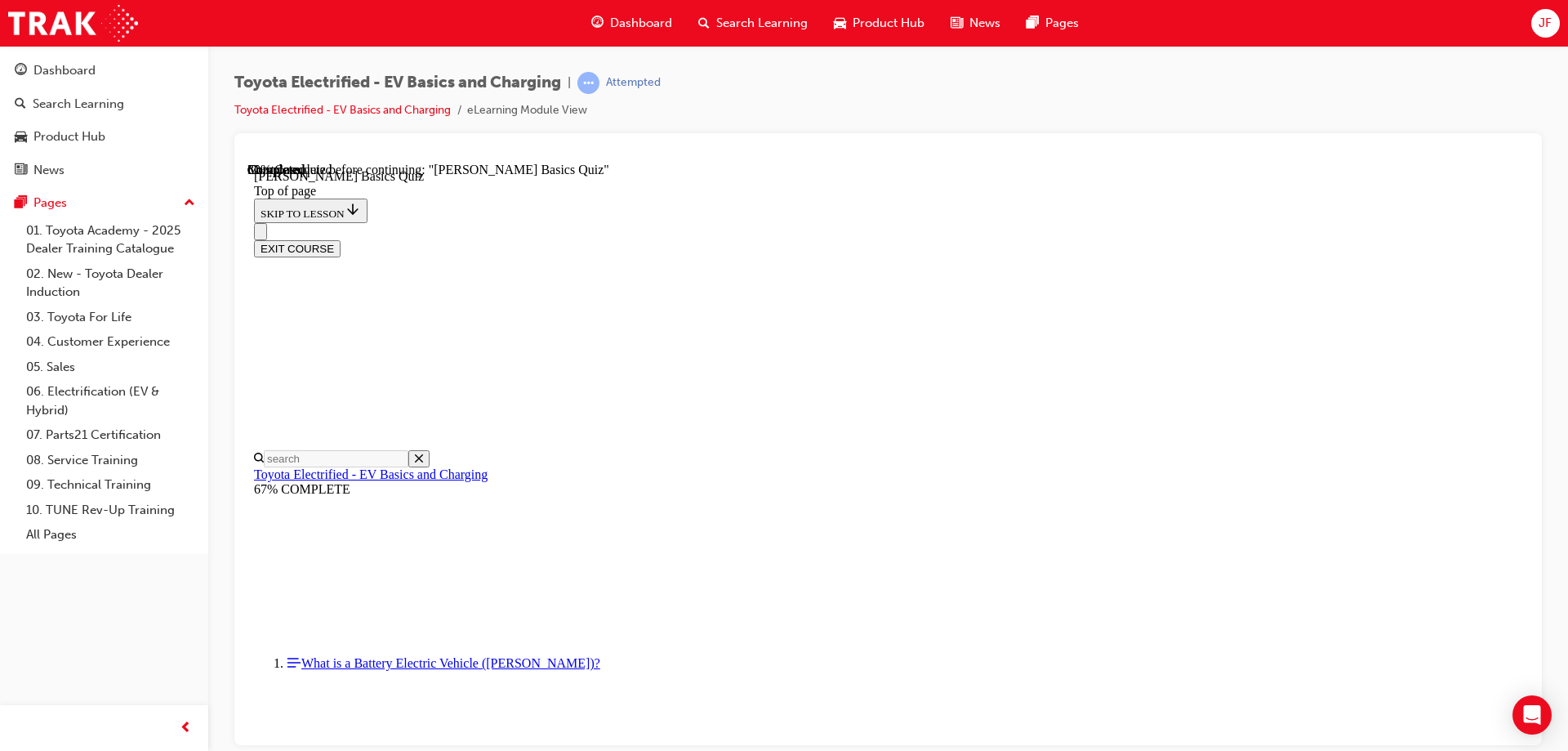
scroll to position [213, 0]
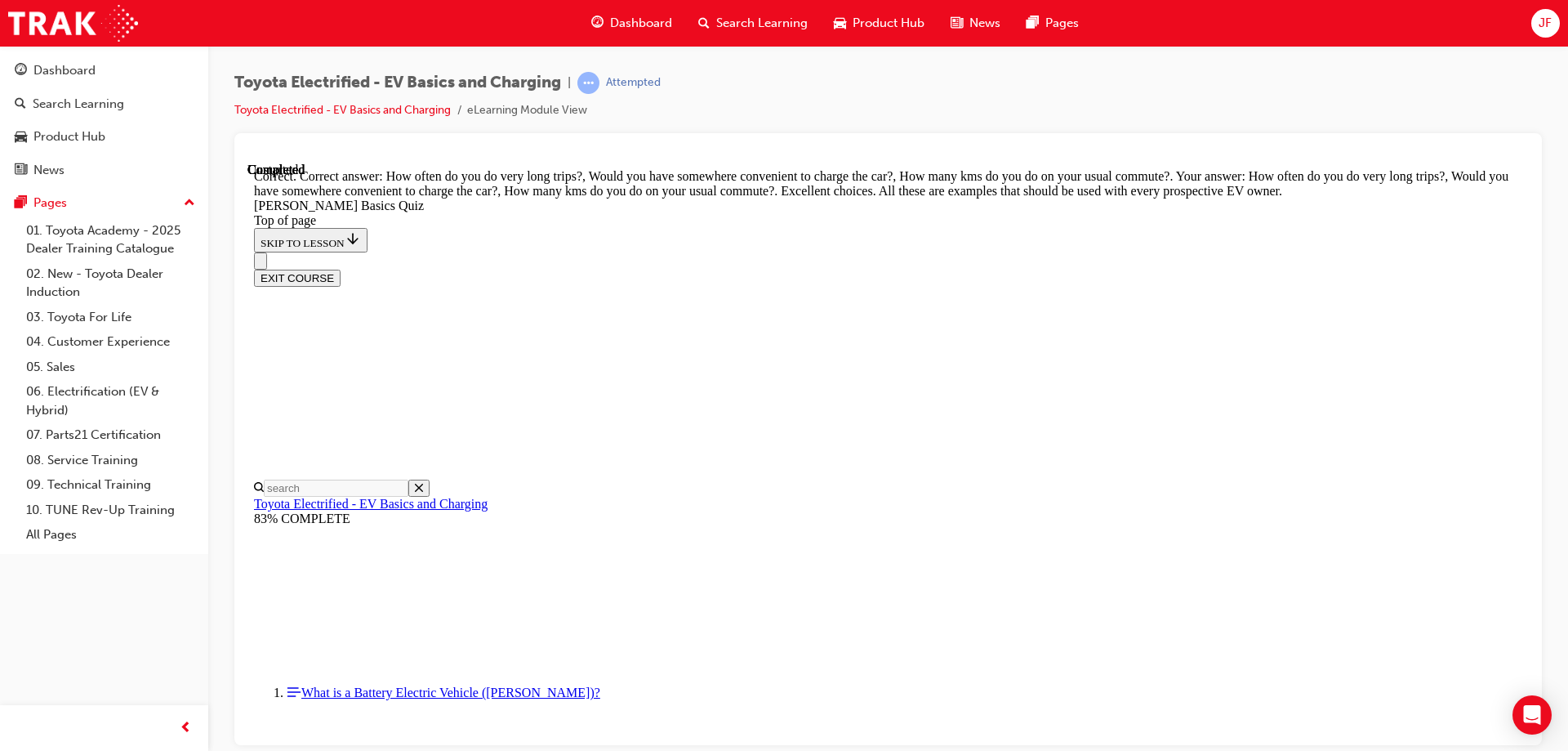
scroll to position [404, 0]
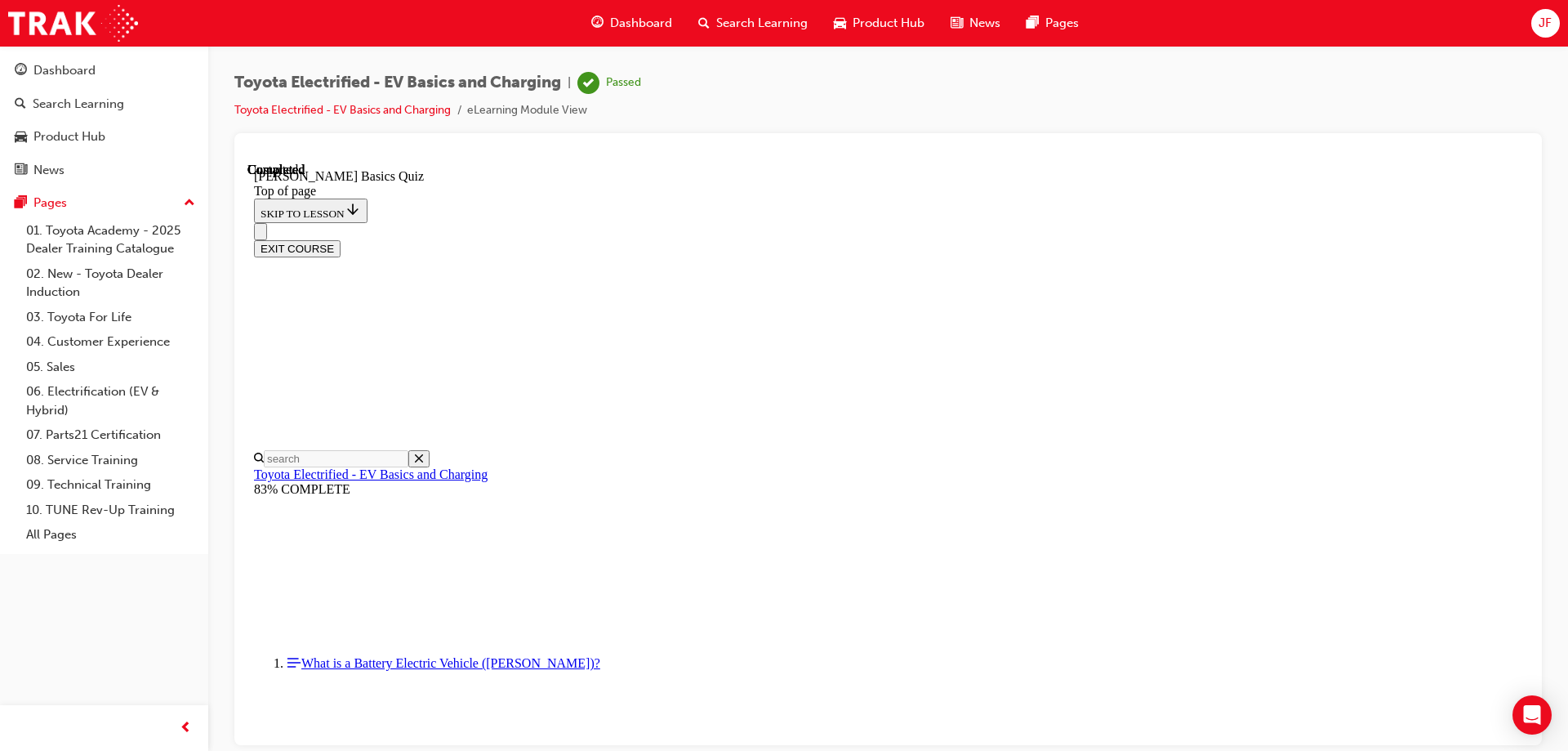
scroll to position [301, 0]
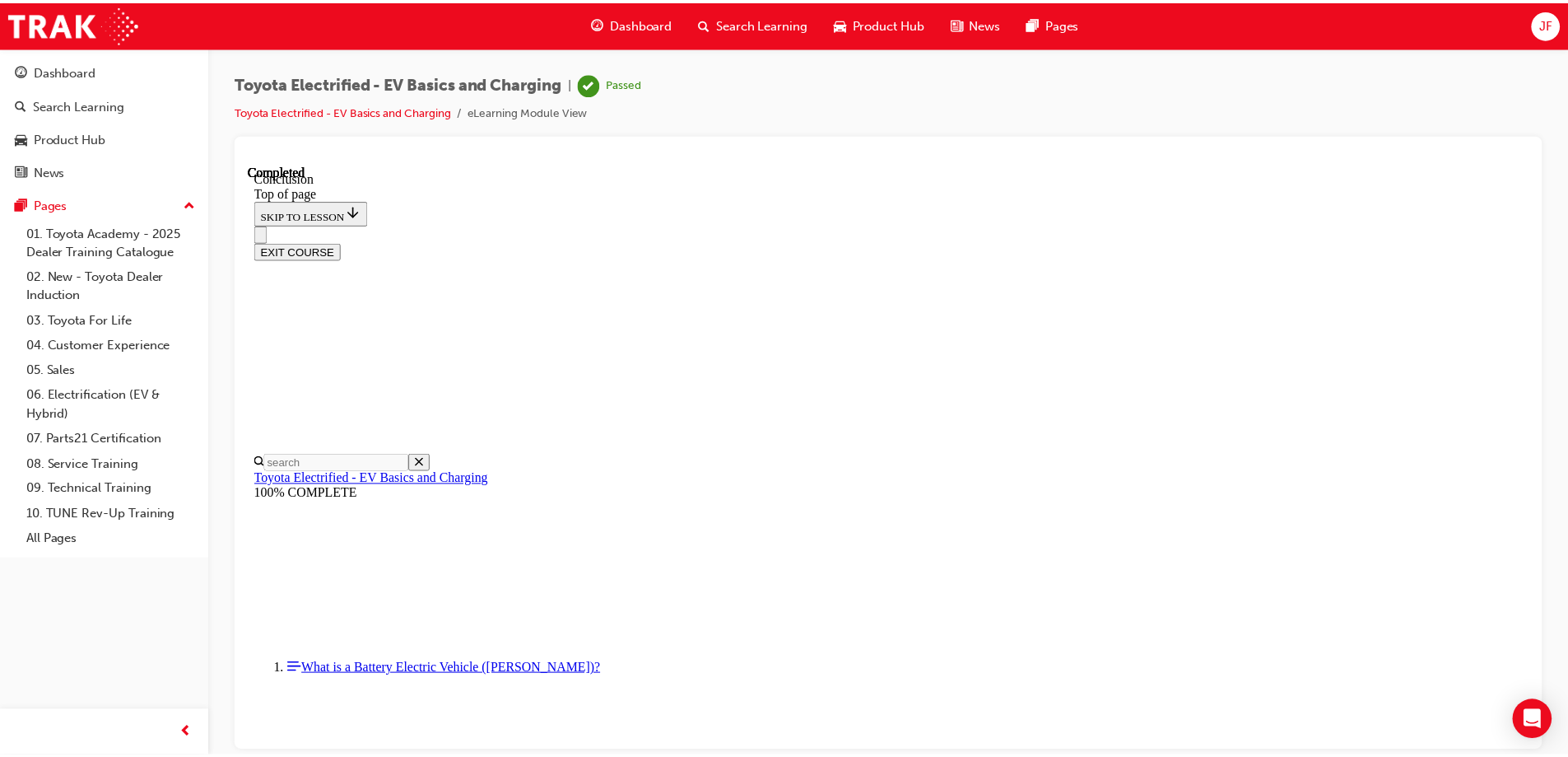
scroll to position [642, 0]
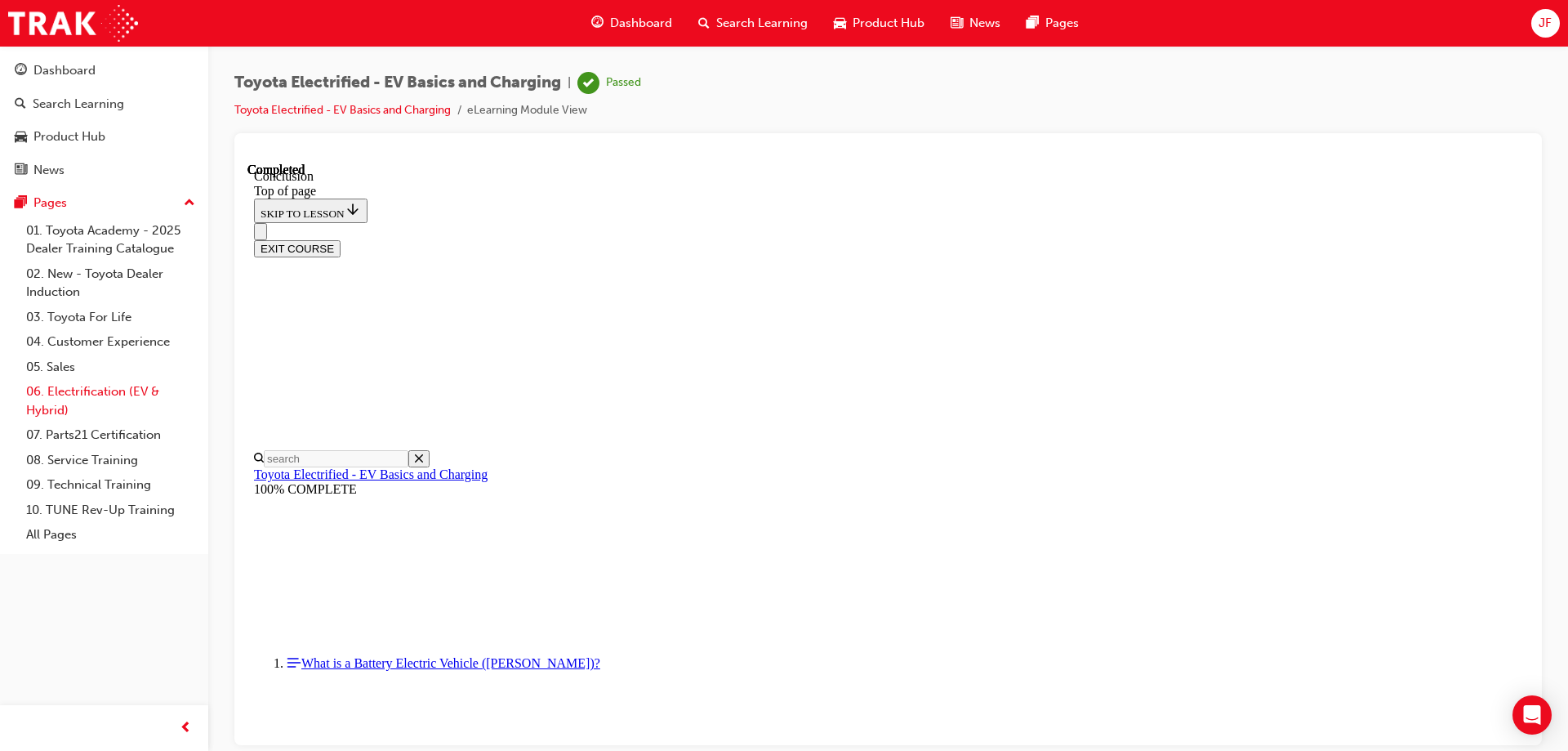
click at [105, 390] on link "06. Electrification (EV & Hybrid)" at bounding box center [110, 401] width 183 height 44
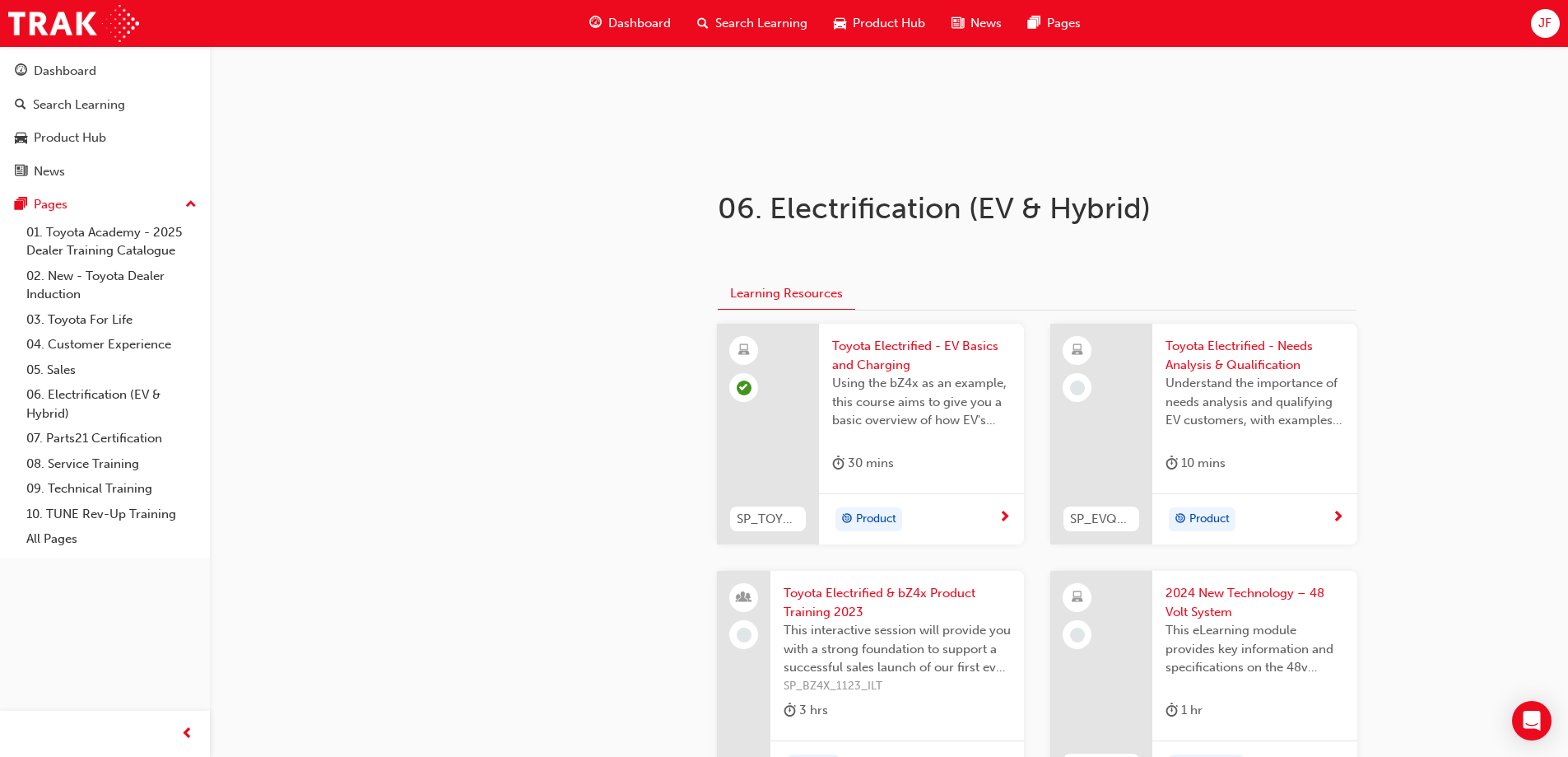
scroll to position [247, 0]
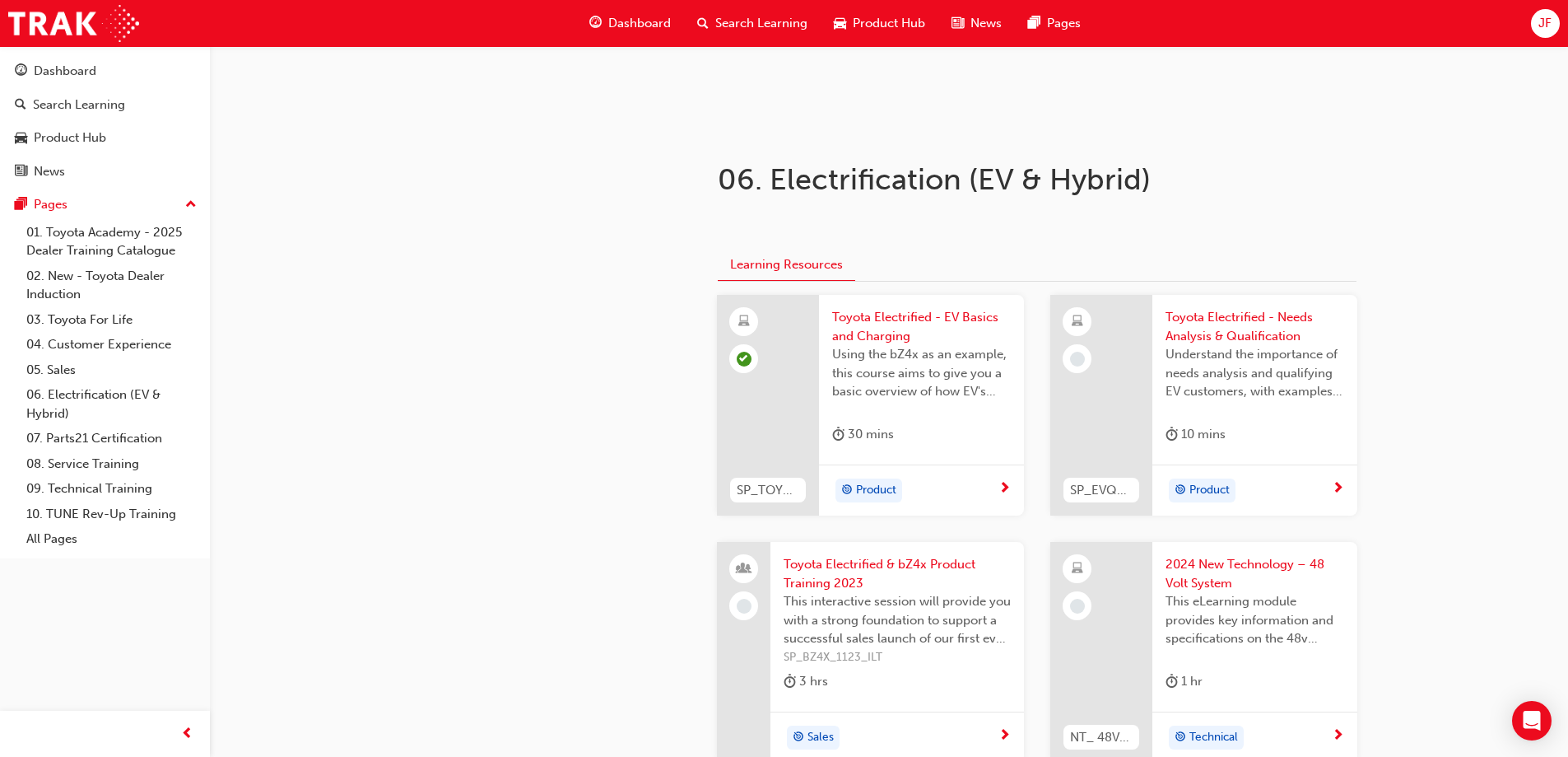
click at [1255, 323] on span "Toyota Electrified - Needs Analysis & Qualification" at bounding box center [1255, 326] width 179 height 37
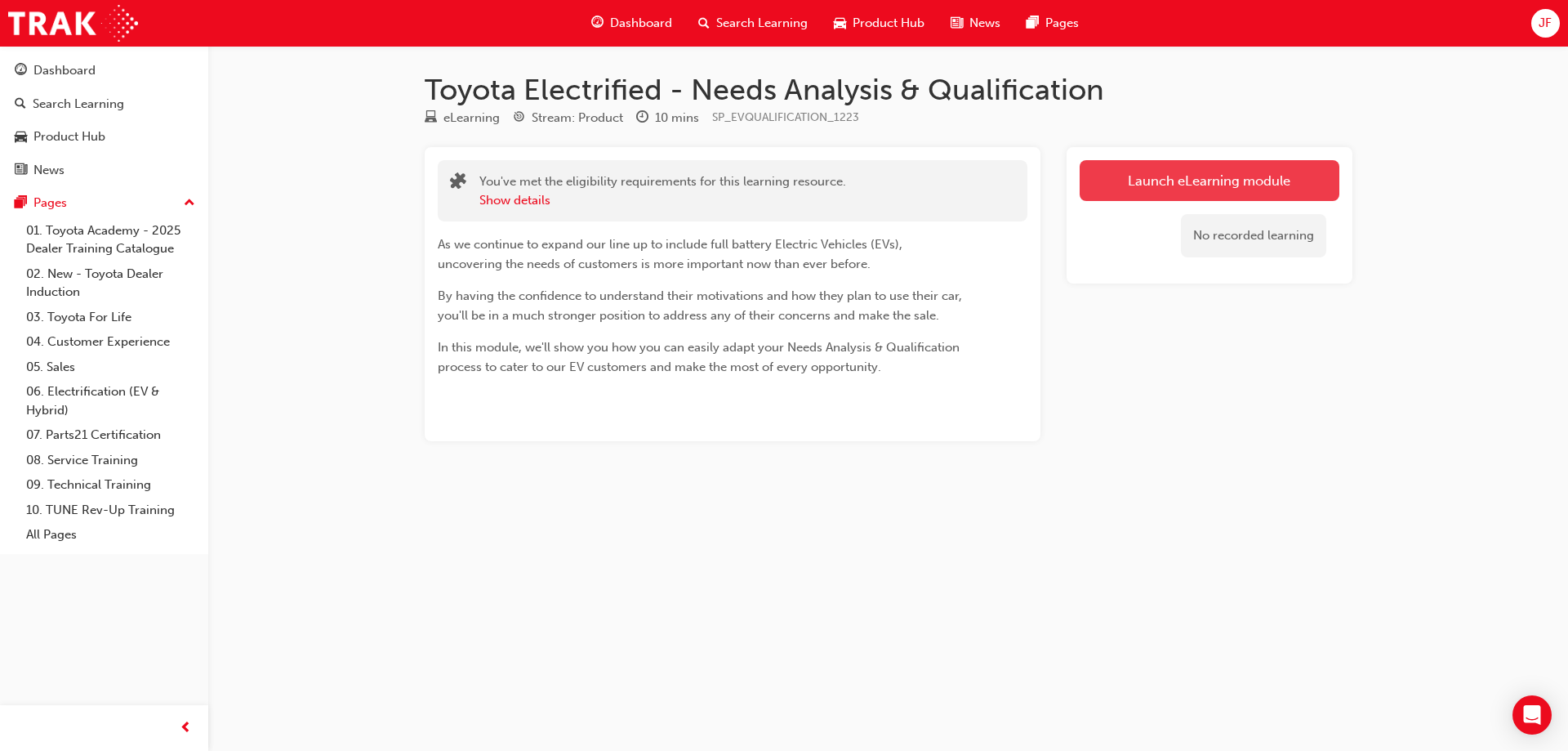
click at [1194, 181] on link "Launch eLearning module" at bounding box center [1210, 181] width 260 height 41
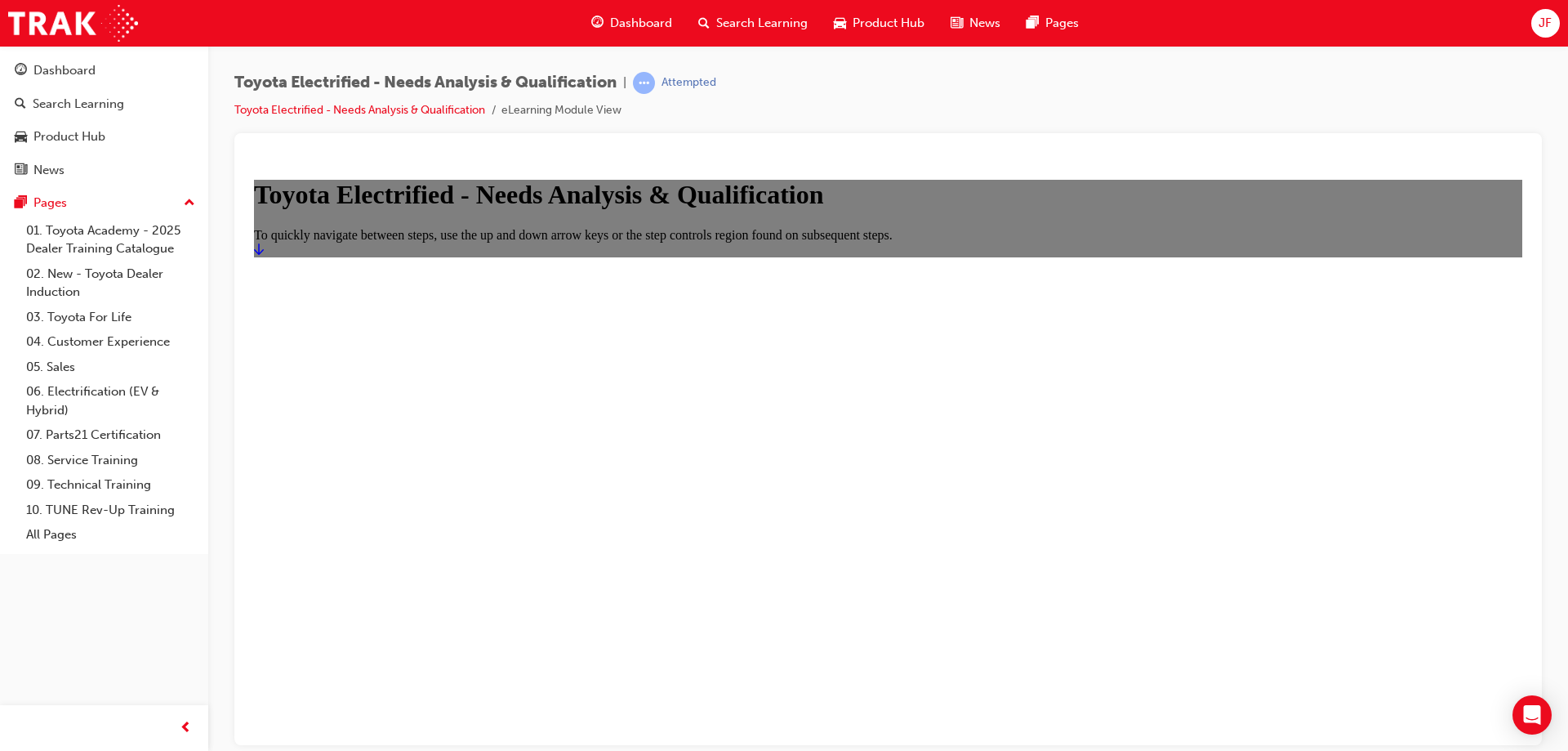
click at [264, 254] on icon "Start" at bounding box center [258, 248] width 10 height 12
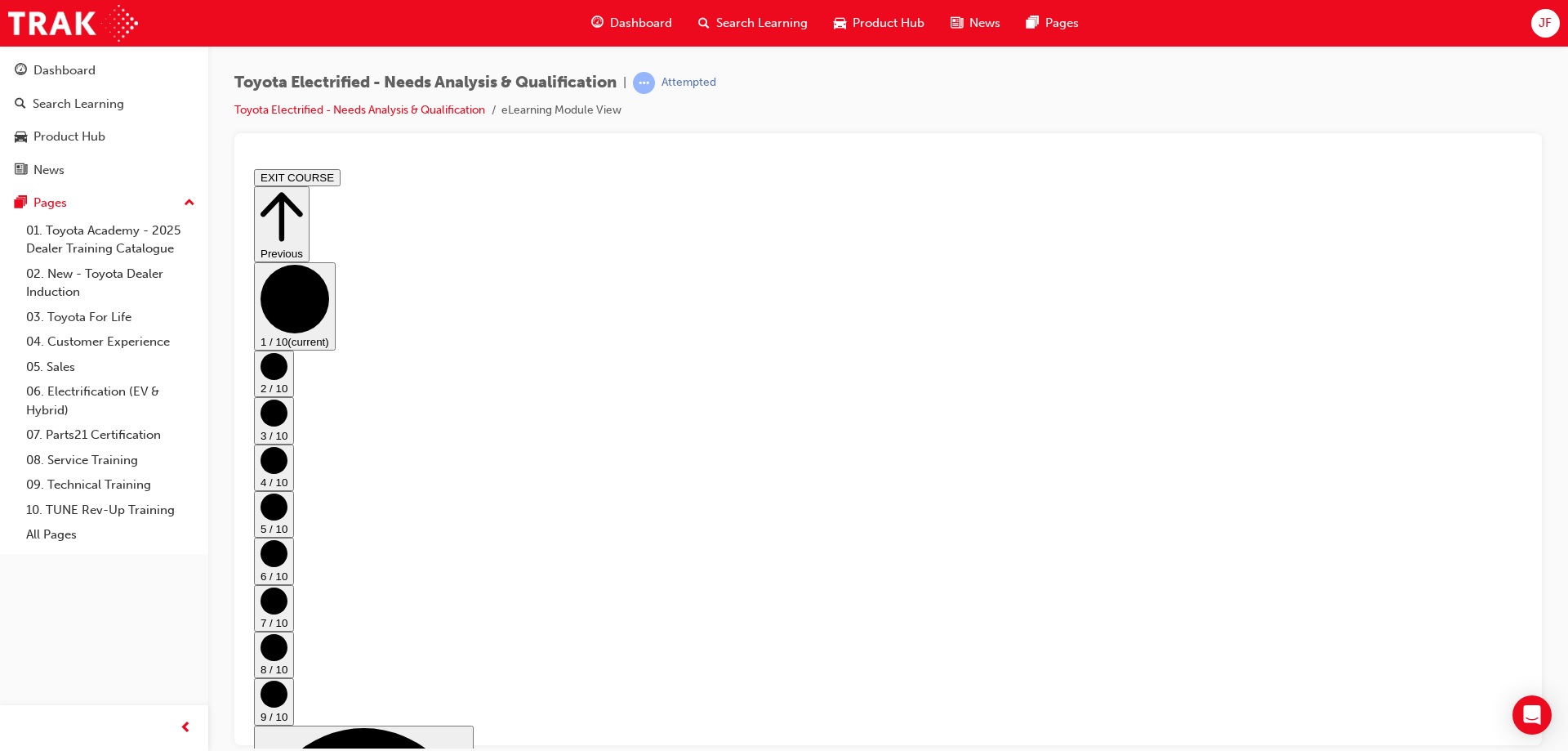
click at [288, 380] on circle "Step controls" at bounding box center [274, 365] width 27 height 27
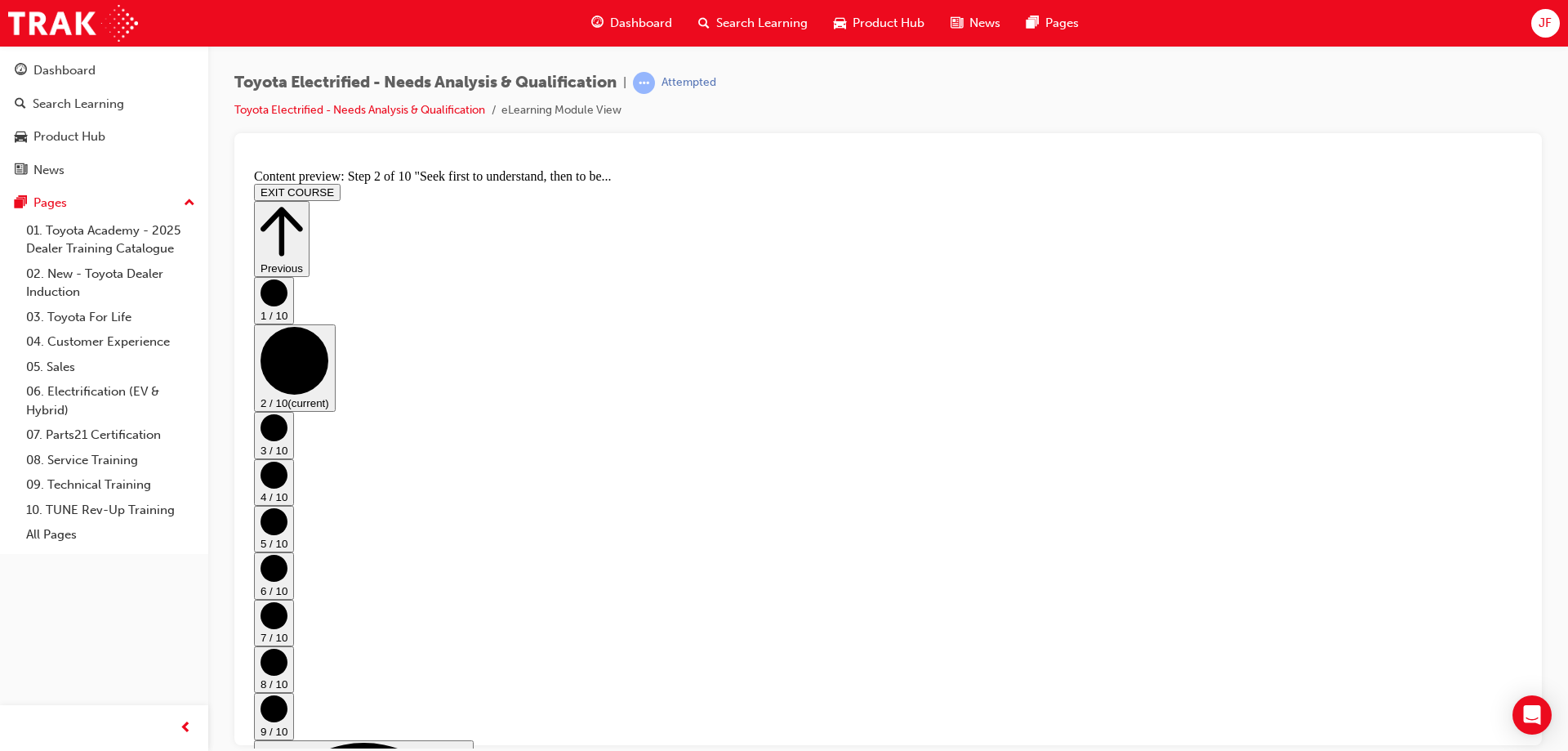
click at [294, 411] on button "3 / 10" at bounding box center [273, 434] width 40 height 46
click at [288, 461] on circle "Step controls" at bounding box center [274, 474] width 27 height 27
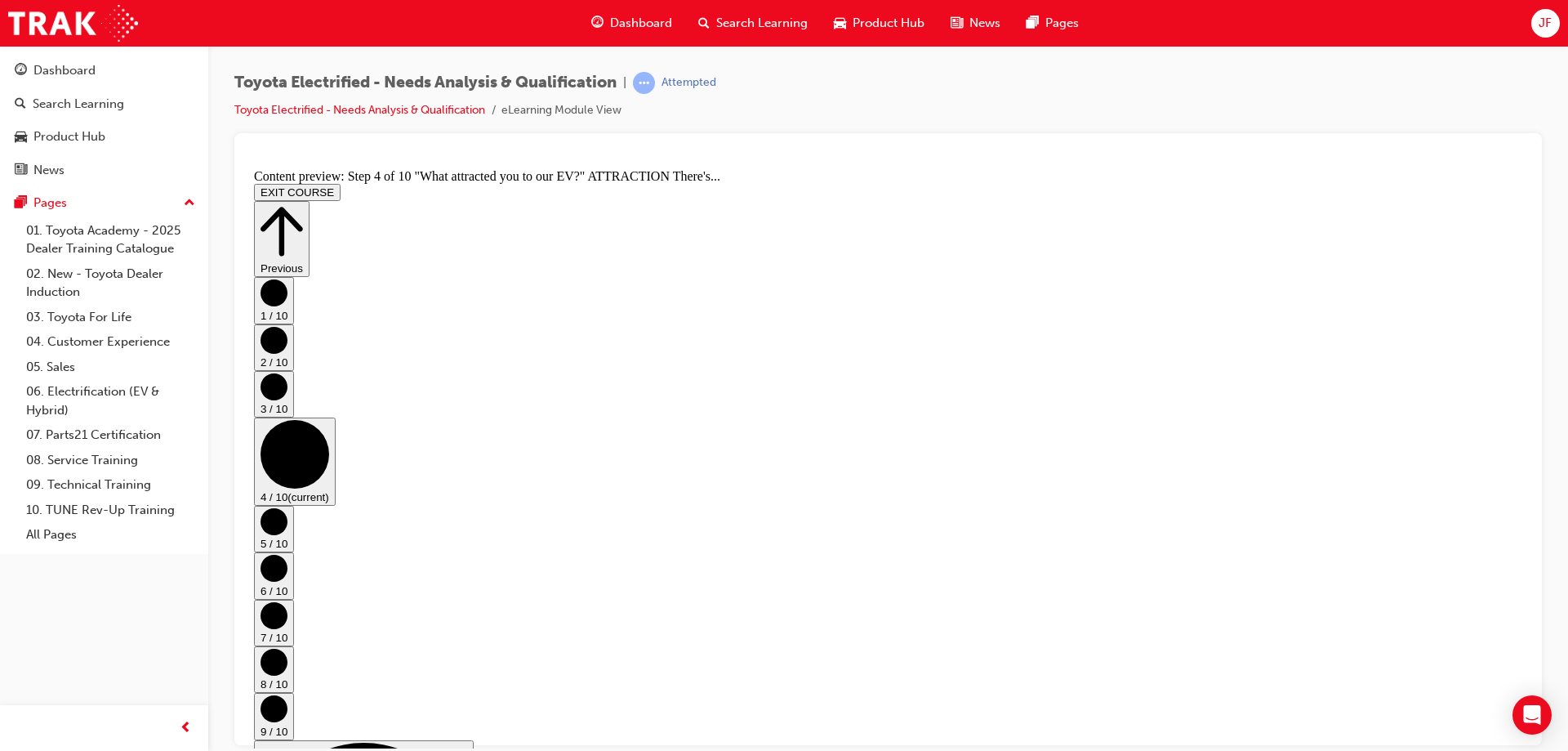
scroll to position [521, 0]
click at [288, 601] on circle "Step controls" at bounding box center [274, 615] width 27 height 27
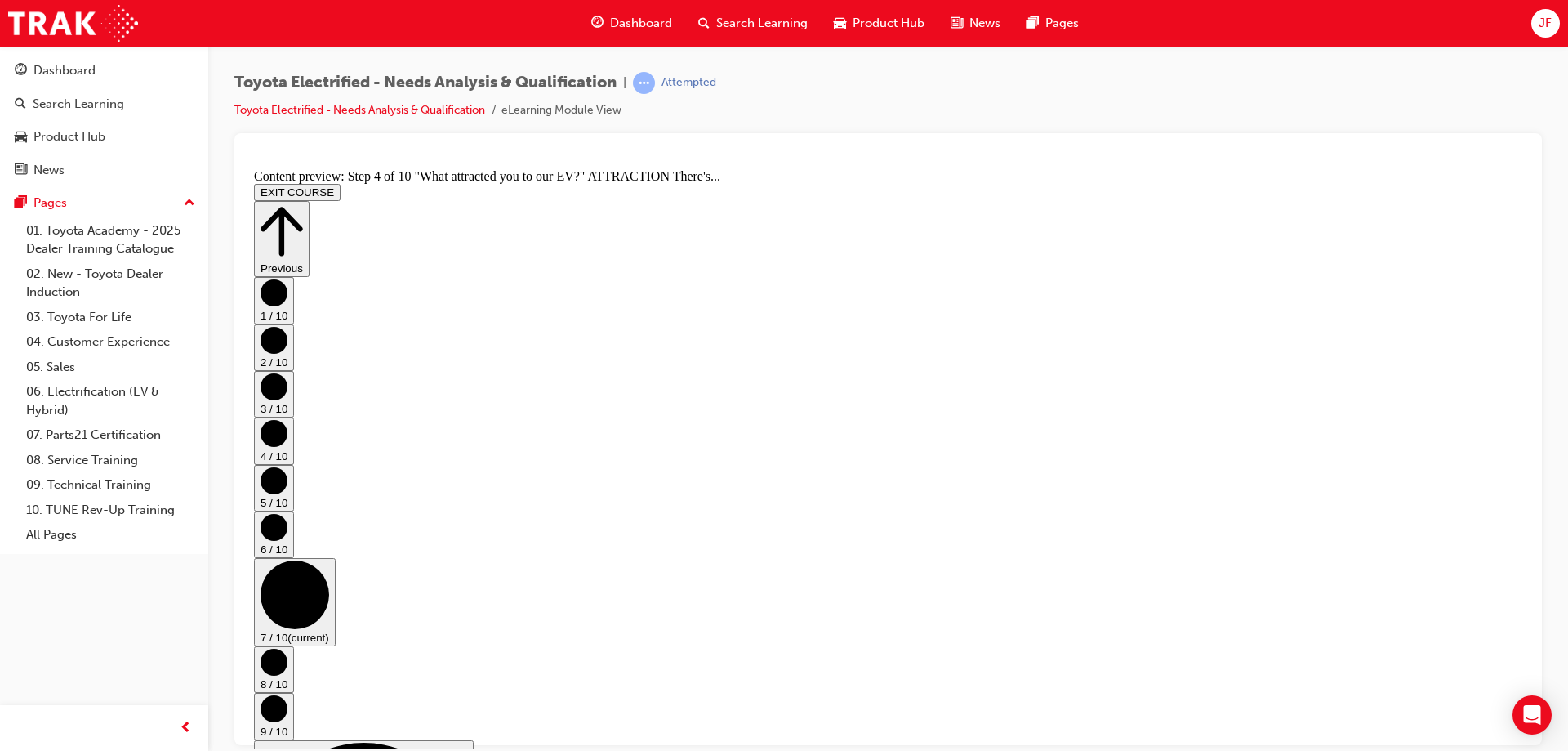
scroll to position [0, 0]
click at [288, 648] on circle "Step controls" at bounding box center [274, 661] width 27 height 27
click at [288, 695] on circle "Step controls" at bounding box center [274, 708] width 27 height 27
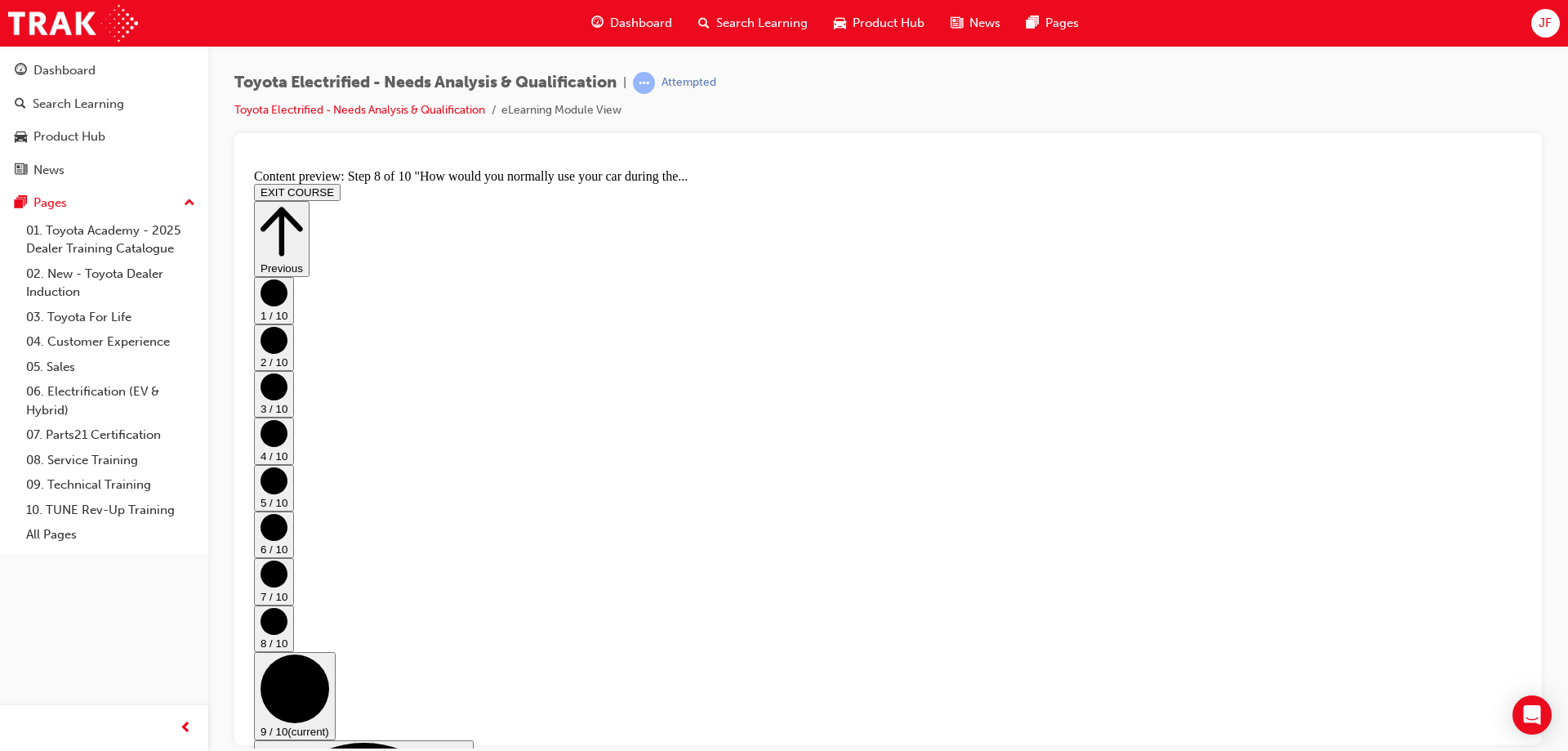
scroll to position [0, 0]
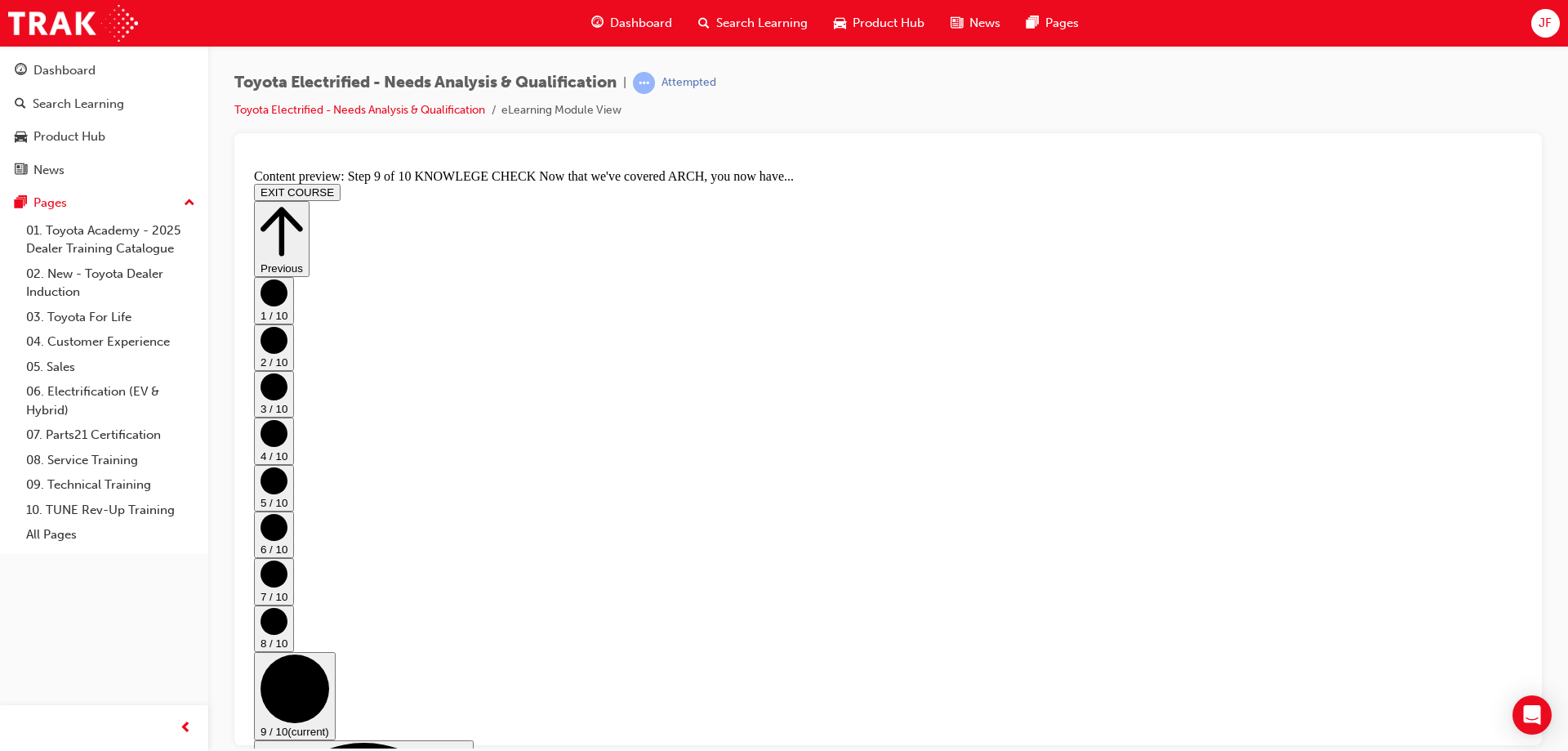
click at [288, 607] on circle "Step controls" at bounding box center [274, 620] width 27 height 27
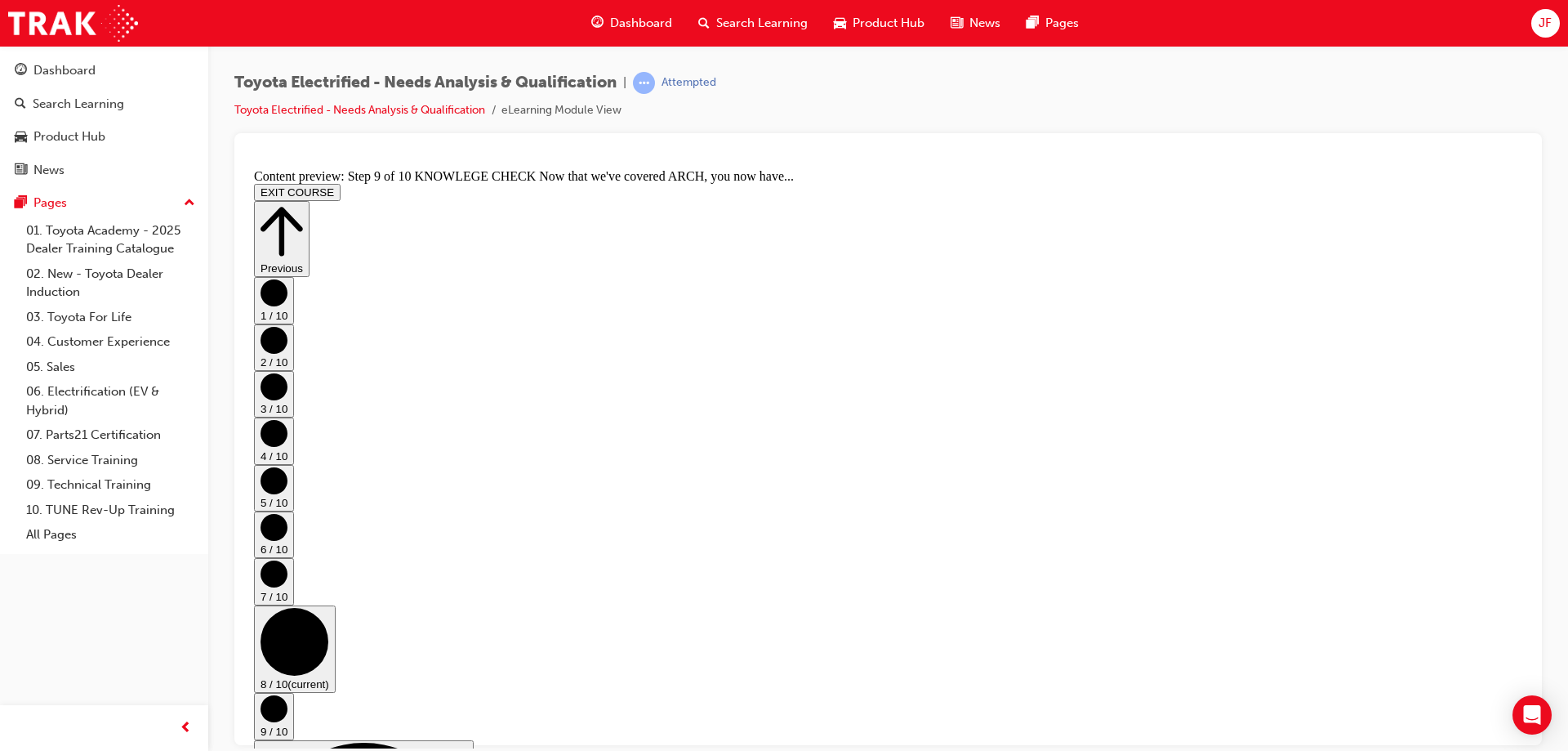
scroll to position [0, 0]
click at [294, 692] on button "9 / 10" at bounding box center [273, 715] width 40 height 46
click at [288, 306] on icon "Step controls" at bounding box center [274, 292] width 27 height 27
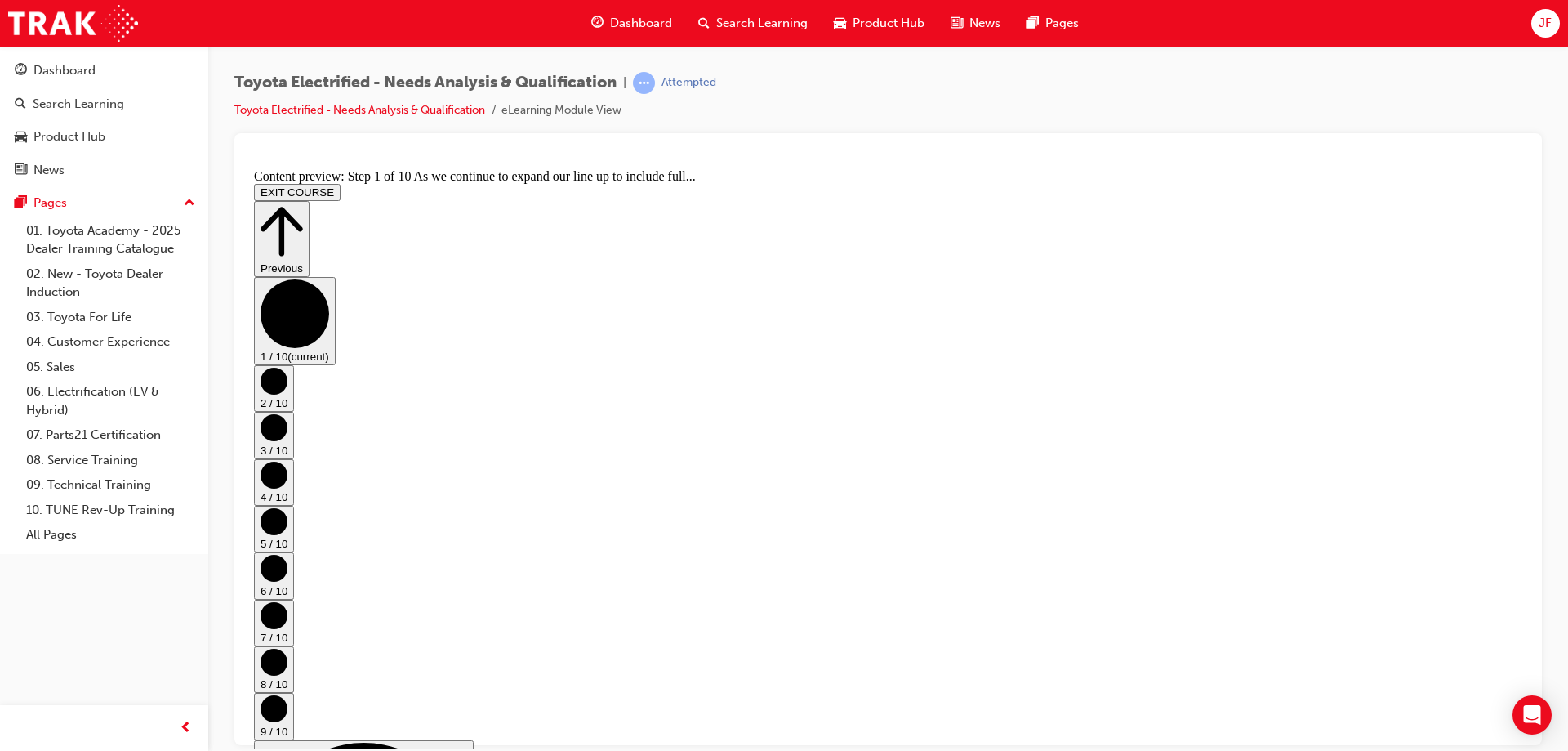
click at [288, 388] on circle "Step controls" at bounding box center [274, 380] width 27 height 27
click at [294, 412] on button "3 / 10" at bounding box center [273, 434] width 40 height 46
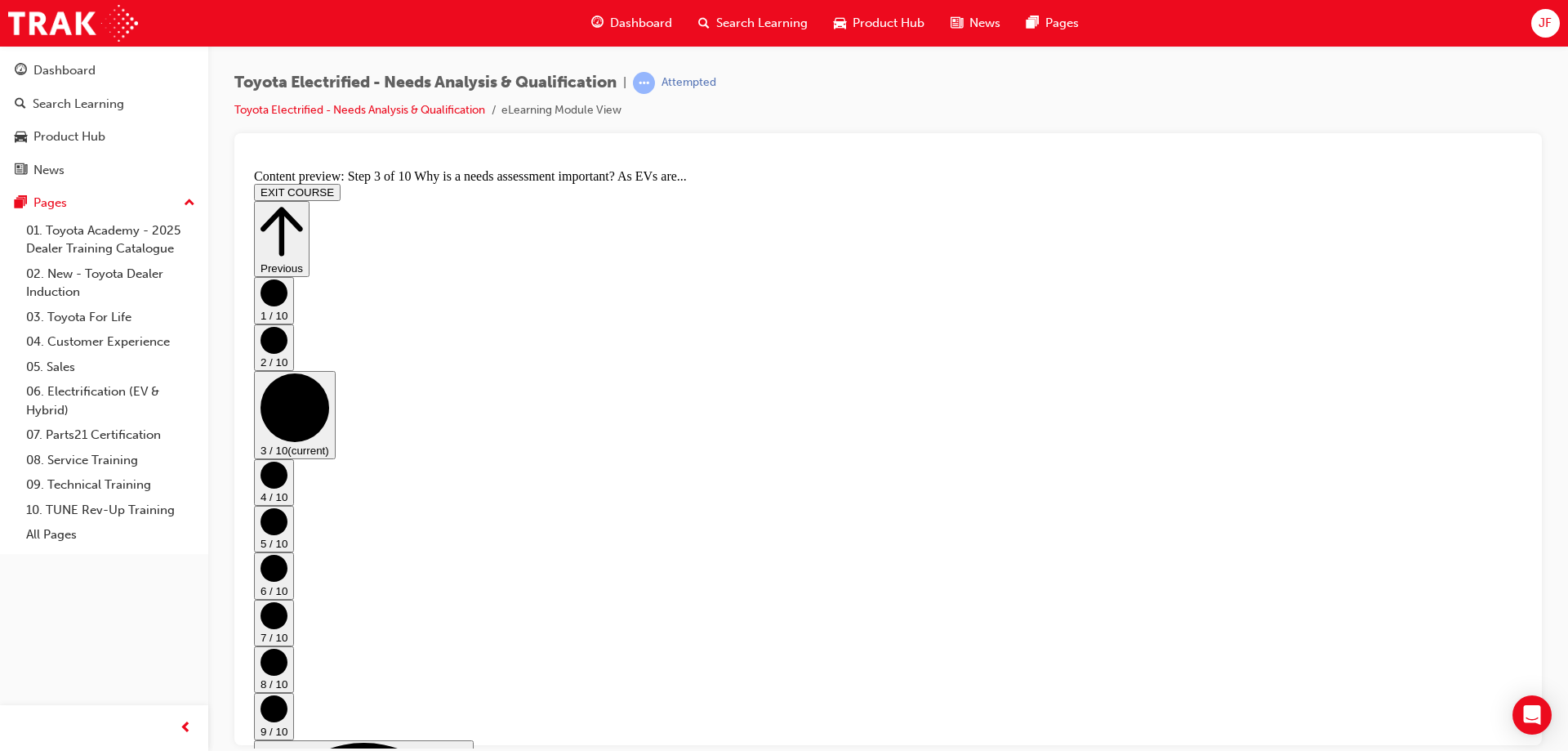
click at [294, 459] on button "4 / 10" at bounding box center [273, 482] width 40 height 46
click at [288, 508] on circle "Step controls" at bounding box center [274, 521] width 27 height 27
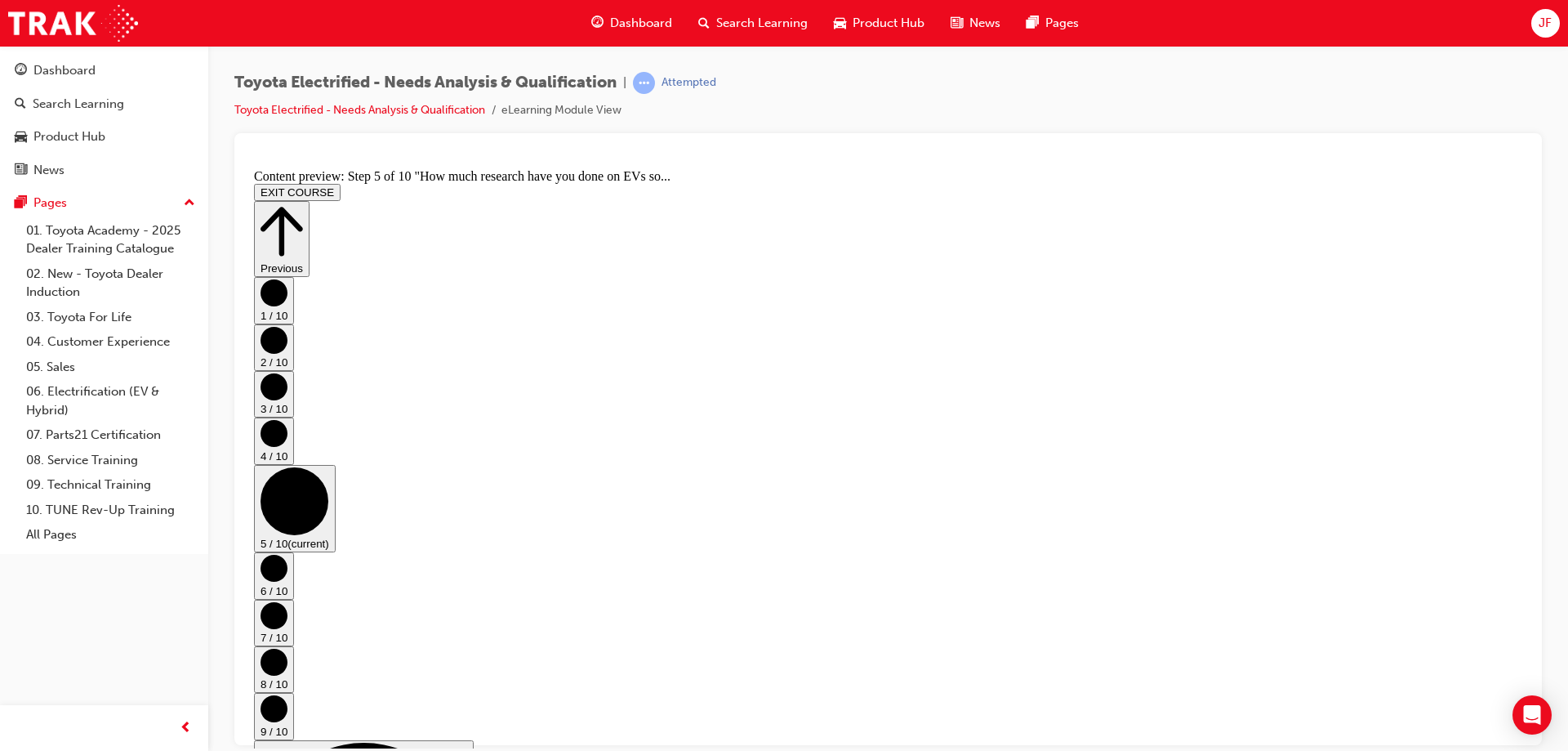
click at [288, 554] on circle "Step controls" at bounding box center [274, 567] width 27 height 27
click at [288, 601] on circle "Step controls" at bounding box center [274, 615] width 27 height 27
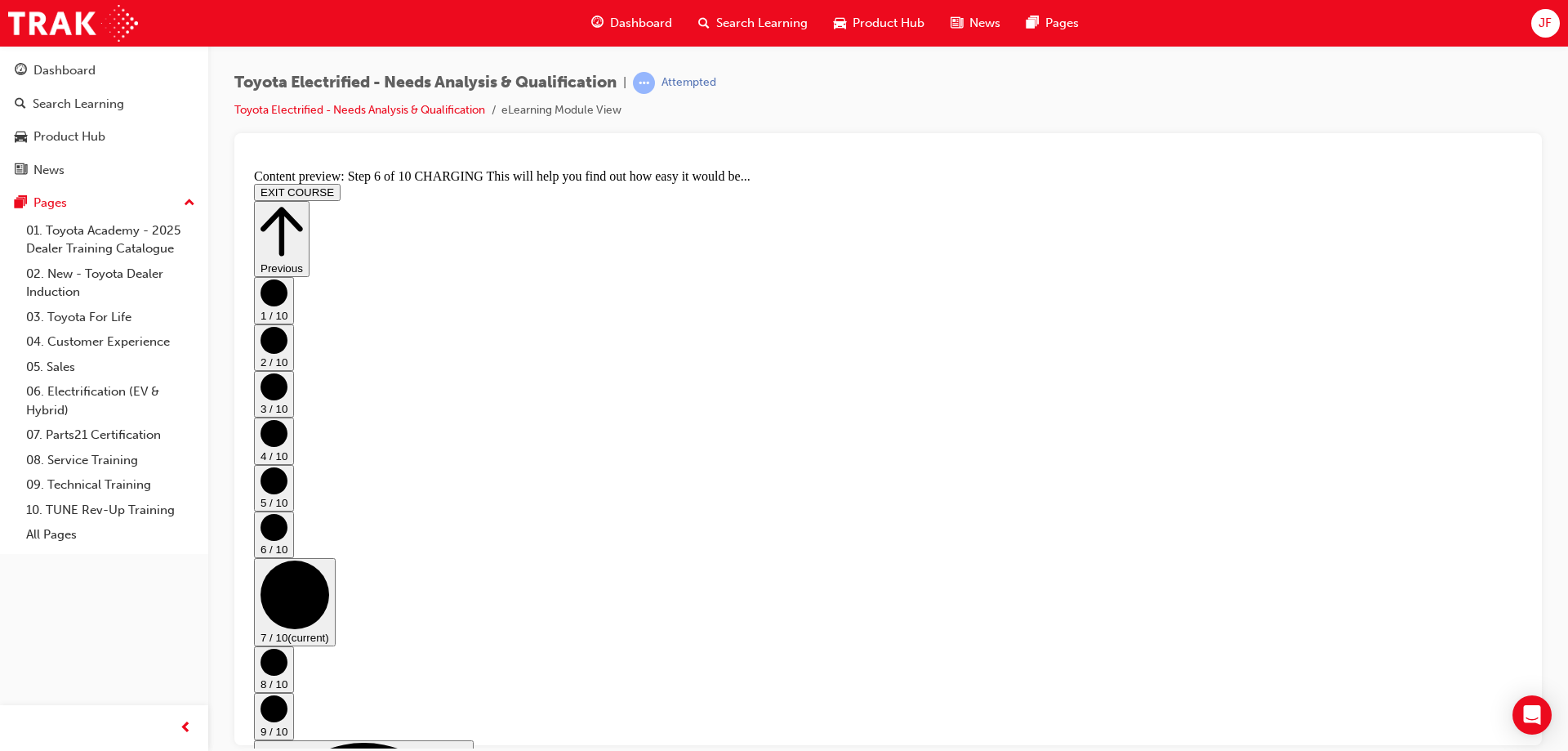
scroll to position [0, 0]
click at [288, 648] on circle "Step controls" at bounding box center [274, 661] width 27 height 27
drag, startPoint x: 1482, startPoint y: 524, endPoint x: 1464, endPoint y: 515, distance: 20.1
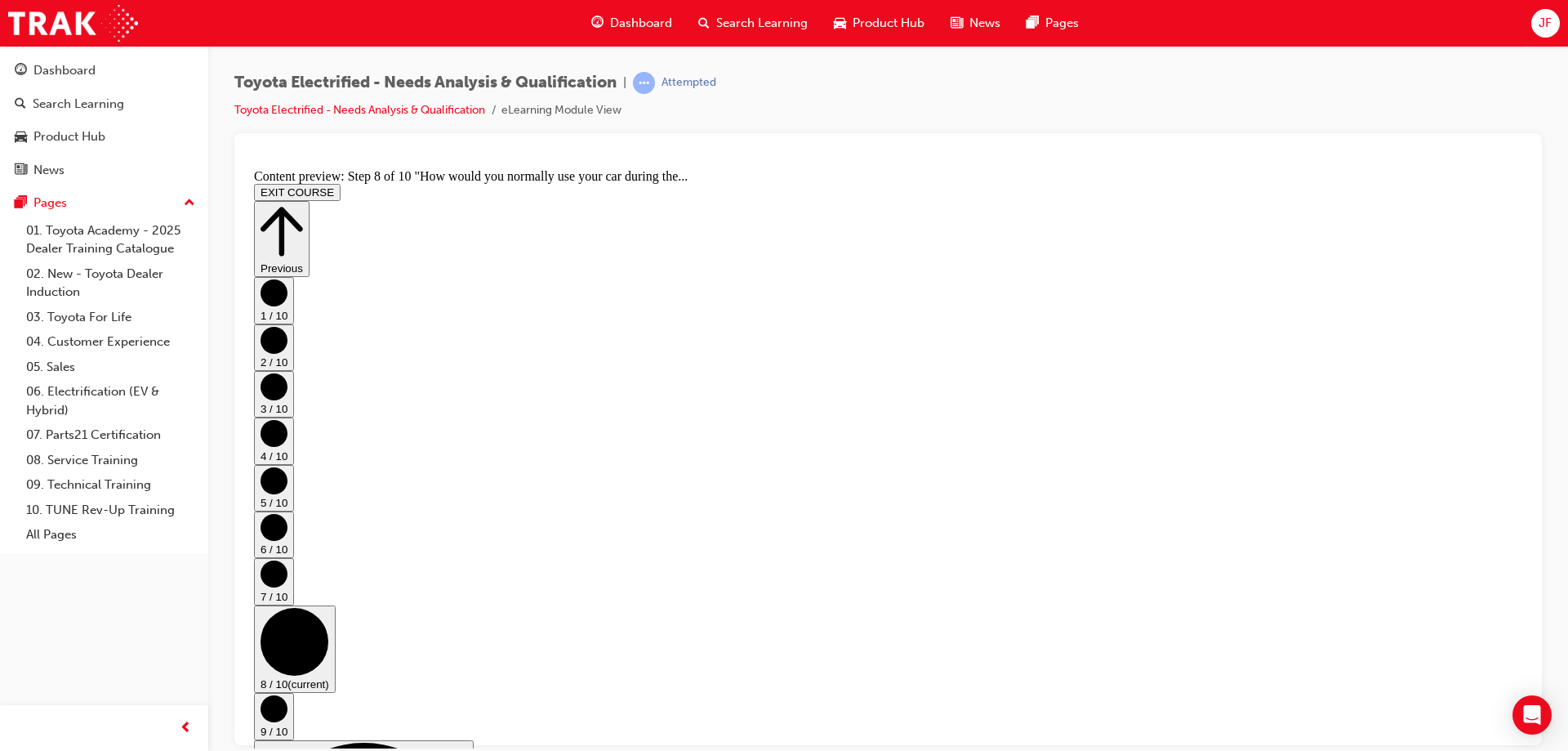
click at [288, 695] on circle "Step controls" at bounding box center [274, 708] width 27 height 27
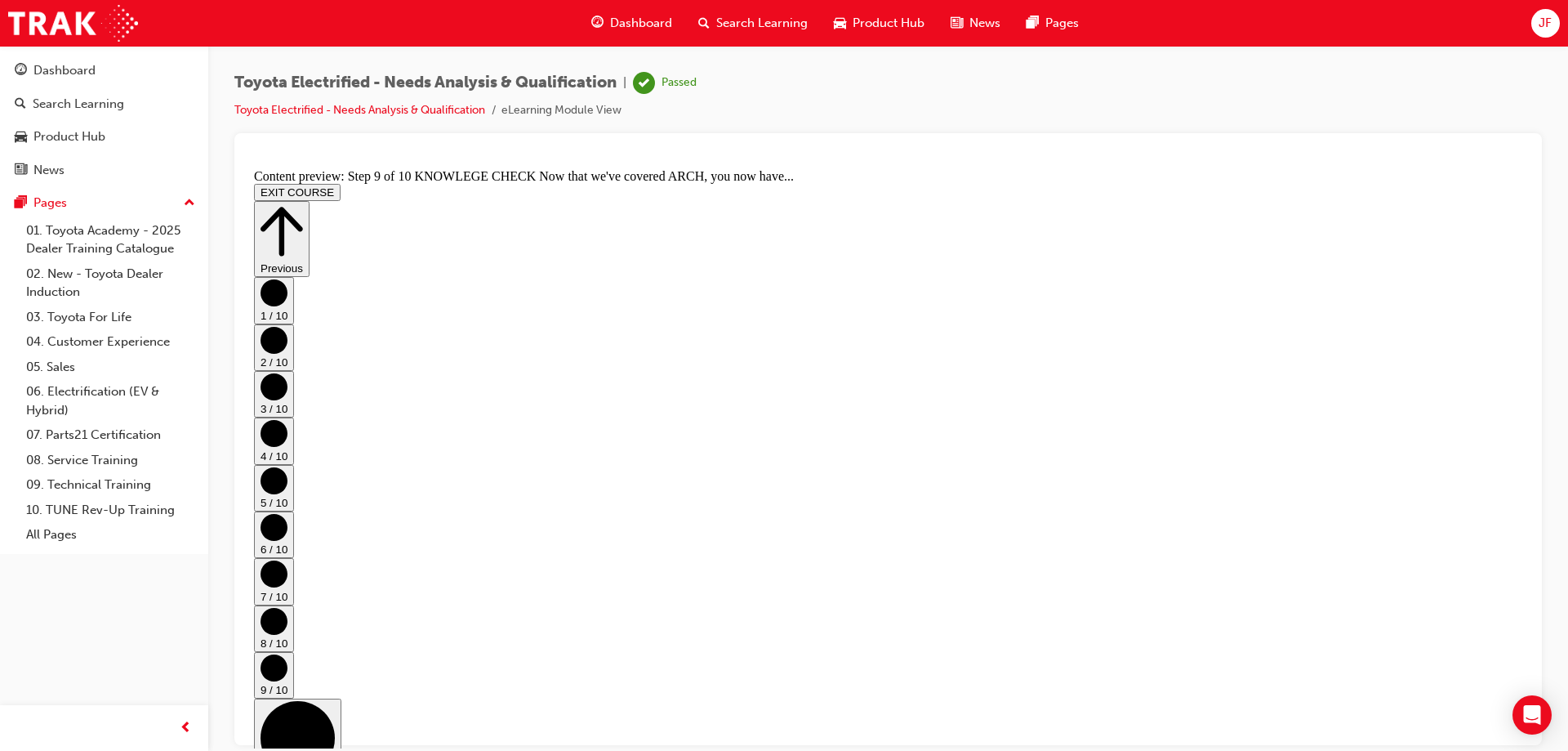
scroll to position [878, 0]
click at [340, 183] on button "EXIT COURSE" at bounding box center [297, 191] width 86 height 17
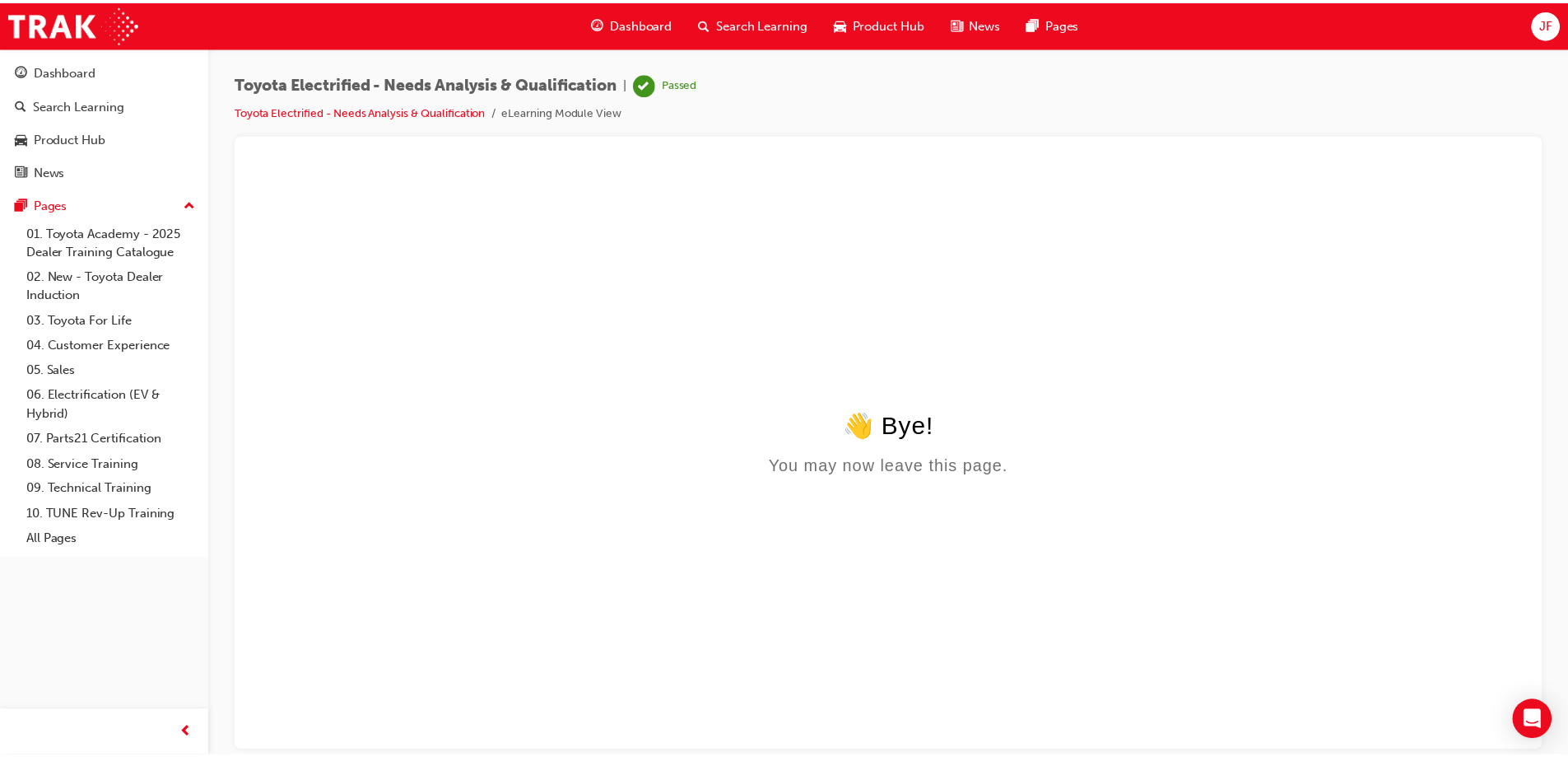
scroll to position [0, 0]
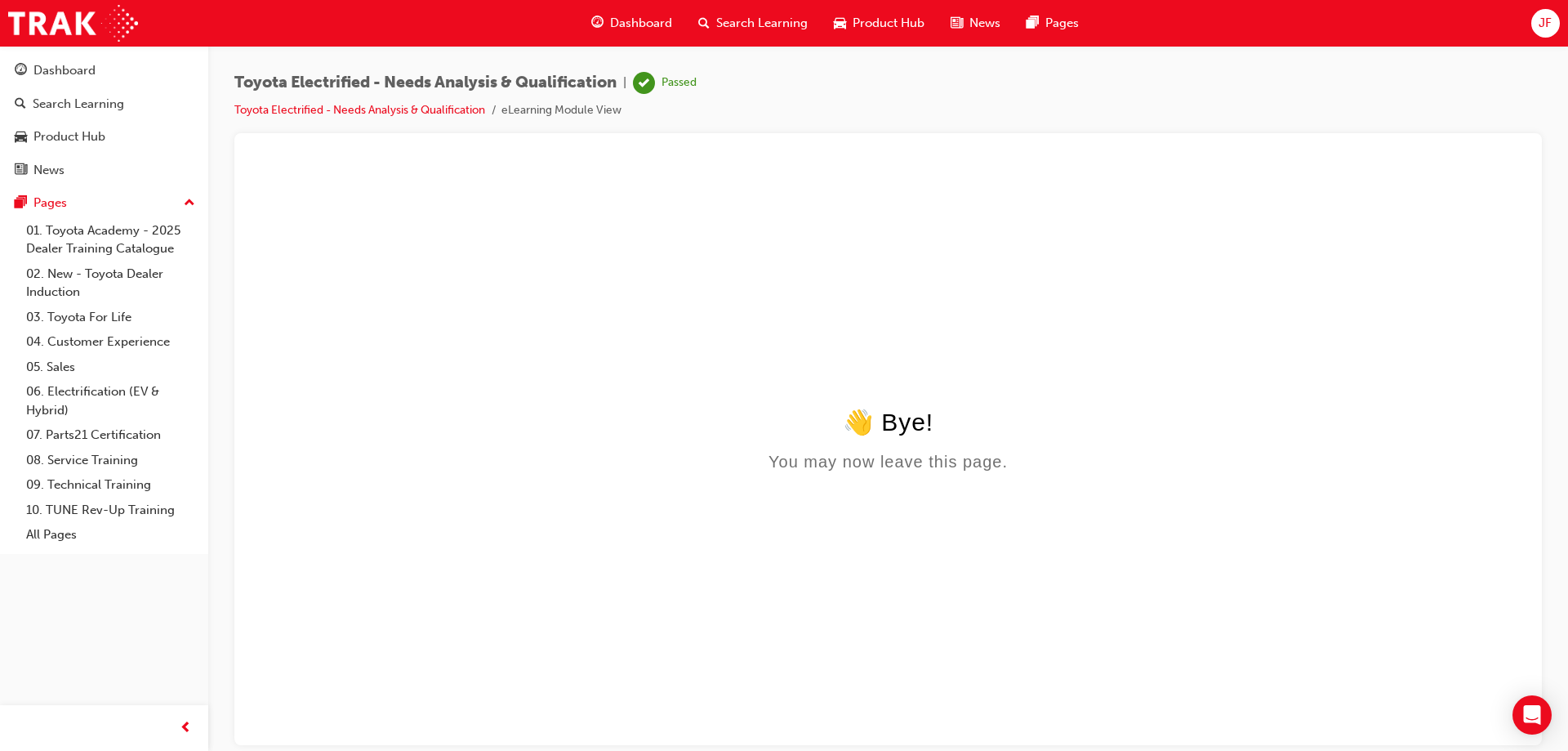
click at [803, 469] on div "You may now leave this page." at bounding box center [888, 461] width 1268 height 19
click at [106, 388] on link "06. Electrification (EV & Hybrid)" at bounding box center [110, 401] width 183 height 44
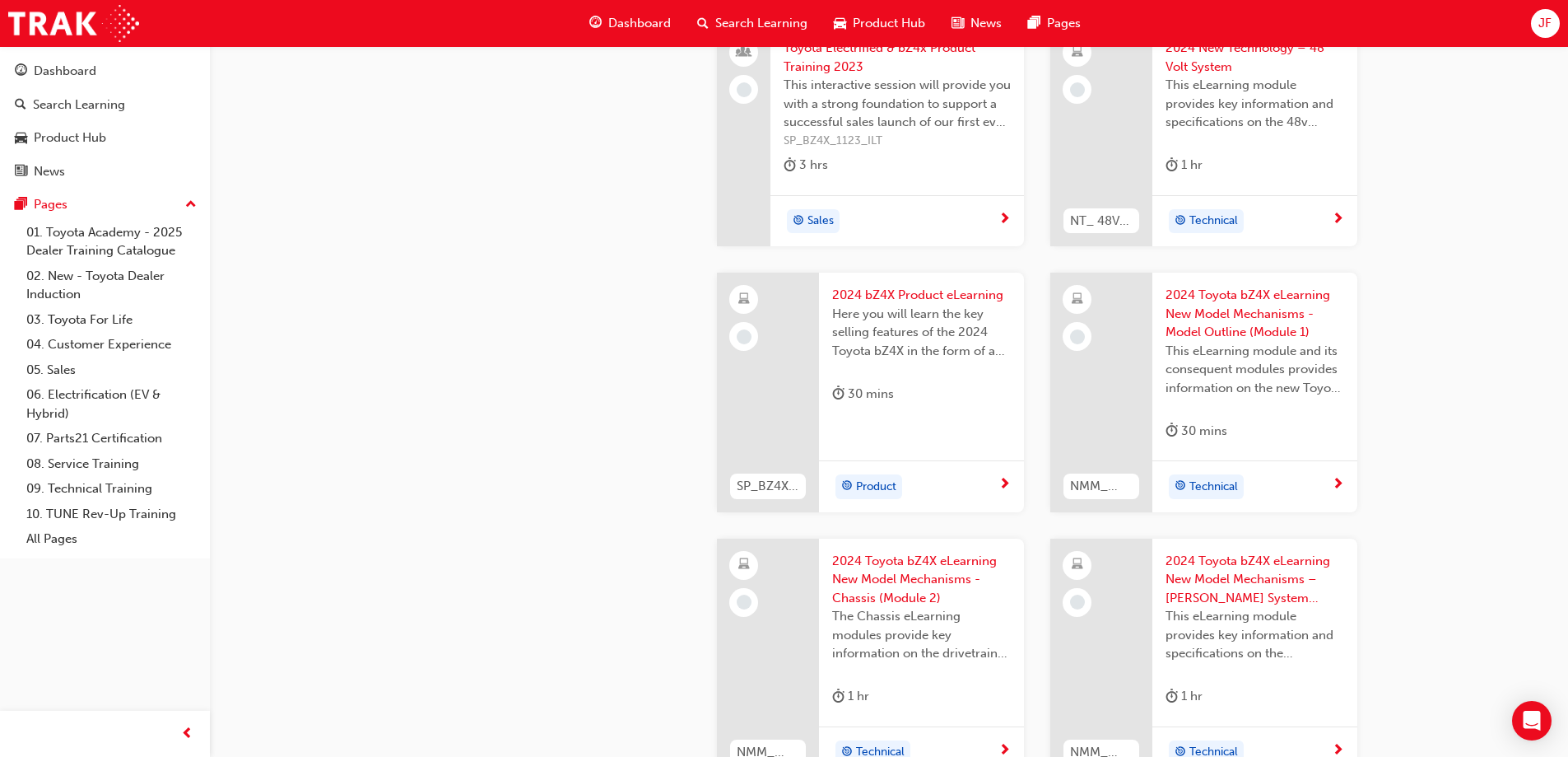
scroll to position [742, 0]
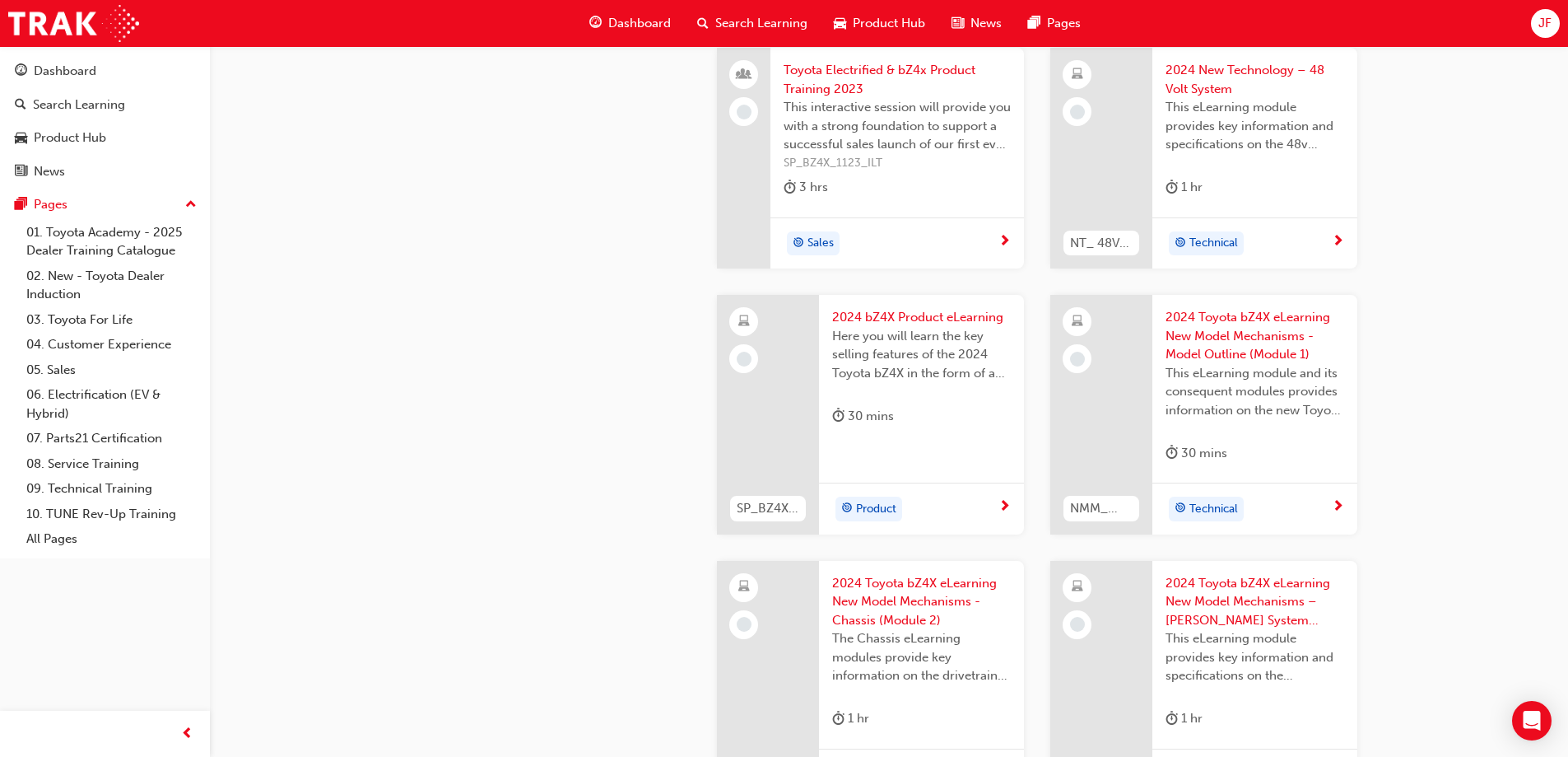
click at [913, 341] on span "Here you will learn the key selling features of the 2024 Toyota bZ4X in the for…" at bounding box center [921, 355] width 179 height 56
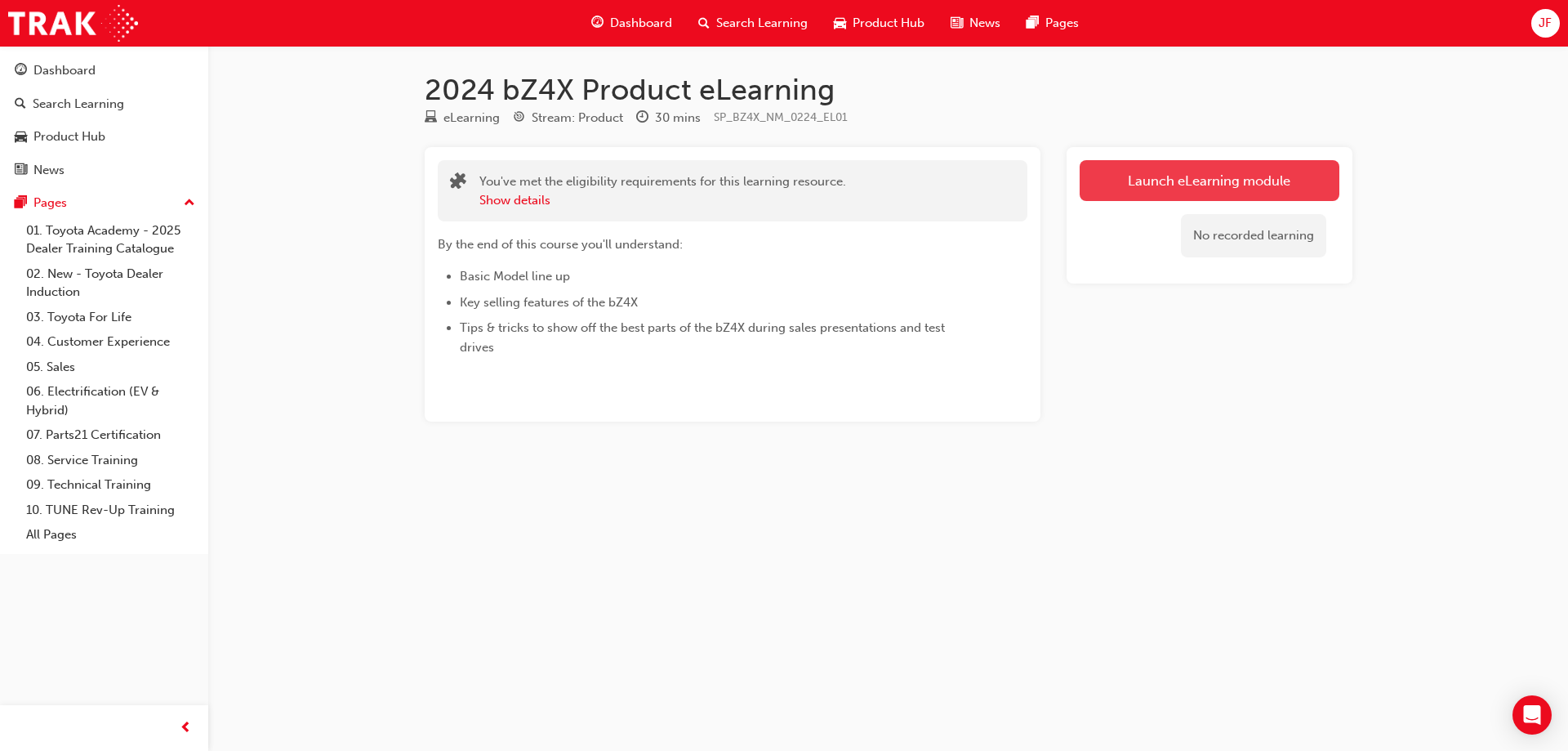
click at [1151, 176] on link "Launch eLearning module" at bounding box center [1210, 181] width 260 height 41
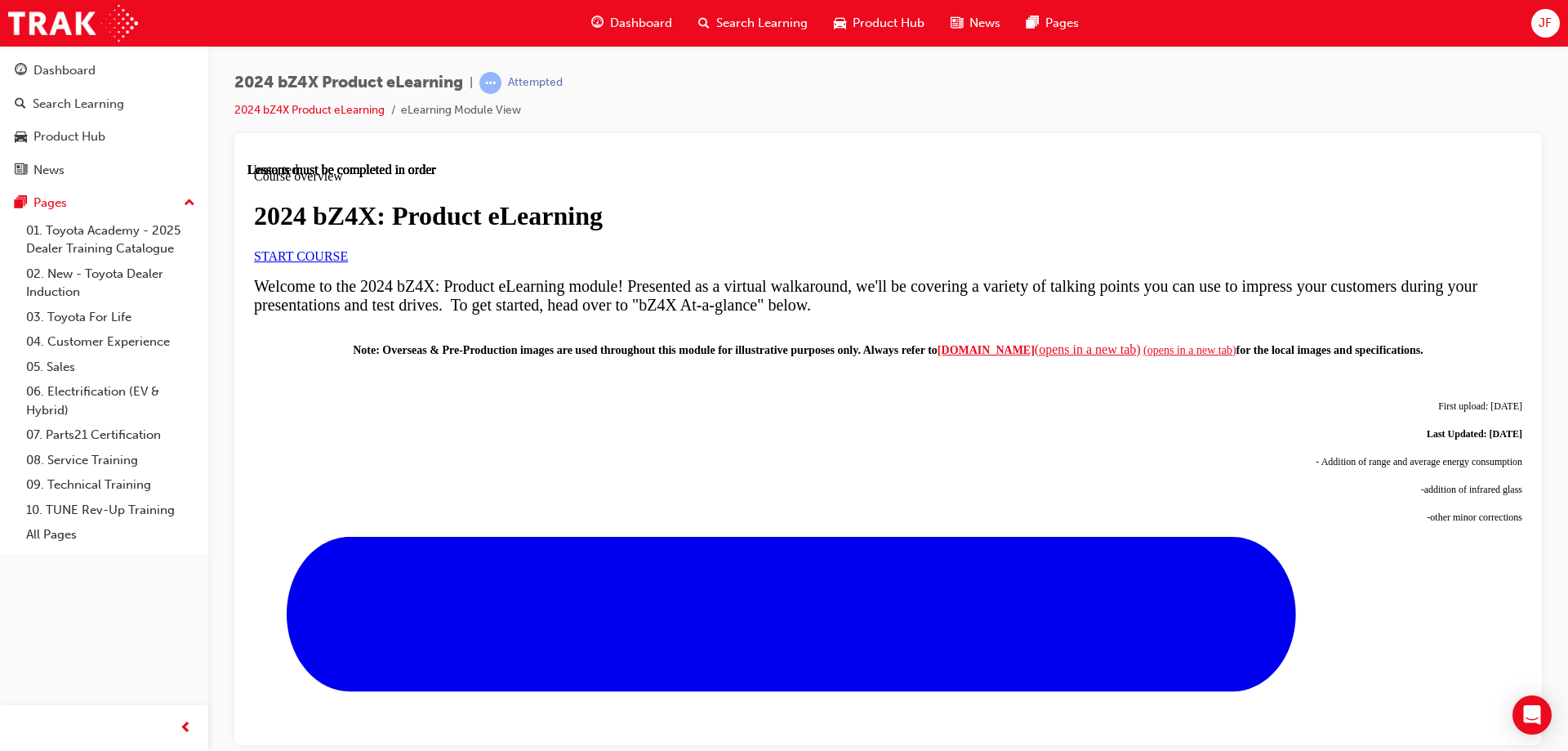
click at [348, 262] on link "START COURSE" at bounding box center [300, 256] width 93 height 14
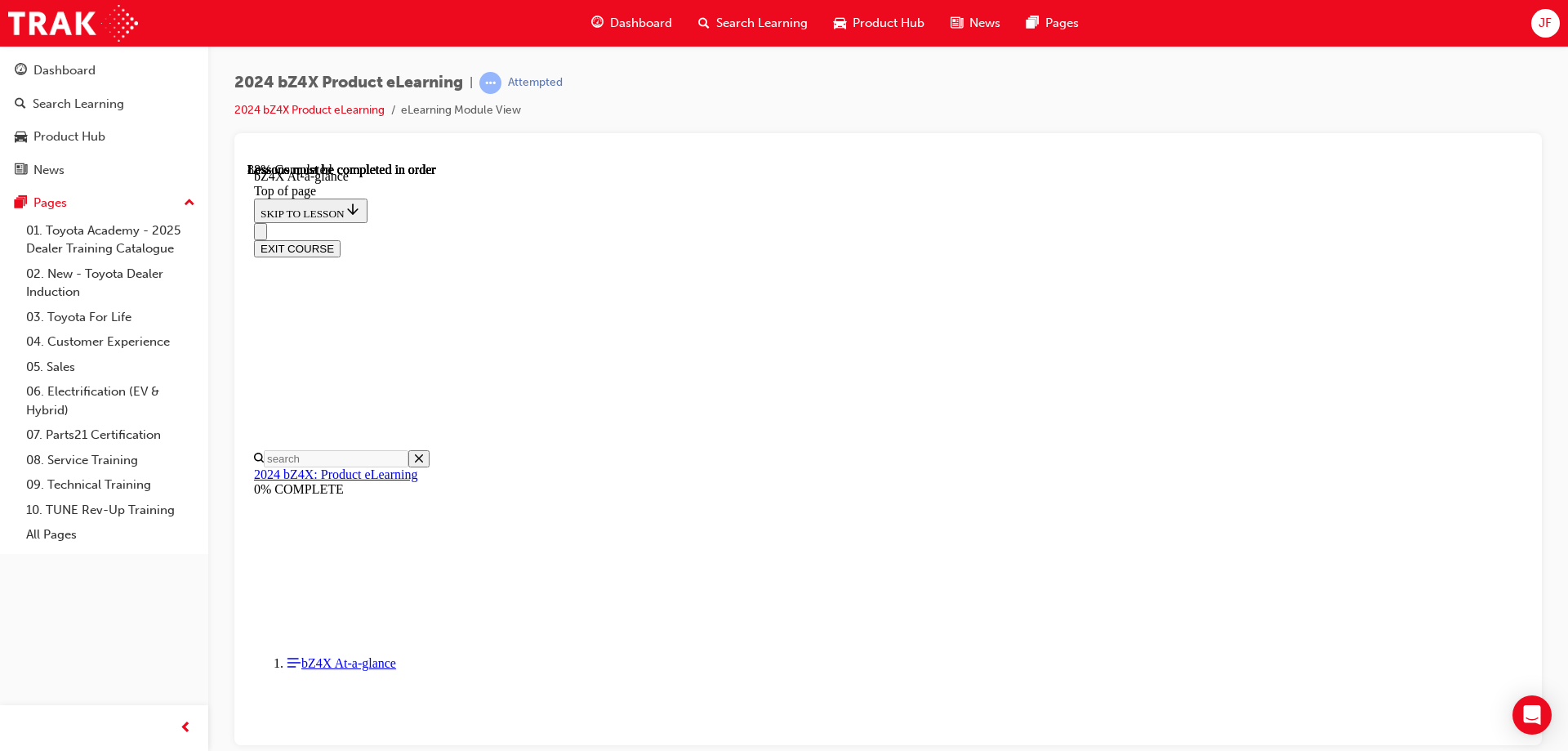
scroll to position [2413, 0]
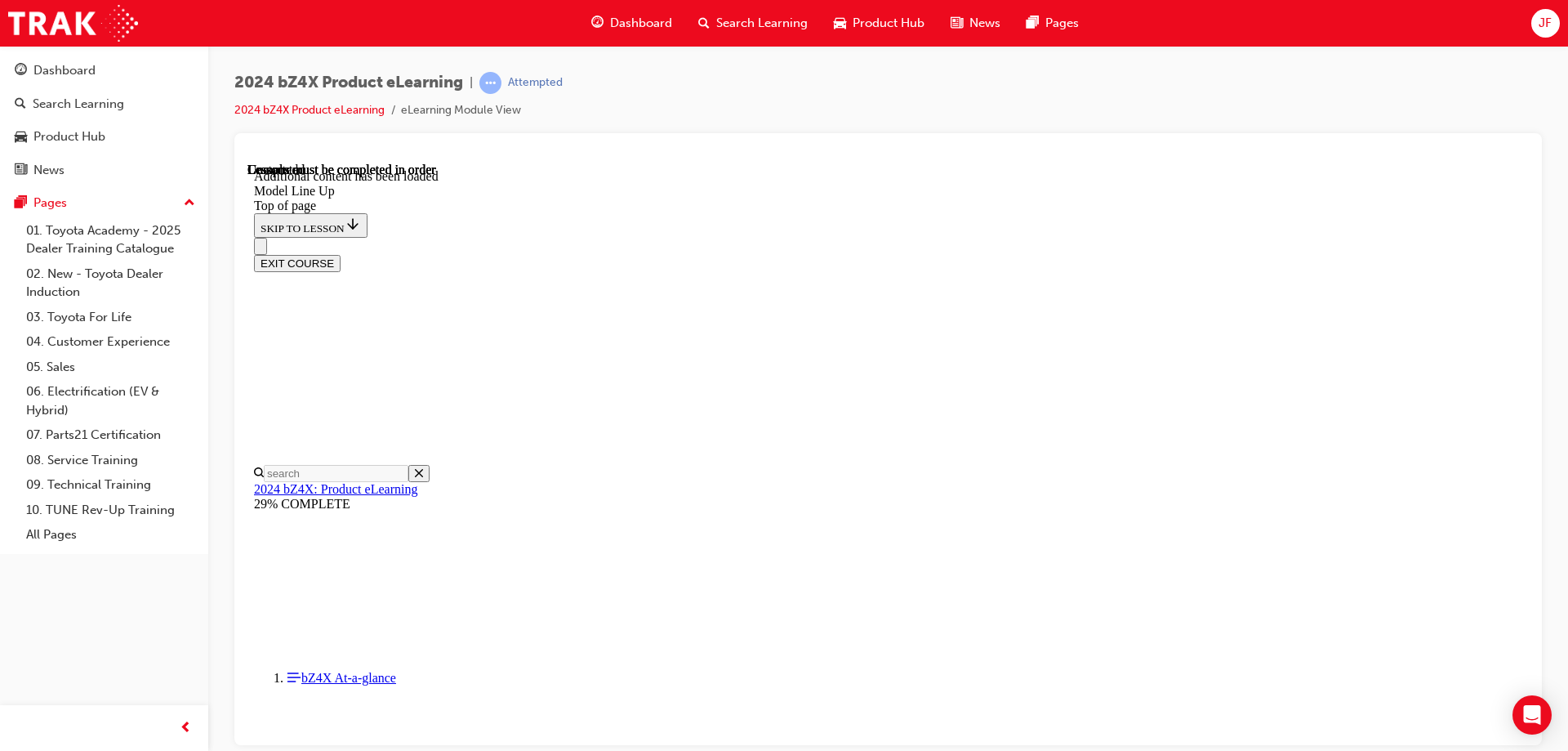
scroll to position [3147, 0]
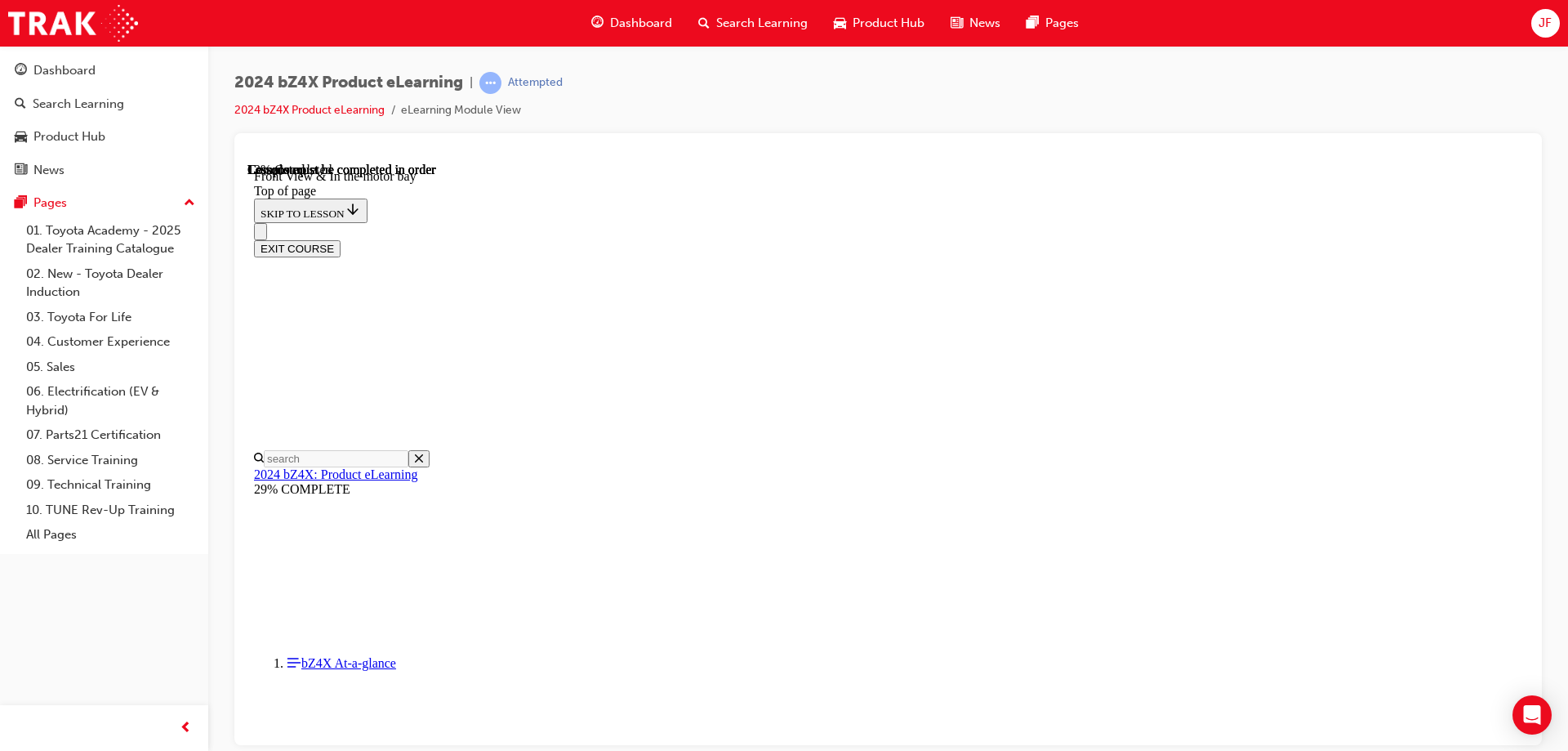
scroll to position [1195, 0]
drag, startPoint x: 993, startPoint y: 319, endPoint x: 1037, endPoint y: 323, distance: 44.2
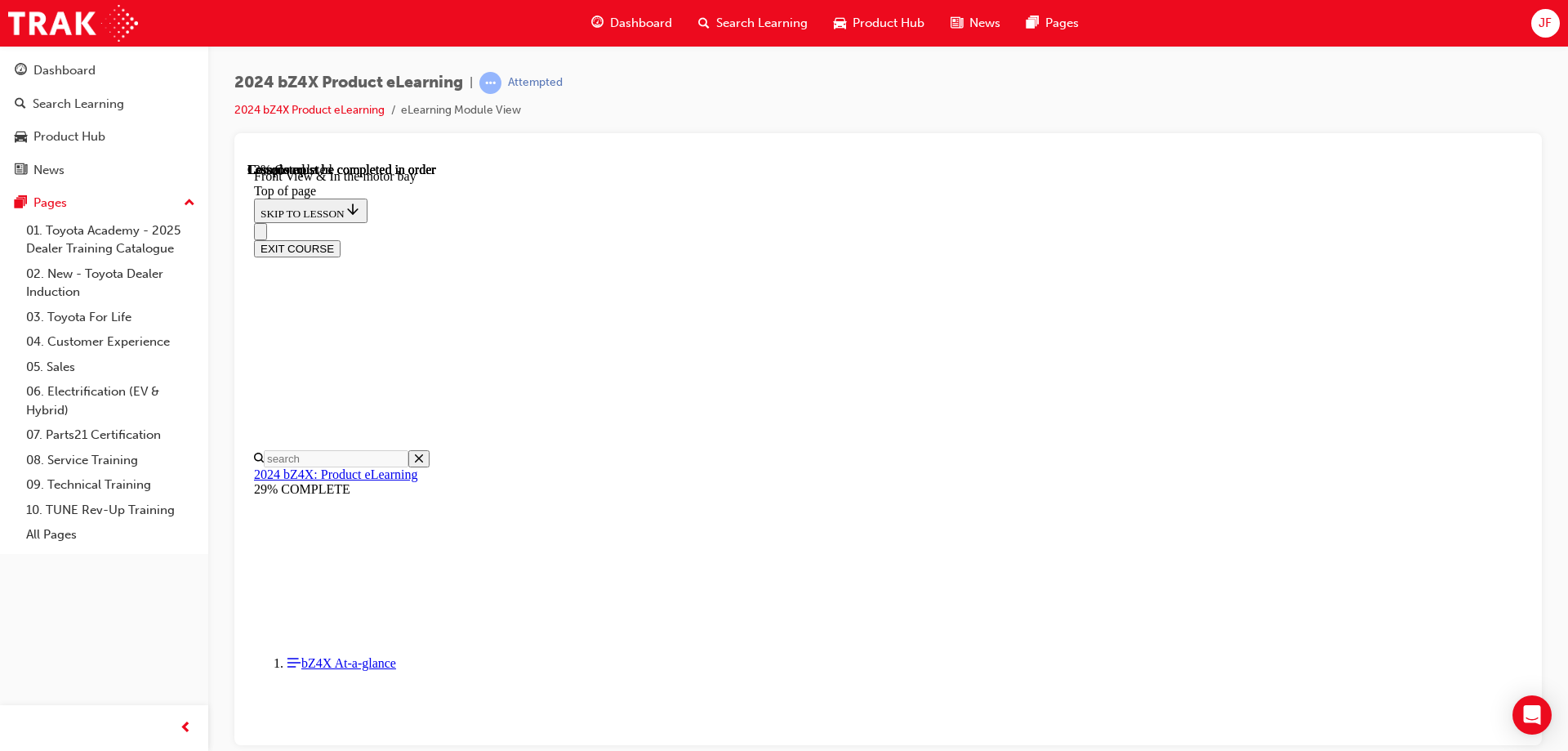
scroll to position [1113, 0]
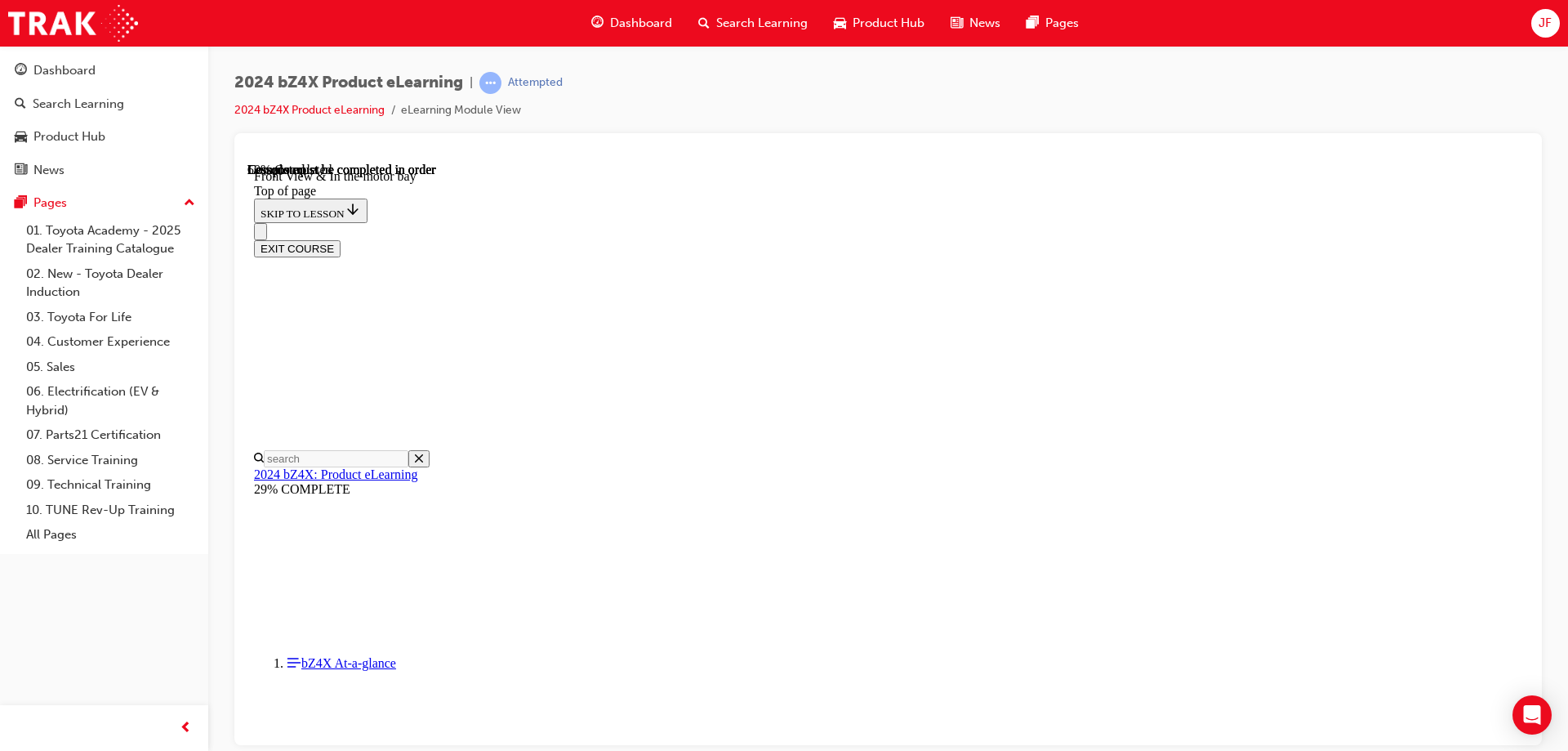
scroll to position [2319, 0]
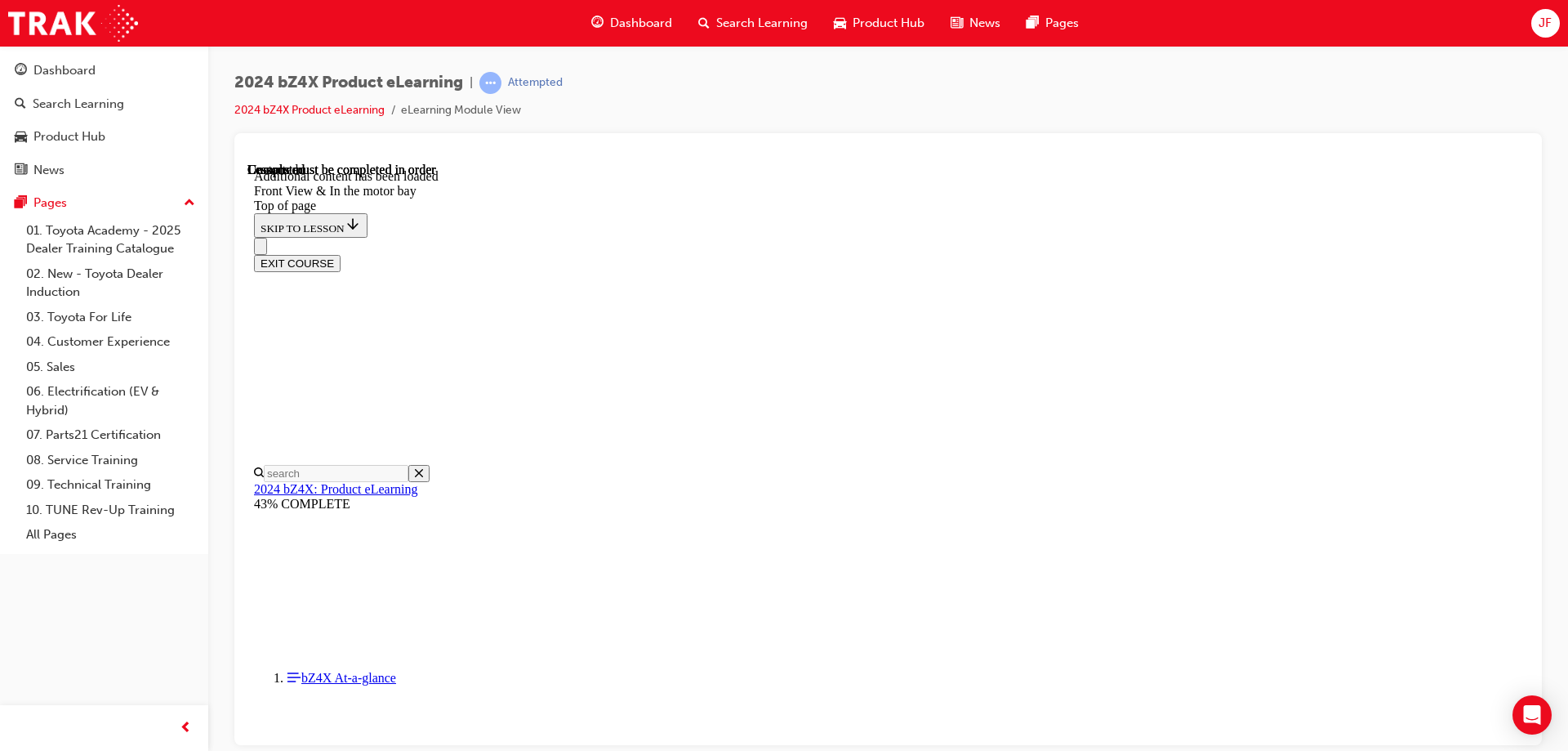
scroll to position [2845, 0]
drag, startPoint x: 1039, startPoint y: 409, endPoint x: 986, endPoint y: 347, distance: 81.6
drag, startPoint x: 906, startPoint y: 351, endPoint x: 889, endPoint y: 425, distance: 75.9
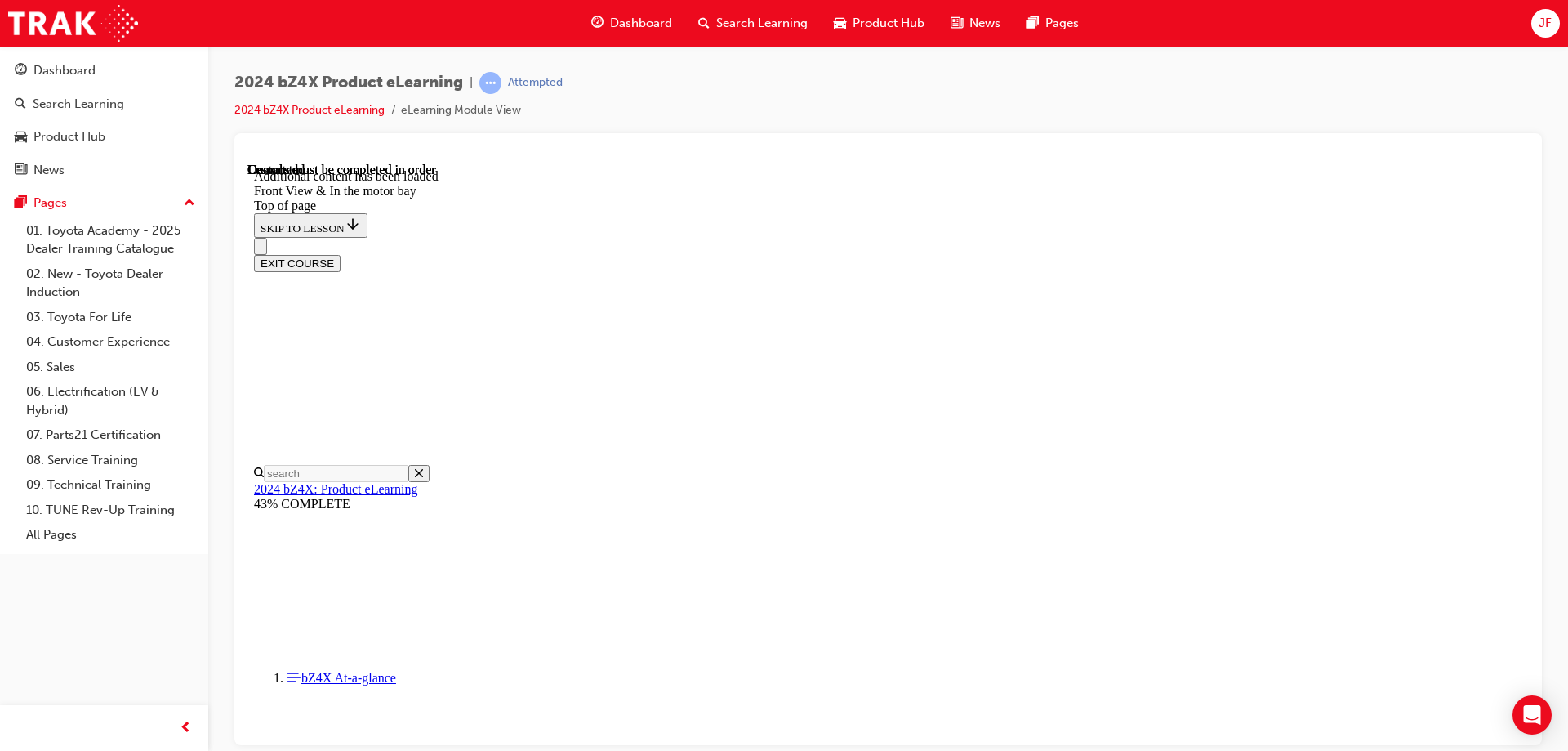
drag, startPoint x: 882, startPoint y: 375, endPoint x: 922, endPoint y: 442, distance: 78.0
drag, startPoint x: 918, startPoint y: 441, endPoint x: 882, endPoint y: 356, distance: 92.3
drag, startPoint x: 851, startPoint y: 367, endPoint x: 917, endPoint y: 367, distance: 66.0
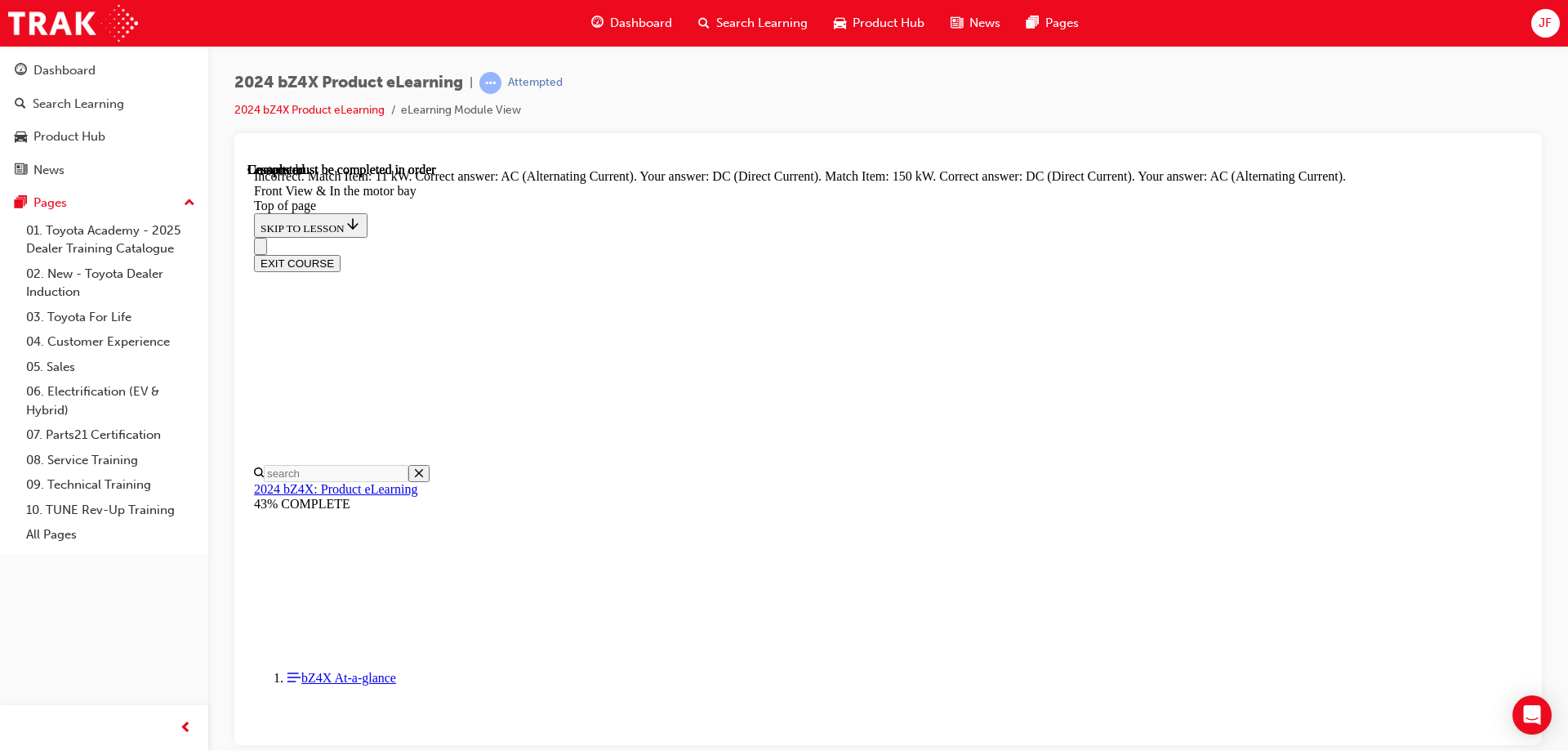
drag, startPoint x: 1002, startPoint y: 647, endPoint x: 975, endPoint y: 616, distance: 41.1
drag, startPoint x: 873, startPoint y: 349, endPoint x: 923, endPoint y: 416, distance: 83.6
drag, startPoint x: 833, startPoint y: 360, endPoint x: 892, endPoint y: 361, distance: 59.0
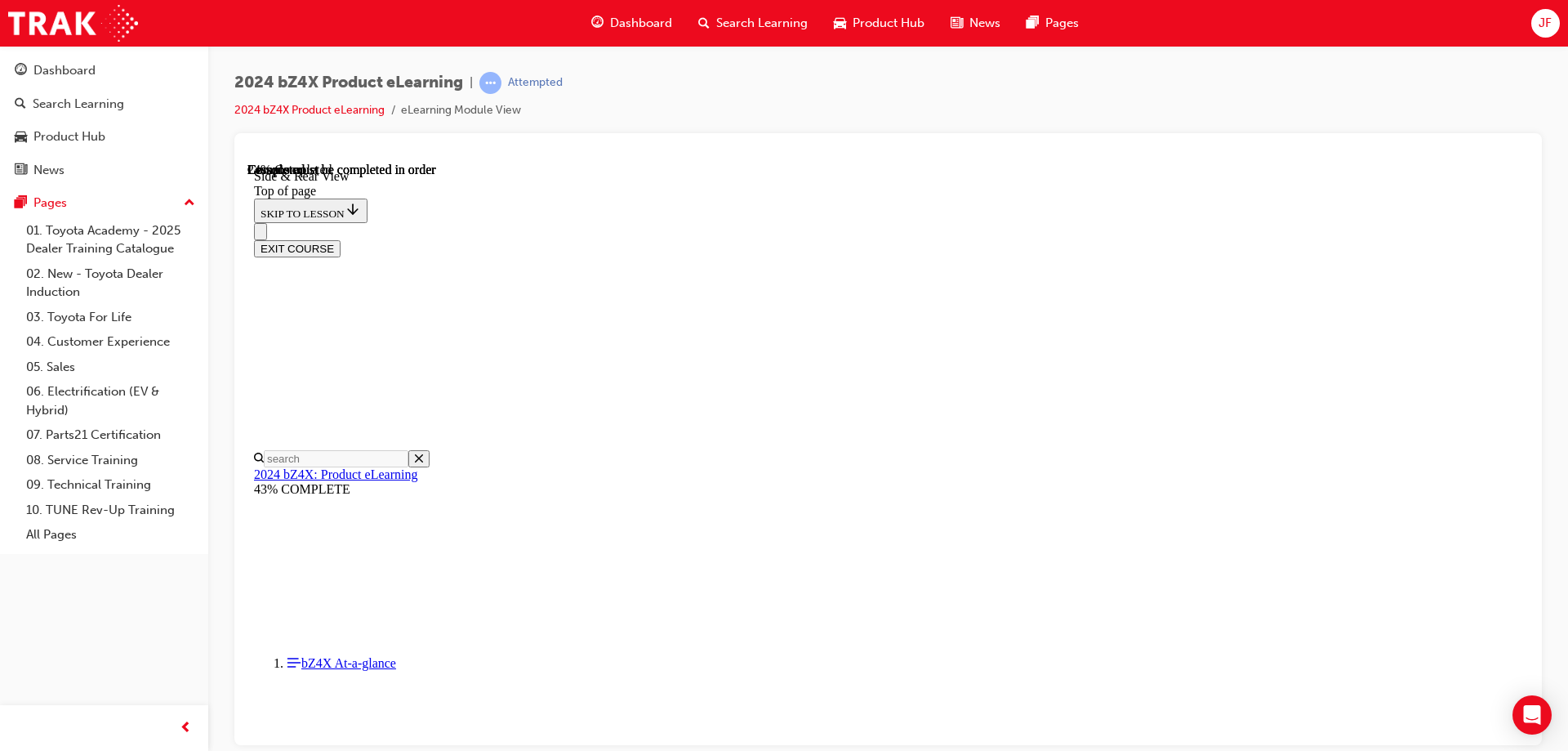
scroll to position [459, 0]
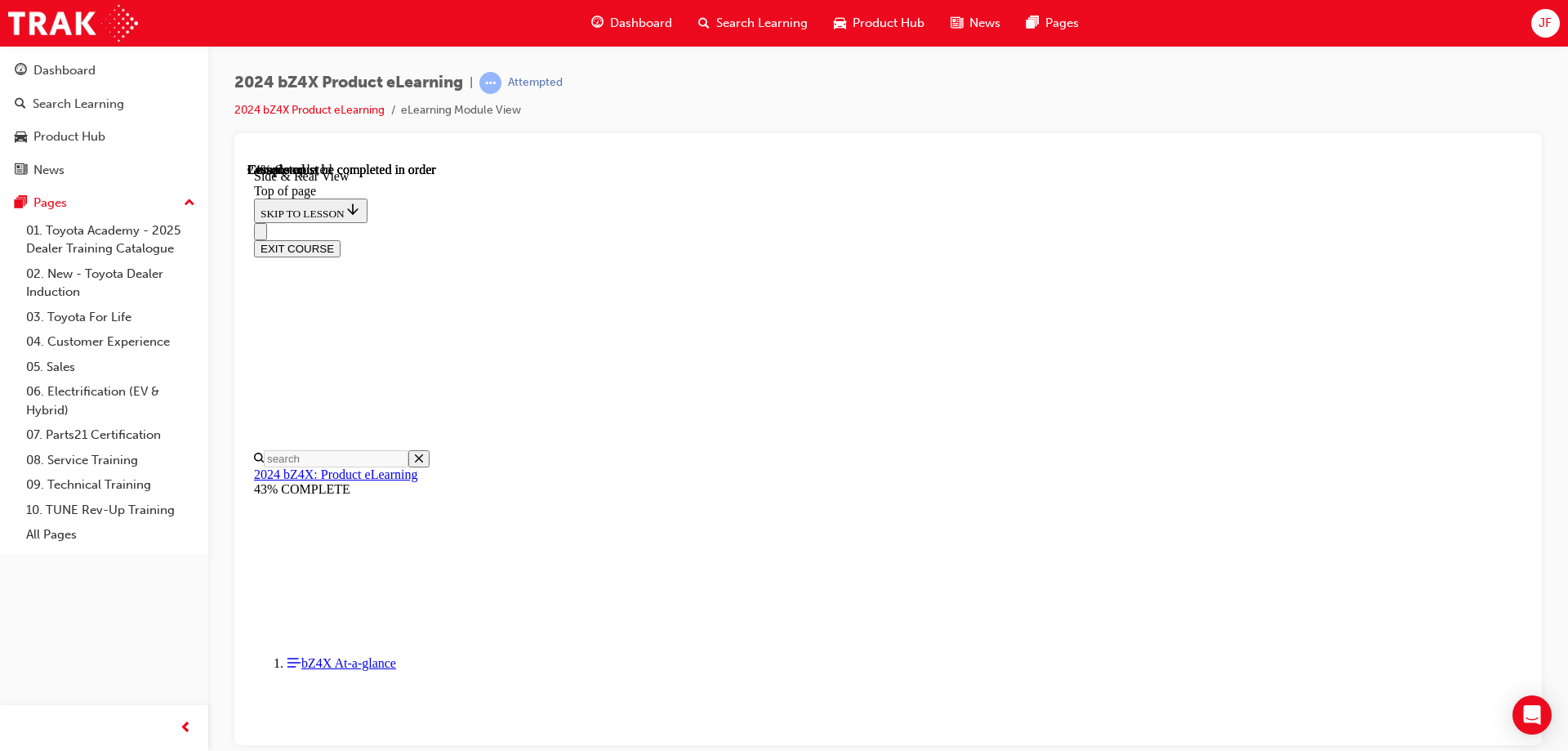
drag, startPoint x: 957, startPoint y: 478, endPoint x: 1143, endPoint y: 477, distance: 186.0
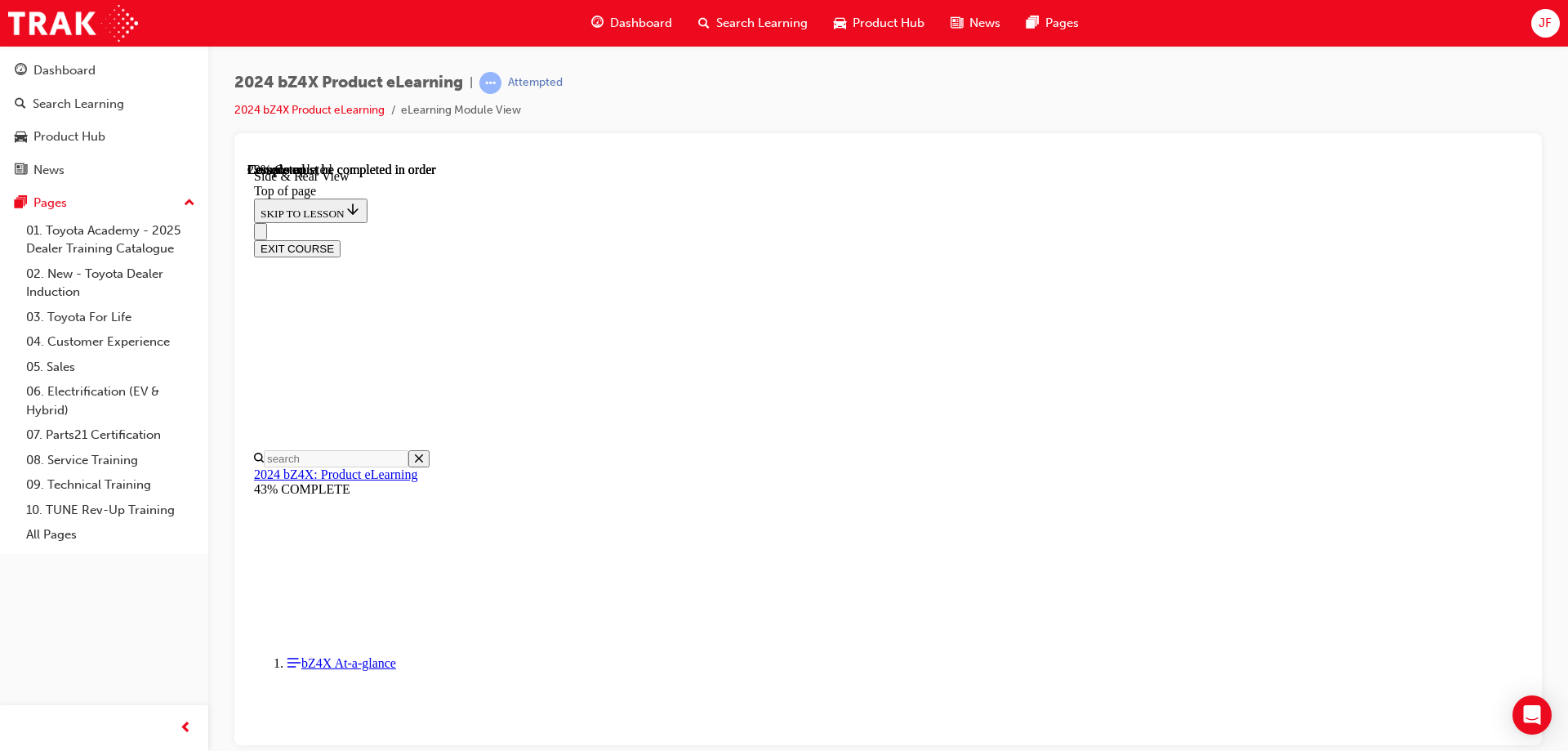
drag, startPoint x: 1125, startPoint y: 676, endPoint x: 906, endPoint y: 690, distance: 219.4
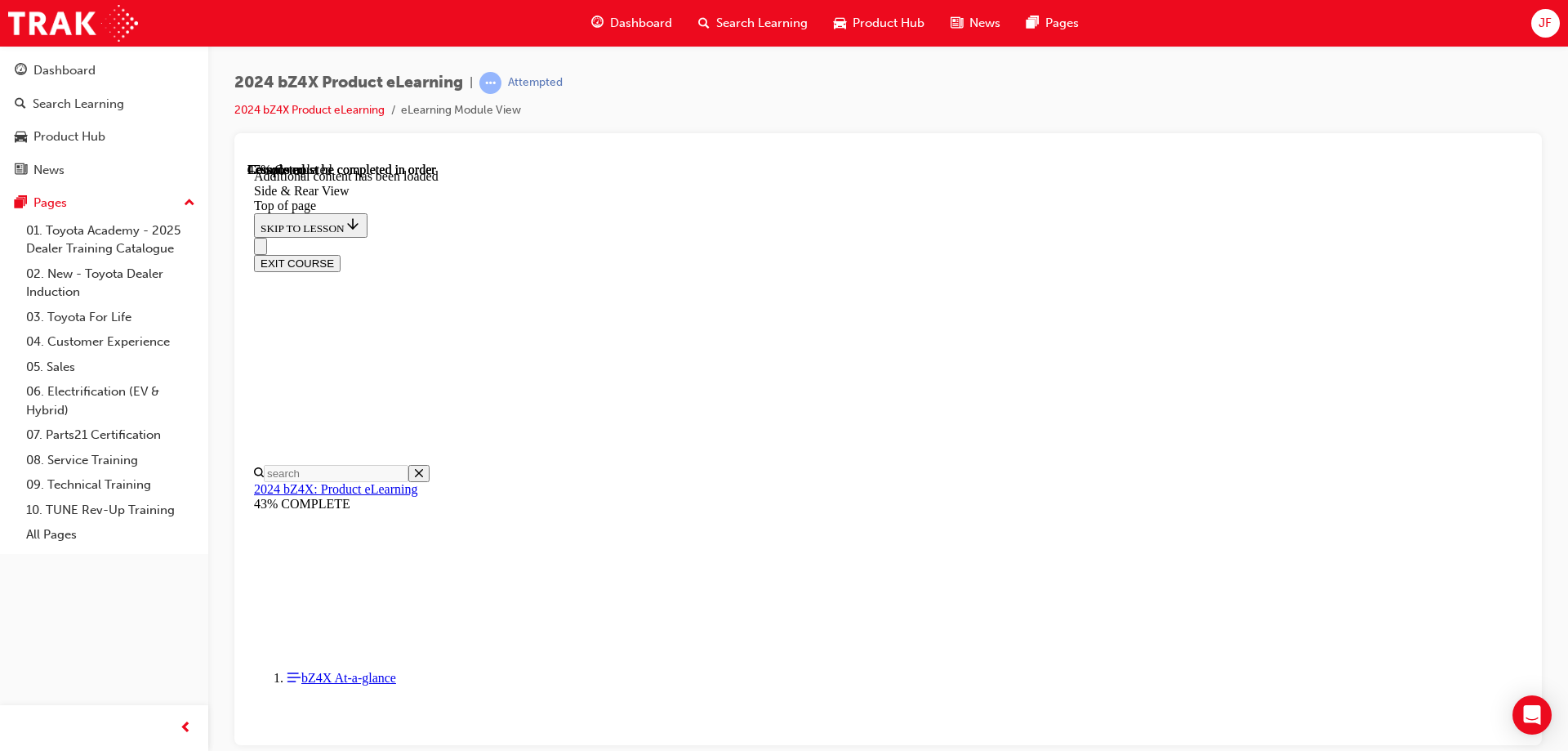
scroll to position [2729, 0]
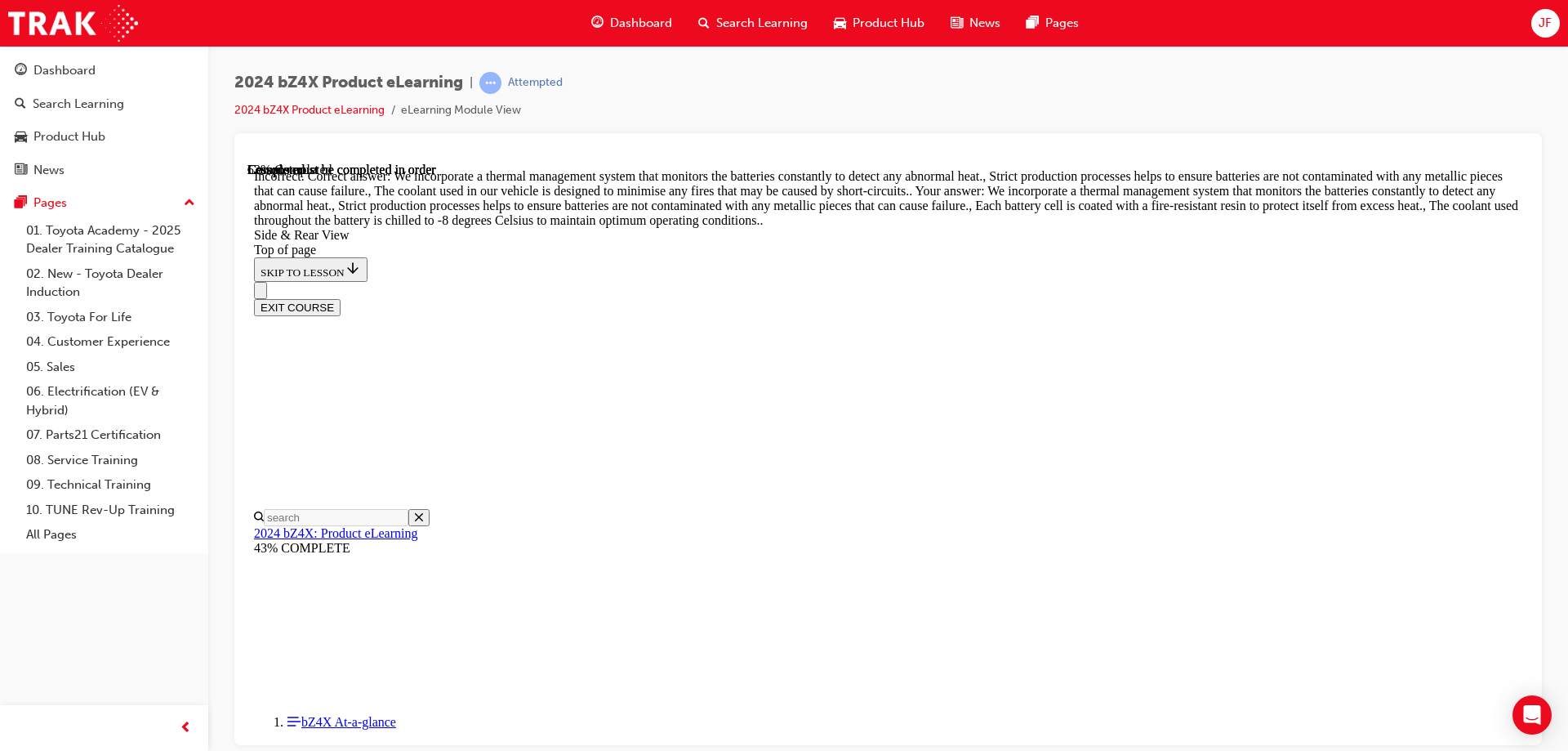
scroll to position [2974, 0]
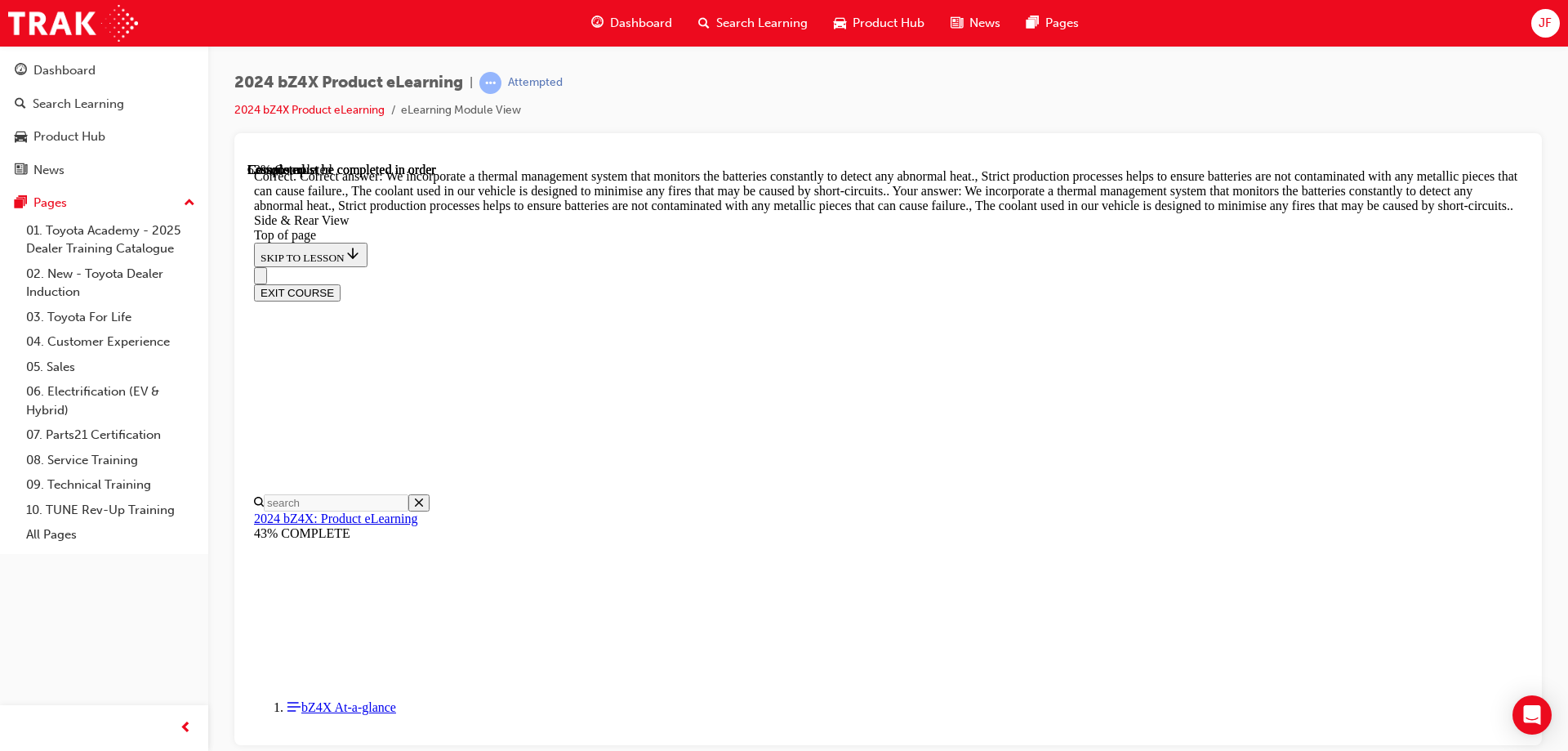
scroll to position [2850, 0]
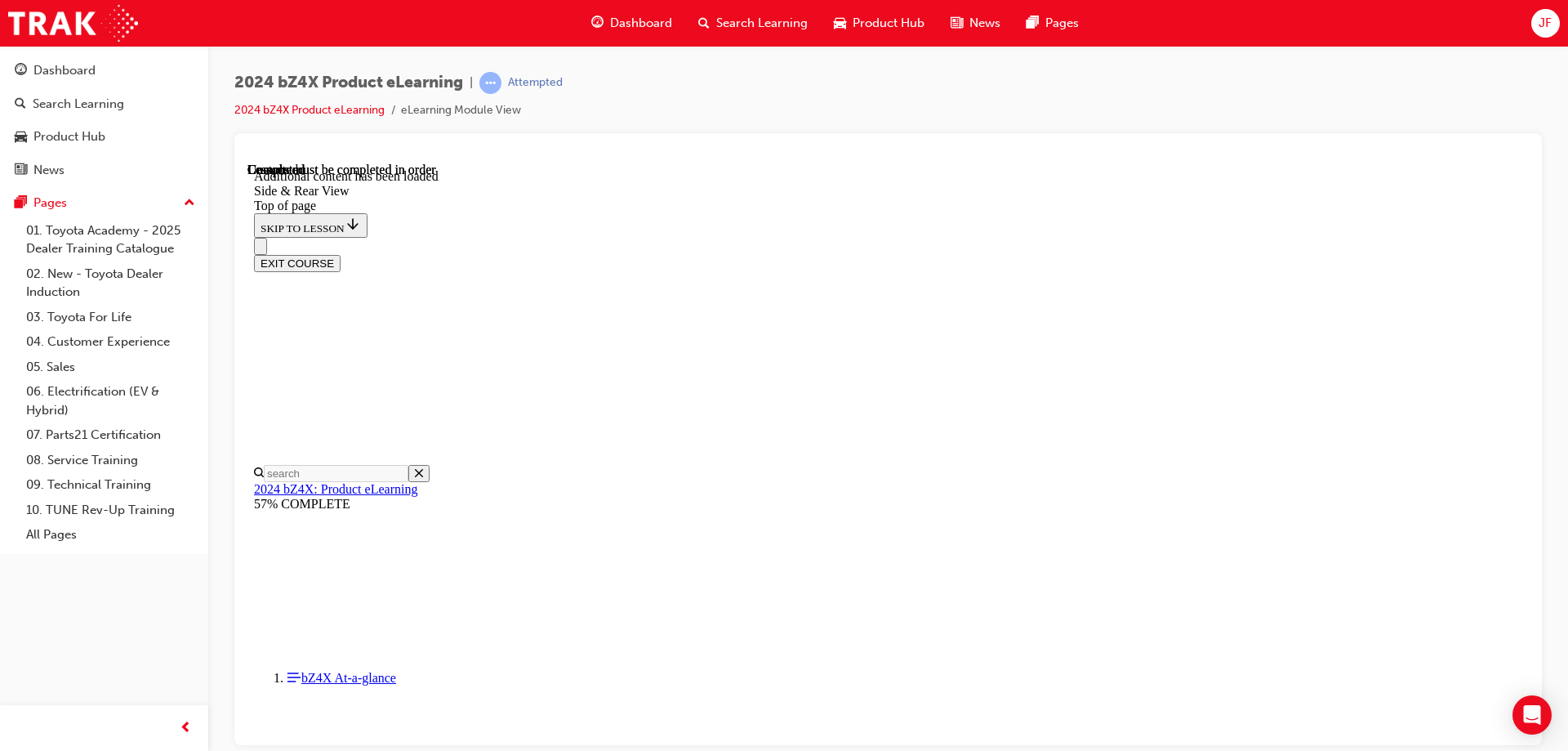
scroll to position [5384, 0]
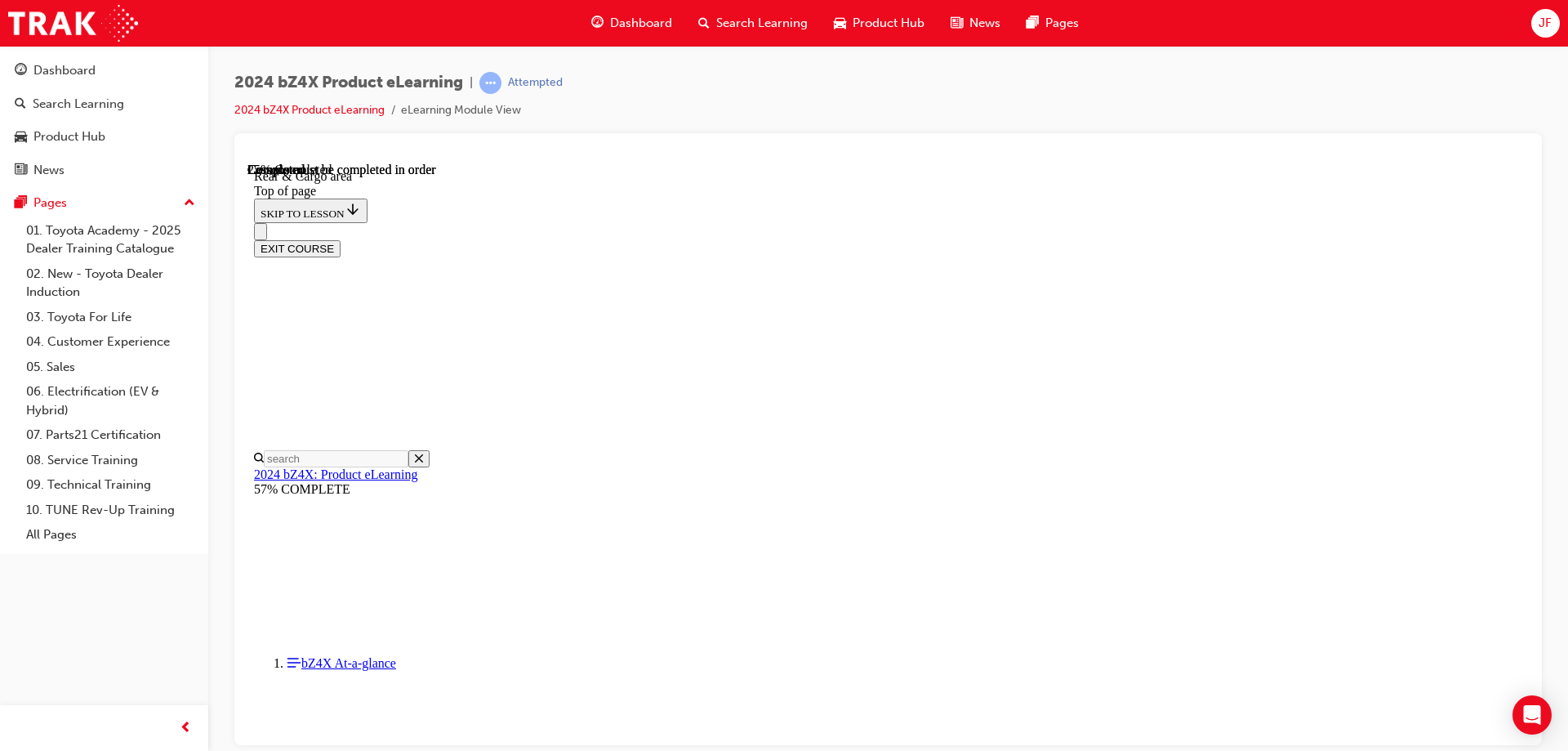
scroll to position [378, 0]
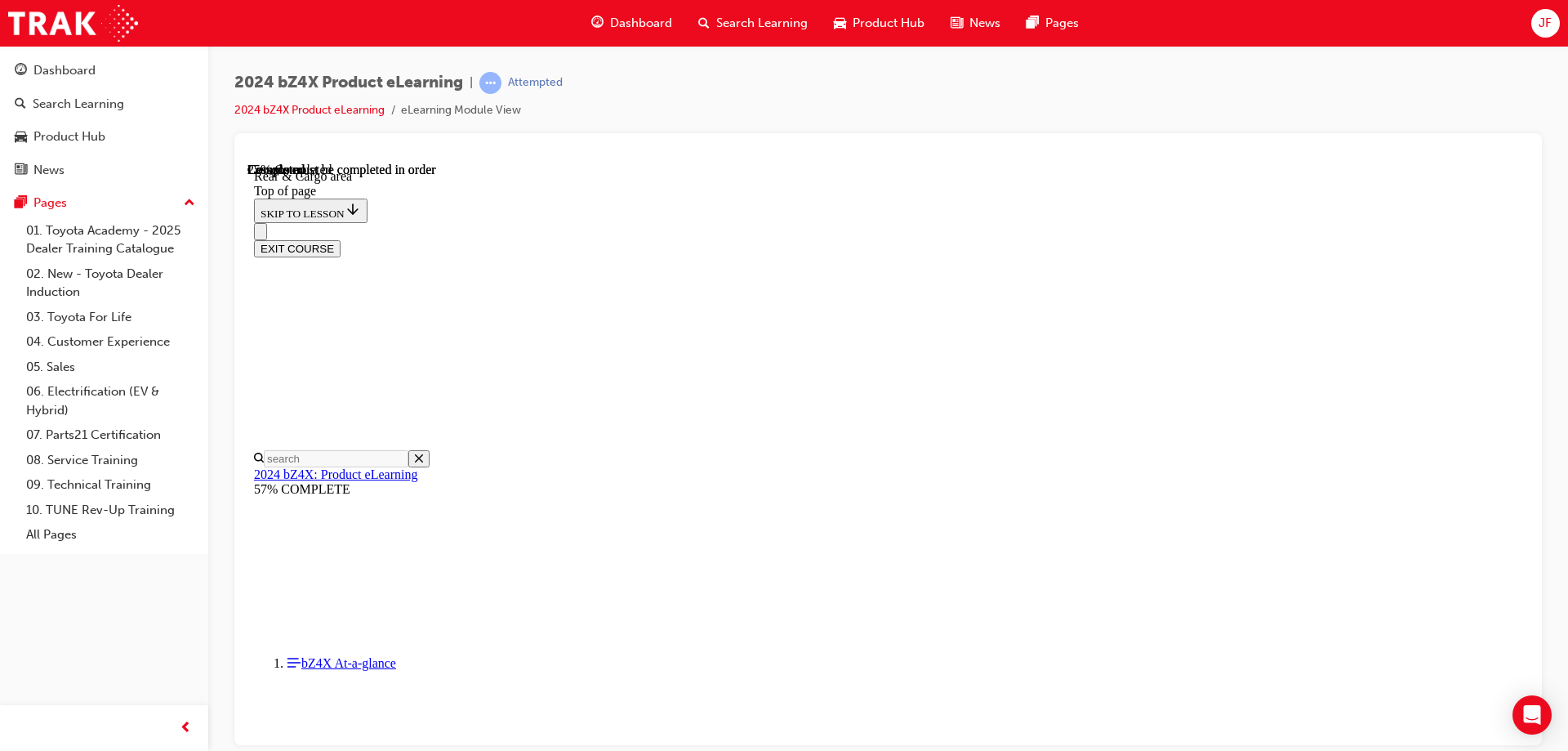
drag, startPoint x: 1154, startPoint y: 661, endPoint x: 1150, endPoint y: 651, distance: 10.8
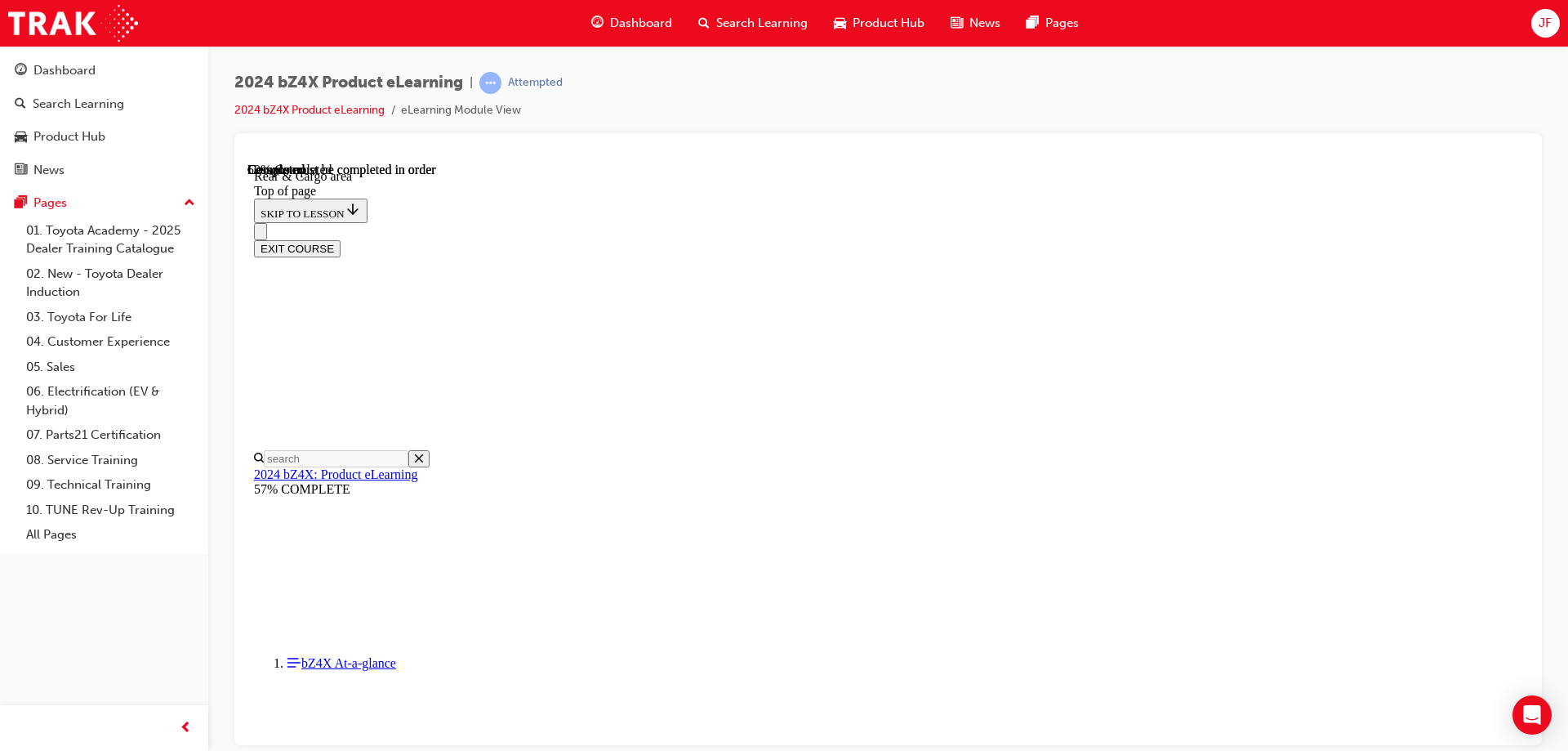
scroll to position [1374, 0]
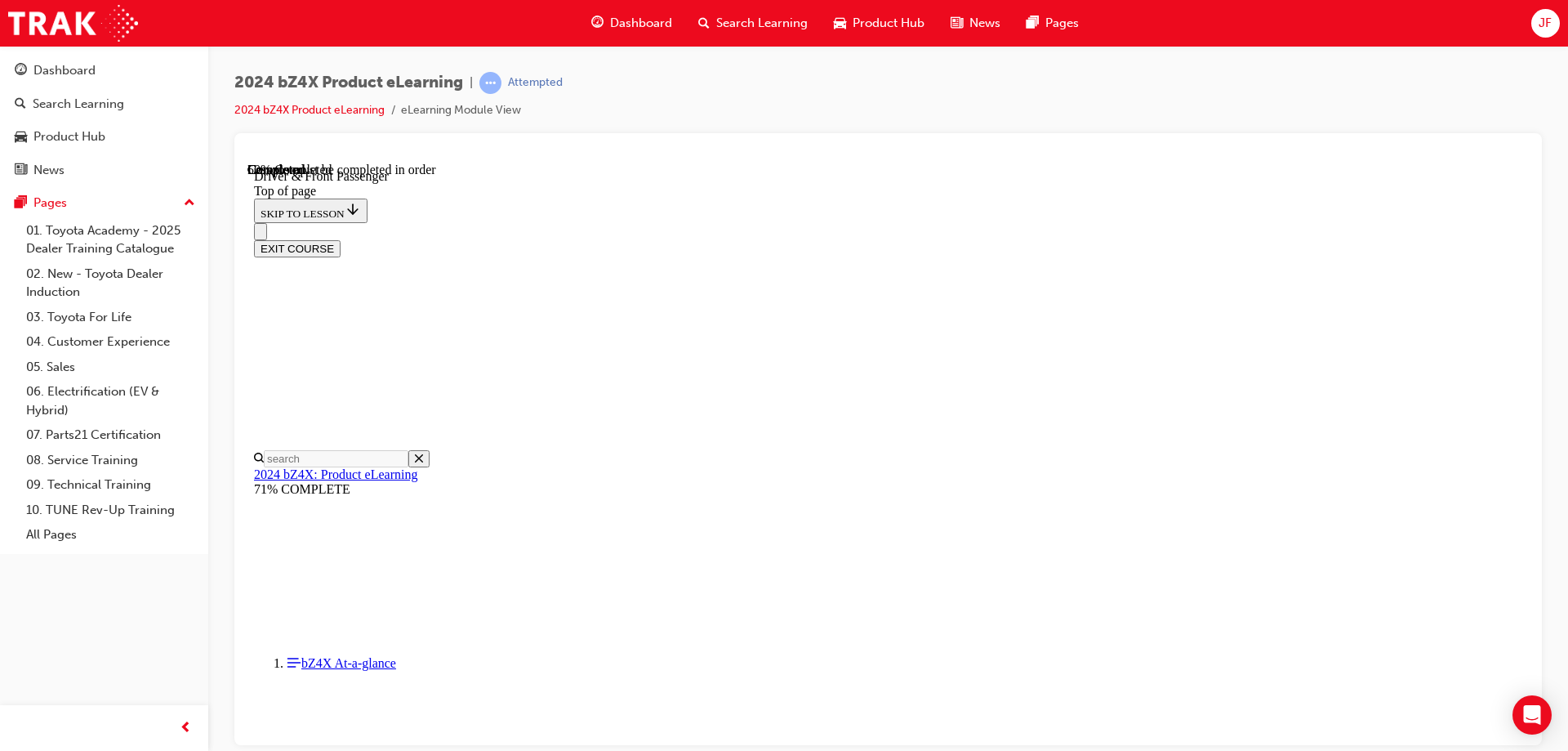
scroll to position [2265, 0]
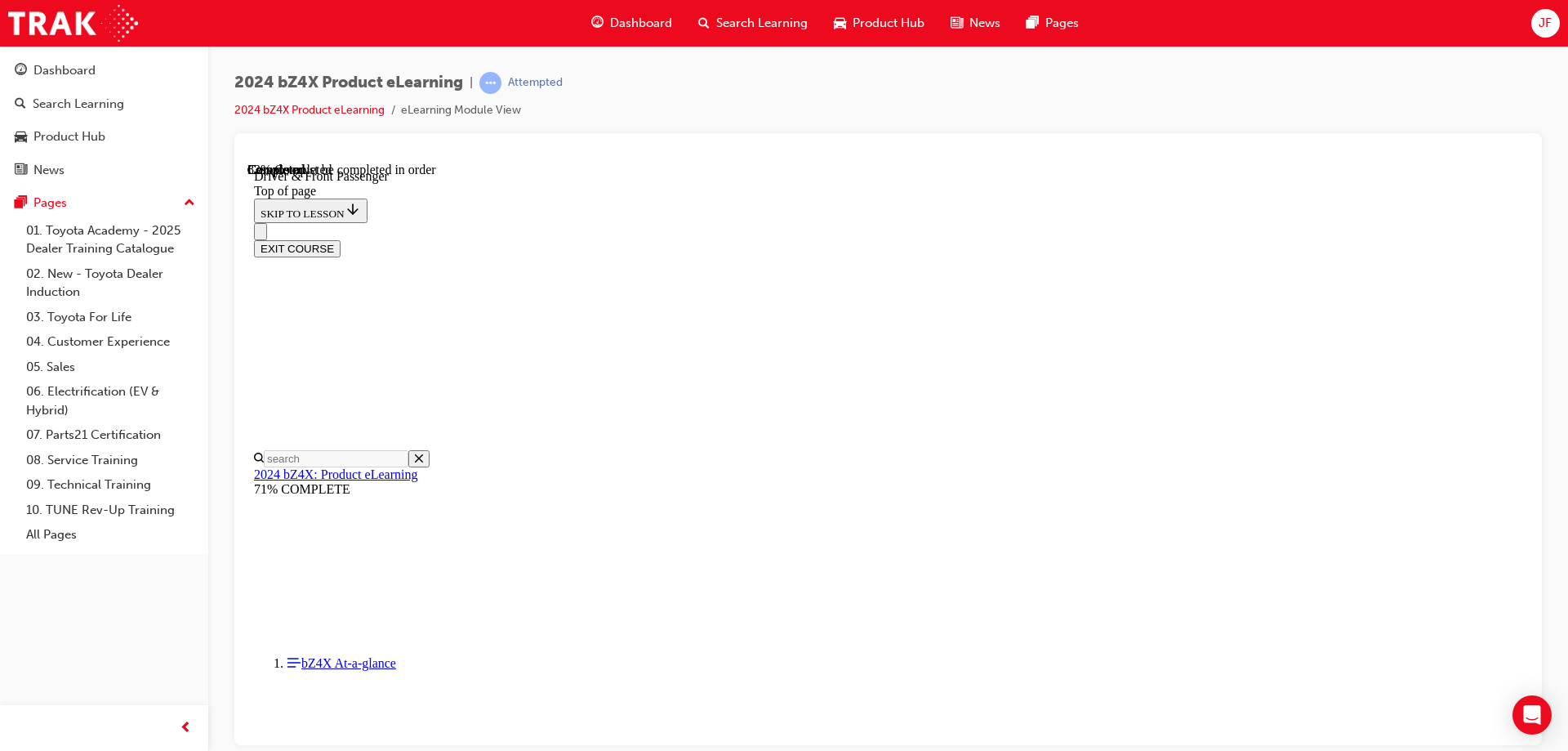
scroll to position [3988, 0]
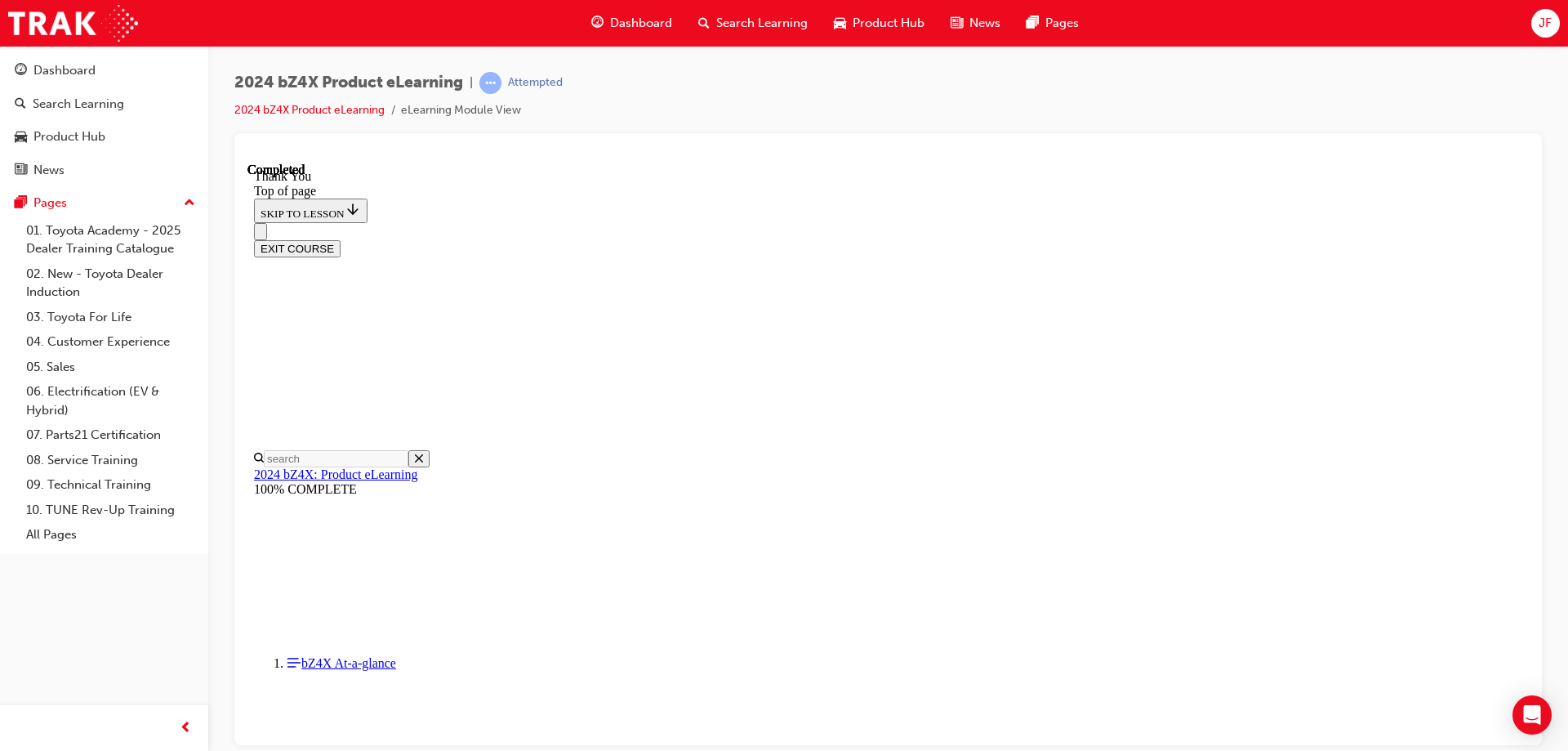
scroll to position [0, 0]
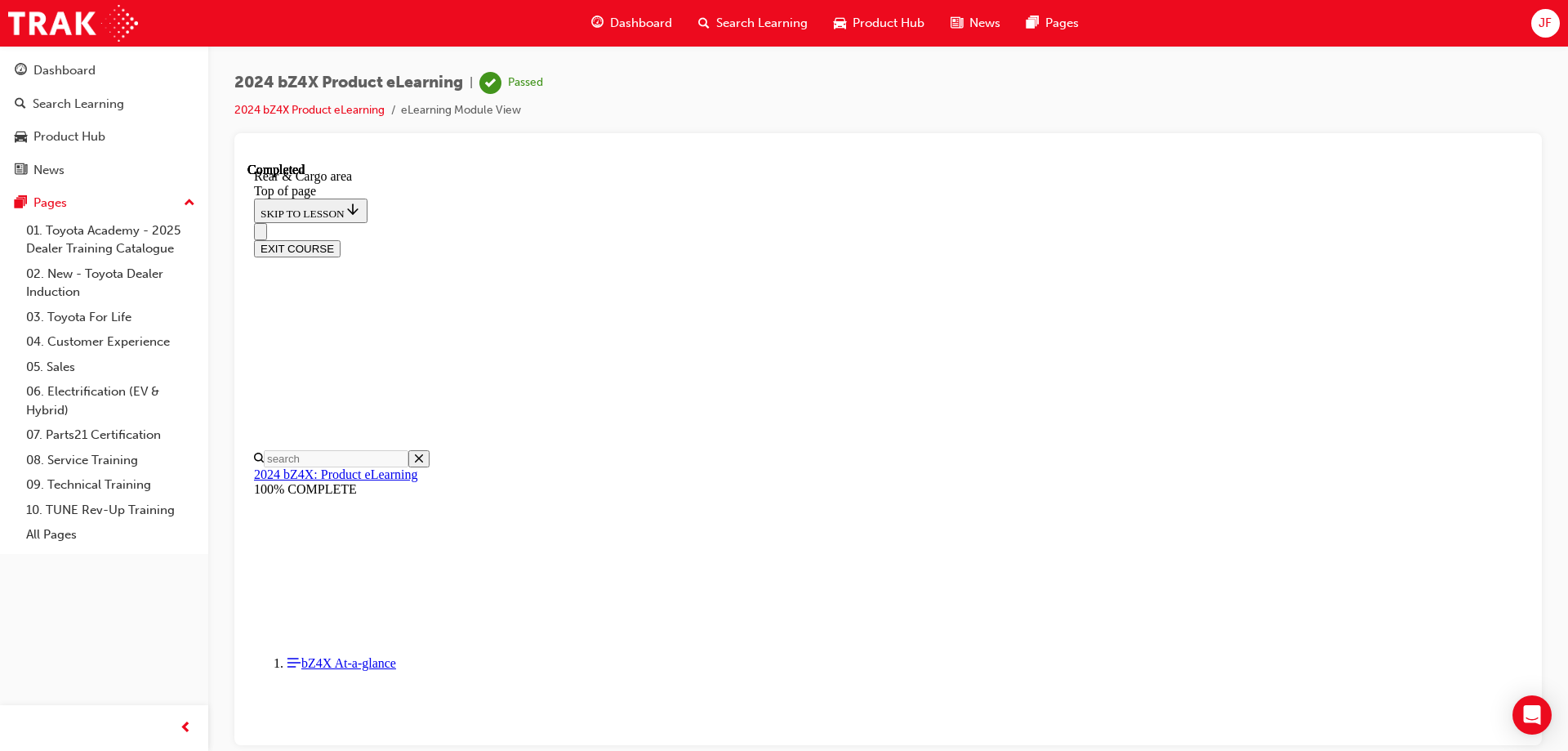
scroll to position [1443, 0]
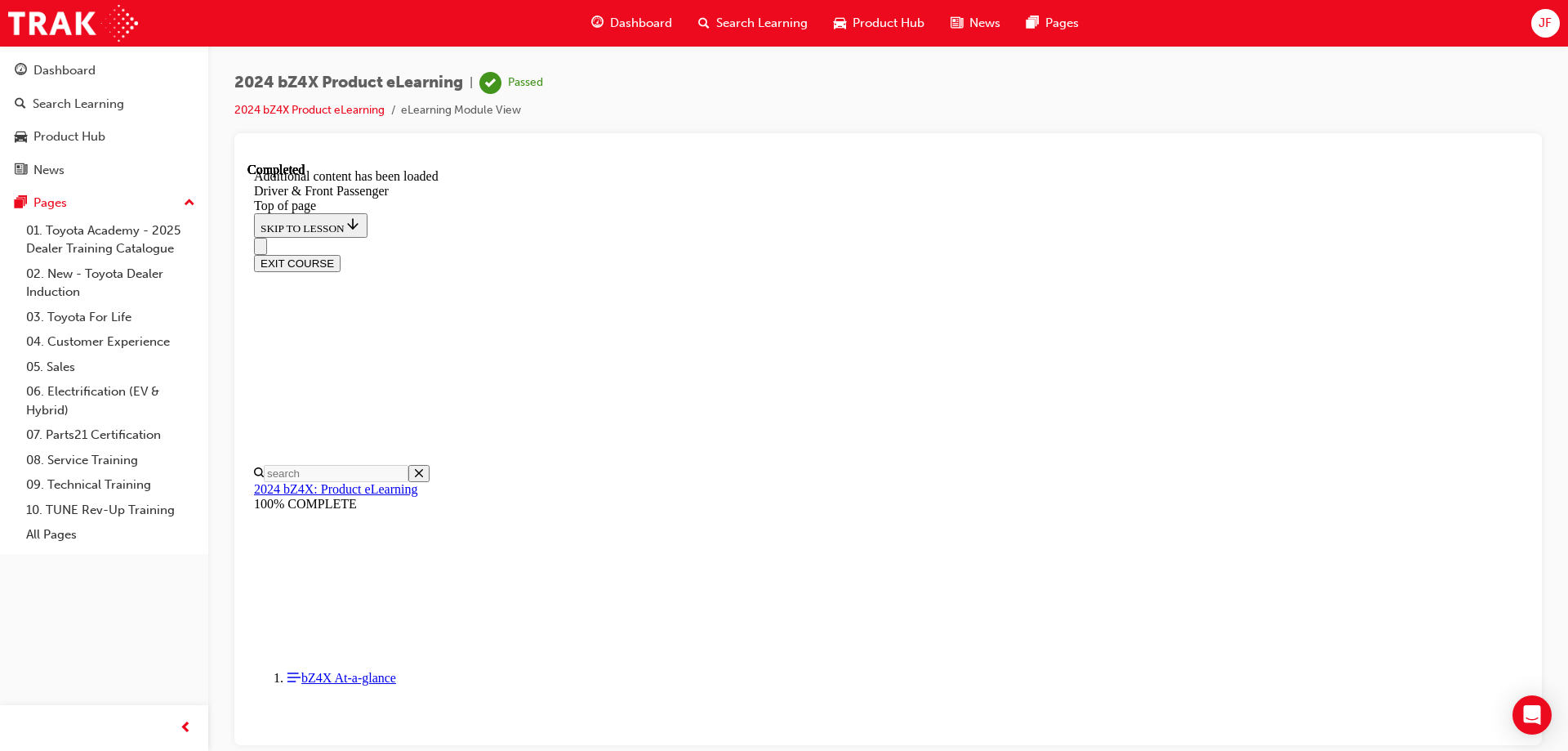
scroll to position [3809, 0]
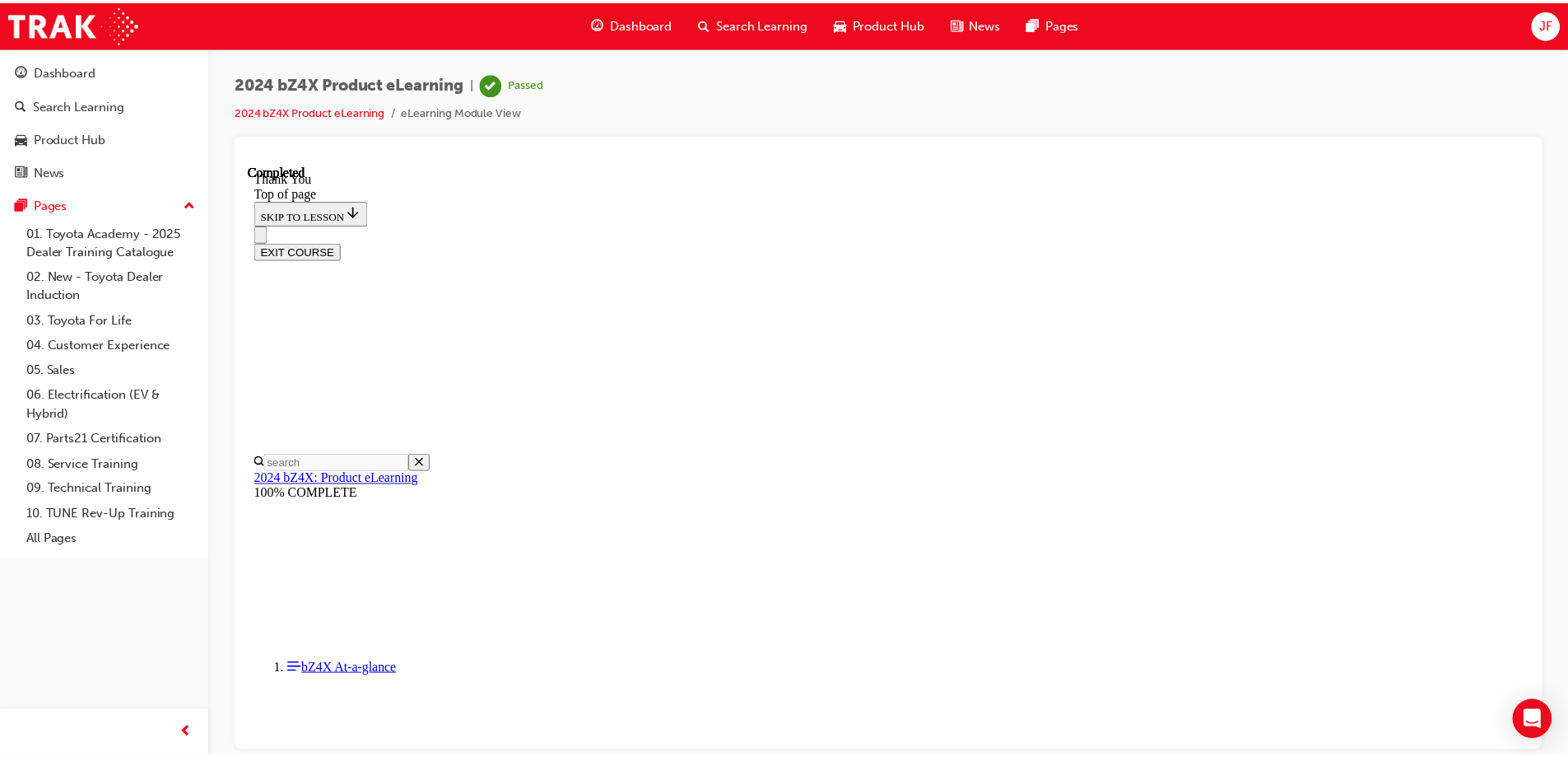
scroll to position [682, 0]
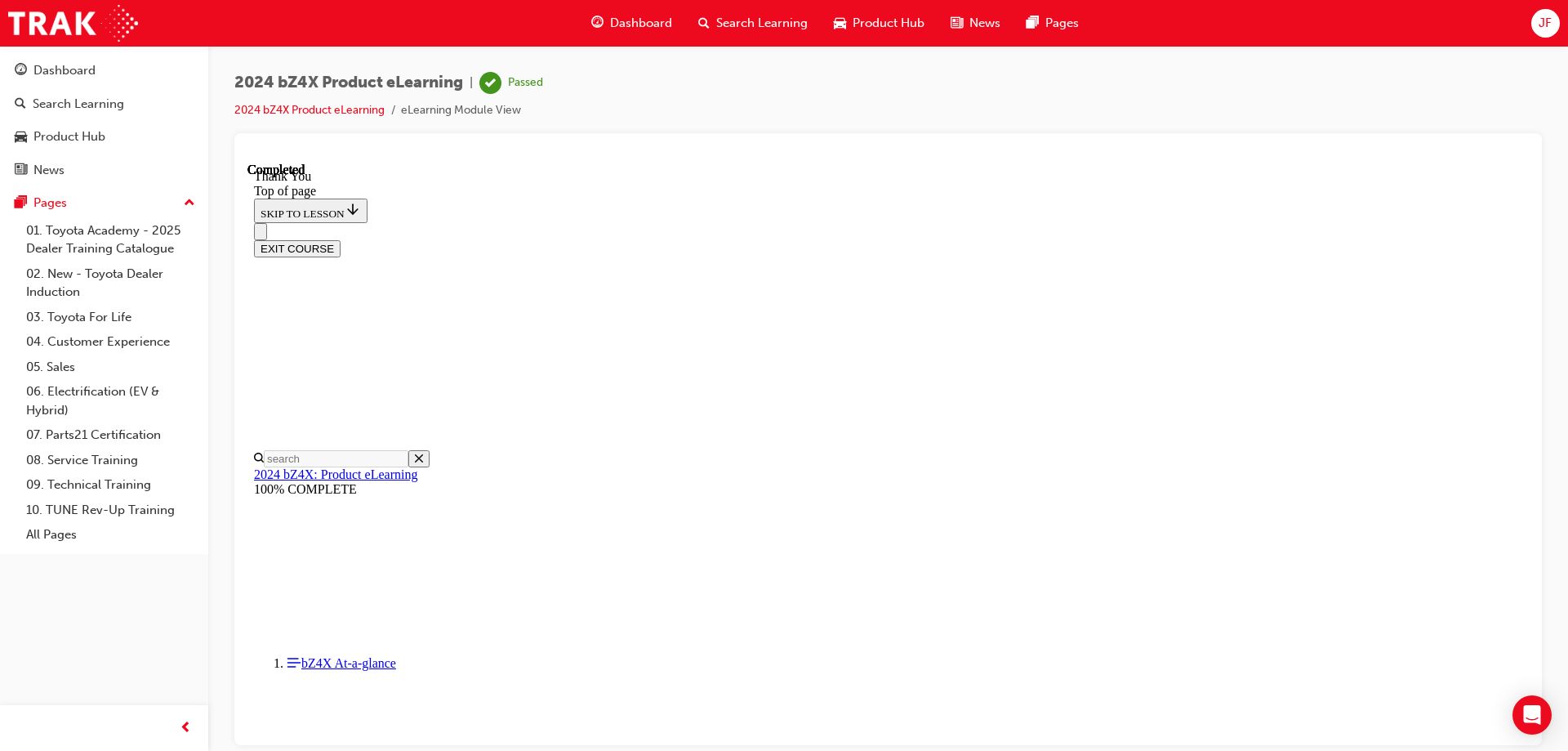
click at [637, 17] on span "Dashboard" at bounding box center [641, 23] width 62 height 19
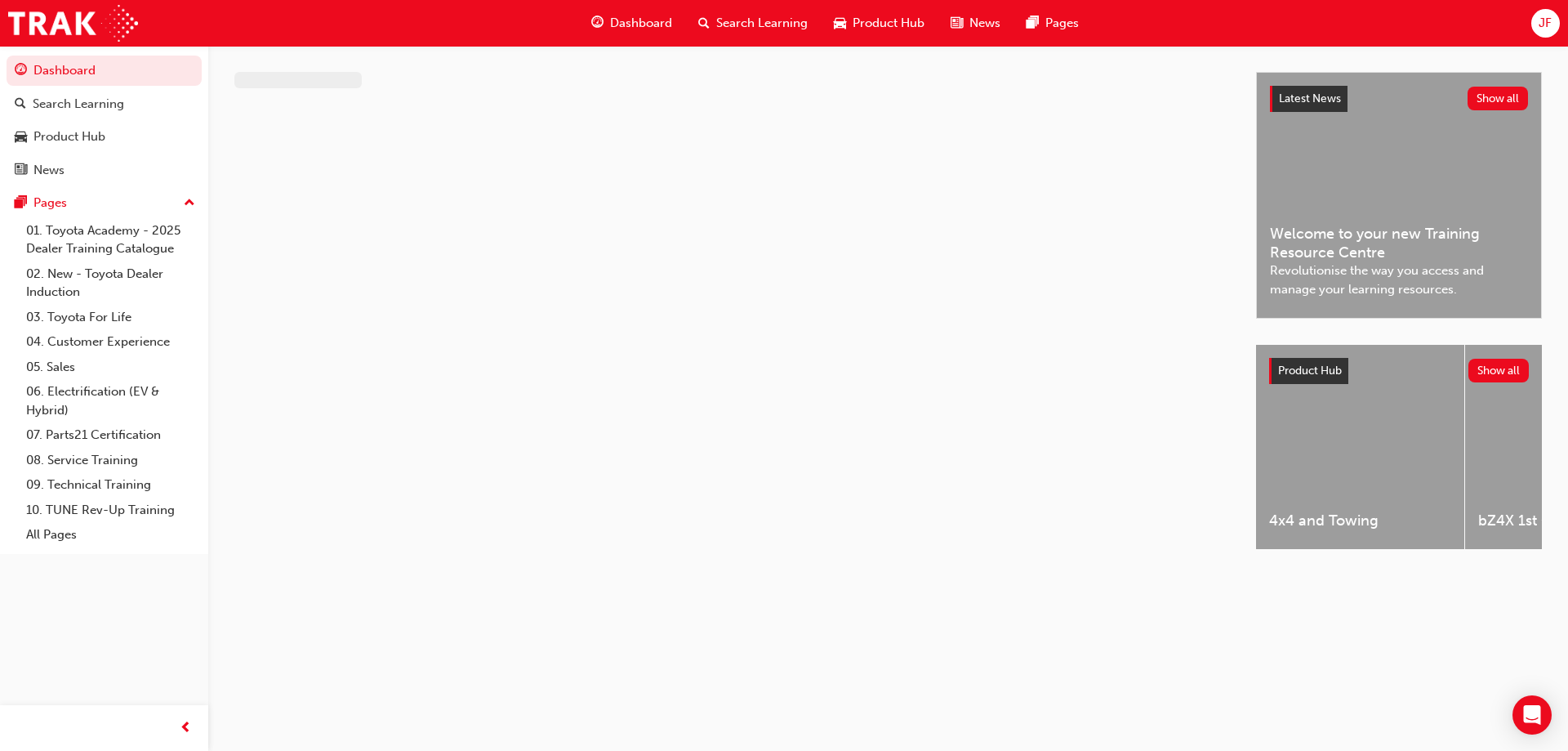
click at [1543, 25] on span "JF" at bounding box center [1545, 23] width 13 height 19
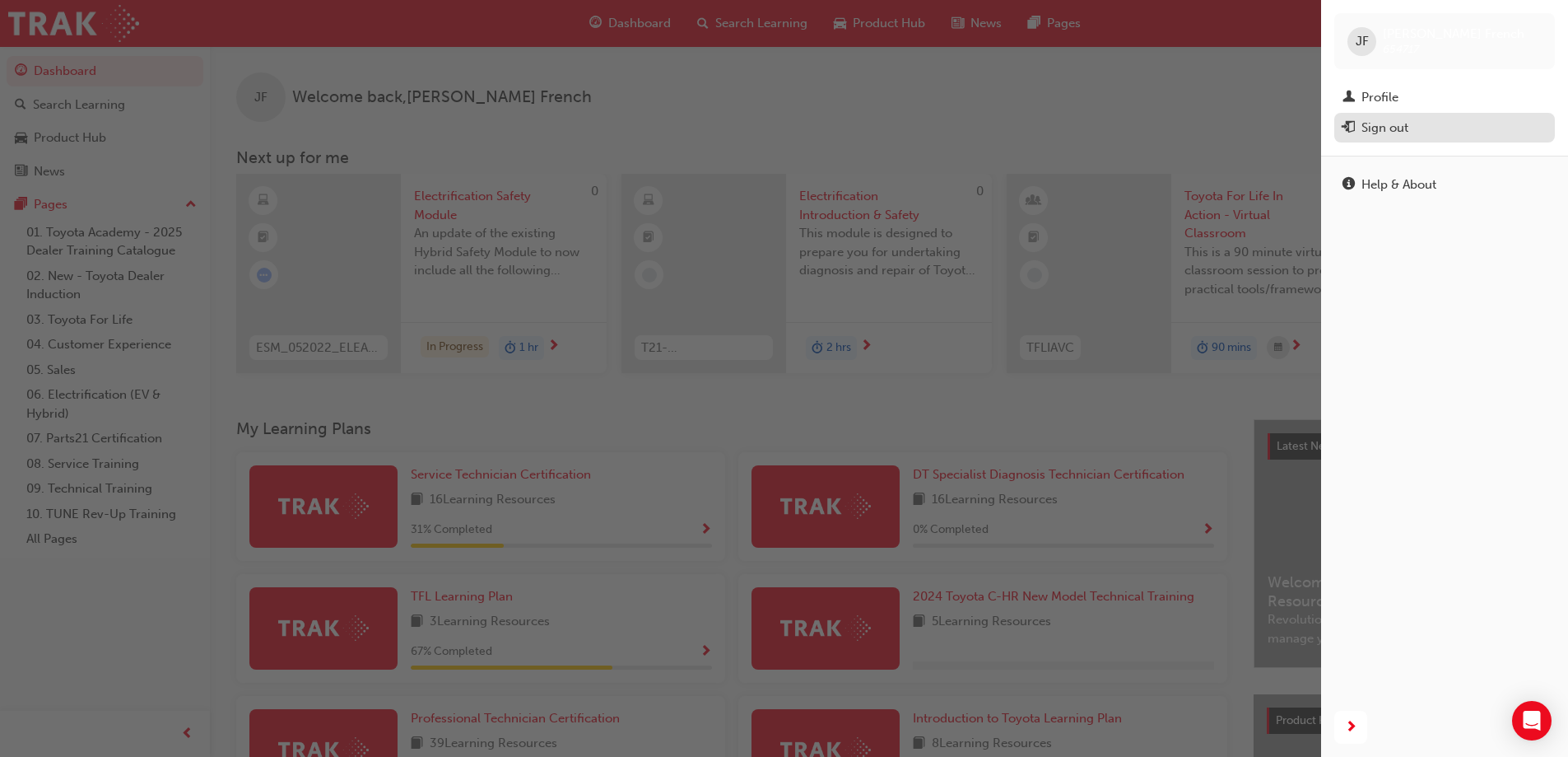
click at [1387, 121] on div "Sign out" at bounding box center [1385, 128] width 47 height 19
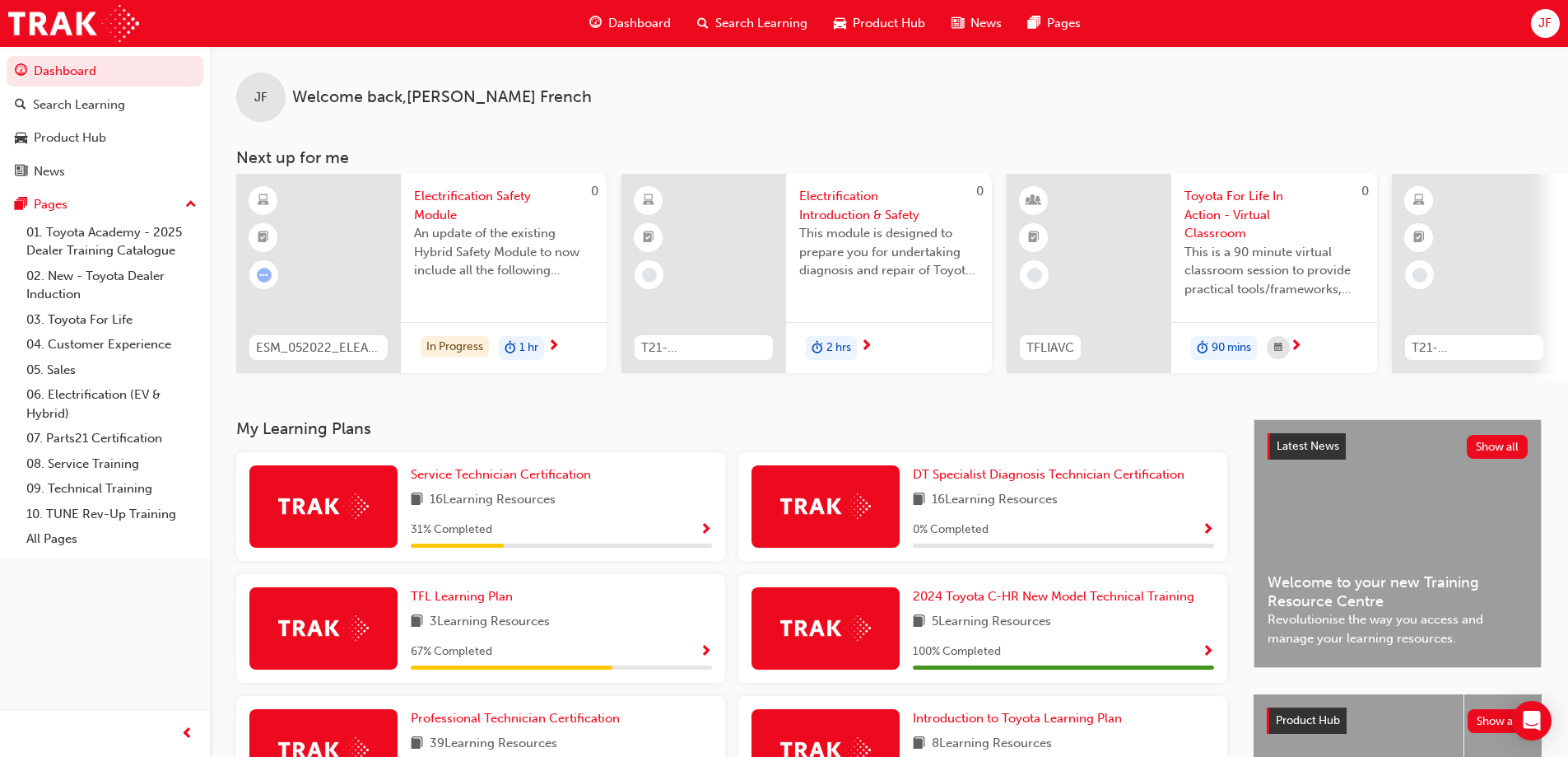
click at [1552, 18] on span "JF" at bounding box center [1545, 23] width 13 height 19
